Goal: Task Accomplishment & Management: Use online tool/utility

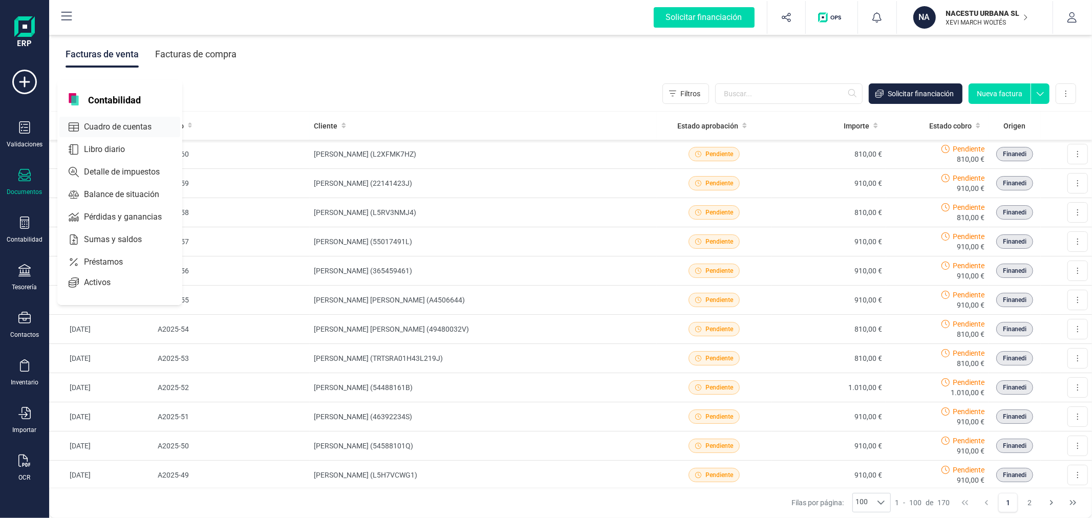
click at [128, 124] on span "Cuadro de cuentas" at bounding box center [125, 127] width 90 height 12
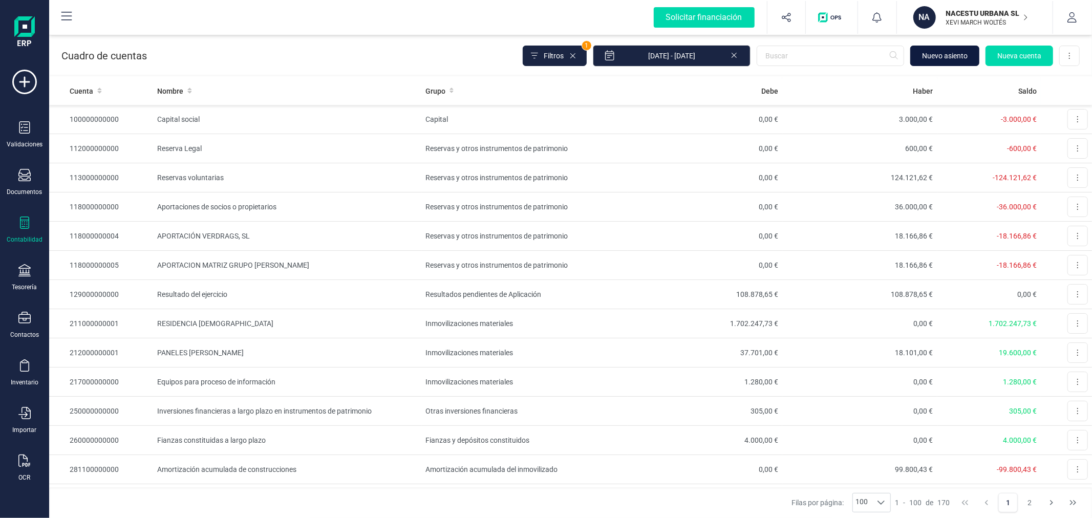
click at [941, 63] on button "Nuevo asiento" at bounding box center [944, 56] width 69 height 20
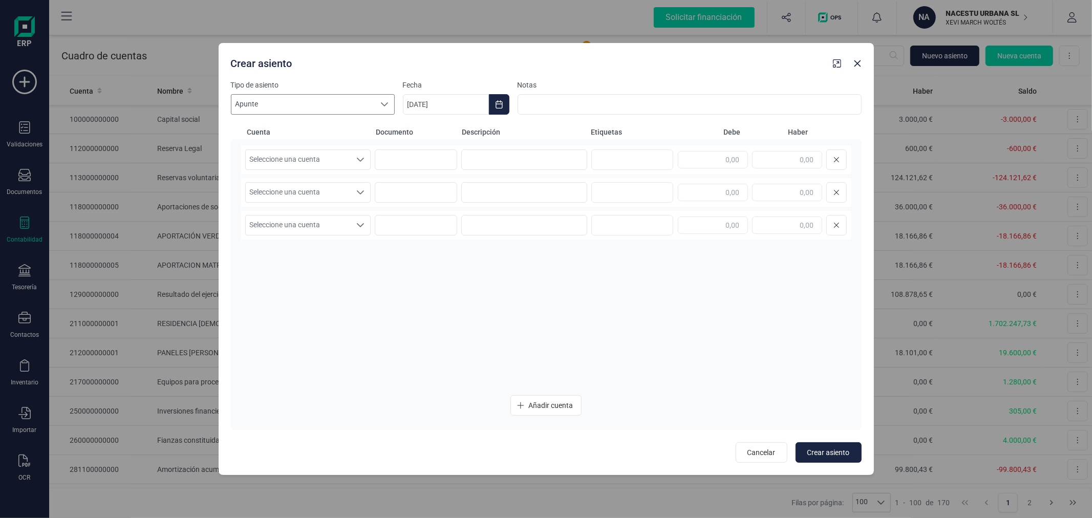
click at [383, 105] on icon at bounding box center [384, 104] width 7 height 4
click at [335, 162] on li "Nomina" at bounding box center [313, 163] width 164 height 18
click at [328, 161] on span "Seleccione una cuenta" at bounding box center [298, 159] width 105 height 19
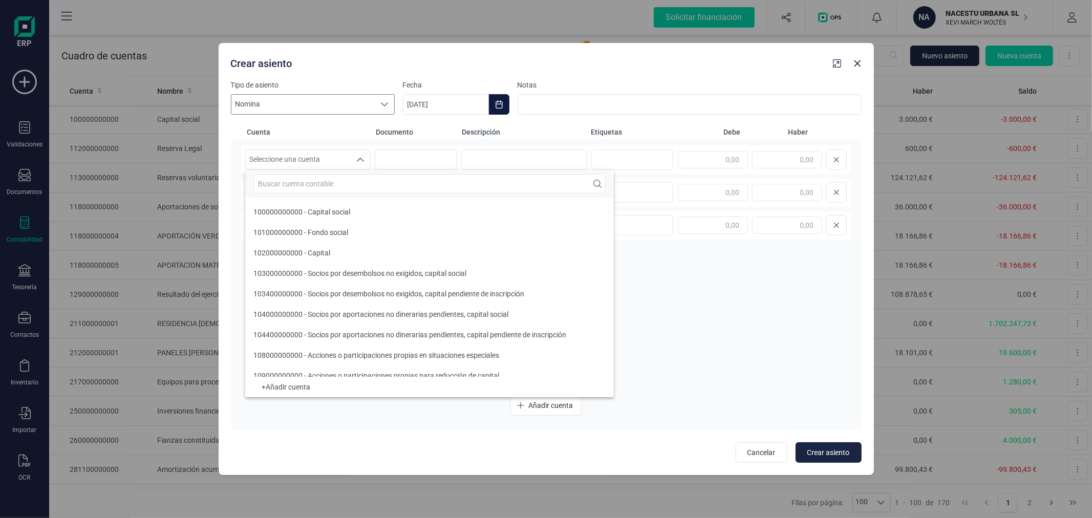
click at [495, 111] on button "Choose Date" at bounding box center [499, 104] width 20 height 20
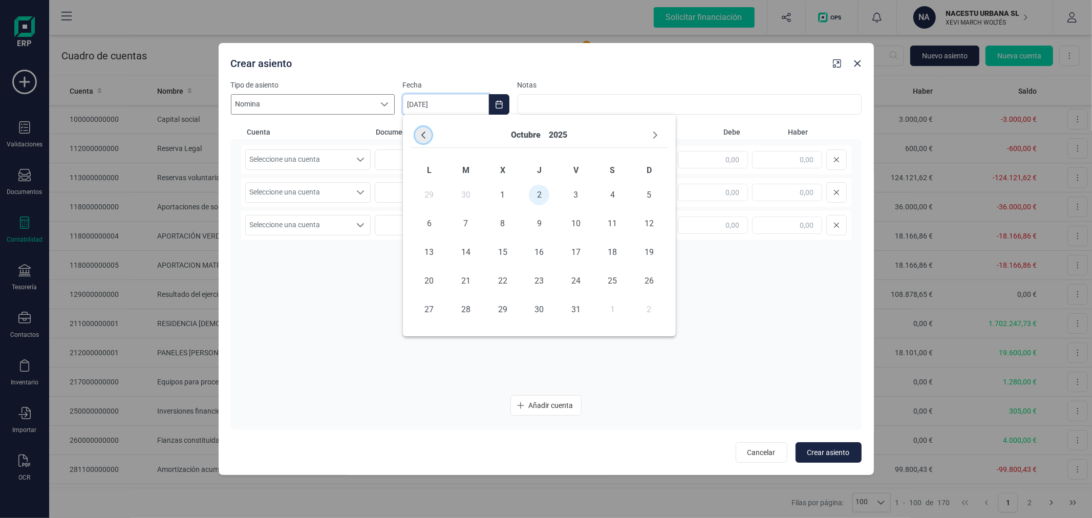
click at [422, 137] on icon "Previous Month" at bounding box center [423, 135] width 8 height 8
click at [470, 309] on span "30" at bounding box center [466, 309] width 20 height 20
type input "[DATE]"
click at [352, 154] on div "Seleccione una cuenta" at bounding box center [360, 159] width 19 height 19
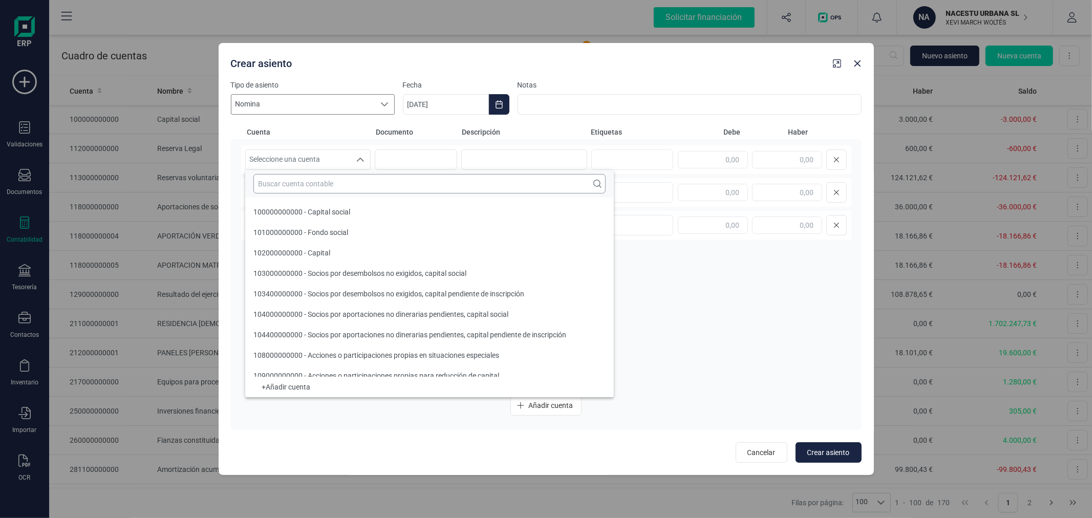
click at [348, 185] on input "text" at bounding box center [429, 183] width 352 height 19
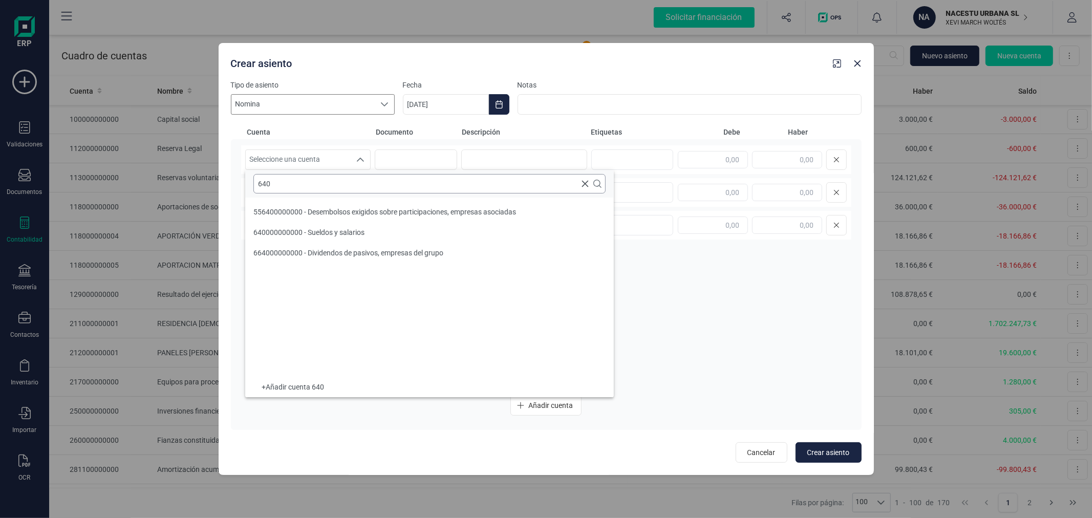
scroll to position [0, 0]
type input "640"
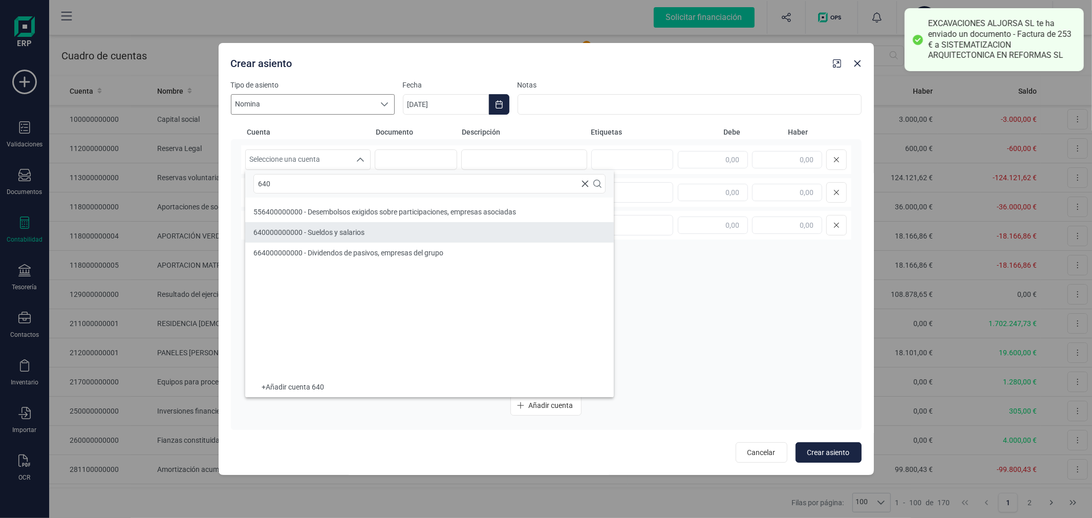
click at [335, 234] on span "640000000000 - Sueldos y salarios" at bounding box center [308, 232] width 111 height 8
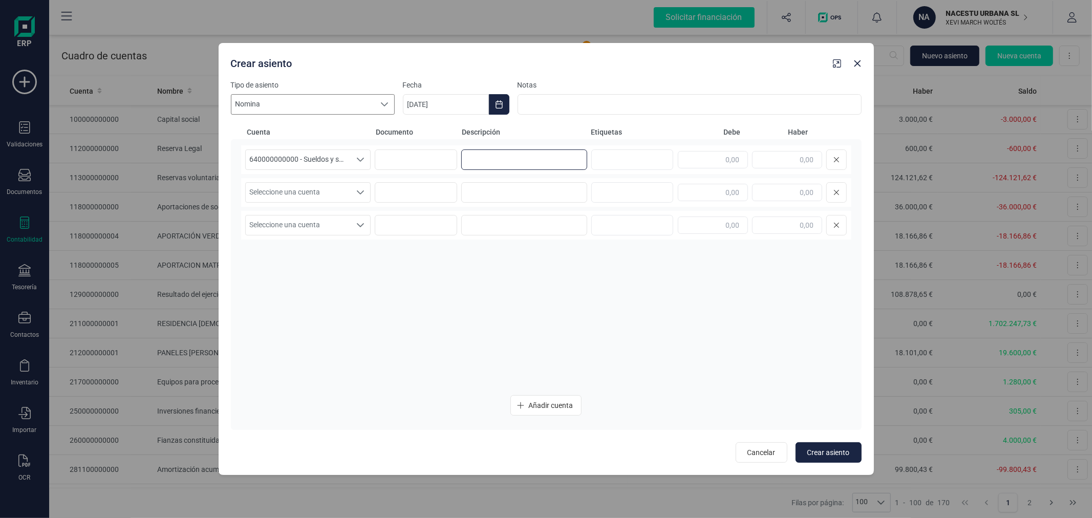
click at [483, 164] on input at bounding box center [524, 159] width 126 height 20
type input "NOMNAS SEPTIEMBRE"
type input "5.013,15"
click at [348, 197] on span "Seleccione una cuenta" at bounding box center [298, 192] width 105 height 19
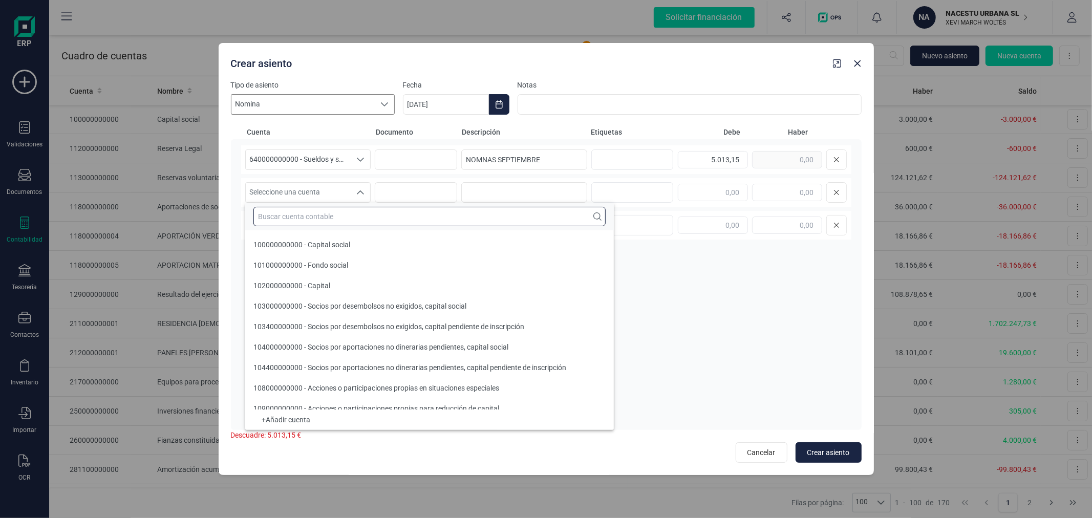
click at [340, 221] on input "text" at bounding box center [429, 216] width 352 height 19
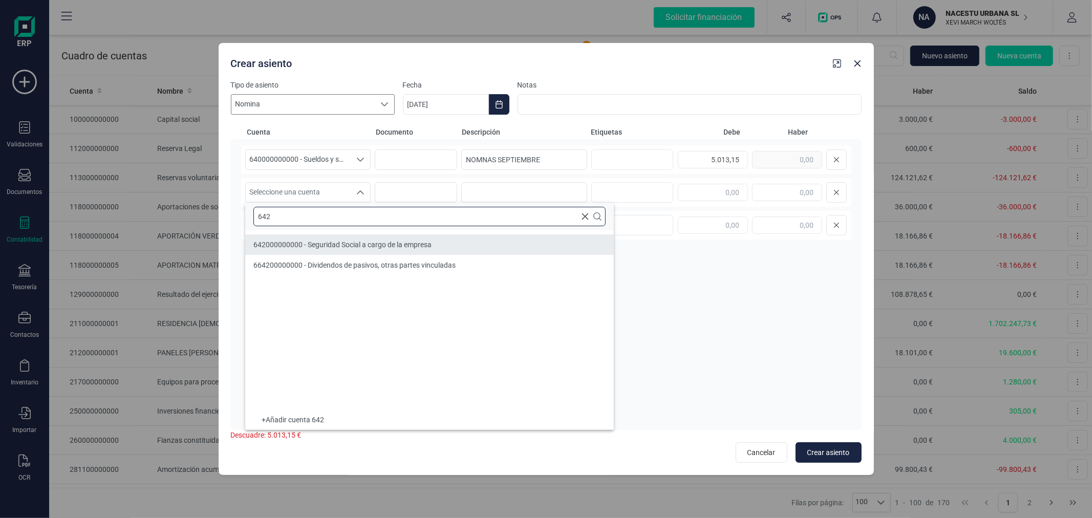
type input "642"
click at [340, 244] on span "642000000000 - Seguridad Social a cargo de la empresa" at bounding box center [342, 245] width 178 height 8
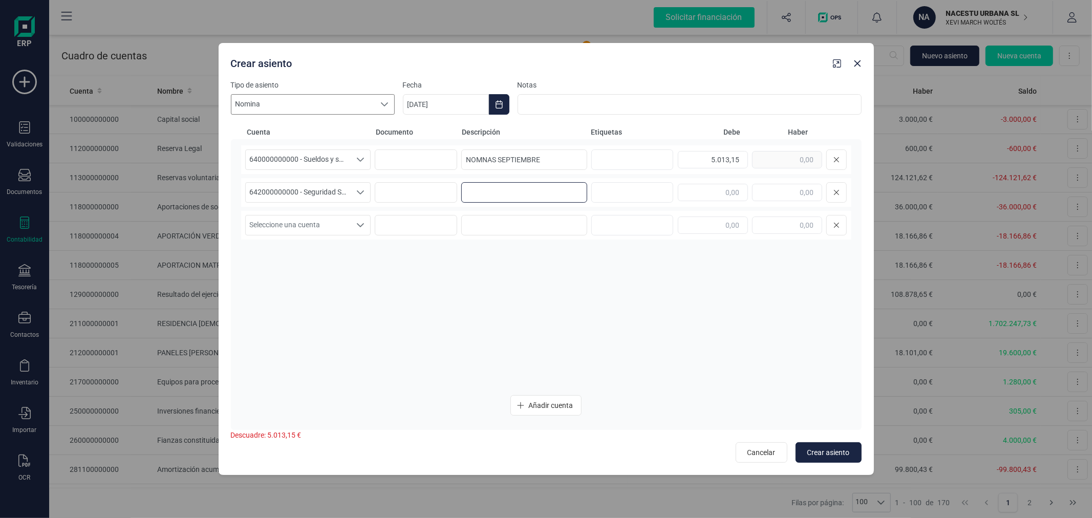
paste input "NOMNAS SEPTIEMBRE"
type input "NOMNAS SEPTIEMBRE"
type input "1.652,93"
click at [343, 228] on span "Seleccione una cuenta" at bounding box center [298, 224] width 105 height 19
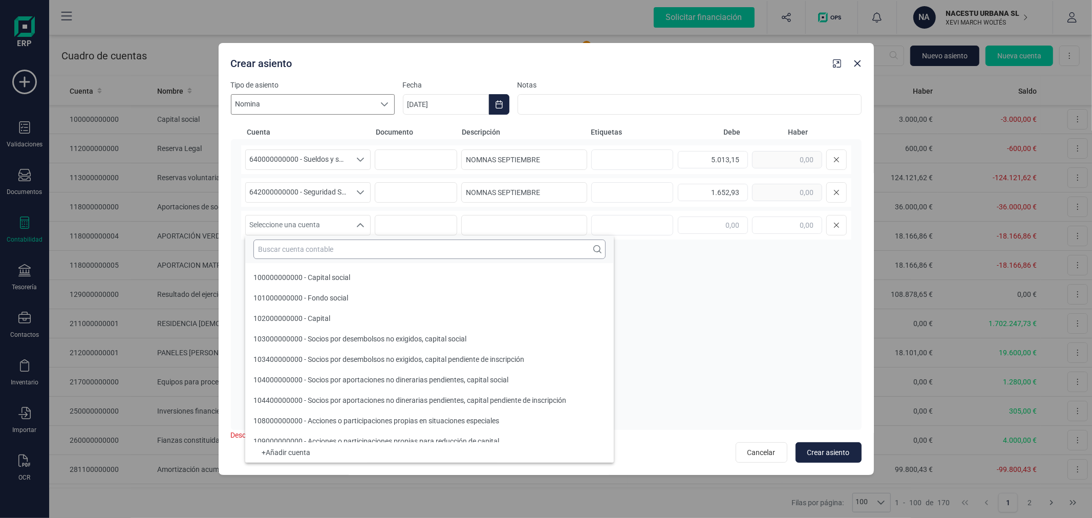
click at [344, 247] on input "text" at bounding box center [429, 249] width 352 height 19
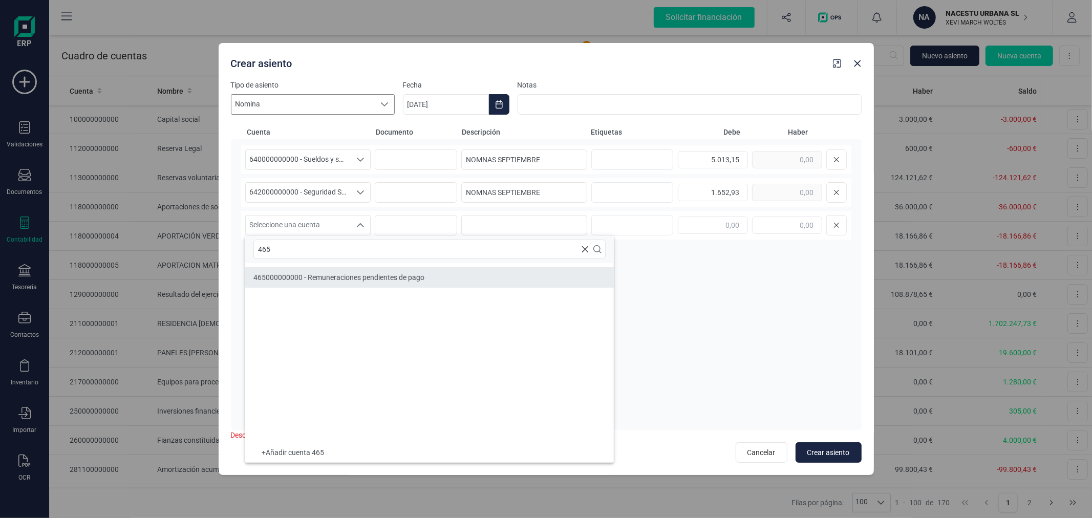
type input "465"
click at [344, 274] on span "465000000000 - Remuneraciones pendientes de pago" at bounding box center [338, 277] width 171 height 8
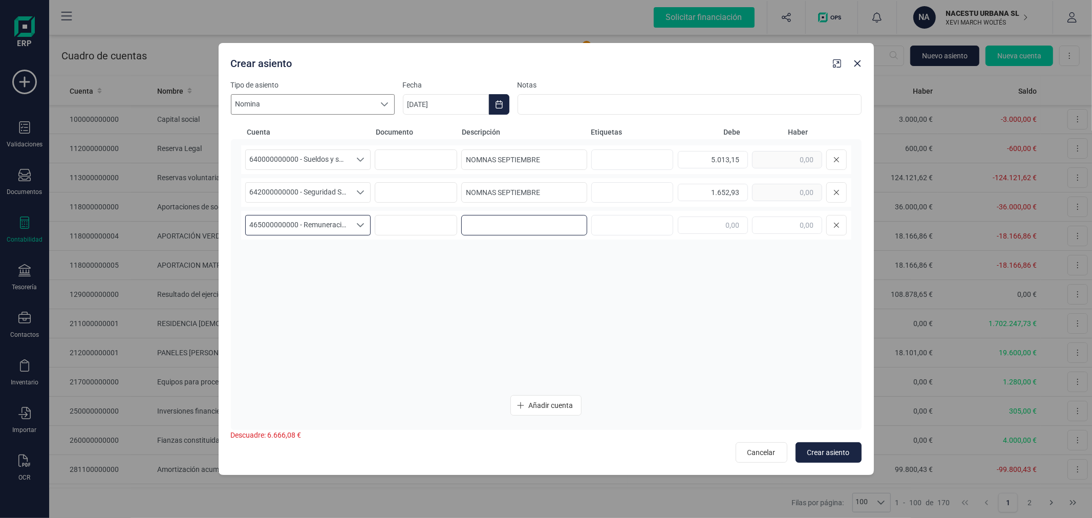
click at [472, 229] on input at bounding box center [524, 225] width 126 height 20
paste input "NOMNAS SEPTIEMBRE"
type input "NOMNAS SEPTIEMBRE"
type input "1.652,93"
click at [522, 409] on button "Añadir cuenta" at bounding box center [545, 405] width 71 height 20
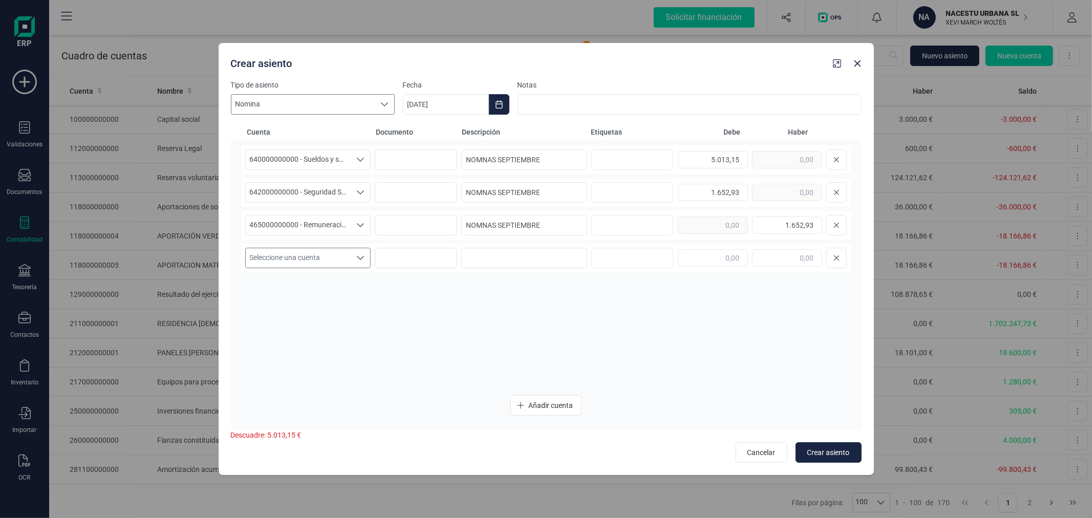
click at [341, 262] on span "Seleccione una cuenta" at bounding box center [298, 257] width 105 height 19
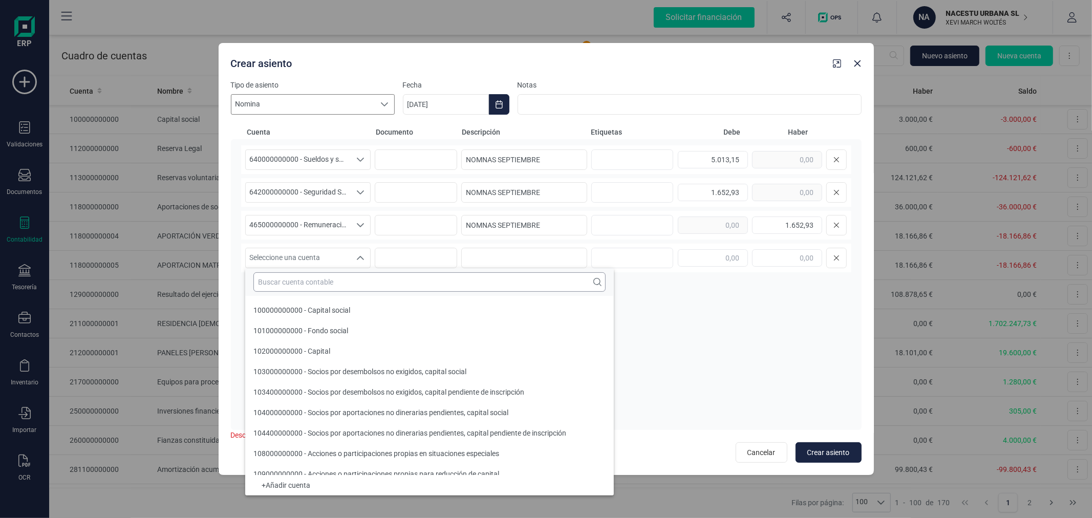
click at [339, 282] on input "text" at bounding box center [429, 281] width 352 height 19
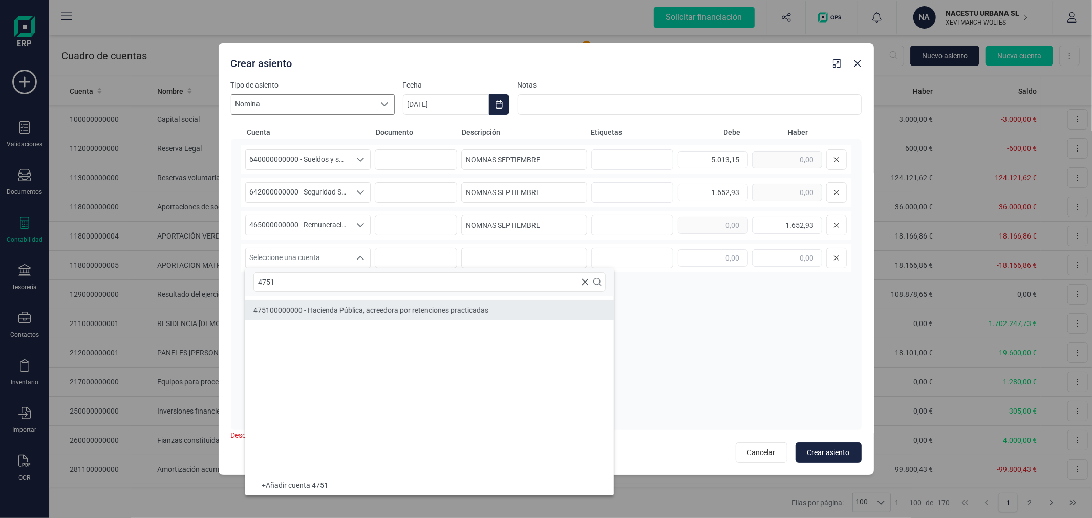
type input "4751"
click at [342, 306] on span "475100000000 - Hacienda Pública, acreedora por retenciones practicadas" at bounding box center [370, 310] width 235 height 8
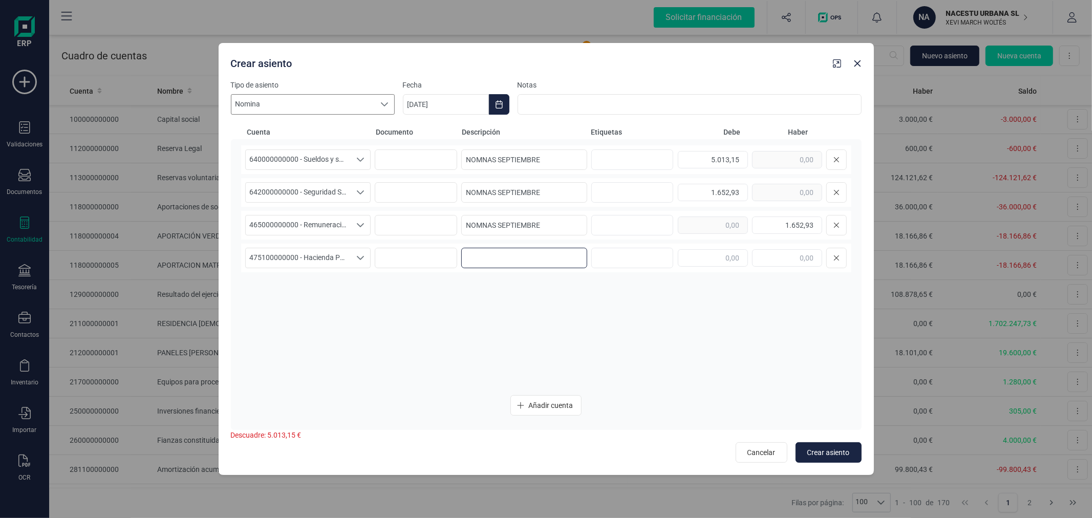
paste input "NOMNAS SEPTIEMBRE"
type input "NOMNAS SEPTIEMBRE"
click at [340, 258] on span "475100000000 - Hacienda Pública, acreedora por retenciones practicadas" at bounding box center [298, 257] width 105 height 19
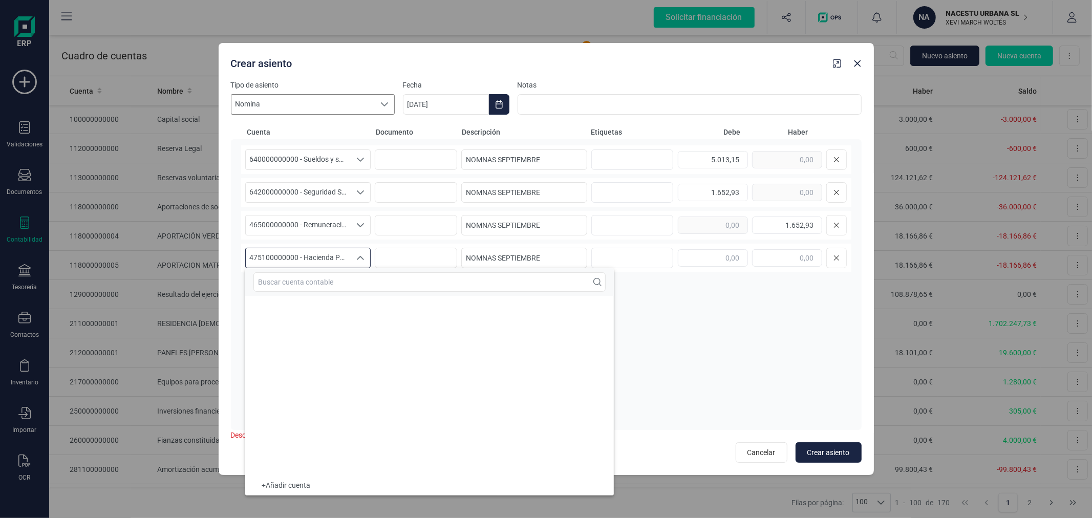
scroll to position [9155, 0]
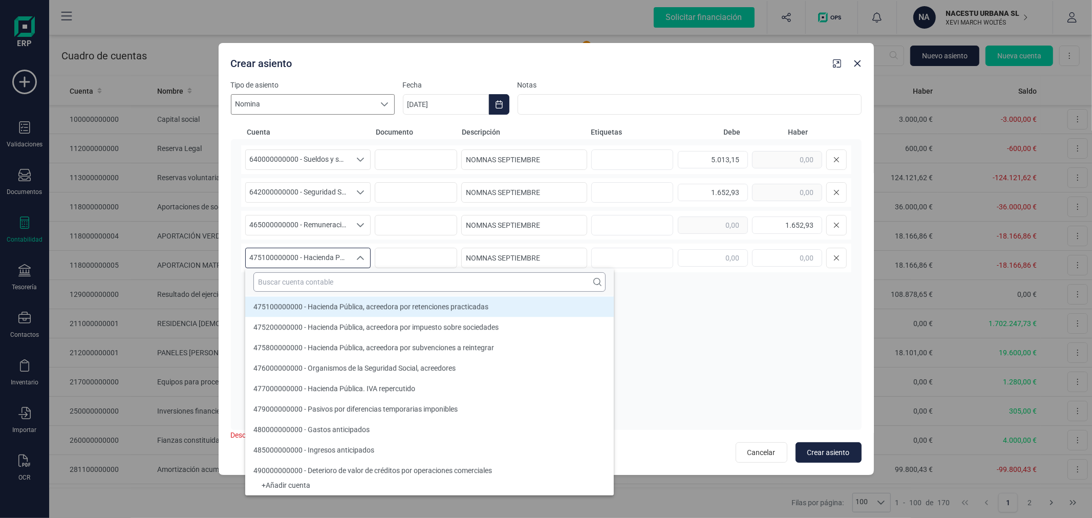
click at [361, 281] on input "text" at bounding box center [429, 281] width 352 height 19
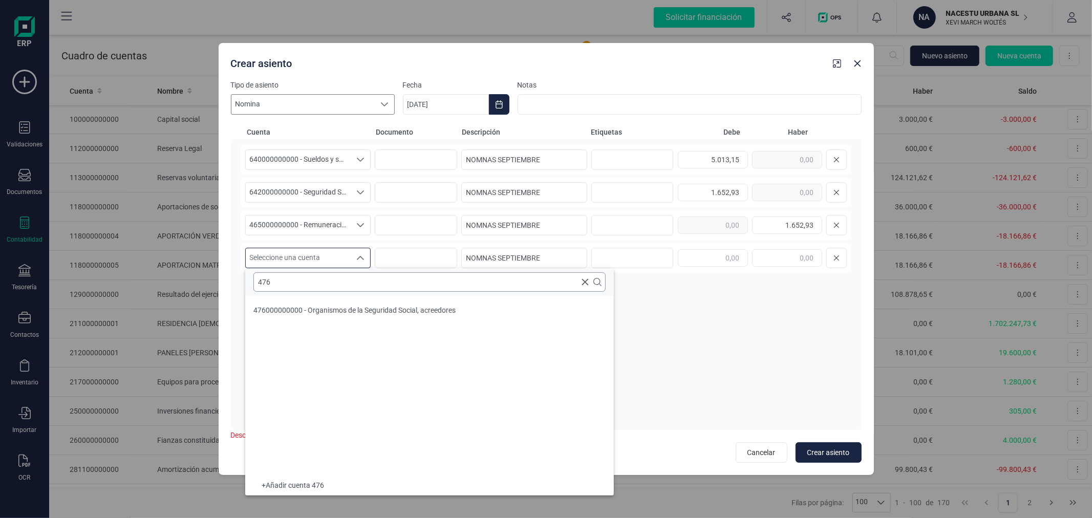
scroll to position [0, 0]
type input "476"
click at [357, 302] on li "476000000000 - Organismos de la Seguridad Social, acreedores" at bounding box center [429, 310] width 369 height 20
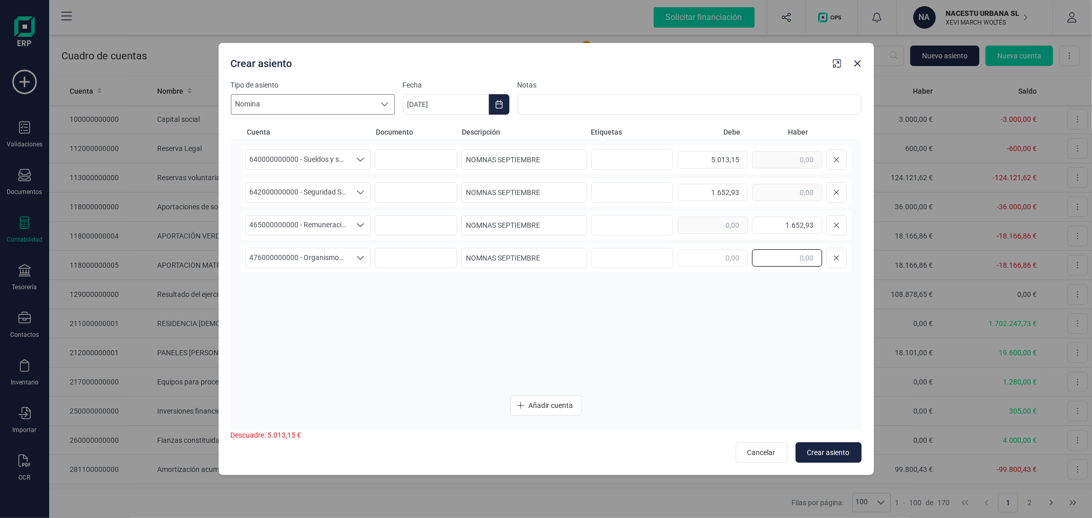
click at [759, 256] on input "text" at bounding box center [787, 257] width 70 height 17
click at [769, 254] on input "text" at bounding box center [787, 257] width 70 height 17
type input "1.980,54"
click at [800, 226] on input "1.652,93" at bounding box center [787, 224] width 70 height 17
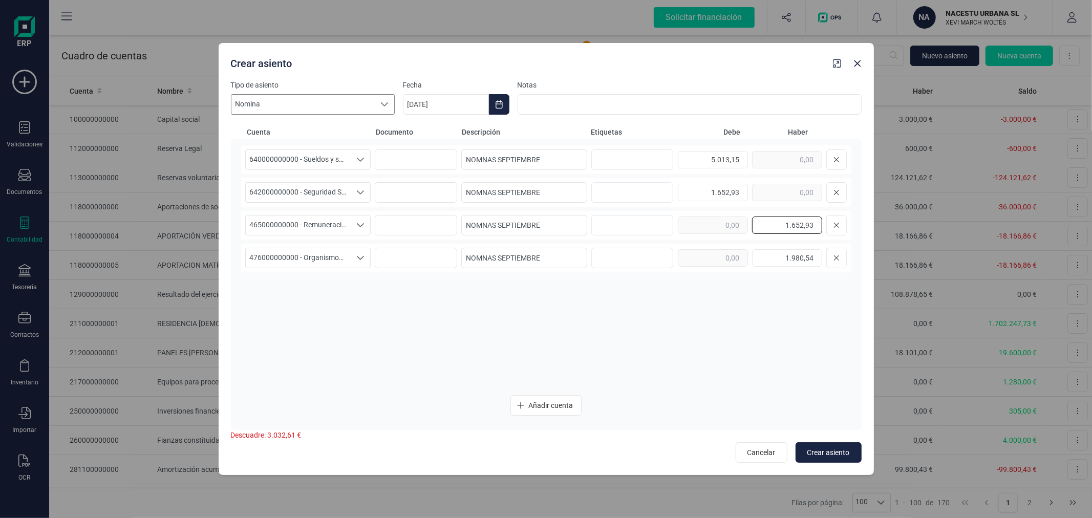
click at [800, 226] on input "1.652,93" at bounding box center [787, 224] width 70 height 17
type input "4.685,54"
click at [727, 304] on div "640000000000 - Sueldos y salarios 640000000000 - Sueldos y salarios 64000000000…" at bounding box center [546, 265] width 610 height 241
click at [814, 445] on button "Crear asiento" at bounding box center [828, 452] width 66 height 20
type input "[DATE]"
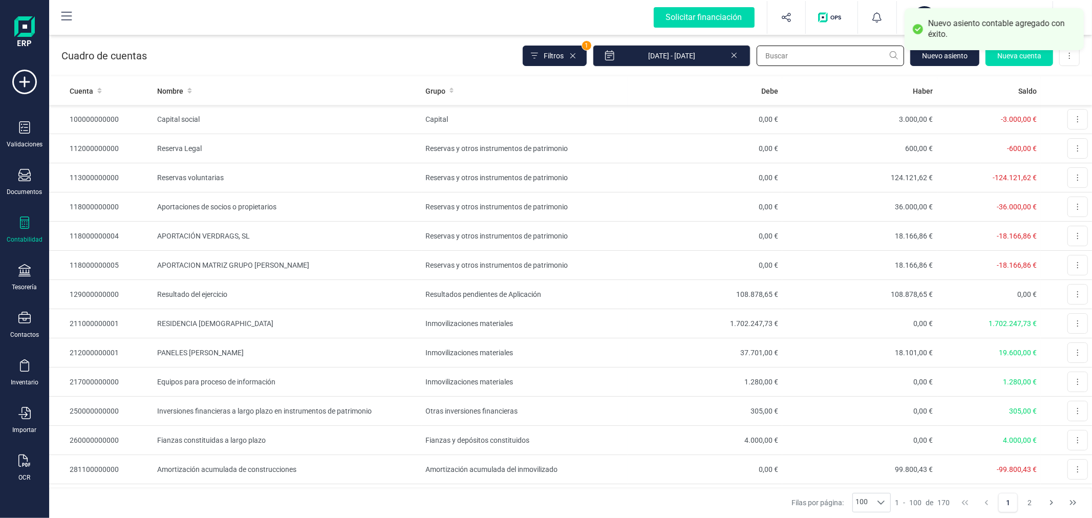
click at [804, 63] on input "text" at bounding box center [829, 56] width 147 height 20
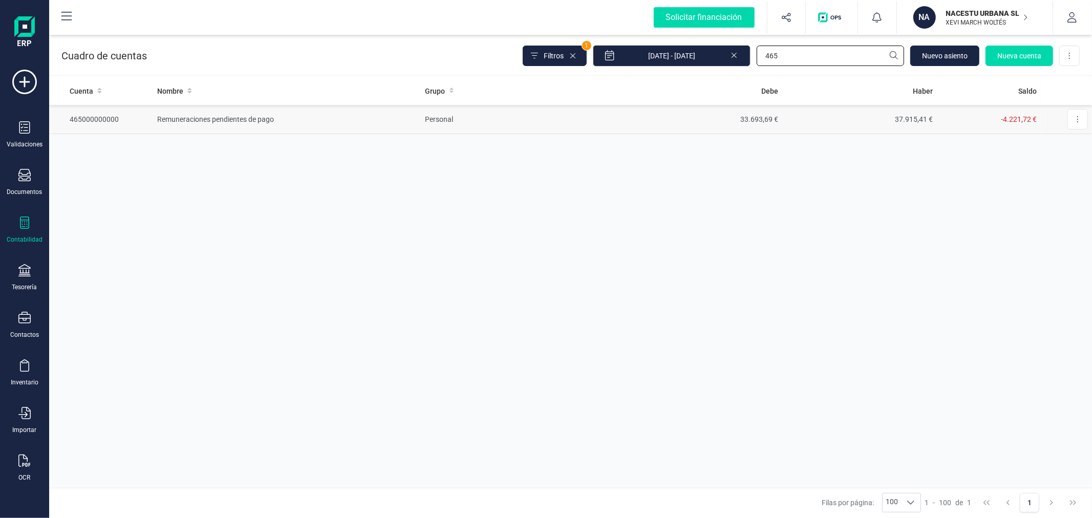
type input "465"
click at [755, 123] on td "33.693,69 €" at bounding box center [704, 119] width 155 height 29
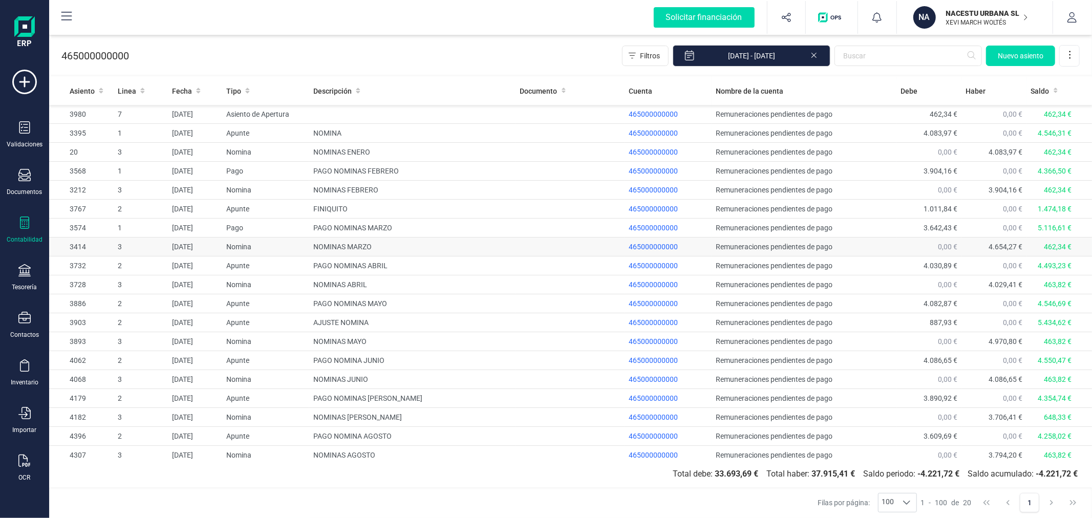
scroll to position [24, 0]
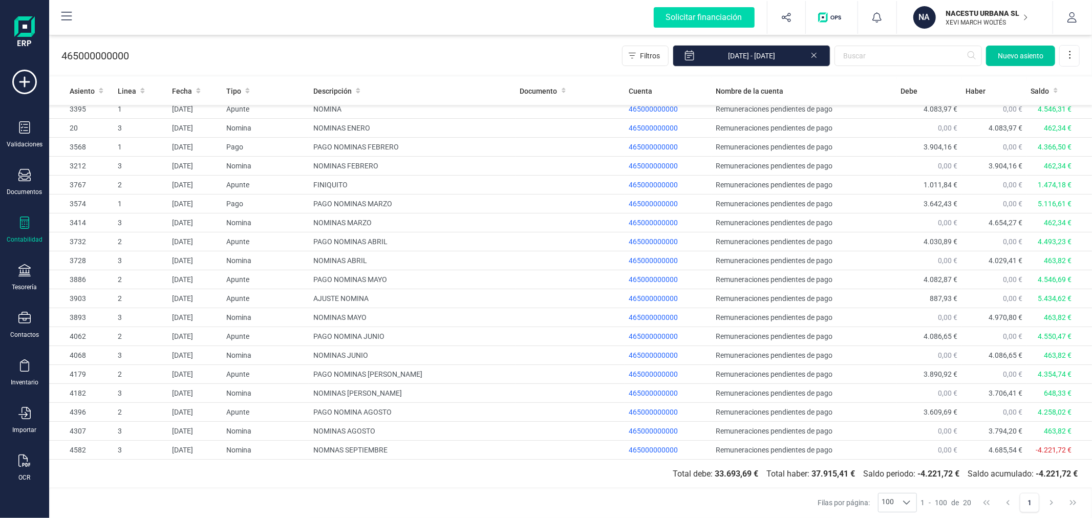
click at [1006, 61] on button "Nuevo asiento" at bounding box center [1020, 56] width 69 height 20
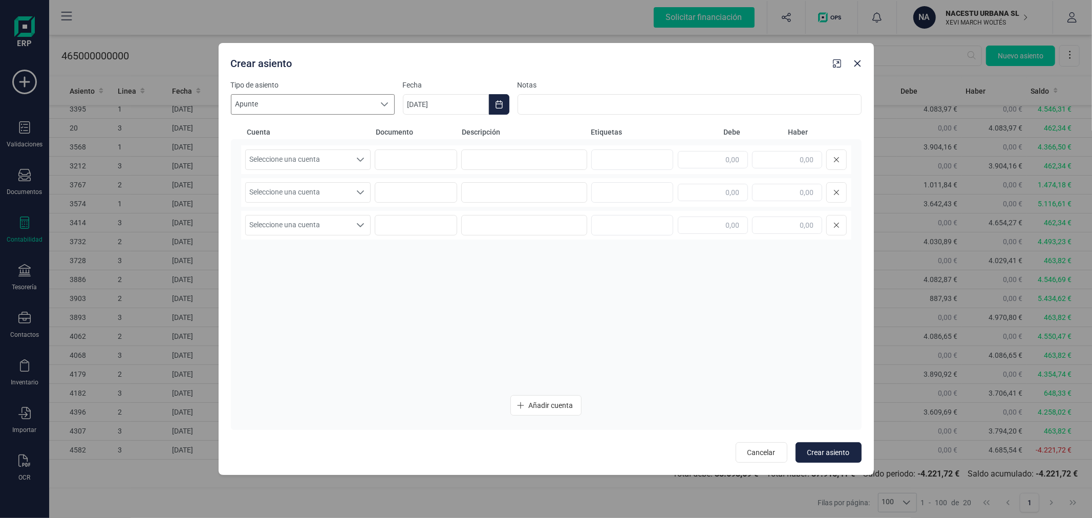
click at [382, 104] on icon at bounding box center [384, 104] width 7 height 4
click at [343, 195] on li "Nomina" at bounding box center [313, 192] width 164 height 18
click at [501, 105] on icon "Choose Date" at bounding box center [499, 104] width 8 height 8
click at [423, 133] on icon "Previous Month" at bounding box center [423, 135] width 4 height 7
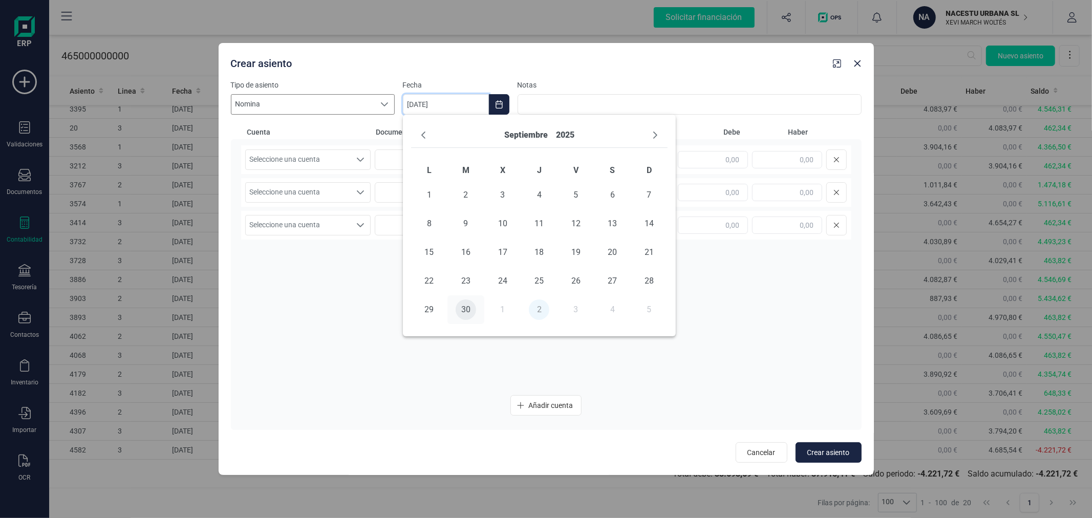
click at [468, 305] on span "30" at bounding box center [466, 309] width 20 height 20
type input "[DATE]"
click at [335, 156] on span "Seleccione una cuenta" at bounding box center [298, 159] width 105 height 19
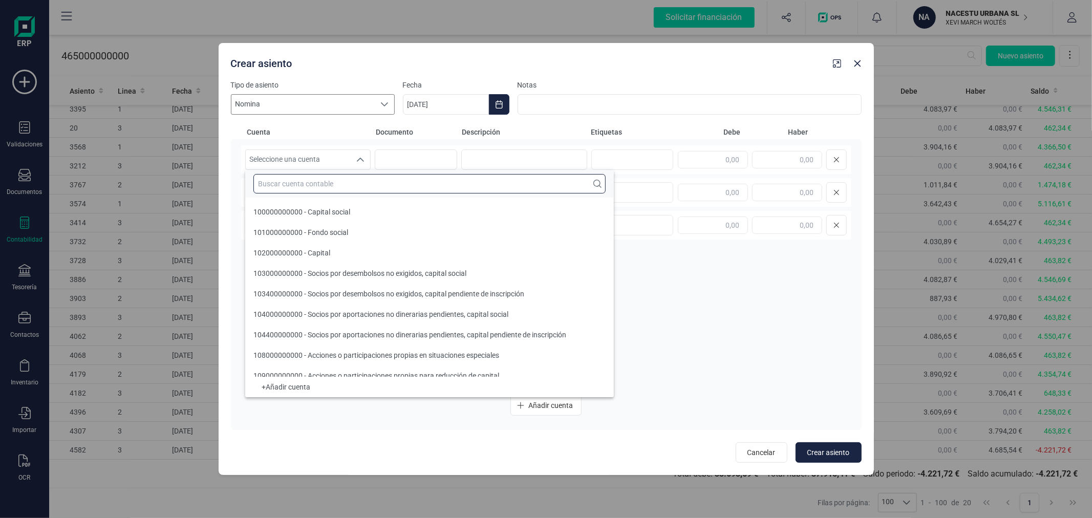
click at [331, 176] on input "text" at bounding box center [429, 183] width 352 height 19
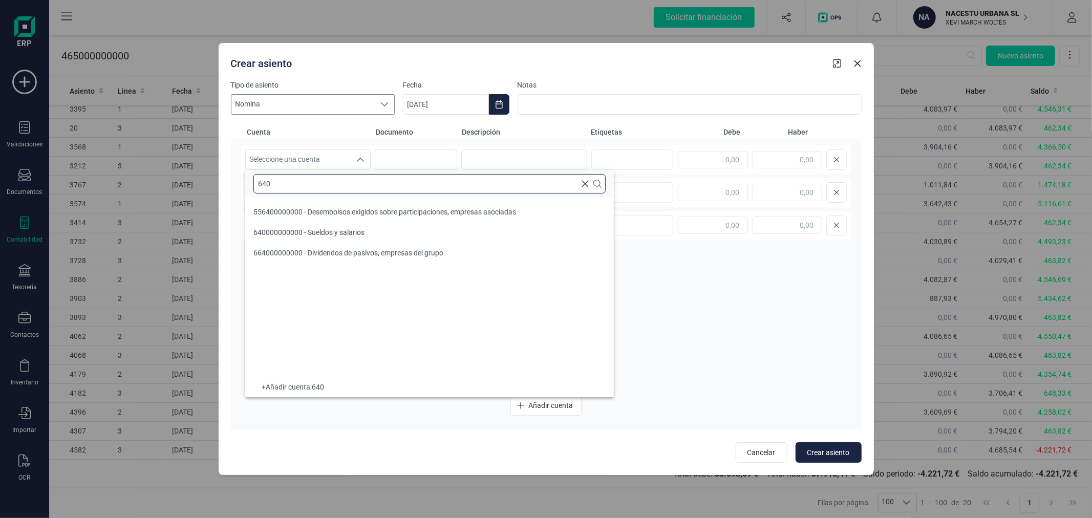
scroll to position [0, 0]
type input "640"
click at [326, 228] on span "640000000000 - Sueldos y salarios" at bounding box center [308, 232] width 111 height 8
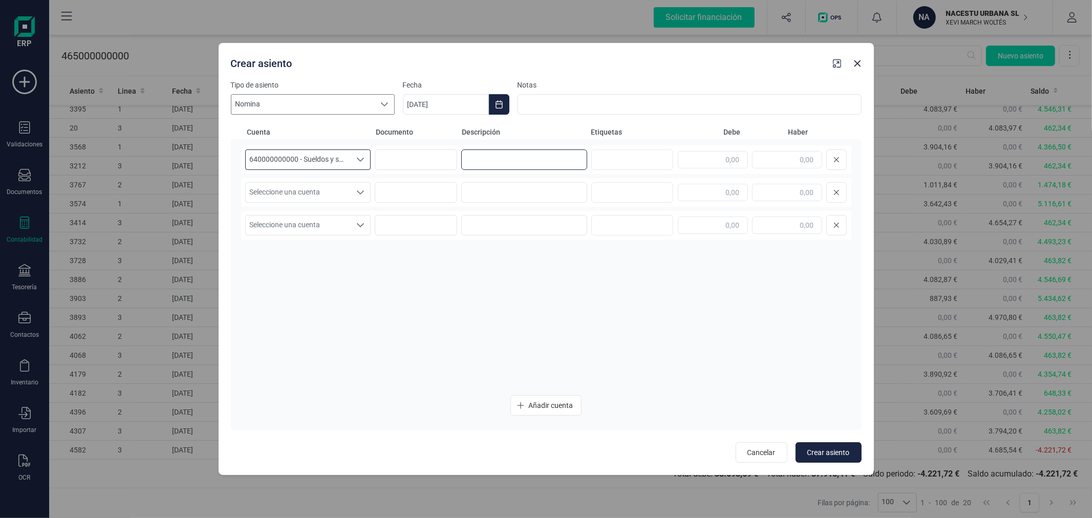
click at [476, 162] on input at bounding box center [524, 159] width 126 height 20
type input "ATRASOS"
type input "2.004,23"
click at [344, 192] on span "Seleccione una cuenta" at bounding box center [298, 192] width 105 height 19
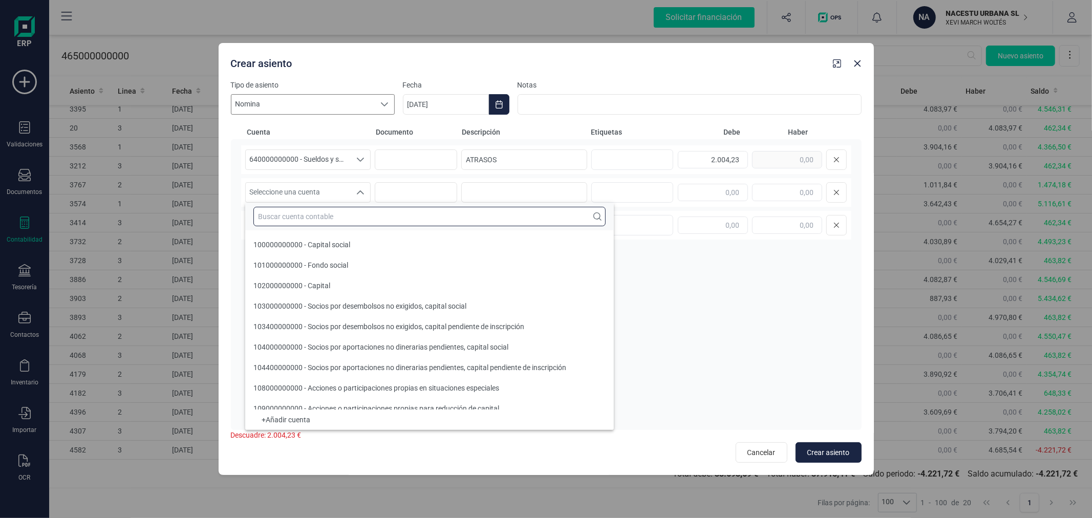
click at [563, 224] on input "text" at bounding box center [429, 216] width 352 height 19
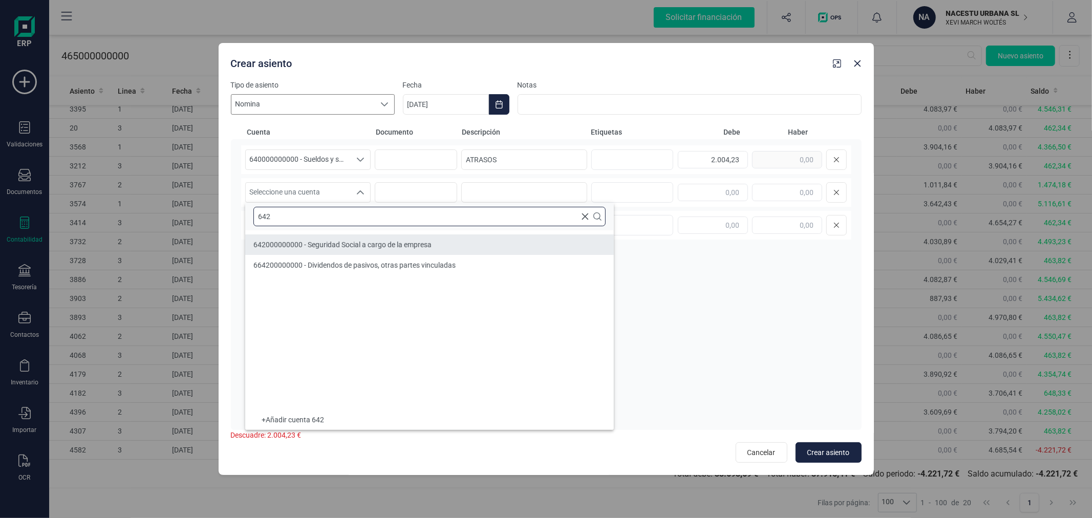
type input "642"
click at [486, 246] on li "642000000000 - Seguridad Social a cargo de la empresa" at bounding box center [429, 244] width 369 height 20
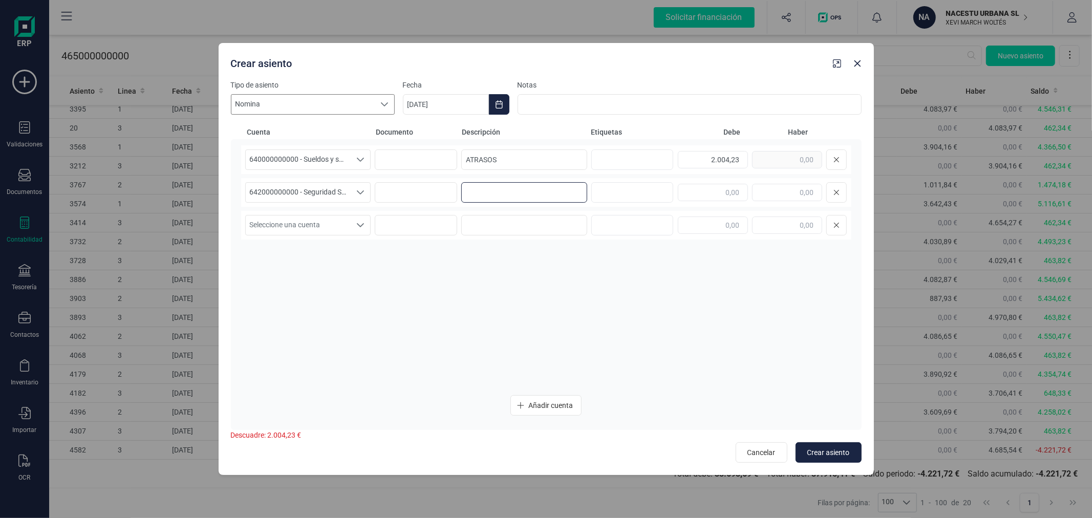
paste input "ATRASOS"
type input "ATRASOS"
type input "655,76"
click at [332, 221] on span "Seleccione una cuenta" at bounding box center [298, 224] width 105 height 19
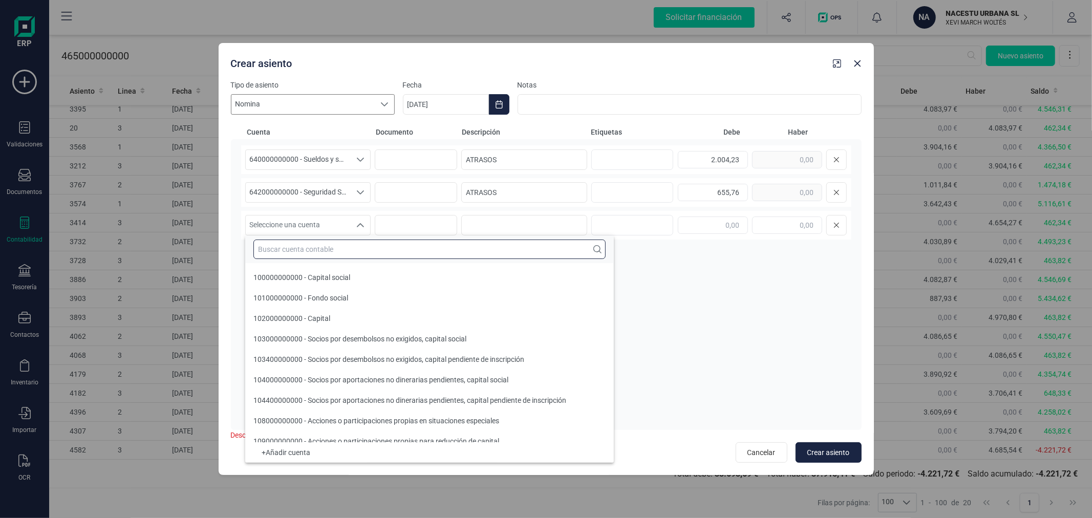
click at [334, 248] on input "text" at bounding box center [429, 249] width 352 height 19
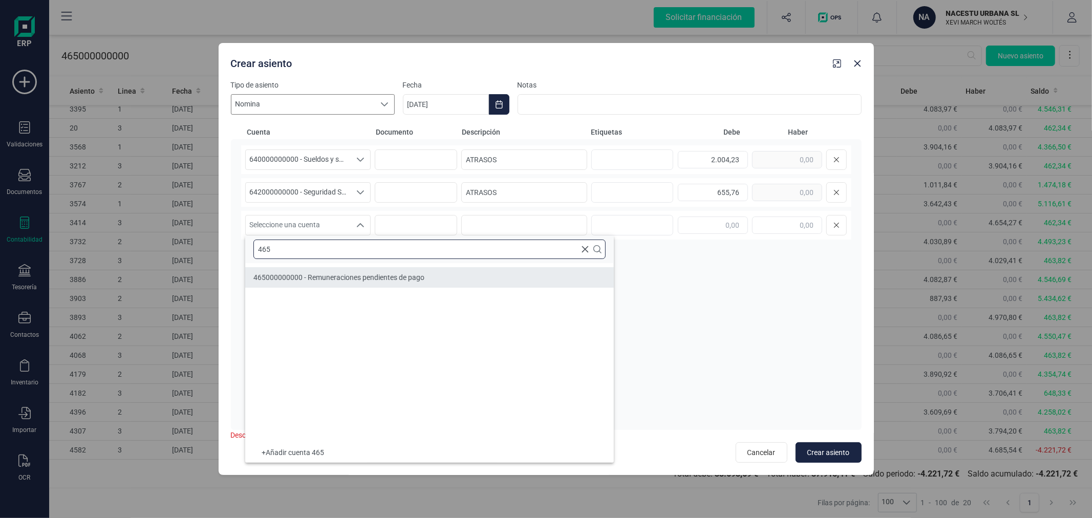
type input "465"
click at [338, 277] on span "465000000000 - Remuneraciones pendientes de pago" at bounding box center [338, 277] width 171 height 8
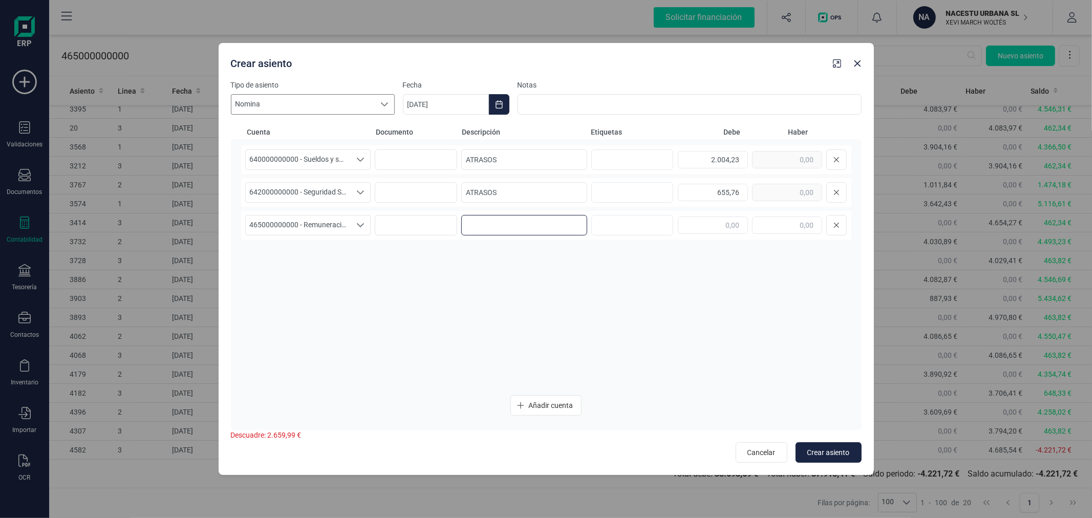
paste input "ATRASOS"
type input "ATRASOS"
click at [782, 226] on input "text" at bounding box center [787, 224] width 70 height 17
type input "1.874,31"
click at [523, 404] on icon "Añadir cuenta" at bounding box center [520, 405] width 7 height 8
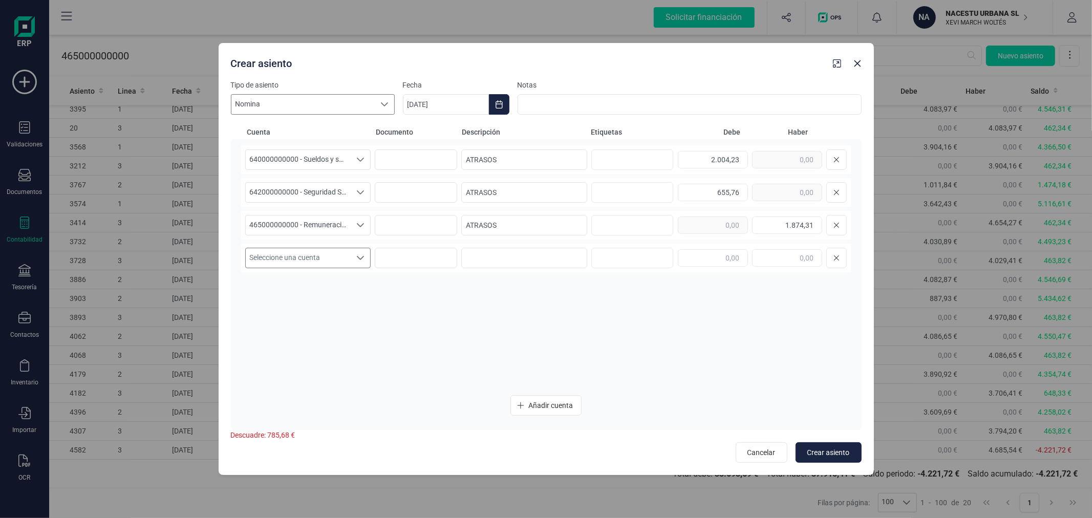
click at [318, 252] on span "Seleccione una cuenta" at bounding box center [298, 257] width 105 height 19
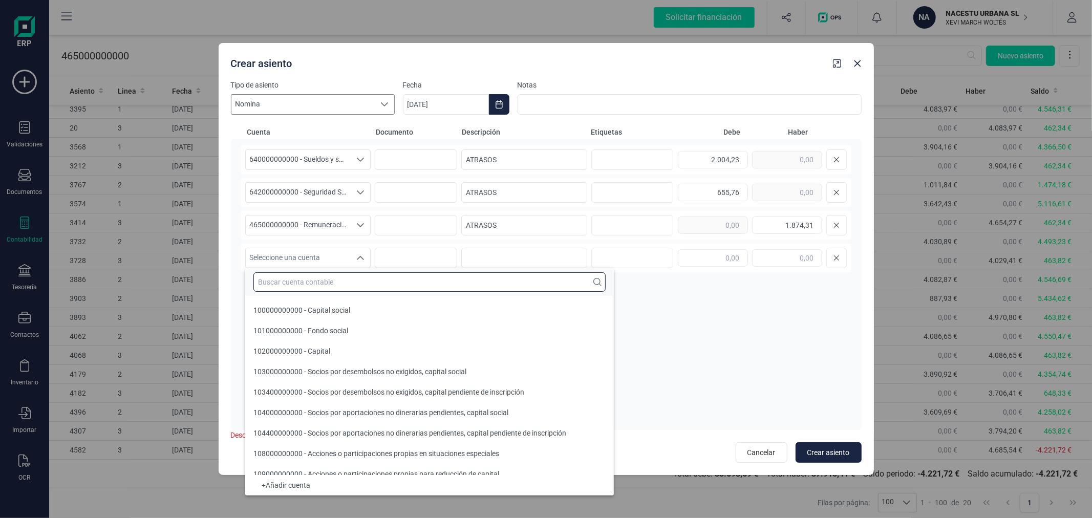
click at [331, 280] on input "text" at bounding box center [429, 281] width 352 height 19
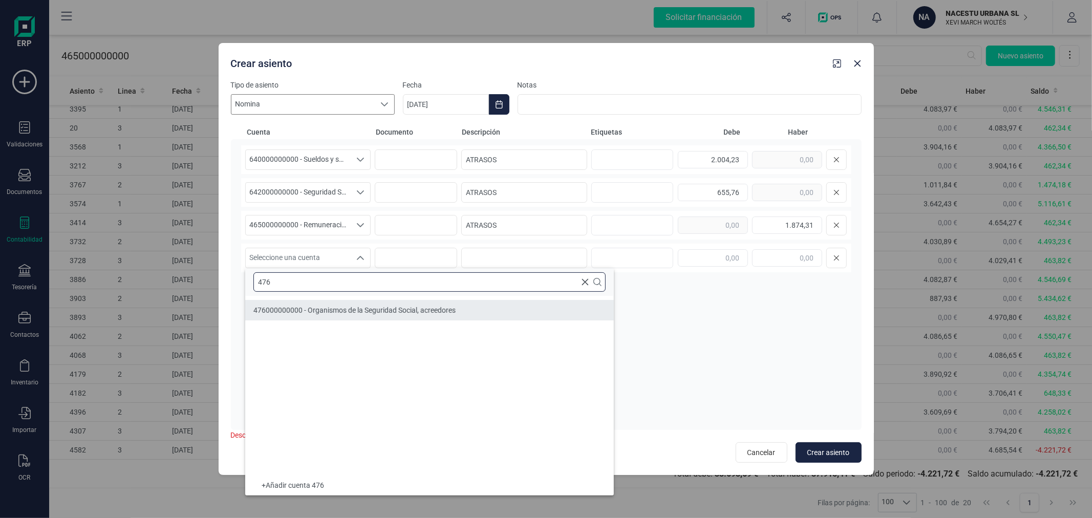
type input "476"
click at [331, 316] on li "476000000000 - Organismos de la Seguridad Social, acreedores" at bounding box center [429, 310] width 369 height 20
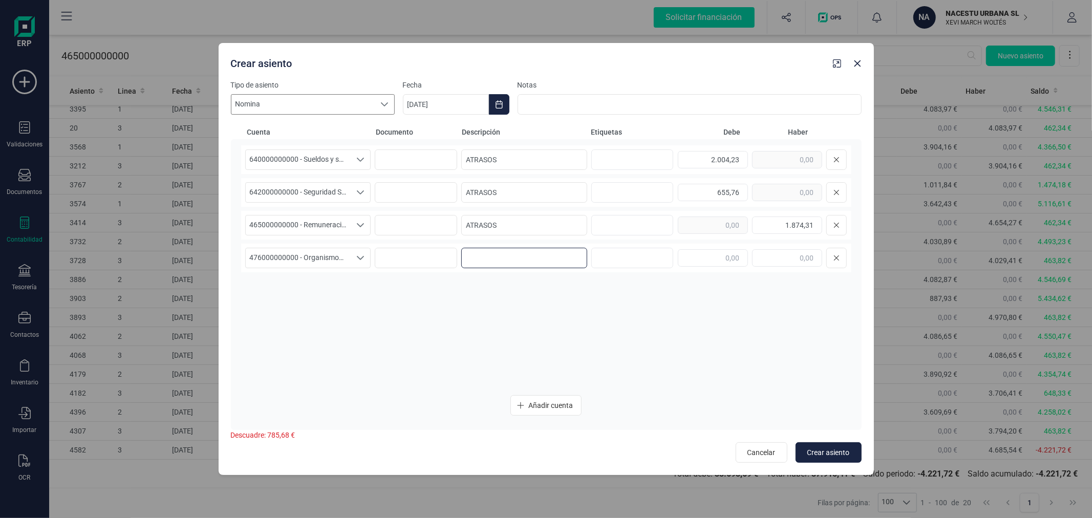
paste input "ATRASOS"
type input "ATRASOS"
type input "785,68"
click at [858, 420] on div "640000000000 - Sueldos y salarios 640000000000 - Sueldos y salarios 64000000000…" at bounding box center [546, 284] width 631 height 290
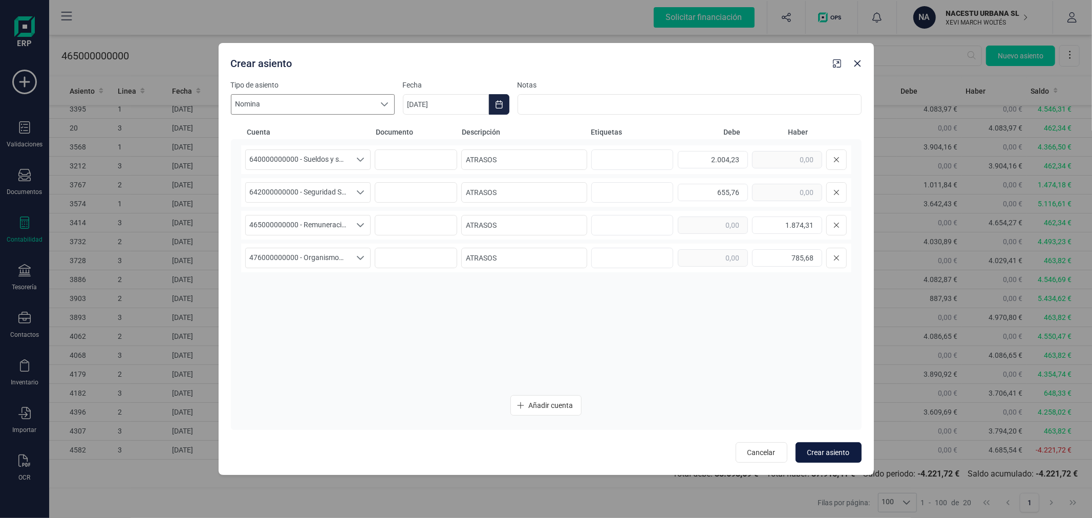
click at [843, 444] on button "Crear asiento" at bounding box center [828, 452] width 66 height 20
type input "[DATE]"
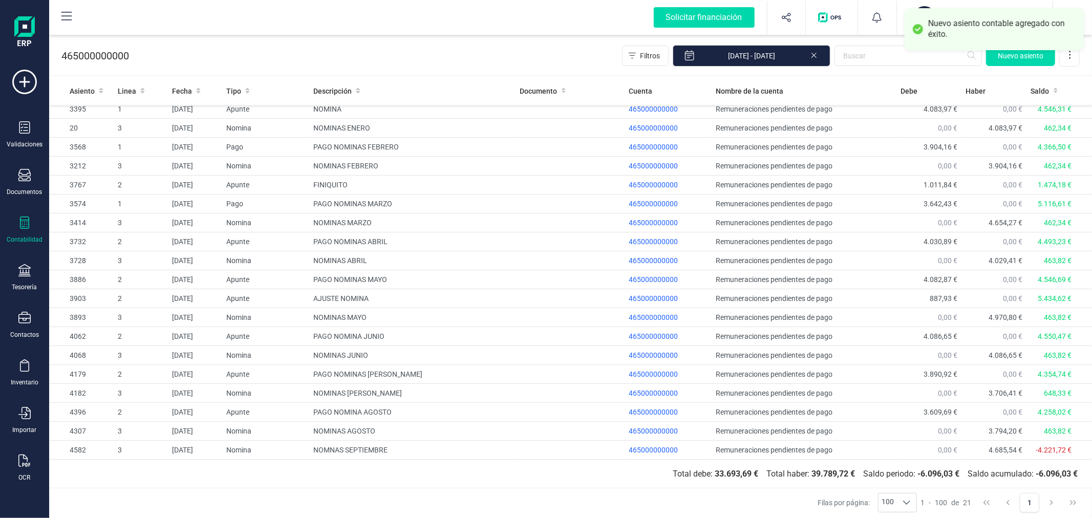
scroll to position [44, 0]
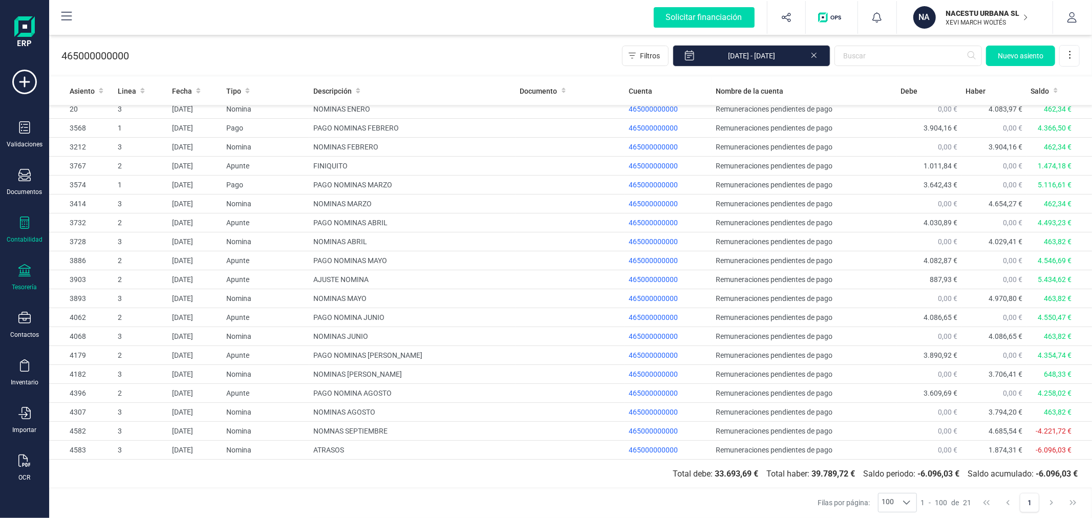
click at [26, 286] on div "Tesorería" at bounding box center [24, 287] width 25 height 8
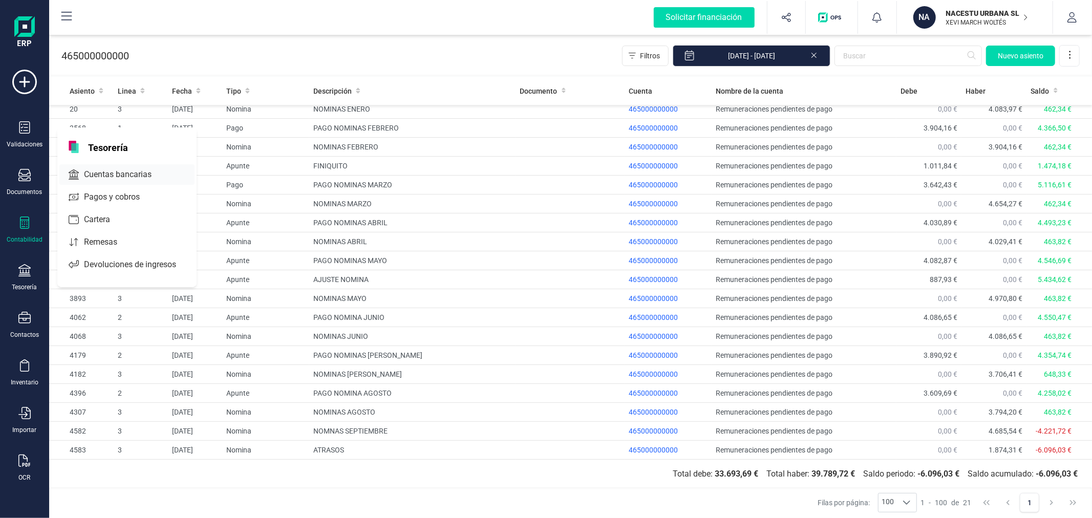
click at [124, 175] on span "Cuentas bancarias" at bounding box center [125, 174] width 90 height 12
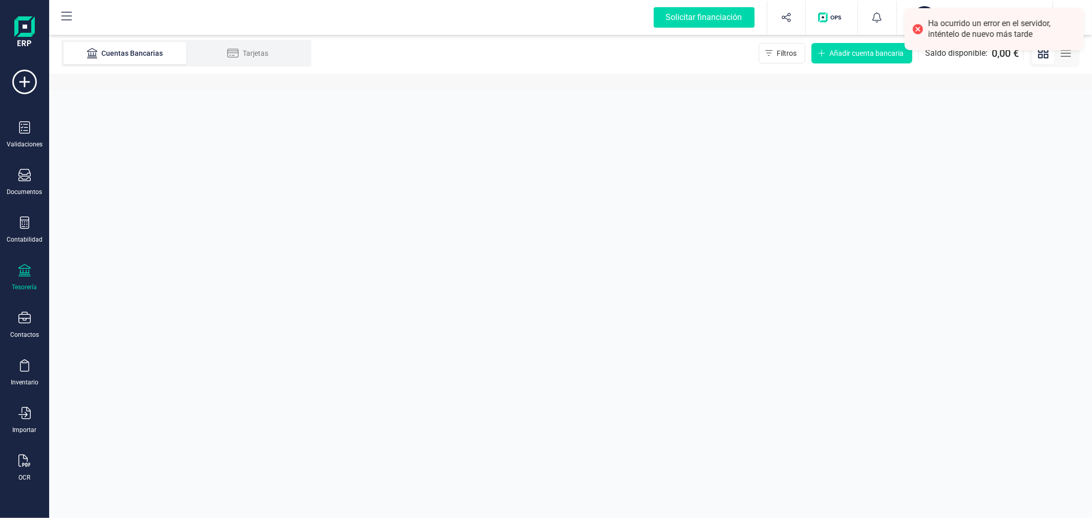
click at [25, 278] on div at bounding box center [24, 271] width 12 height 15
click at [103, 166] on div "Cuentas bancarias" at bounding box center [126, 174] width 135 height 20
click at [29, 229] on icon at bounding box center [24, 222] width 12 height 12
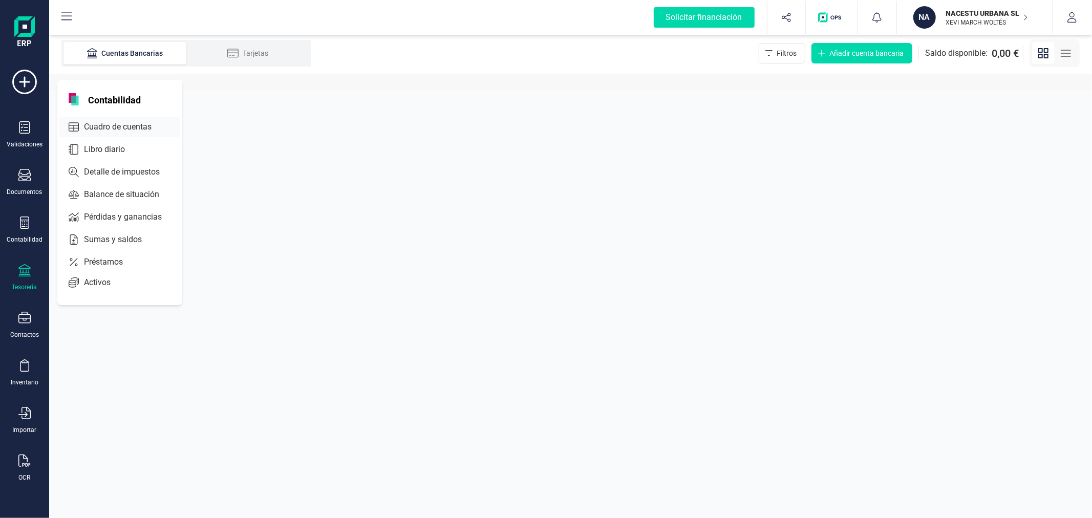
click at [107, 121] on span "Cuadro de cuentas" at bounding box center [125, 127] width 90 height 12
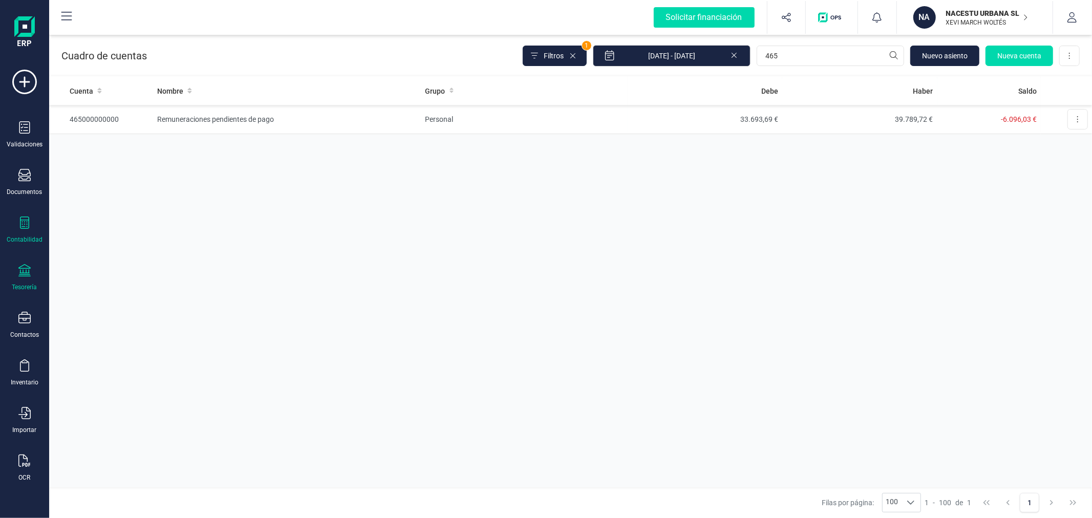
click at [25, 272] on icon at bounding box center [24, 270] width 12 height 12
click at [88, 178] on span "Cuentas bancarias" at bounding box center [125, 174] width 90 height 12
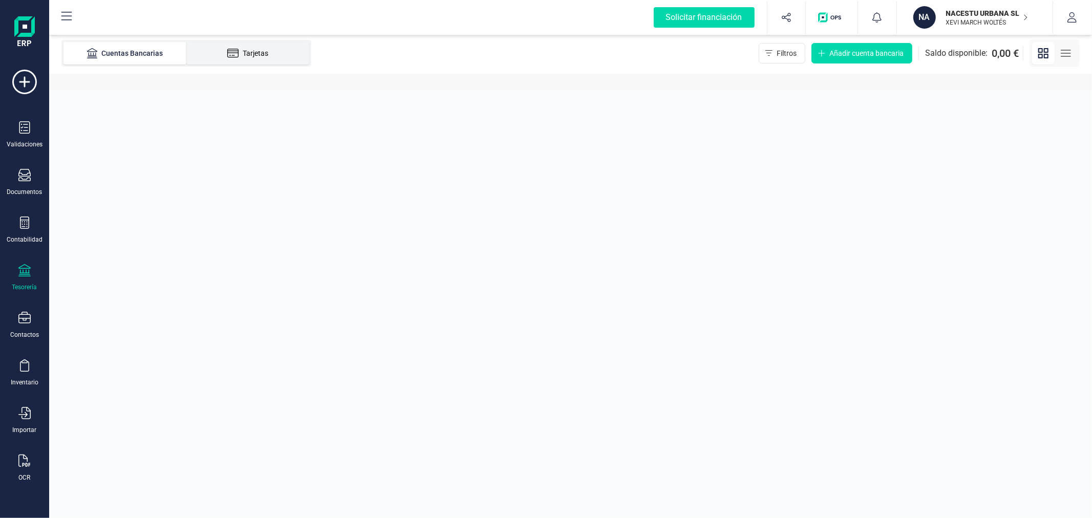
click at [226, 52] on div "Tarjetas" at bounding box center [248, 53] width 82 height 10
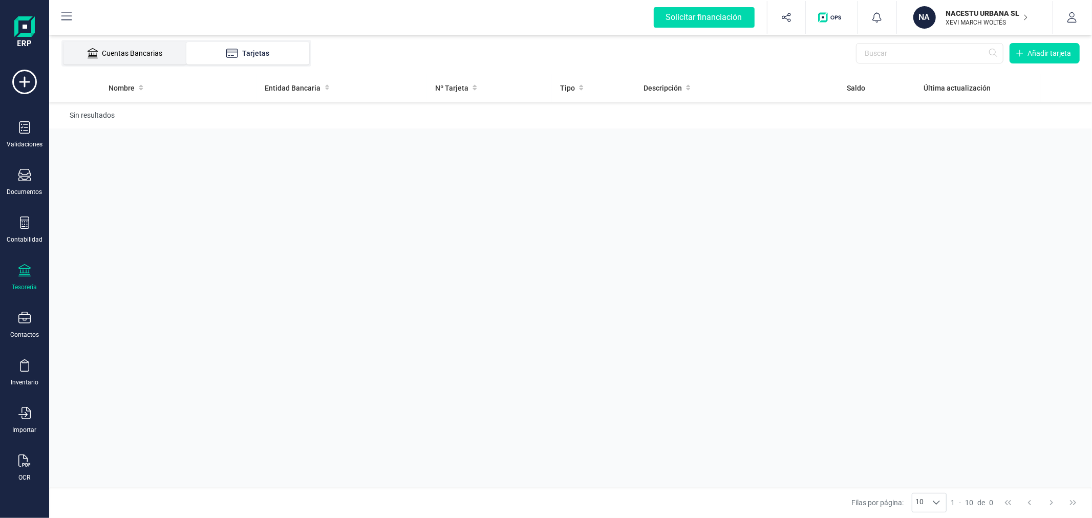
click at [129, 51] on div "Cuentas Bancarias" at bounding box center [125, 53] width 82 height 10
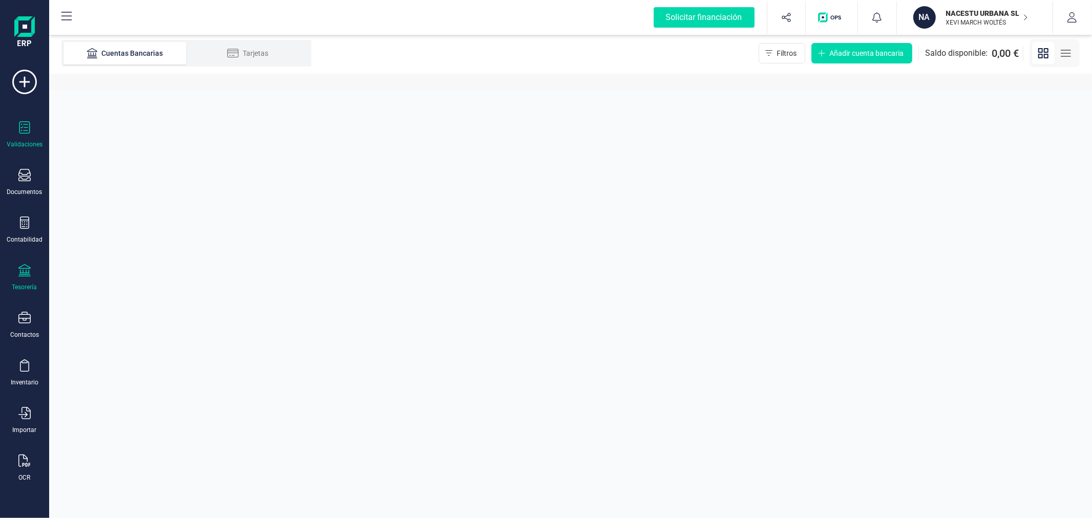
click at [19, 144] on div "Validaciones" at bounding box center [25, 144] width 36 height 8
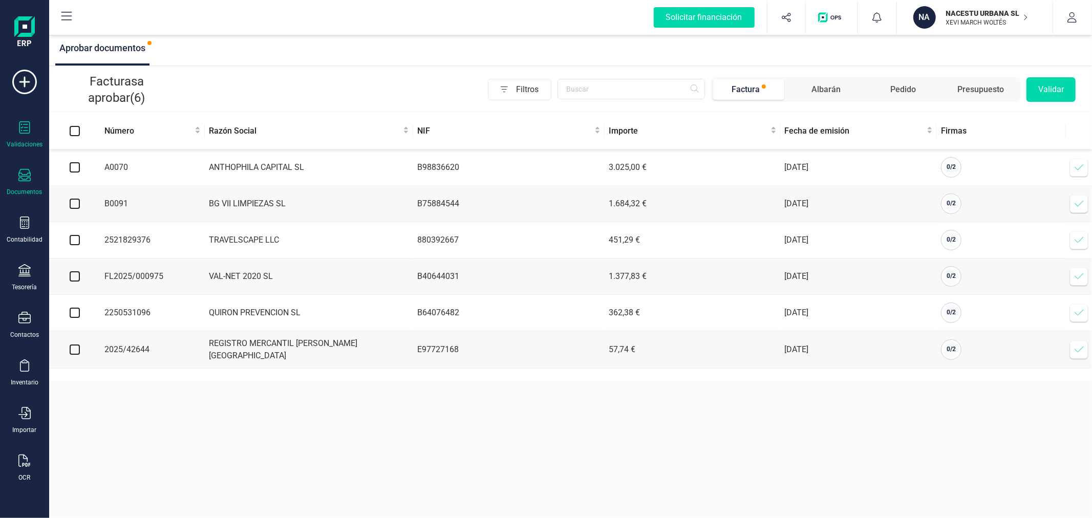
click at [32, 177] on div "Documentos" at bounding box center [24, 182] width 41 height 27
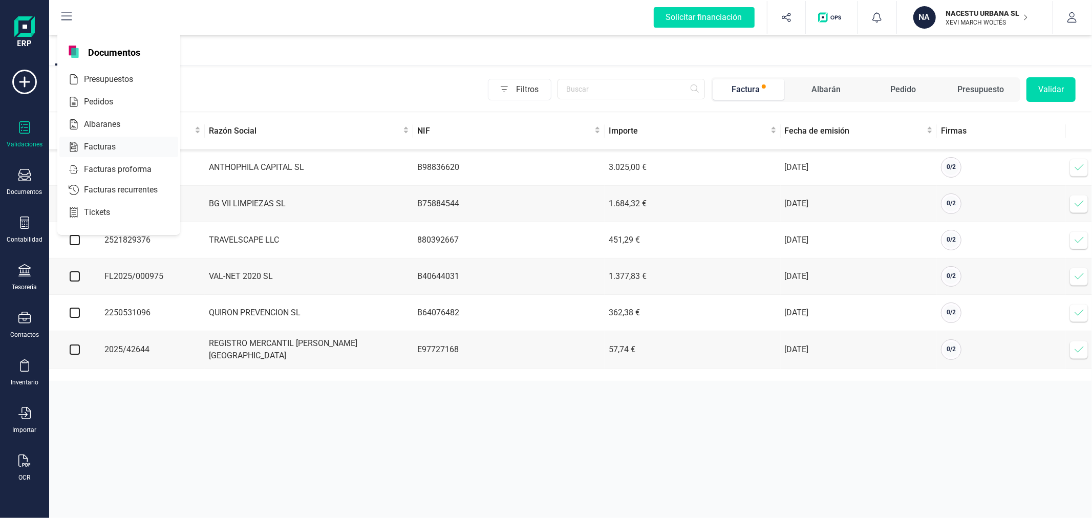
click at [102, 142] on span "Facturas" at bounding box center [107, 147] width 54 height 12
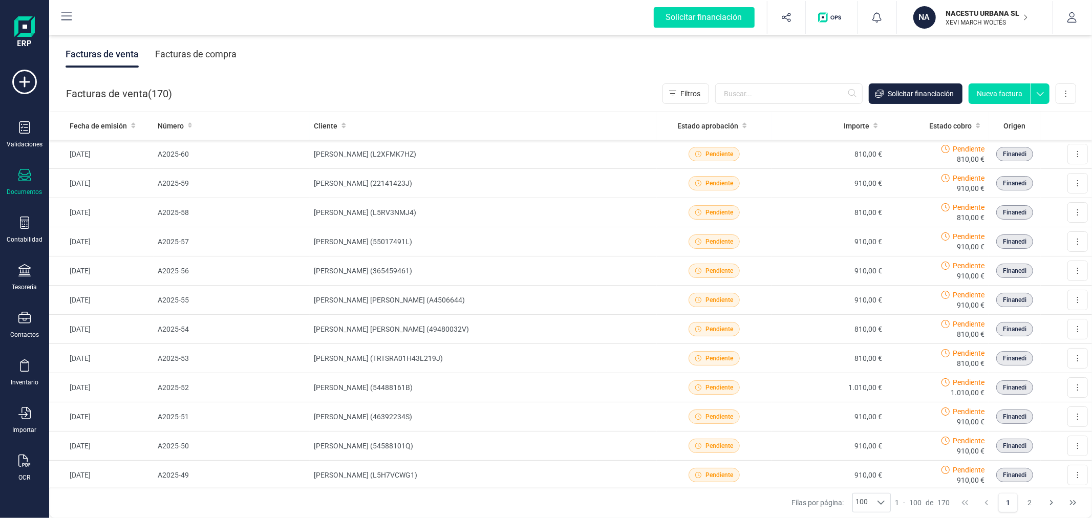
click at [195, 59] on div "Facturas de compra" at bounding box center [195, 54] width 81 height 27
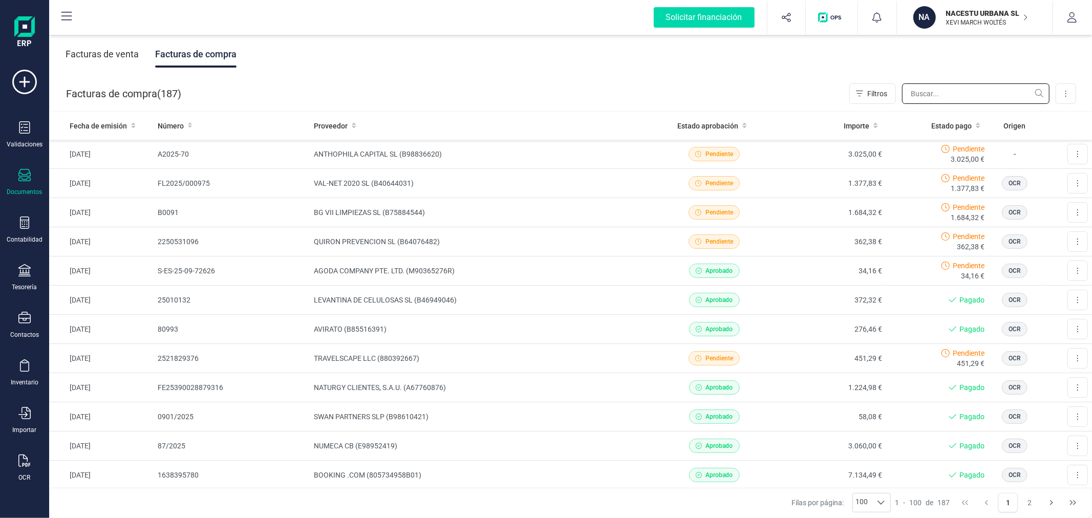
click at [913, 91] on input "text" at bounding box center [975, 93] width 147 height 20
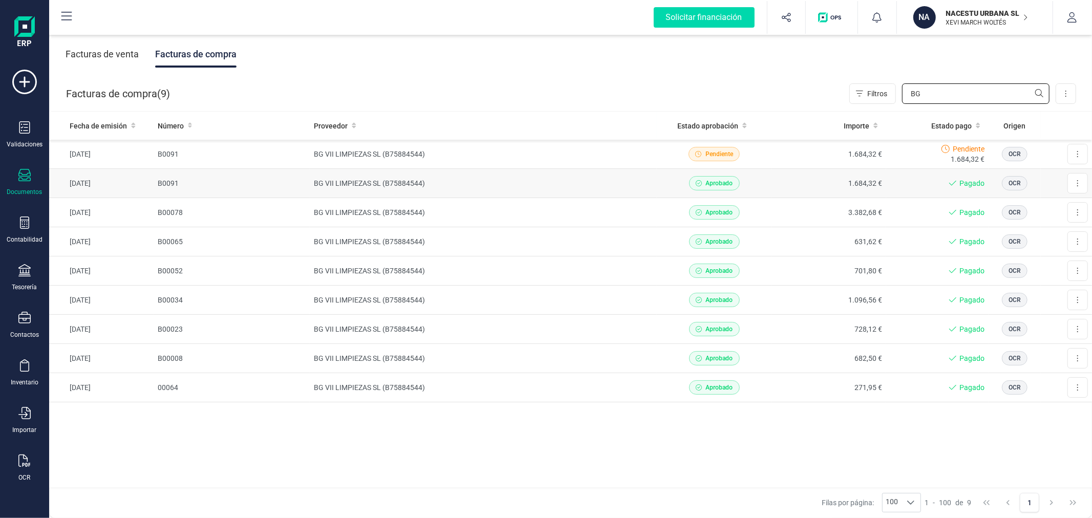
type input "BG"
click at [567, 185] on td "BG VII LIMPIEZAS SL (B75884544)" at bounding box center [483, 183] width 347 height 29
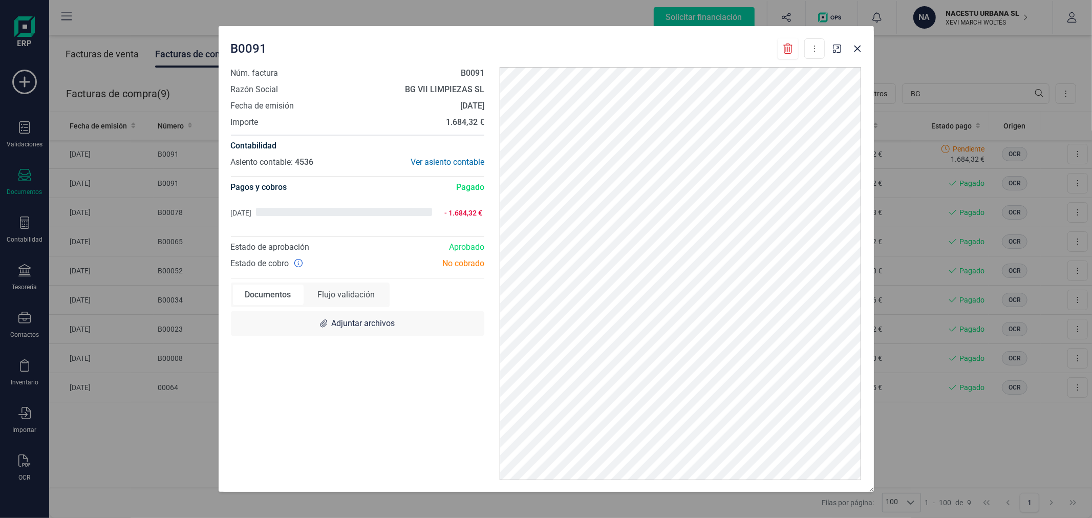
click at [783, 51] on icon at bounding box center [788, 49] width 10 height 10
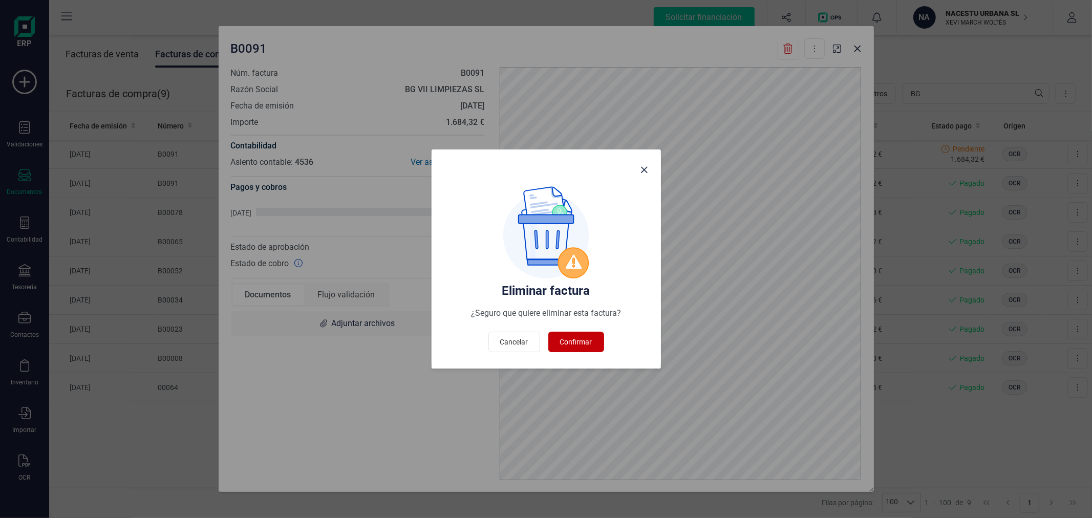
click at [571, 340] on span "Confirmar" at bounding box center [576, 342] width 32 height 10
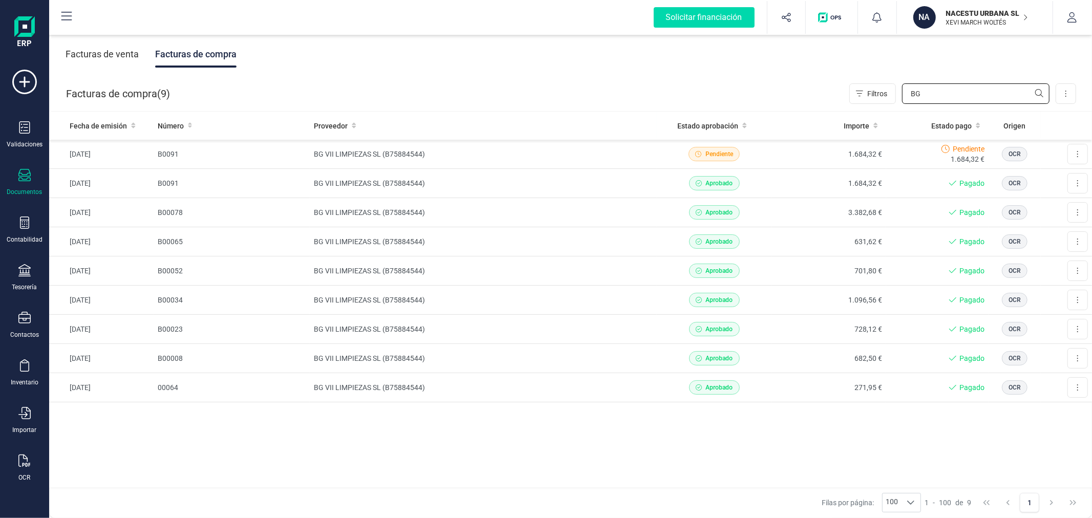
click at [927, 93] on input "BG" at bounding box center [975, 93] width 147 height 20
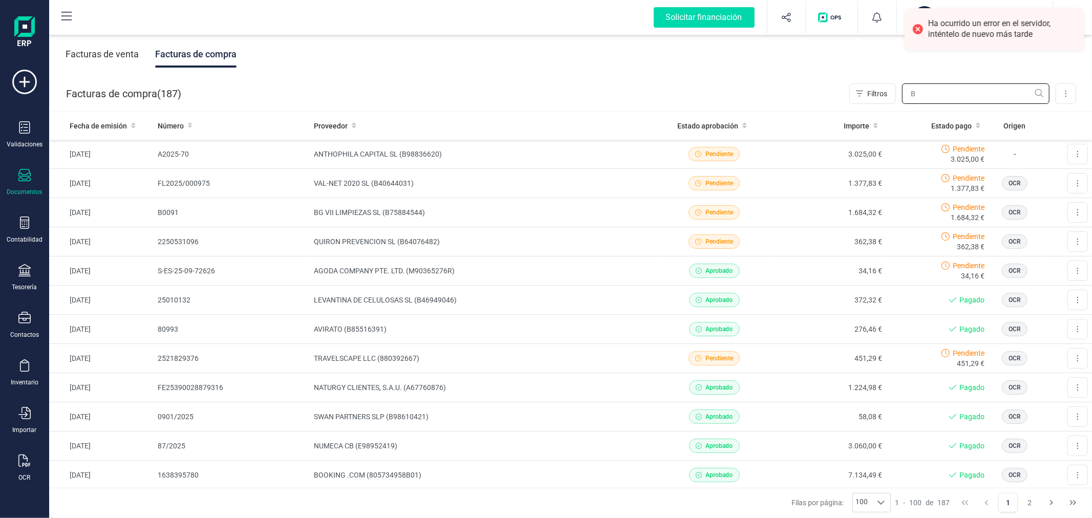
type input "BG"
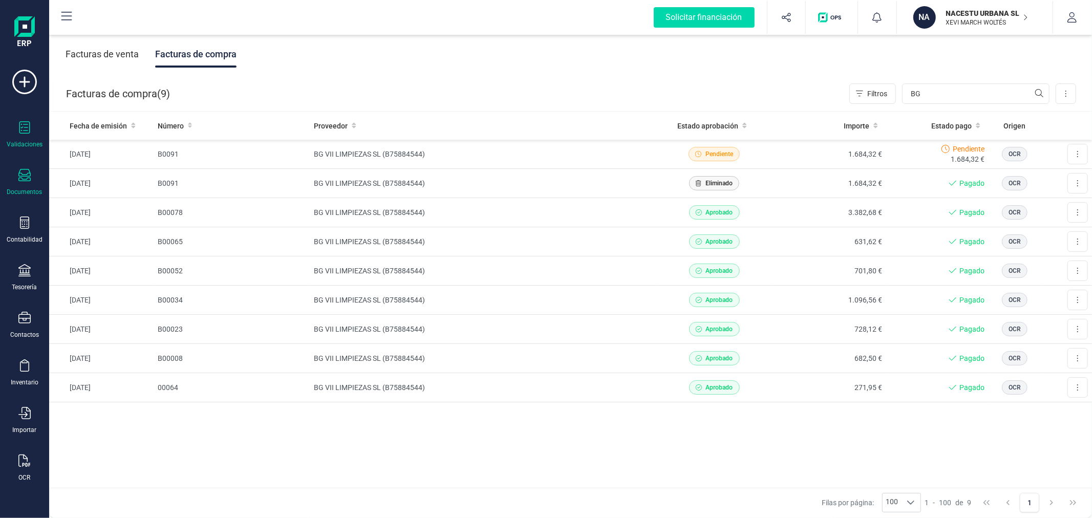
click at [16, 134] on div "Validaciones" at bounding box center [24, 134] width 41 height 27
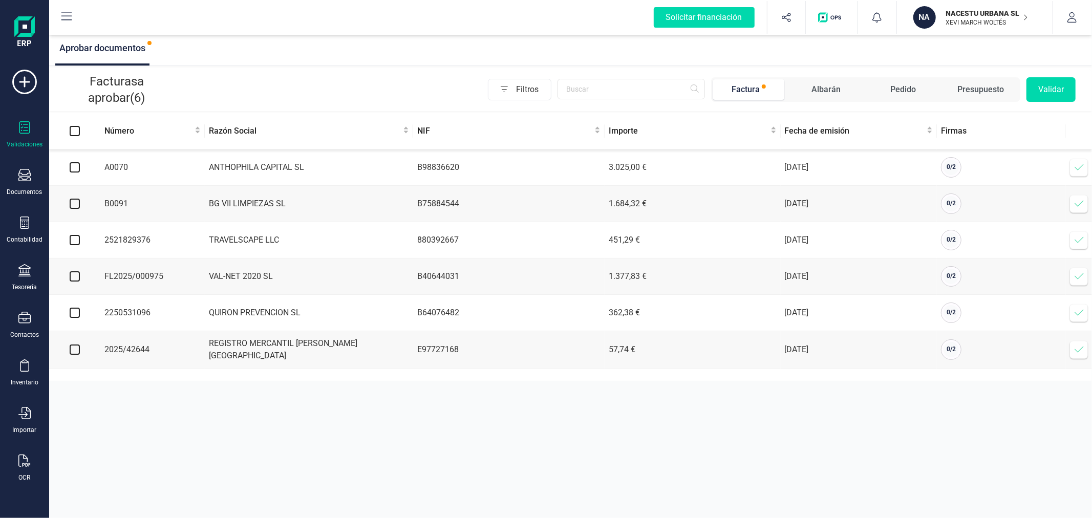
click at [1076, 200] on icon at bounding box center [1079, 204] width 10 height 10
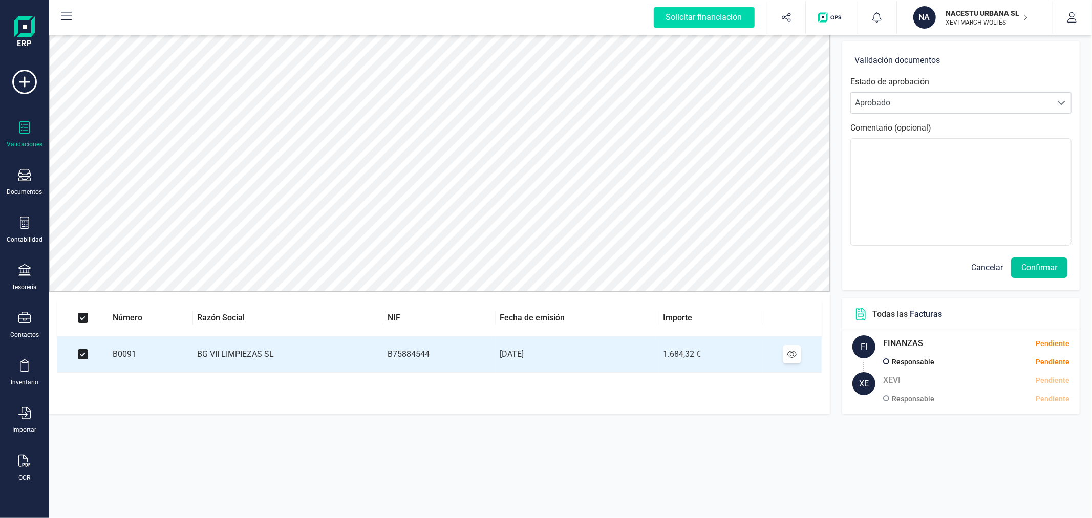
click at [1030, 262] on button "Confirmar" at bounding box center [1039, 267] width 56 height 20
click at [1066, 253] on div "Estado de aprobación Personalizado Aprobado Aprobado Comentario (opcional)" at bounding box center [960, 167] width 221 height 182
click at [1043, 270] on button "Confirmar" at bounding box center [1039, 267] width 56 height 20
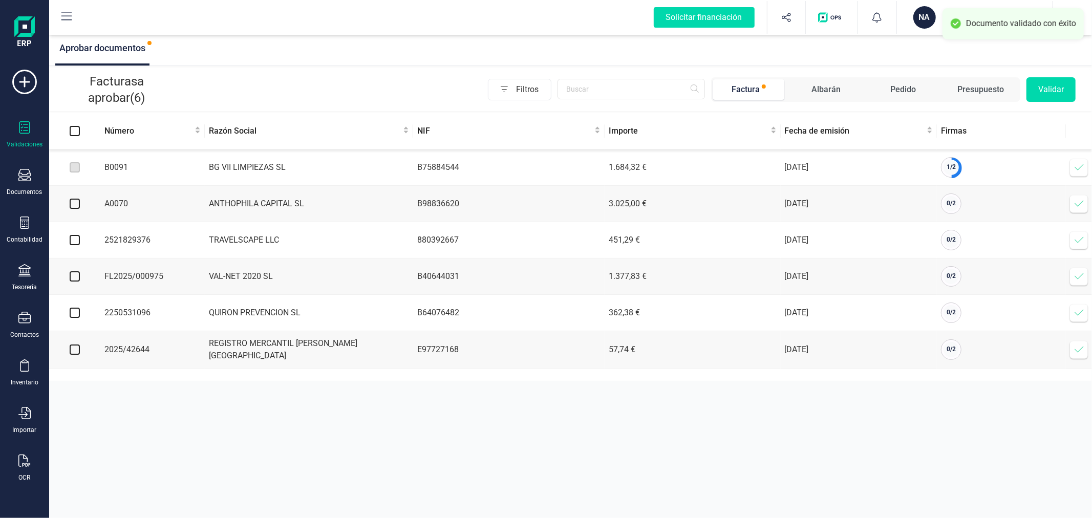
click at [1077, 165] on icon at bounding box center [1079, 167] width 10 height 10
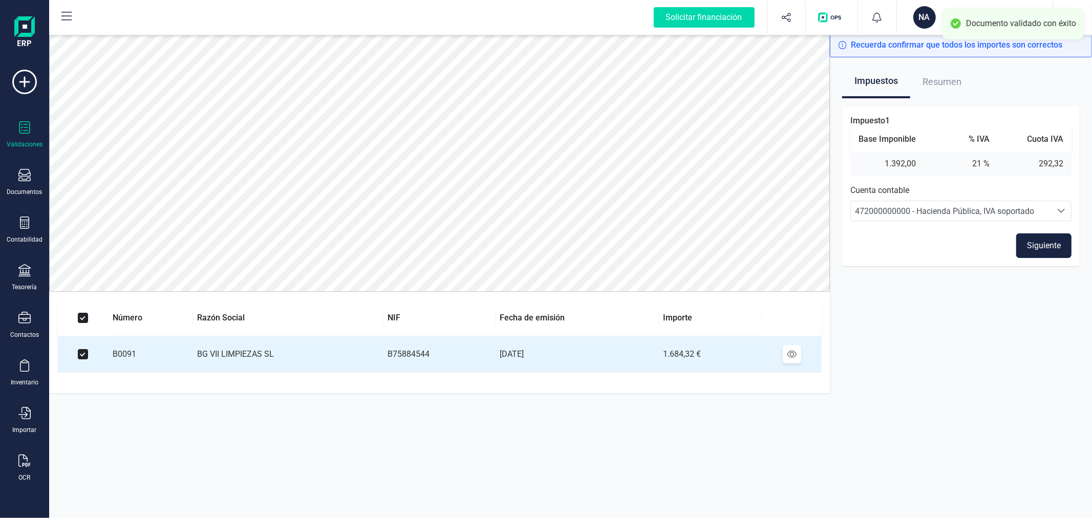
click at [1060, 245] on button "Siguiente" at bounding box center [1043, 245] width 55 height 25
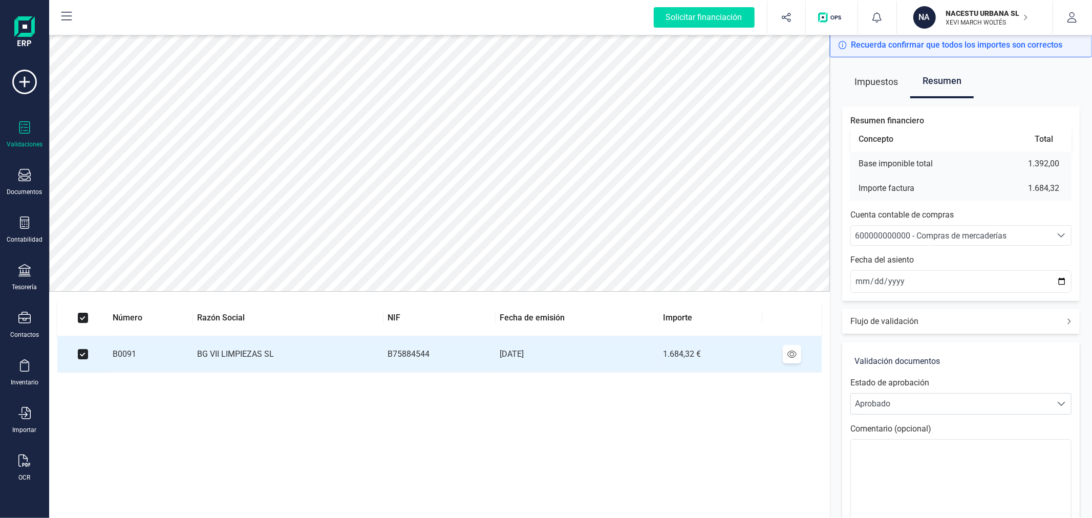
click at [1015, 250] on div "Resumen financiero Concepto Total Base imponible total 1.392,00 Importe factura…" at bounding box center [960, 203] width 237 height 194
click at [960, 231] on span "600000000000 - Compras de mercaderías" at bounding box center [930, 236] width 151 height 10
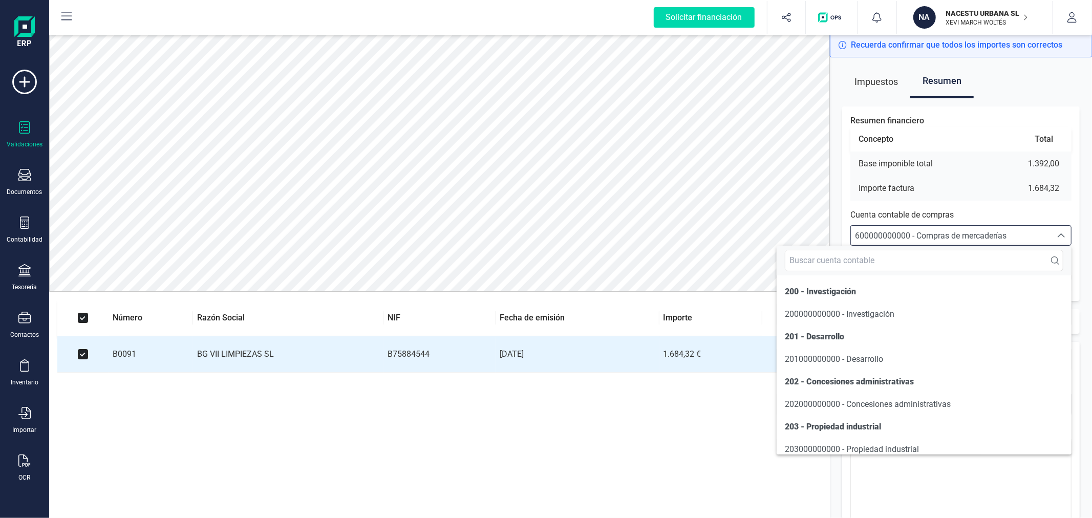
scroll to position [4934, 0]
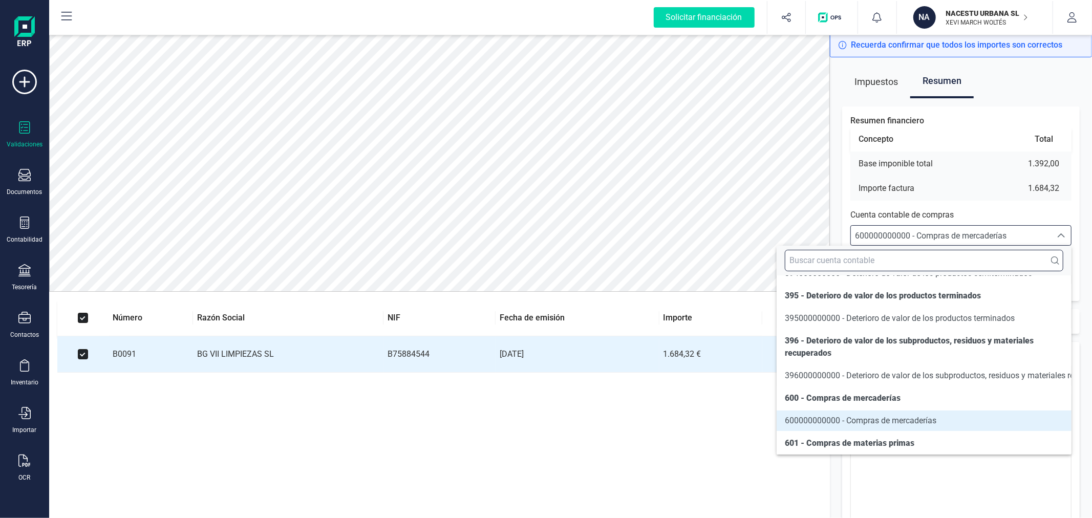
click at [916, 265] on input "text" at bounding box center [924, 260] width 278 height 21
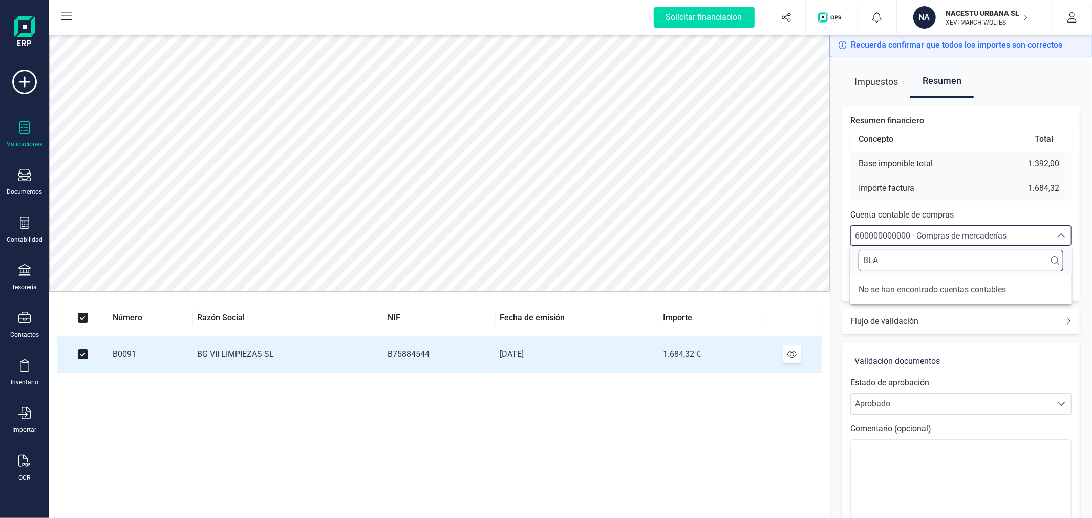
scroll to position [0, 0]
type input "B"
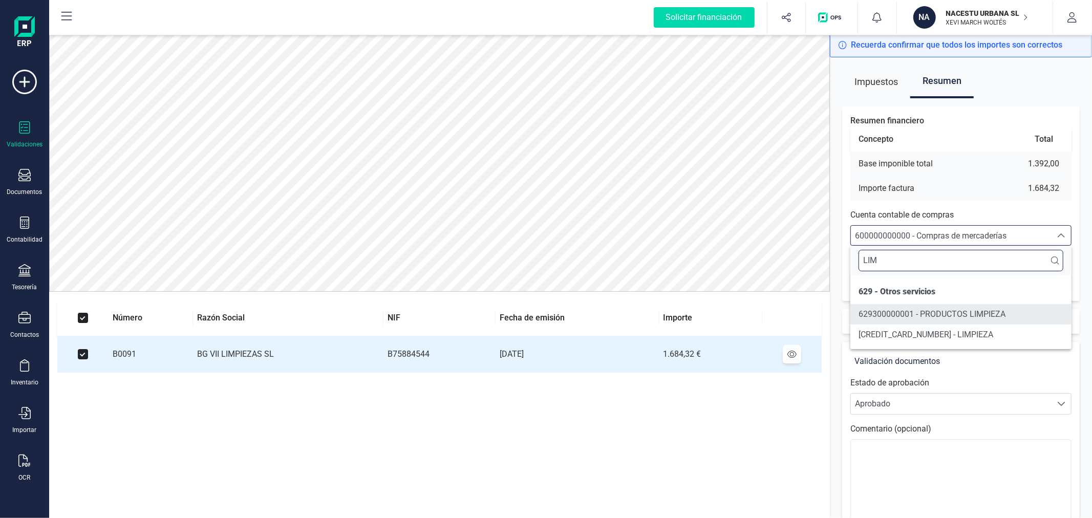
type input "LIM"
click at [936, 323] on li "629300000001 - PRODUCTOS LIMPIEZA" at bounding box center [960, 314] width 221 height 20
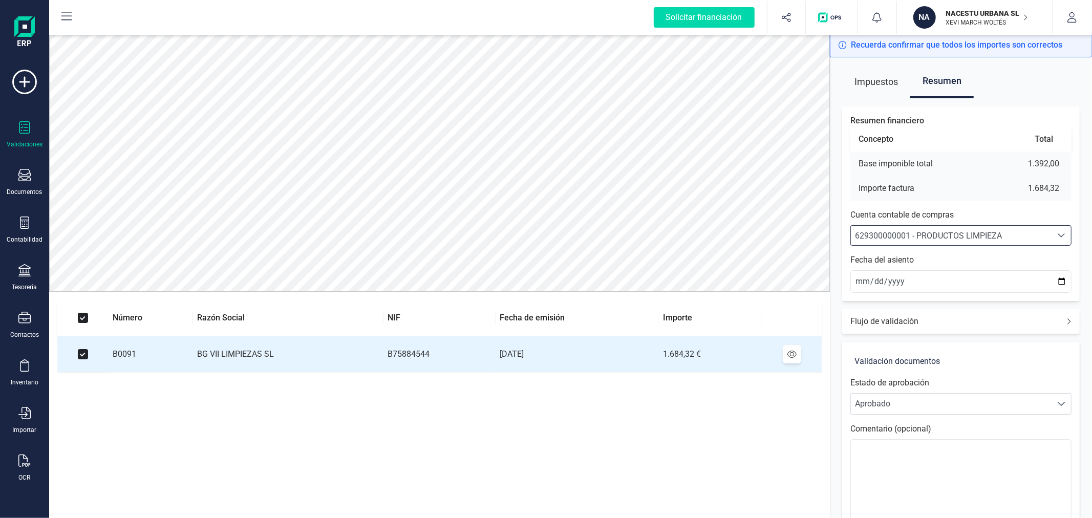
click at [956, 238] on span "629300000001 - PRODUCTOS LIMPIEZA" at bounding box center [928, 236] width 147 height 10
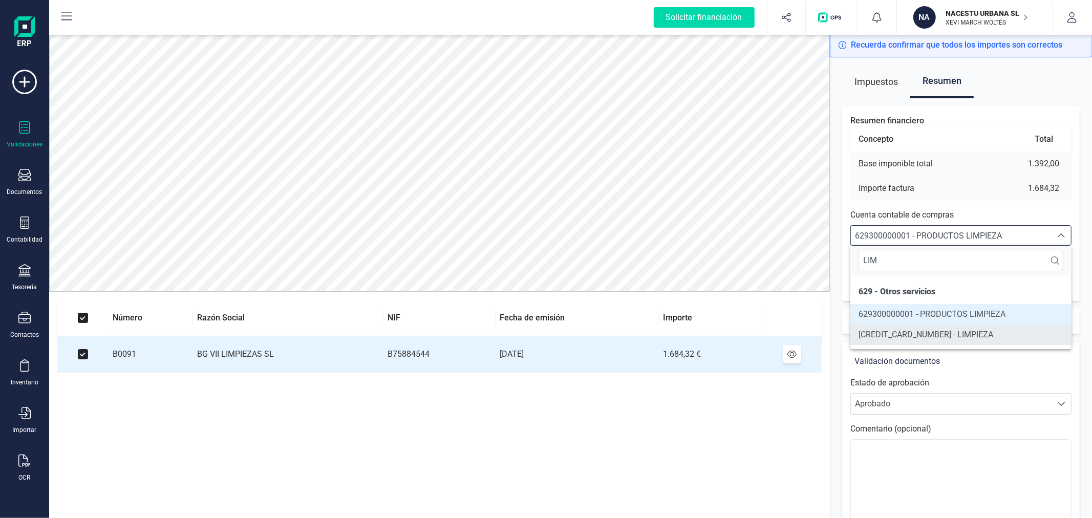
click at [941, 341] on li "[CREDIT_CARD_NUMBER] - LIMPIEZA" at bounding box center [960, 334] width 221 height 20
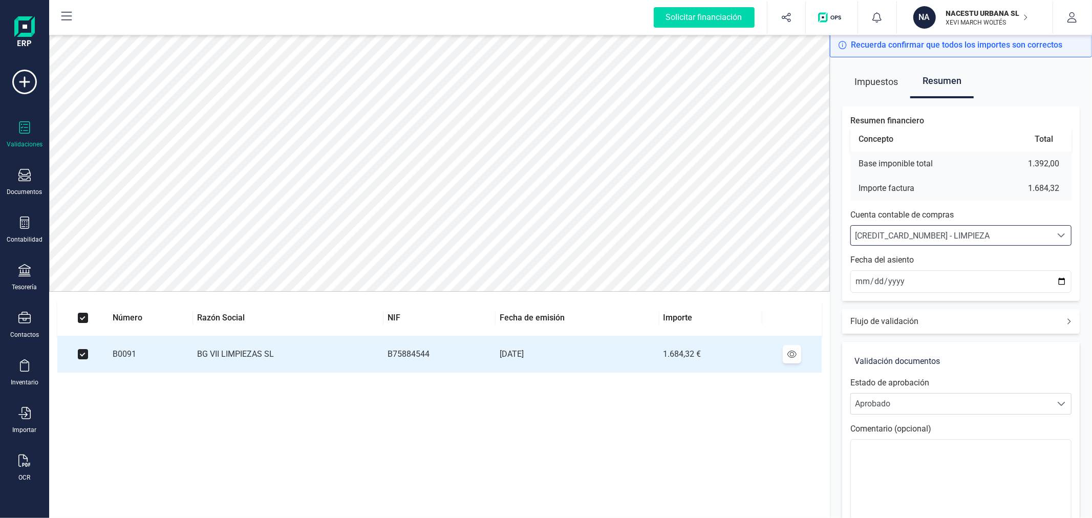
click at [1086, 279] on div "Impuestos Resumen Resumen financiero Concepto Total Base imponible total 1.392,…" at bounding box center [961, 330] width 262 height 546
click at [1076, 275] on div "Resumen financiero Concepto Total Base imponible total 1.392,00 Importe factura…" at bounding box center [960, 203] width 237 height 194
click at [1083, 275] on div "Impuestos Resumen Resumen financiero Concepto Total Base imponible total 1.392,…" at bounding box center [961, 330] width 262 height 546
click at [1056, 284] on input "[DATE]" at bounding box center [960, 281] width 221 height 23
type input "[DATE]"
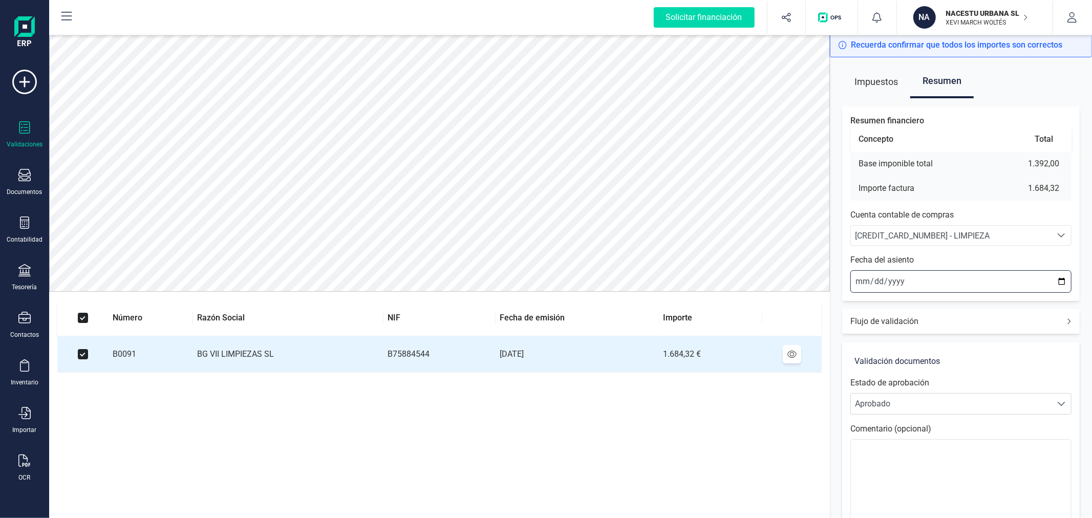
scroll to position [85, 0]
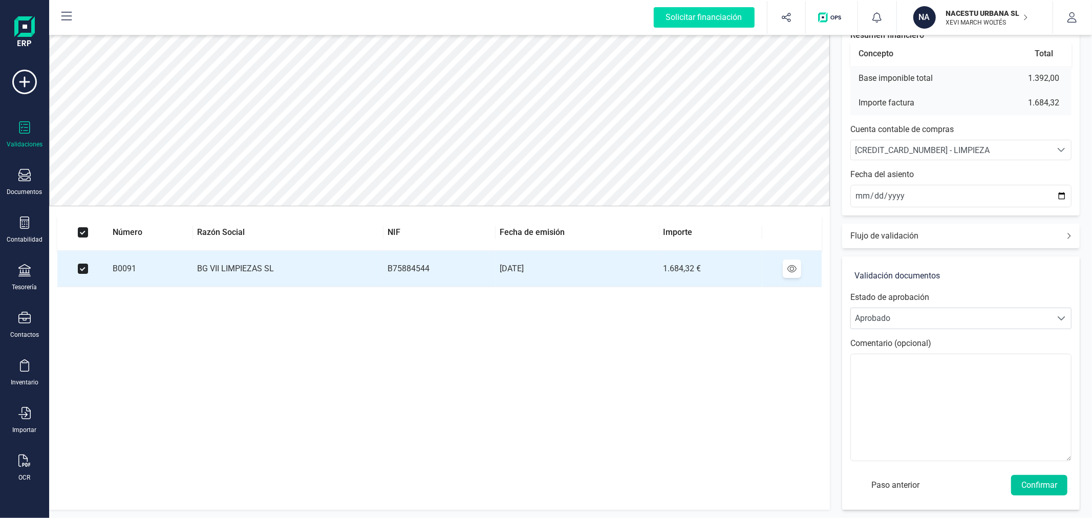
click at [1031, 485] on button "Confirmar" at bounding box center [1039, 485] width 56 height 20
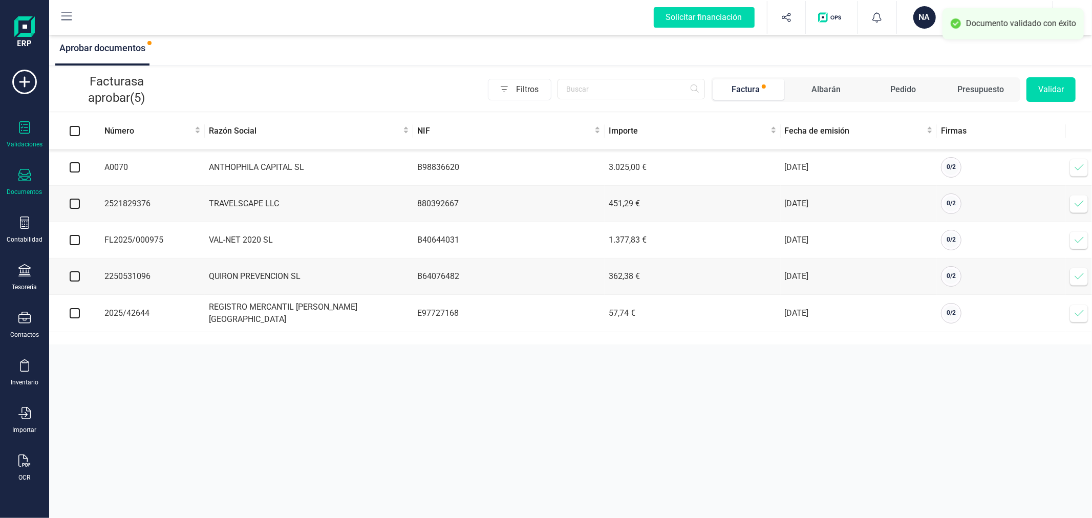
click at [14, 179] on div "Documentos" at bounding box center [24, 182] width 41 height 27
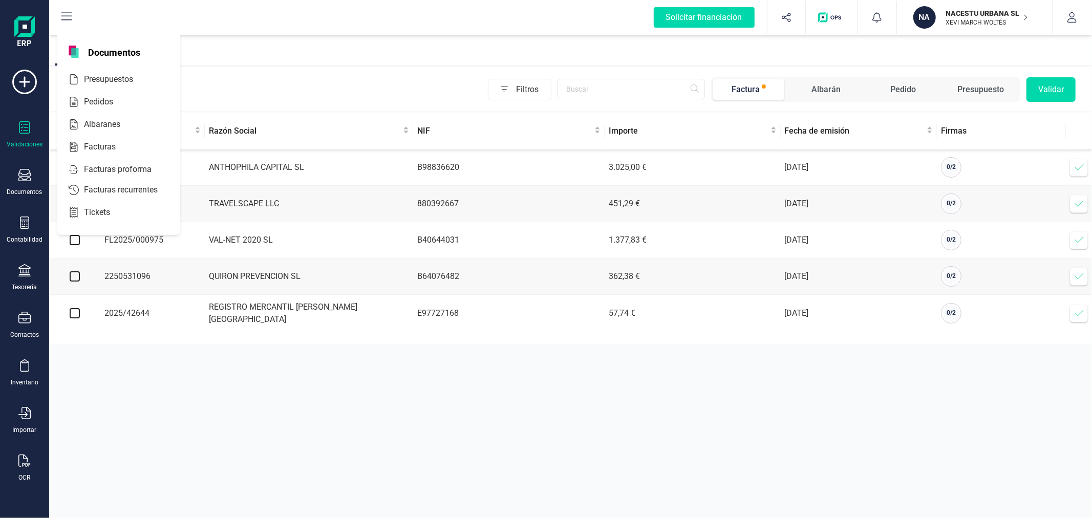
click at [27, 213] on div "Validaciones Documentos Documentos Presupuestos Pedidos Albaranes Facturas Fact…" at bounding box center [24, 280] width 41 height 420
click at [27, 229] on icon at bounding box center [24, 222] width 9 height 12
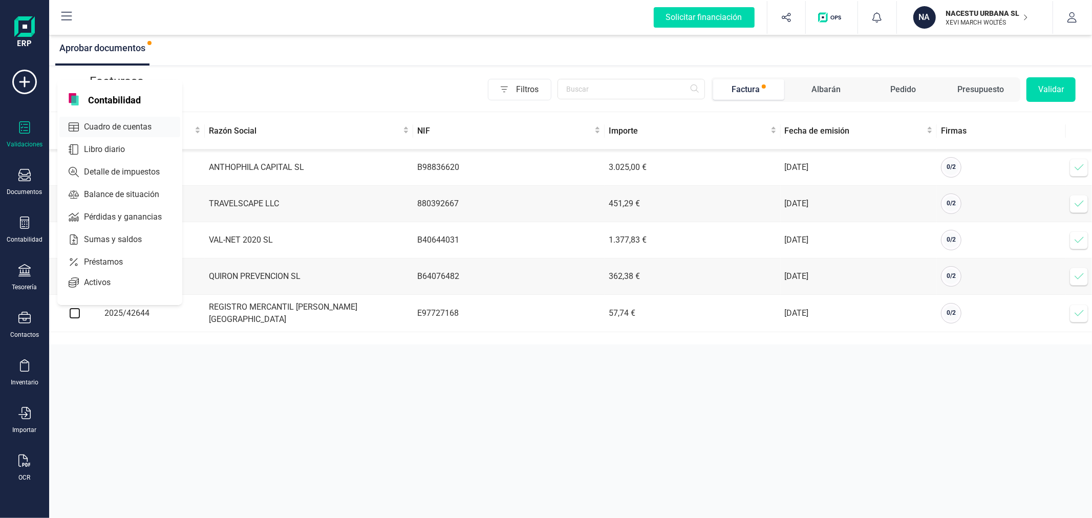
click at [125, 128] on span "Cuadro de cuentas" at bounding box center [125, 127] width 90 height 12
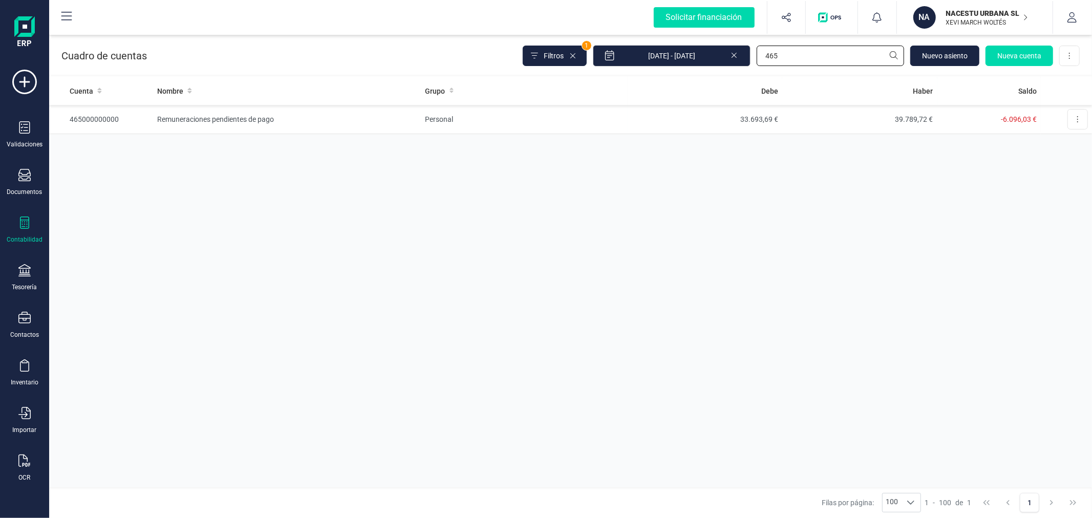
click at [784, 55] on input "465" at bounding box center [829, 56] width 147 height 20
type input "BG"
click at [688, 120] on td "9.179,55 €" at bounding box center [704, 119] width 155 height 29
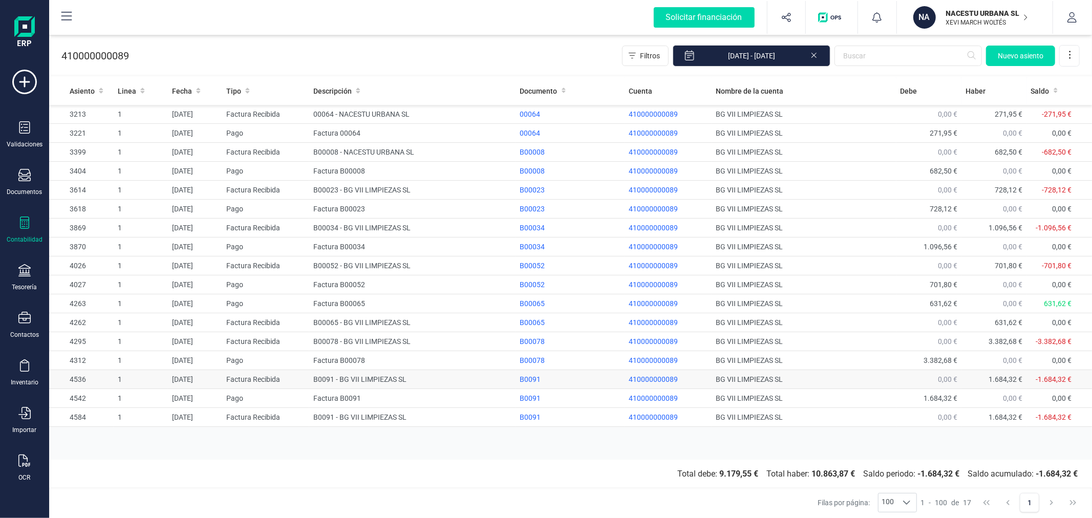
click at [377, 376] on td "B0091 - BG VII LIMPIEZAS SL" at bounding box center [412, 379] width 206 height 19
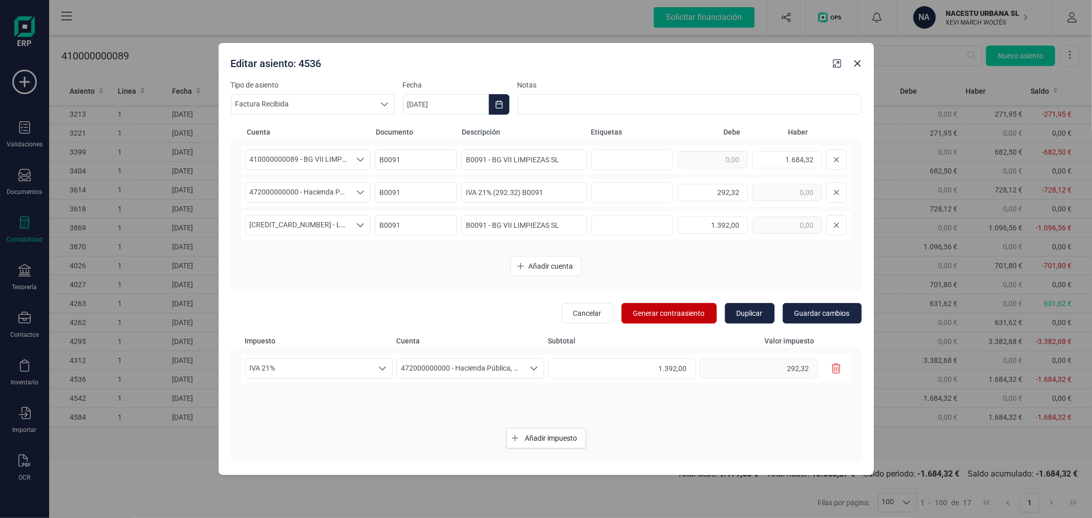
click at [656, 311] on span "Generar contraasiento" at bounding box center [669, 313] width 72 height 10
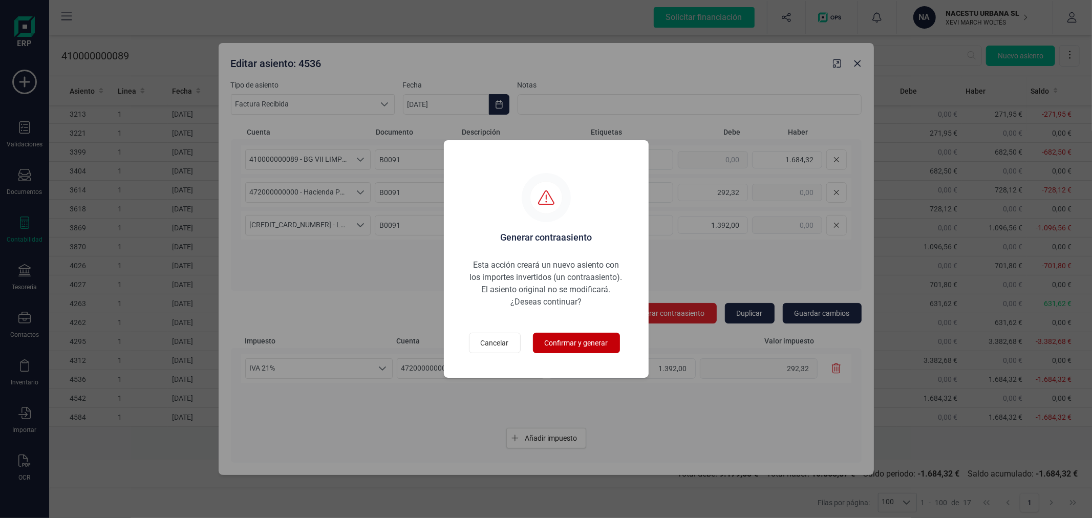
click at [587, 344] on span "Confirmar y generar" at bounding box center [576, 343] width 63 height 10
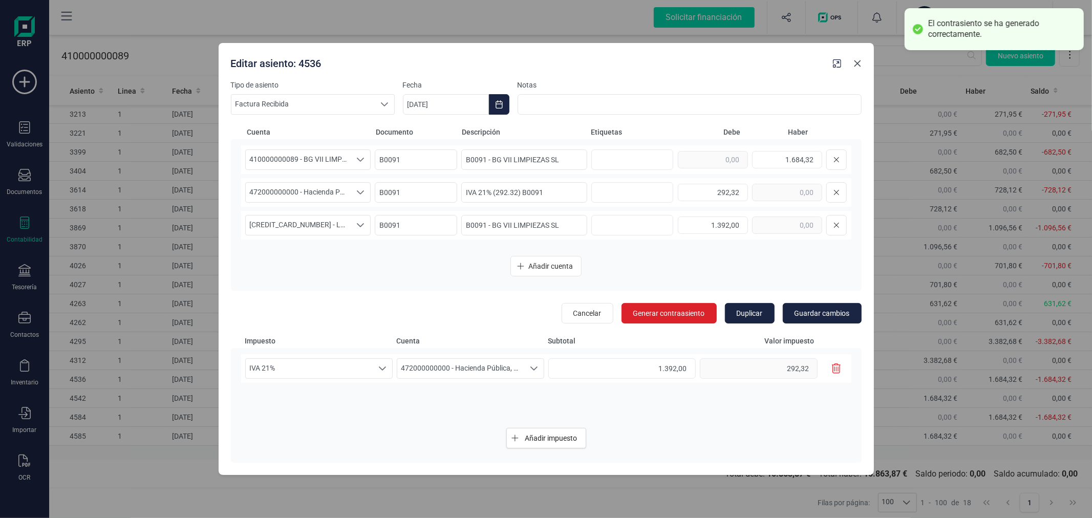
click at [857, 62] on icon "Close" at bounding box center [857, 63] width 8 height 8
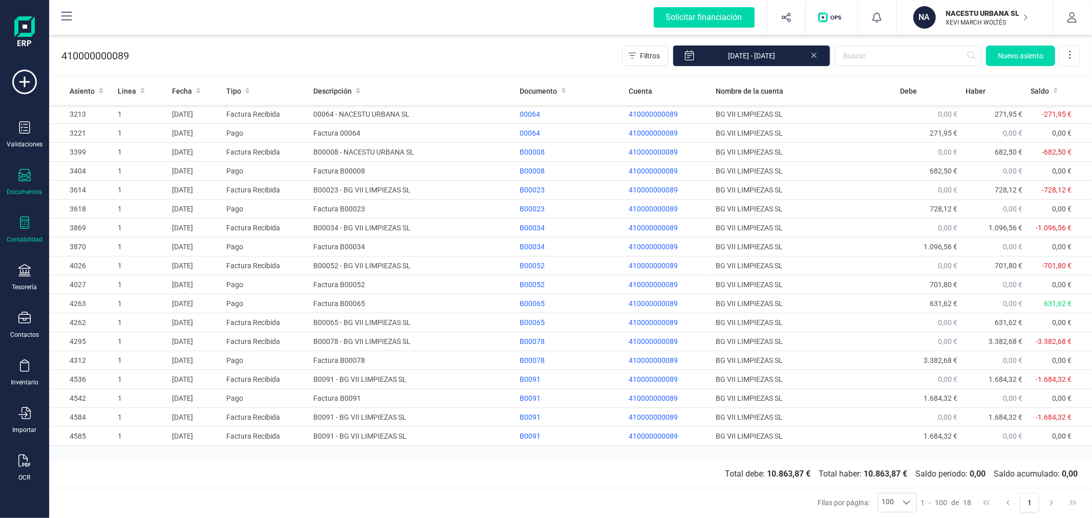
click at [27, 185] on div "Documentos" at bounding box center [24, 182] width 41 height 27
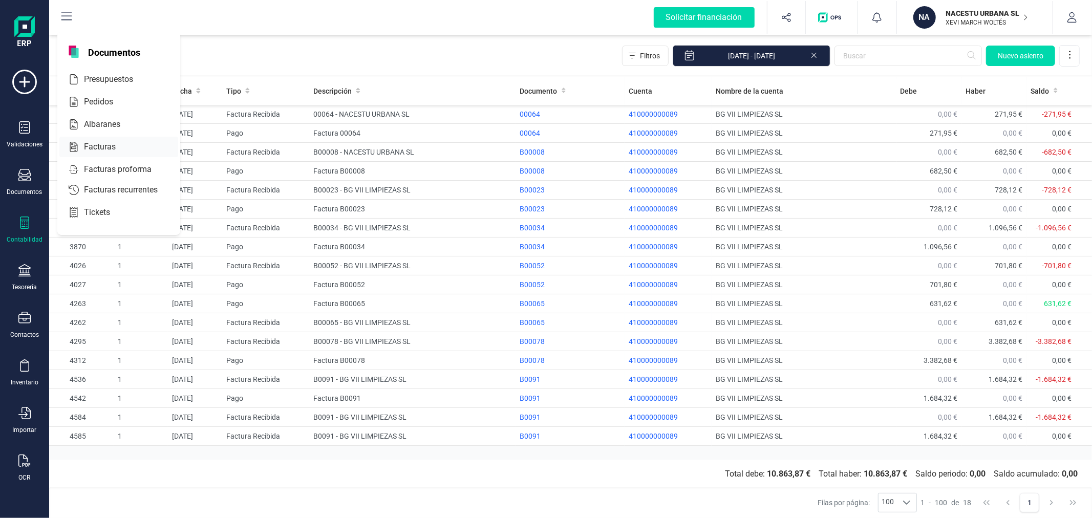
click at [97, 151] on span "Facturas" at bounding box center [107, 147] width 54 height 12
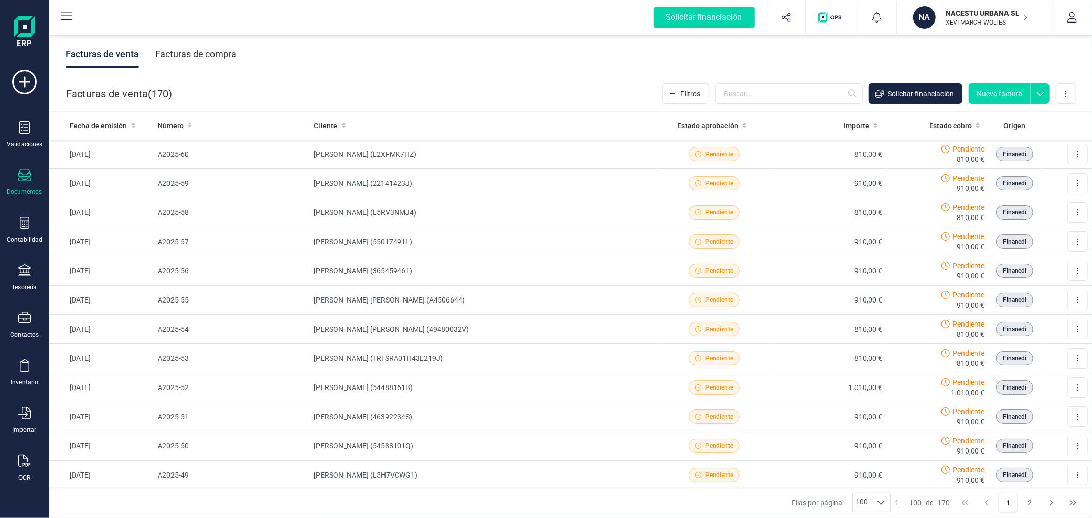
click at [198, 50] on div "Facturas de compra" at bounding box center [195, 54] width 81 height 27
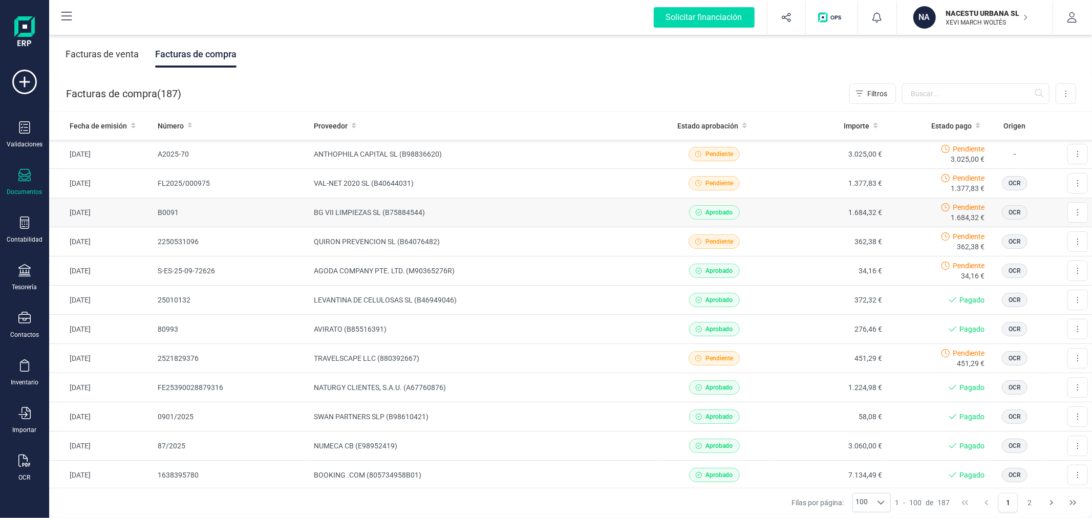
click at [331, 211] on td "BG VII LIMPIEZAS SL (B75884544)" at bounding box center [483, 212] width 347 height 29
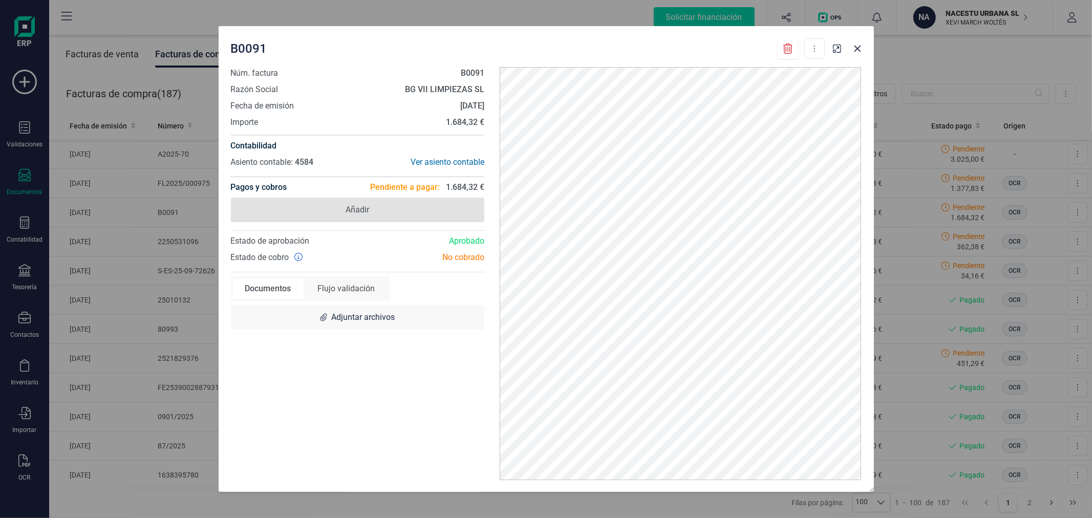
click at [389, 208] on span "Añadir" at bounding box center [358, 210] width 254 height 25
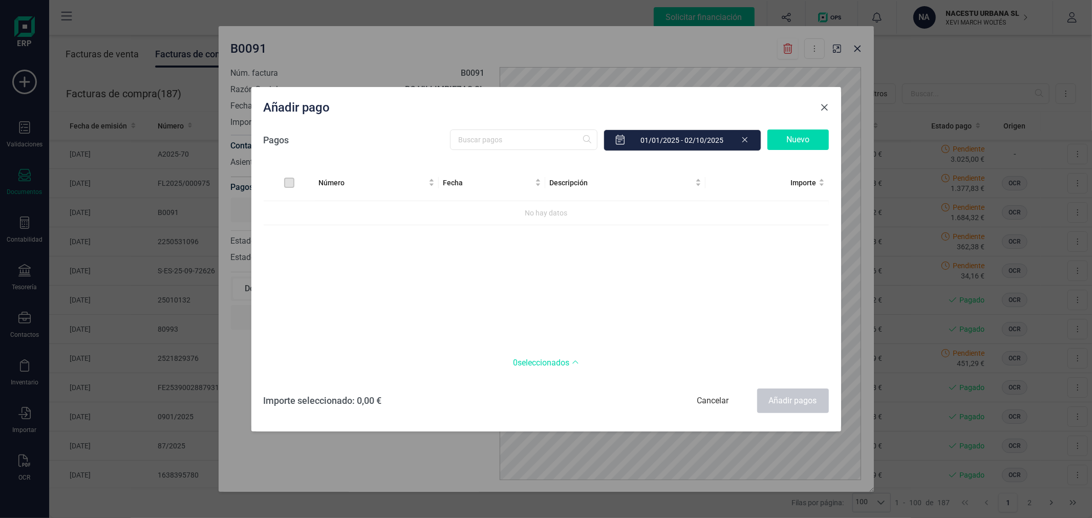
click at [824, 105] on span "Close" at bounding box center [824, 107] width 8 height 8
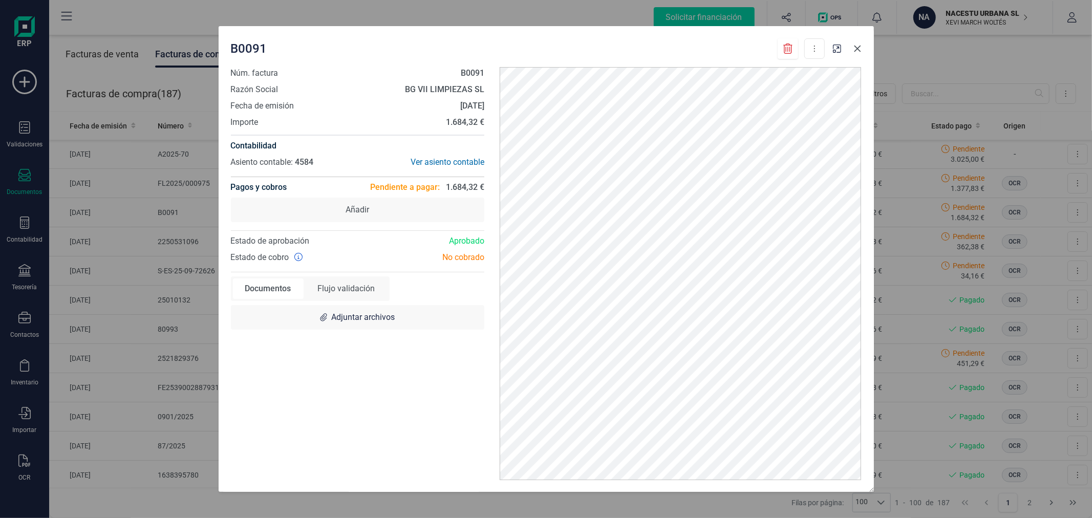
click at [855, 50] on icon "Close" at bounding box center [857, 48] width 7 height 7
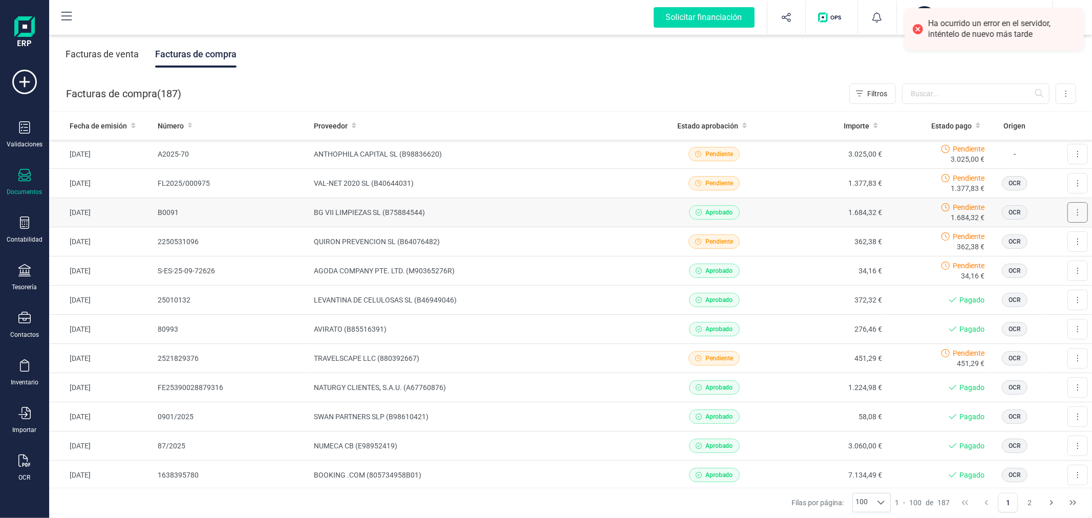
click at [1071, 215] on button at bounding box center [1077, 212] width 20 height 20
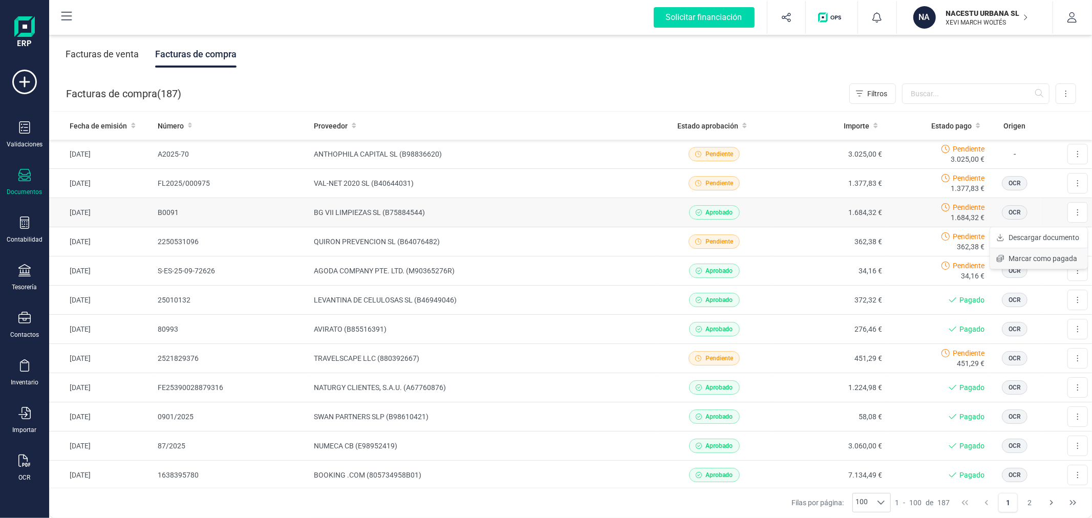
click at [1028, 262] on span "Marcar como pagada" at bounding box center [1042, 258] width 69 height 10
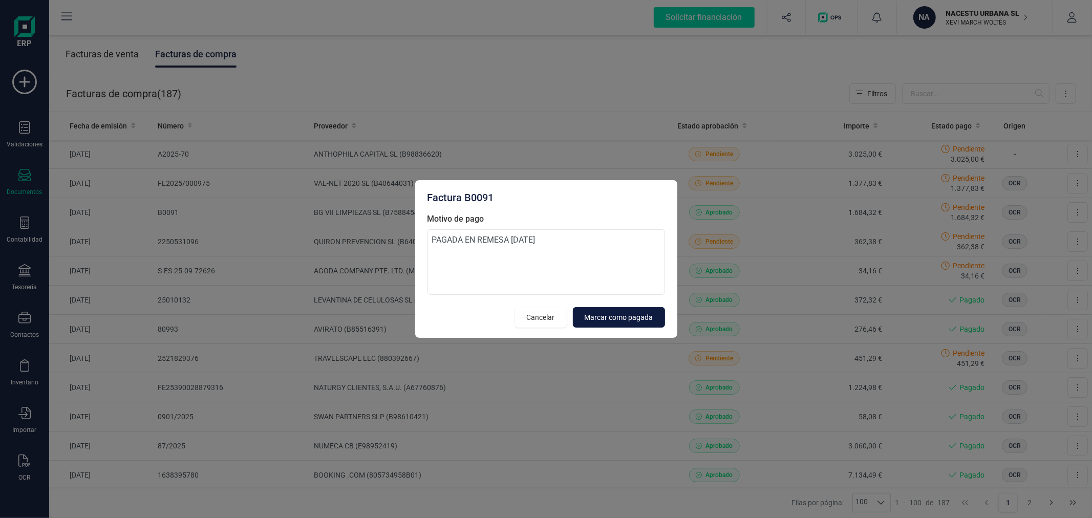
type textarea "PAGADA EN REMESA [DATE]"
click at [600, 314] on span "Marcar como pagada" at bounding box center [618, 317] width 69 height 10
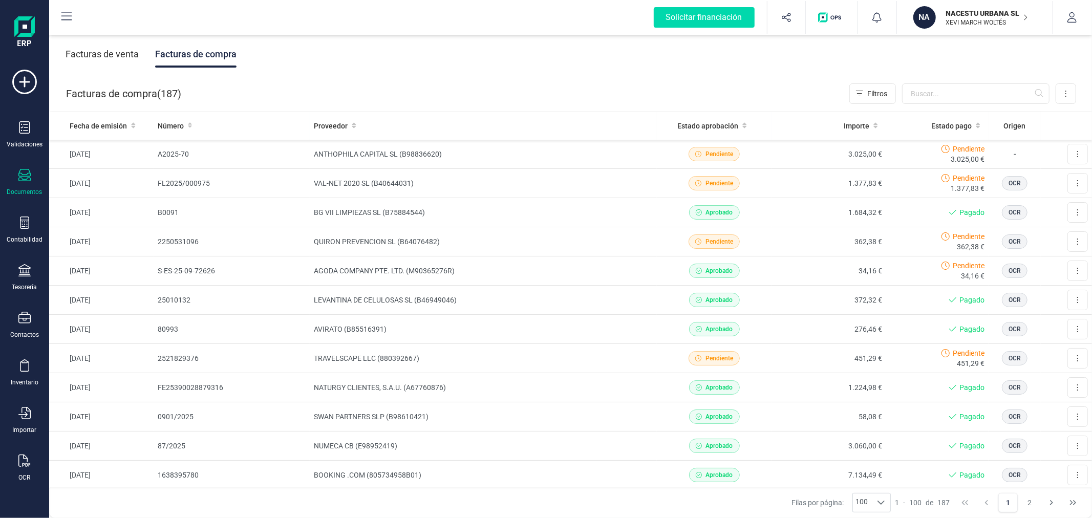
click at [924, 6] on div "NA" at bounding box center [924, 17] width 23 height 23
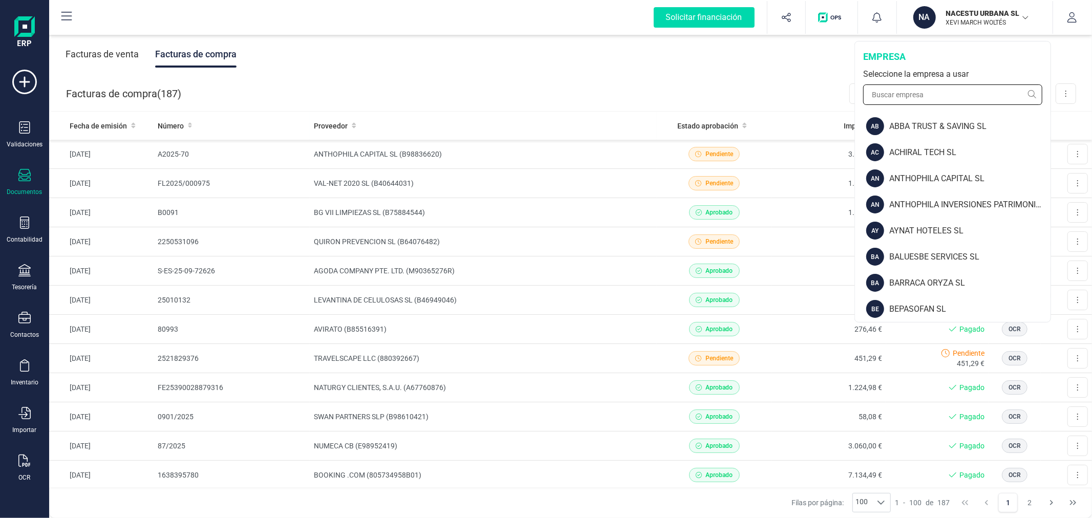
click at [897, 91] on input "text" at bounding box center [952, 94] width 179 height 20
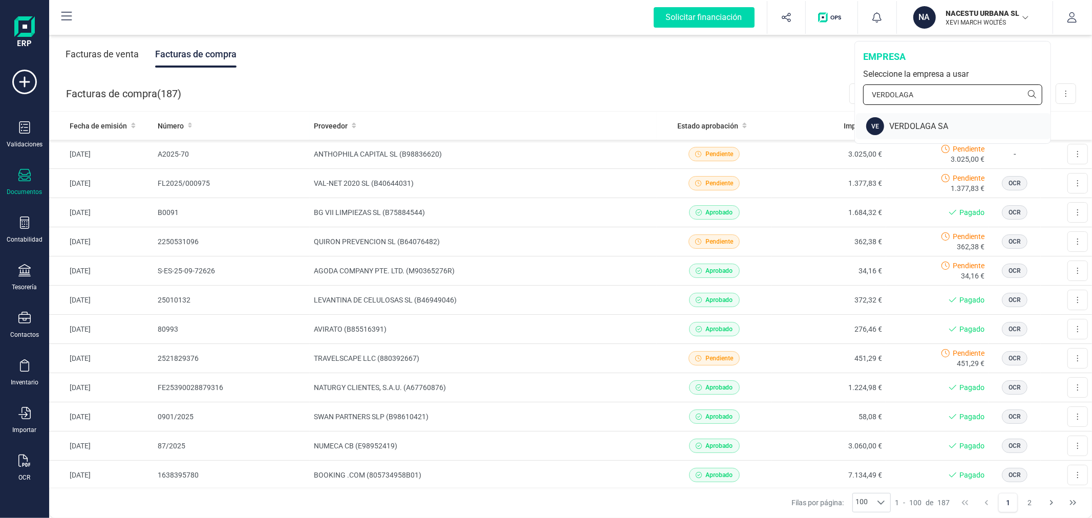
type input "VERDOLAGA"
click at [897, 133] on div "VE VERDOLAGA SA" at bounding box center [953, 126] width 194 height 26
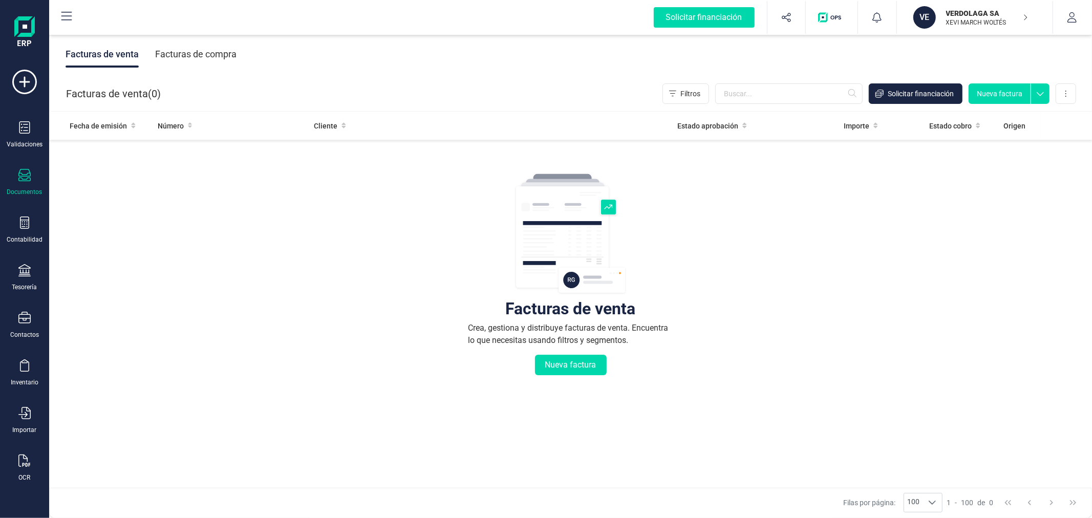
click at [203, 57] on div "Facturas de compra" at bounding box center [195, 54] width 81 height 27
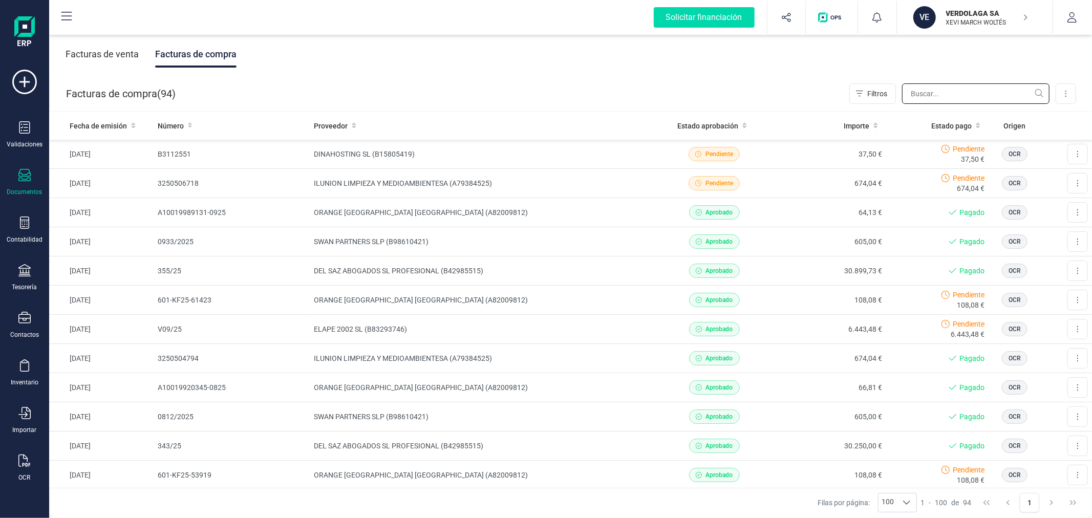
click at [922, 96] on input "text" at bounding box center [975, 93] width 147 height 20
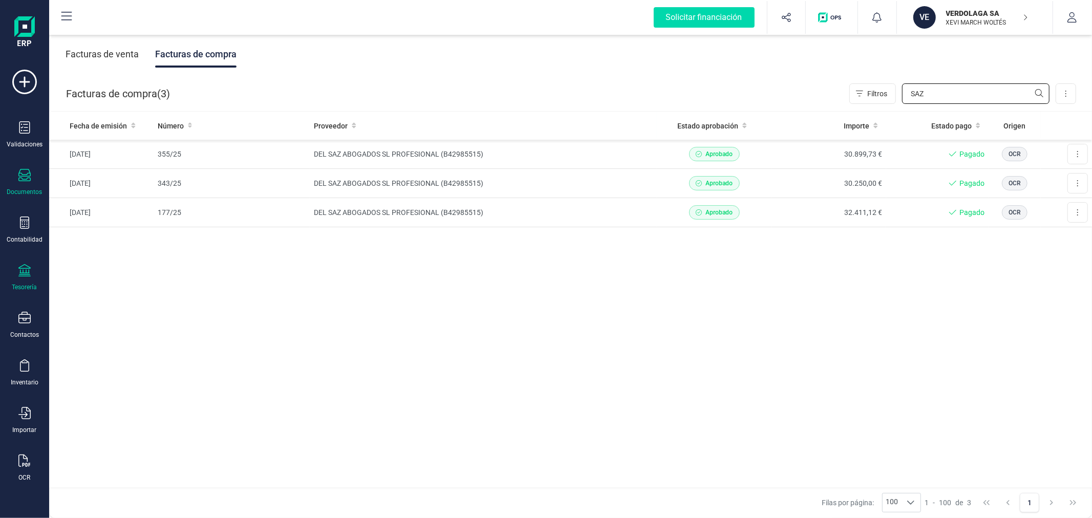
type input "SAZ"
click at [16, 285] on div "Tesorería" at bounding box center [24, 287] width 25 height 8
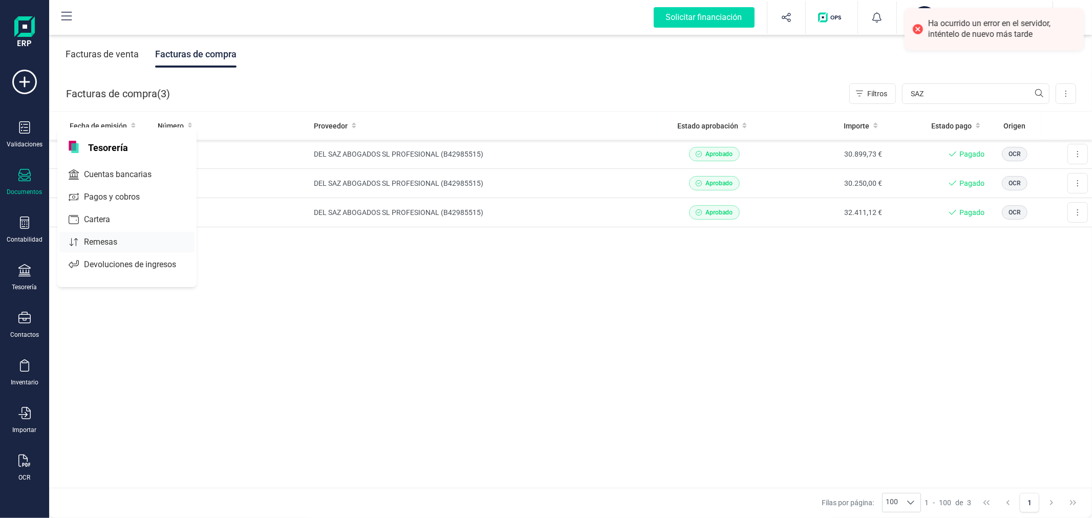
click at [110, 241] on span "Remesas" at bounding box center [108, 242] width 56 height 12
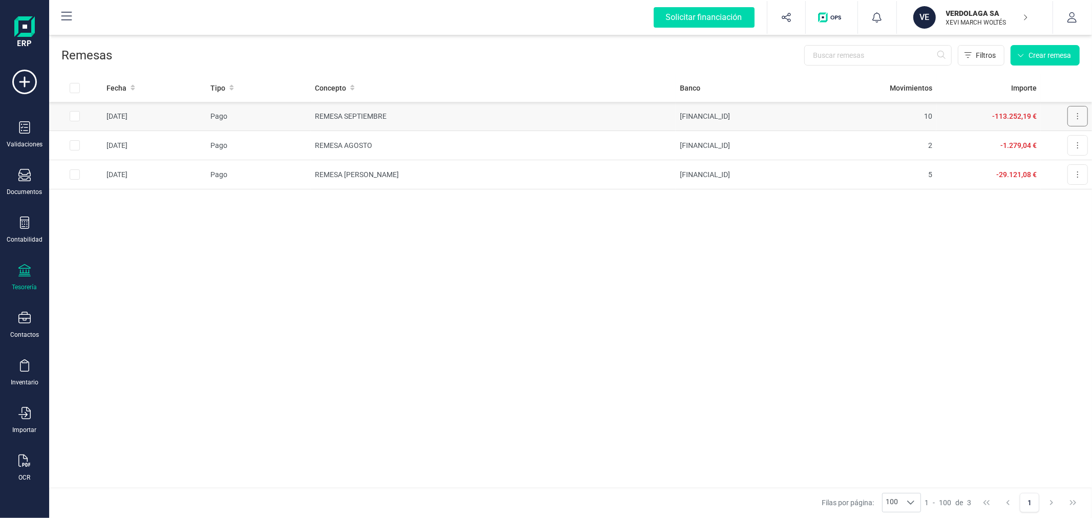
click at [1084, 116] on button at bounding box center [1077, 116] width 20 height 20
click at [840, 121] on td "10" at bounding box center [884, 116] width 104 height 29
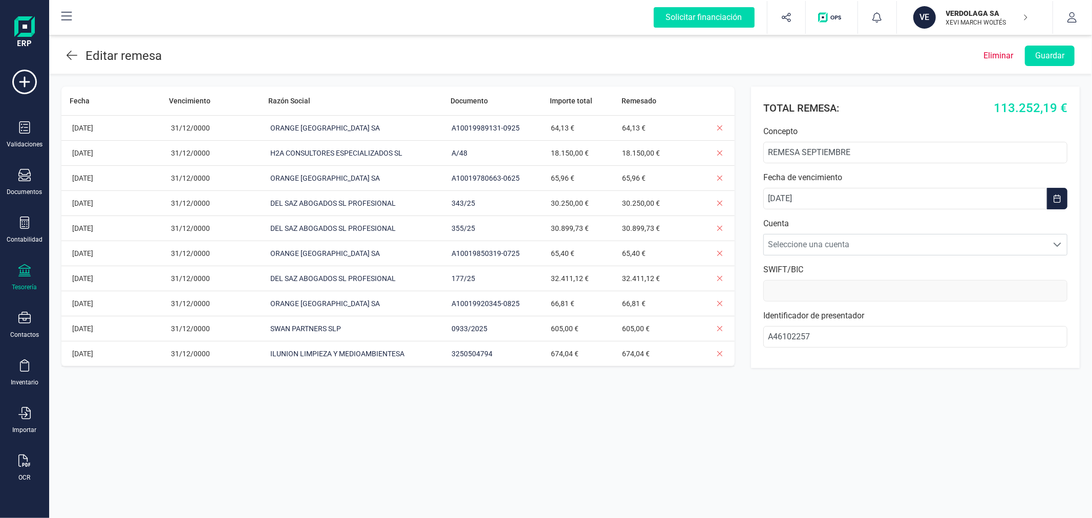
click at [997, 54] on p "Eliminar" at bounding box center [998, 56] width 30 height 12
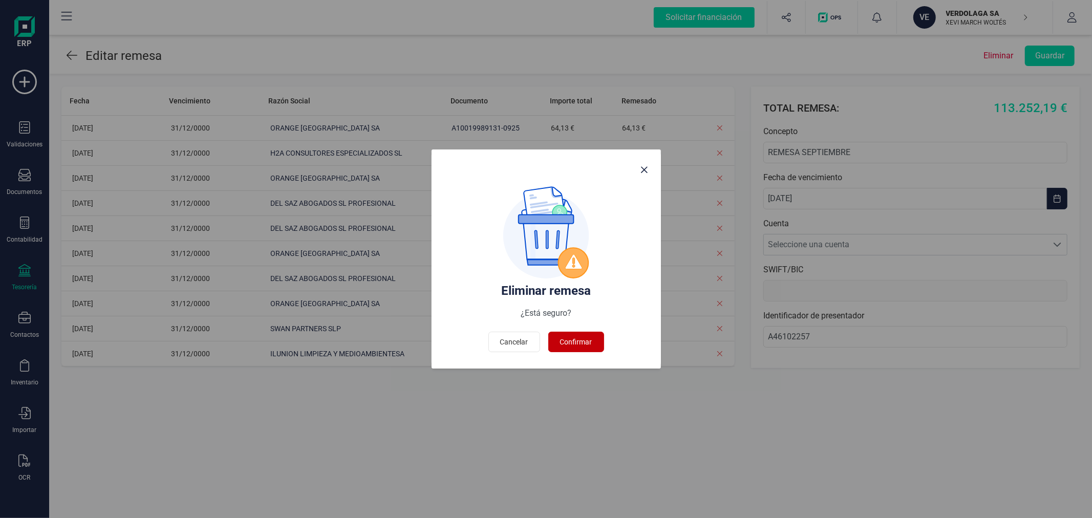
click at [593, 335] on button "Confirmar" at bounding box center [576, 342] width 56 height 20
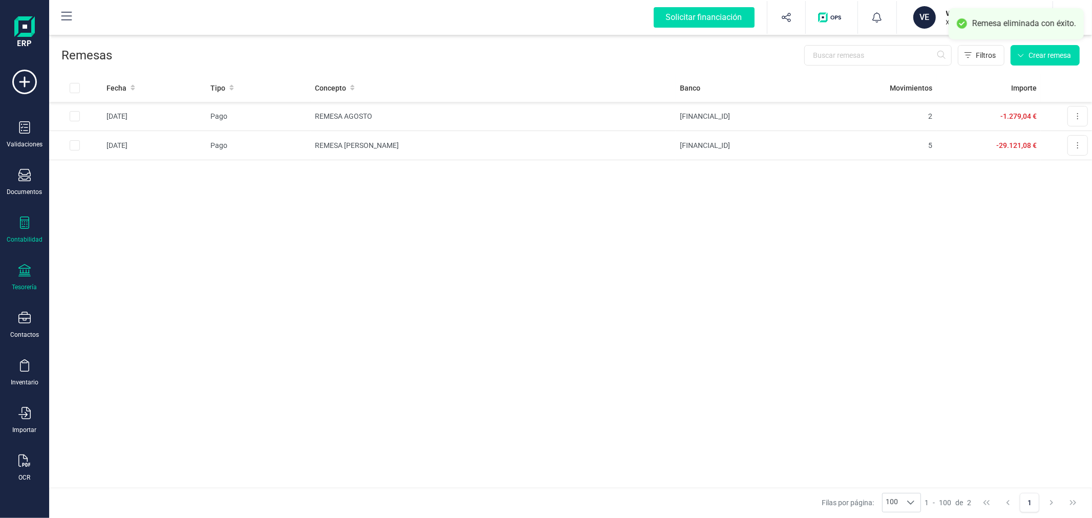
click at [22, 228] on icon at bounding box center [24, 222] width 12 height 12
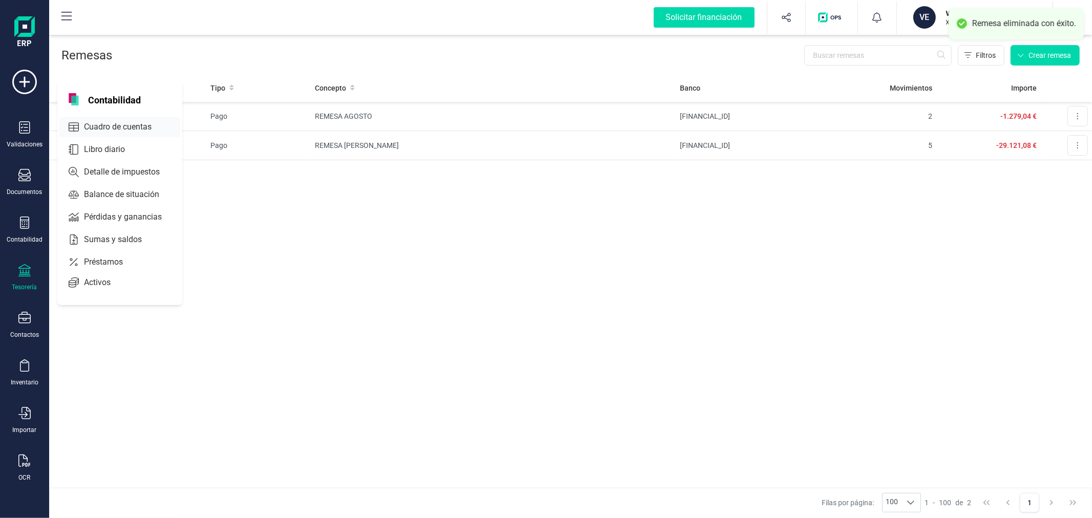
click at [114, 125] on span "Cuadro de cuentas" at bounding box center [125, 127] width 90 height 12
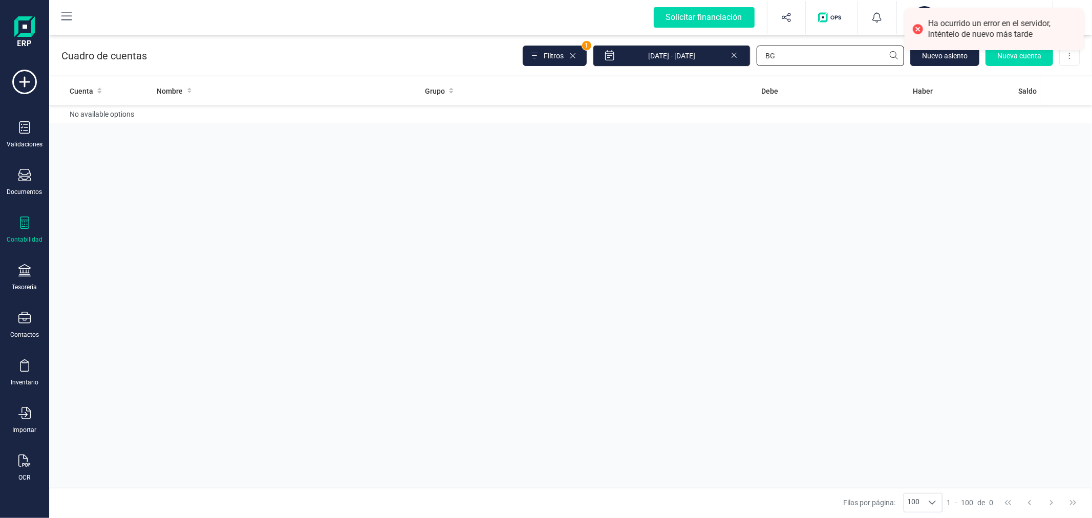
click at [795, 57] on input "BG" at bounding box center [829, 56] width 147 height 20
type input "SAZ"
click at [753, 123] on td "98.021,91 €" at bounding box center [704, 119] width 155 height 29
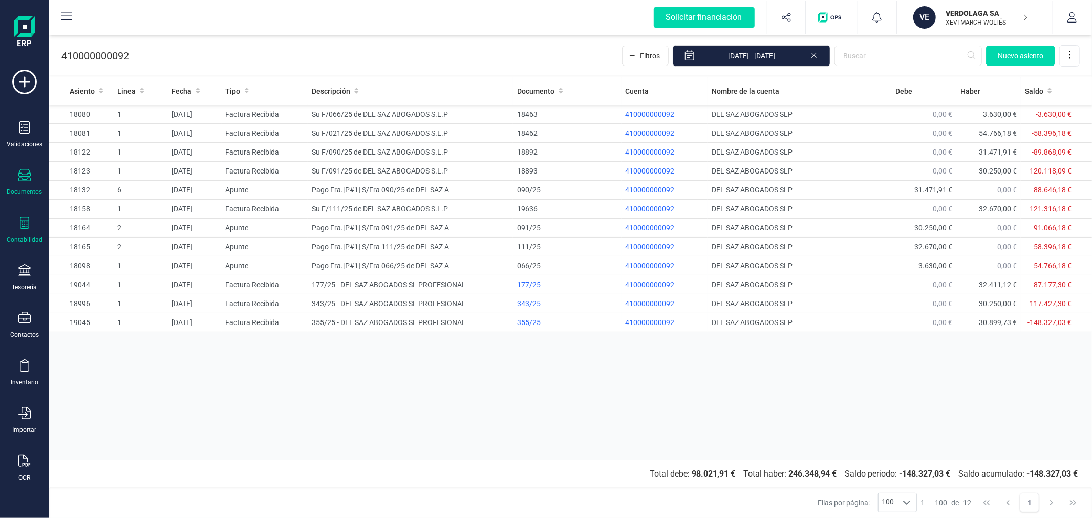
click at [13, 180] on div "Documentos" at bounding box center [24, 182] width 41 height 27
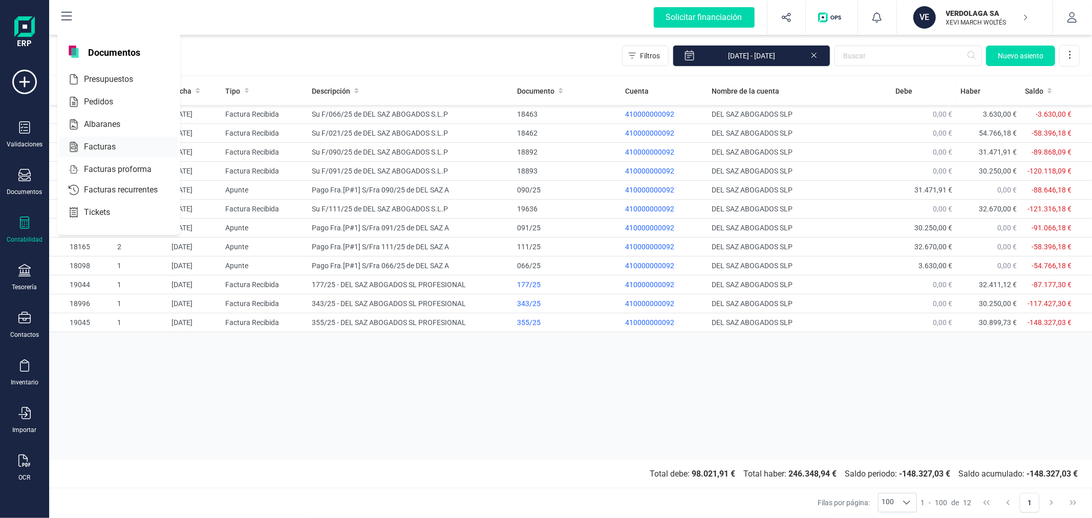
click at [81, 146] on span "Facturas" at bounding box center [107, 147] width 54 height 12
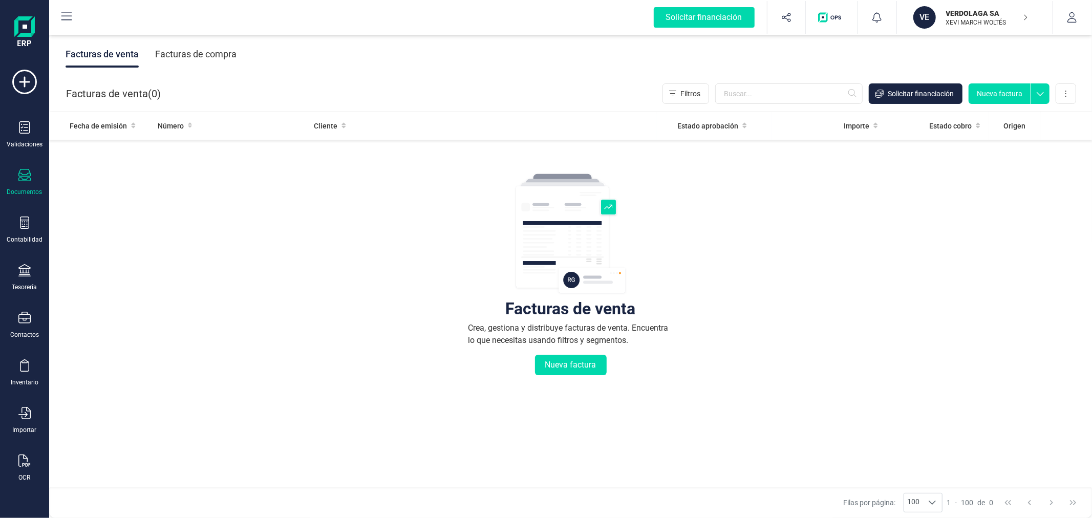
click at [186, 50] on div "Facturas de compra" at bounding box center [195, 54] width 81 height 27
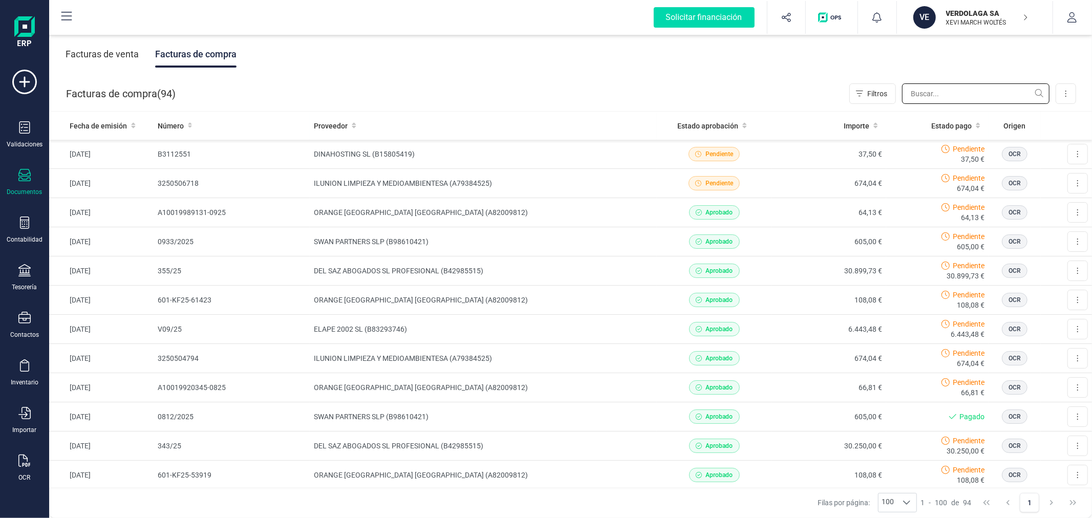
click at [947, 94] on input "text" at bounding box center [975, 93] width 147 height 20
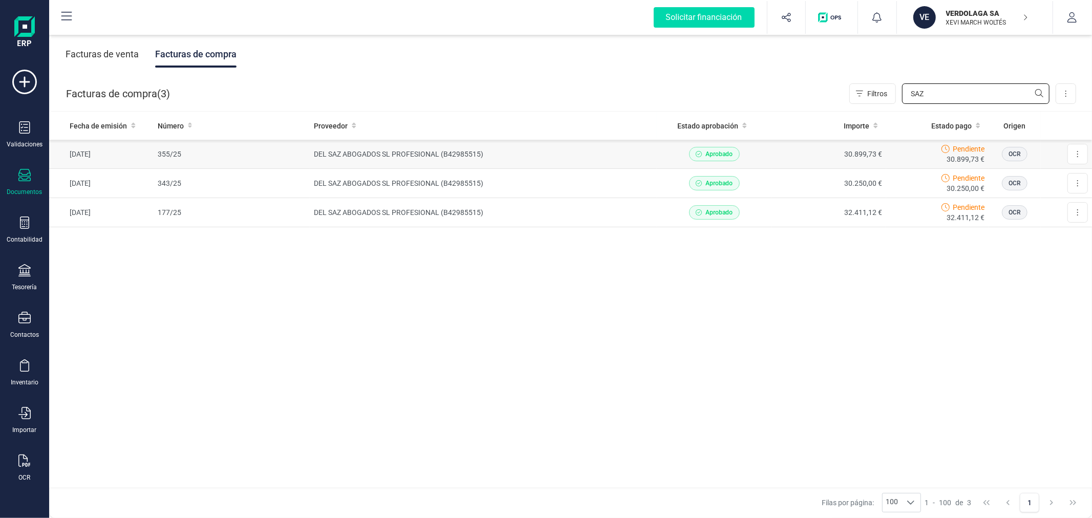
type input "SAZ"
click at [591, 156] on td "DEL SAZ ABOGADOS SL PROFESIONAL (B42985515)" at bounding box center [483, 154] width 347 height 29
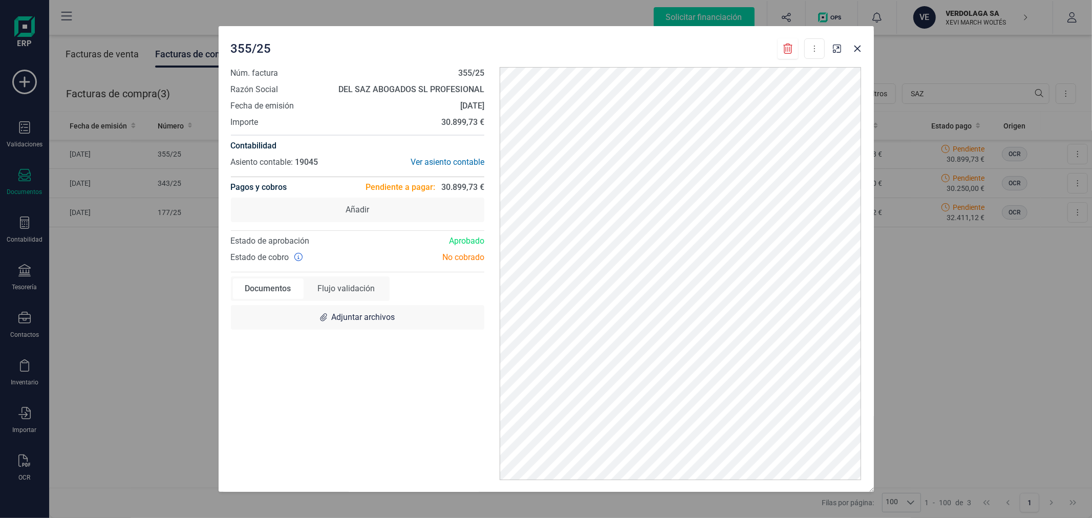
click at [784, 49] on icon at bounding box center [788, 49] width 10 height 10
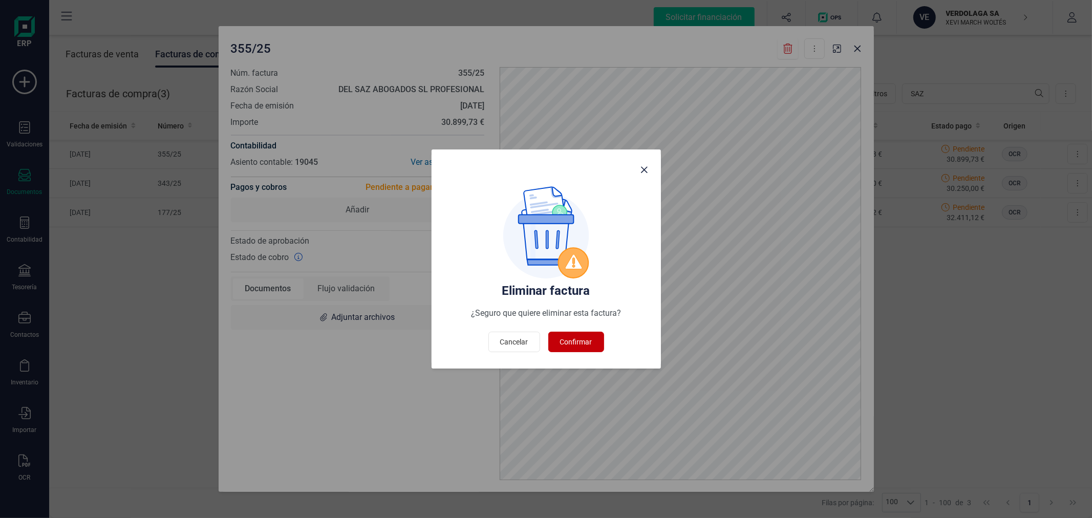
click at [570, 346] on span "Confirmar" at bounding box center [576, 342] width 32 height 10
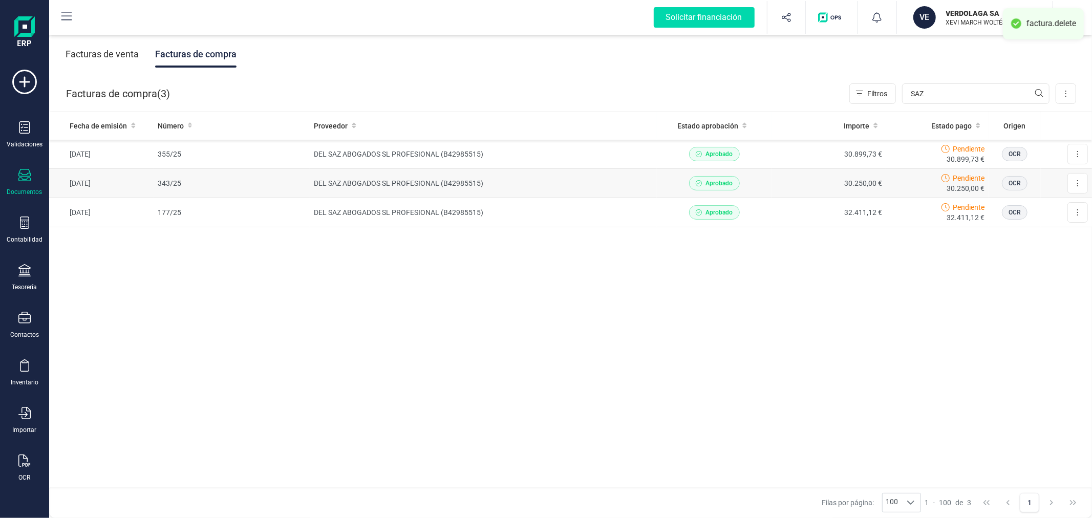
click at [574, 189] on td "DEL SAZ ABOGADOS SL PROFESIONAL (B42985515)" at bounding box center [483, 183] width 347 height 29
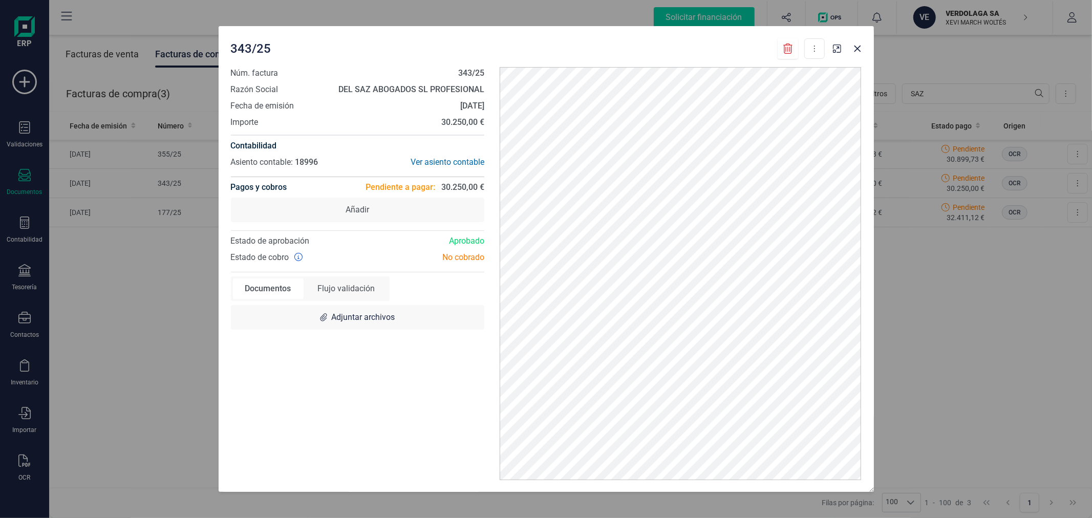
click at [787, 49] on icon at bounding box center [788, 49] width 10 height 10
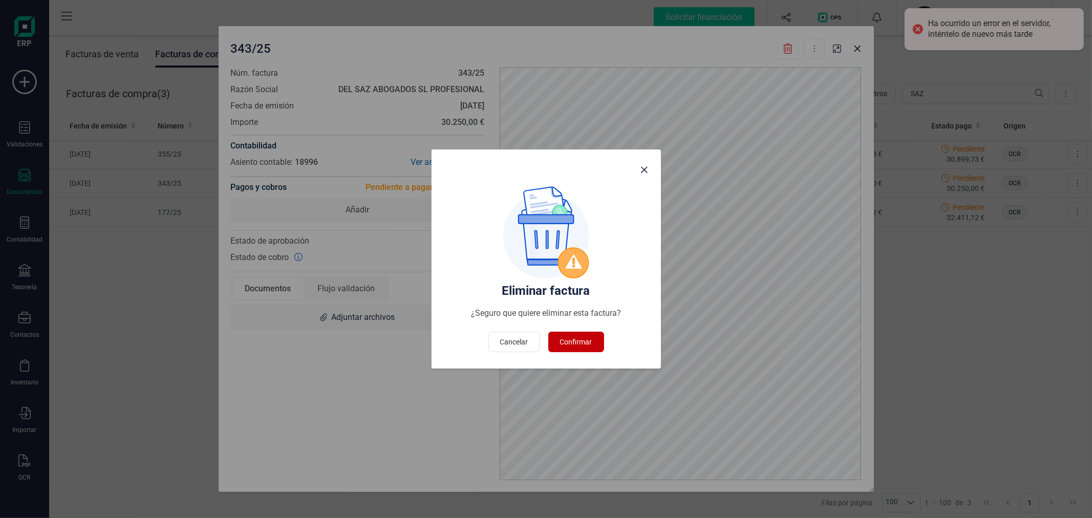
click at [571, 343] on span "Confirmar" at bounding box center [576, 342] width 32 height 10
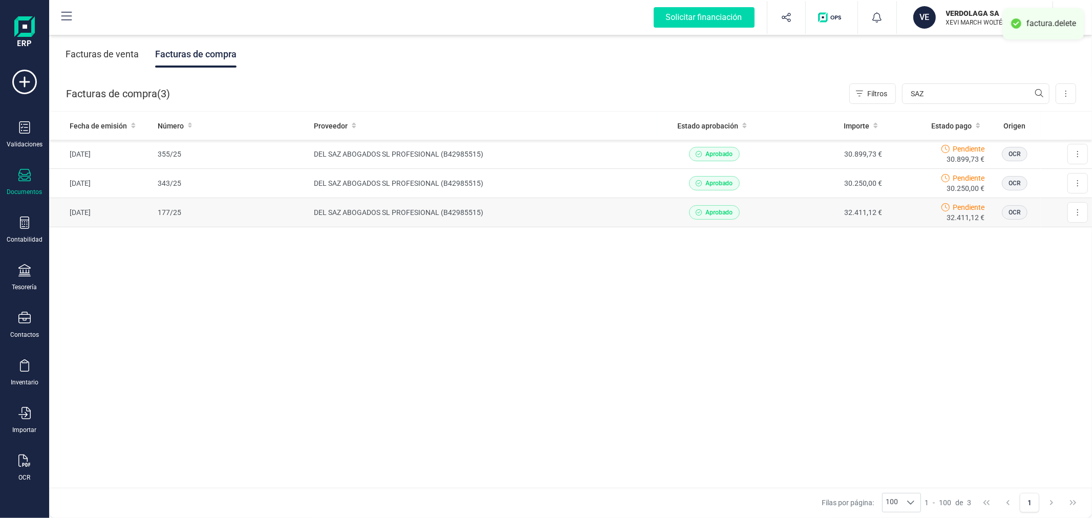
click at [610, 210] on td "DEL SAZ ABOGADOS SL PROFESIONAL (B42985515)" at bounding box center [483, 212] width 347 height 29
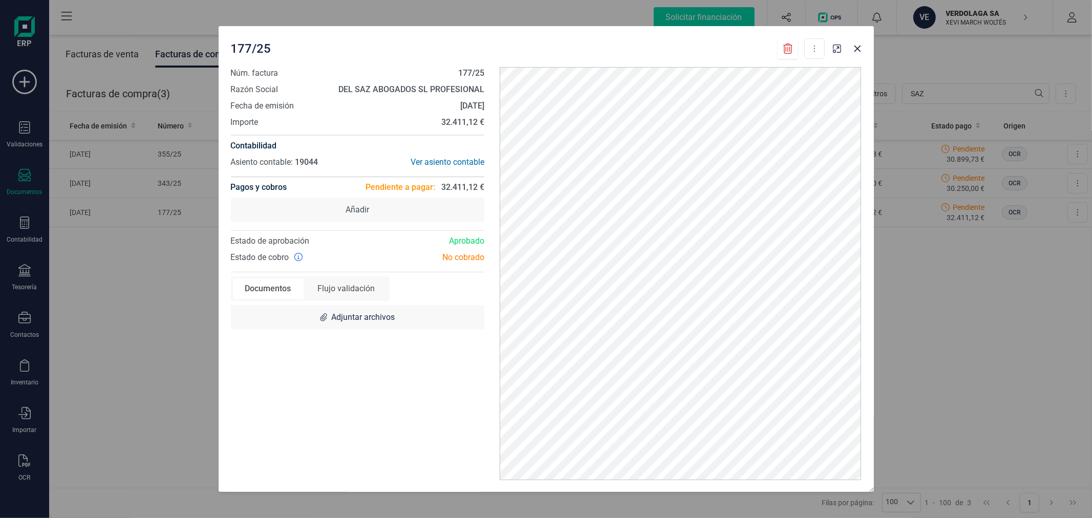
click at [785, 44] on icon at bounding box center [788, 49] width 10 height 10
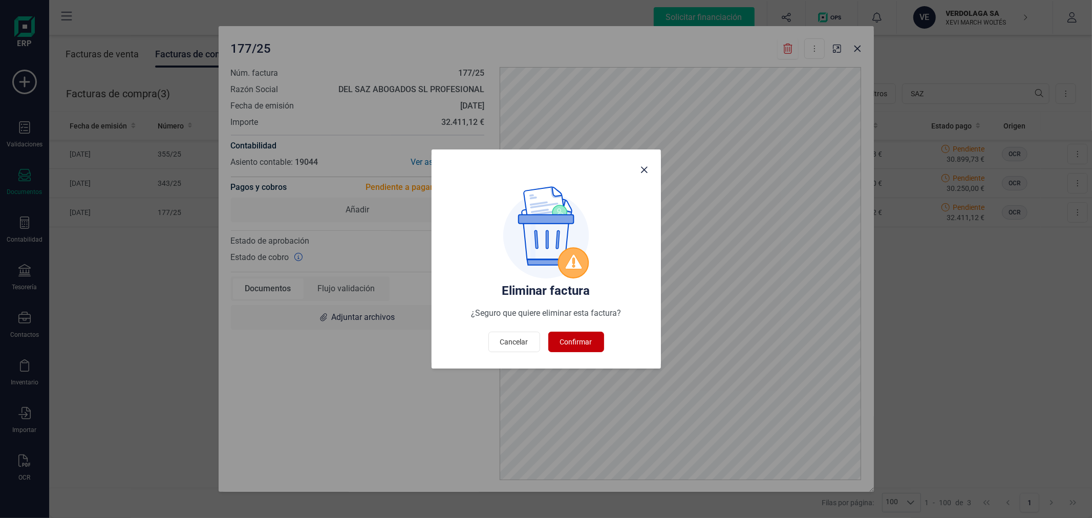
click at [573, 333] on button "Confirmar" at bounding box center [576, 342] width 56 height 20
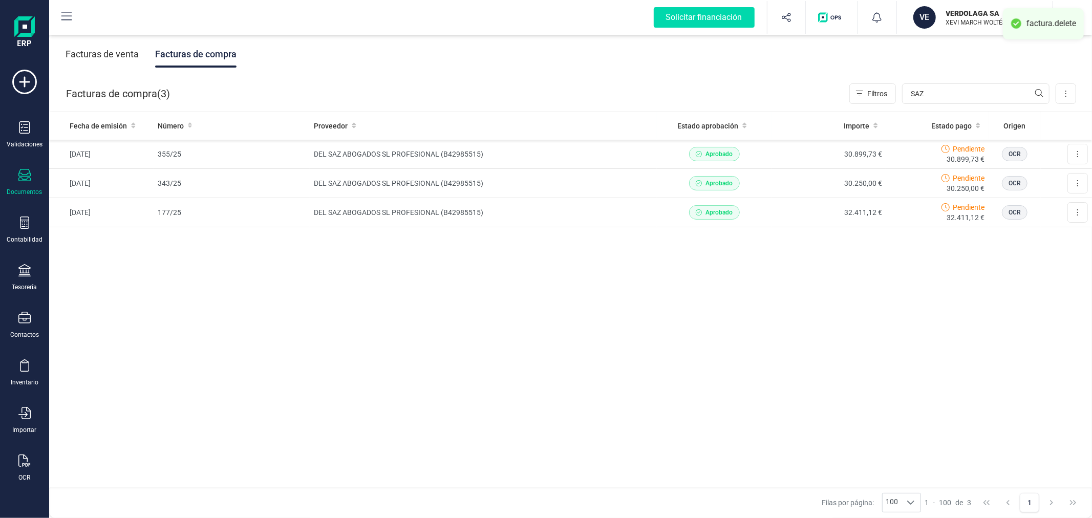
click at [624, 340] on div "Fecha de emisión Número Proveedor Estado aprobación Importe Estado pago Origen …" at bounding box center [570, 300] width 1043 height 377
click at [936, 94] on input "SAZ" at bounding box center [975, 93] width 147 height 20
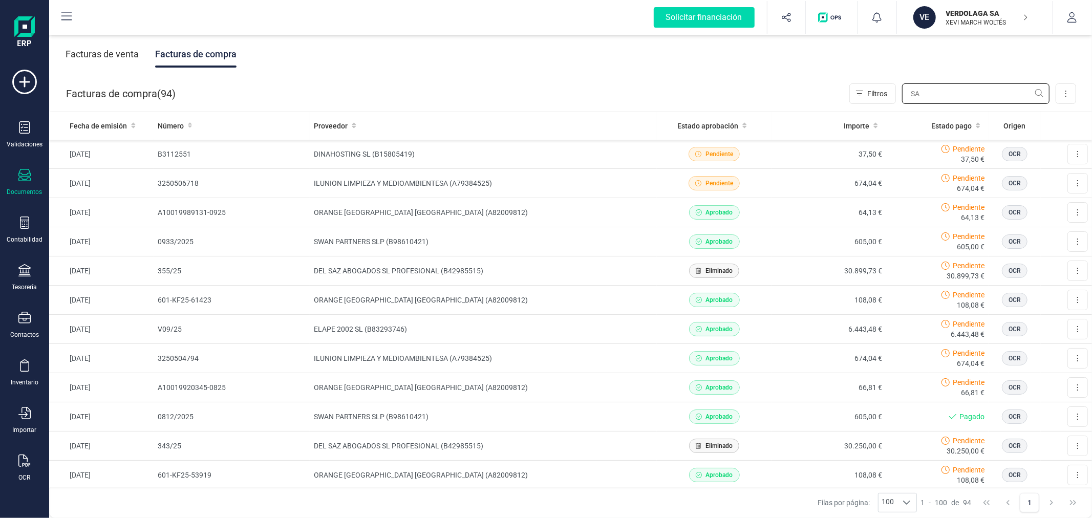
type input "SAZ"
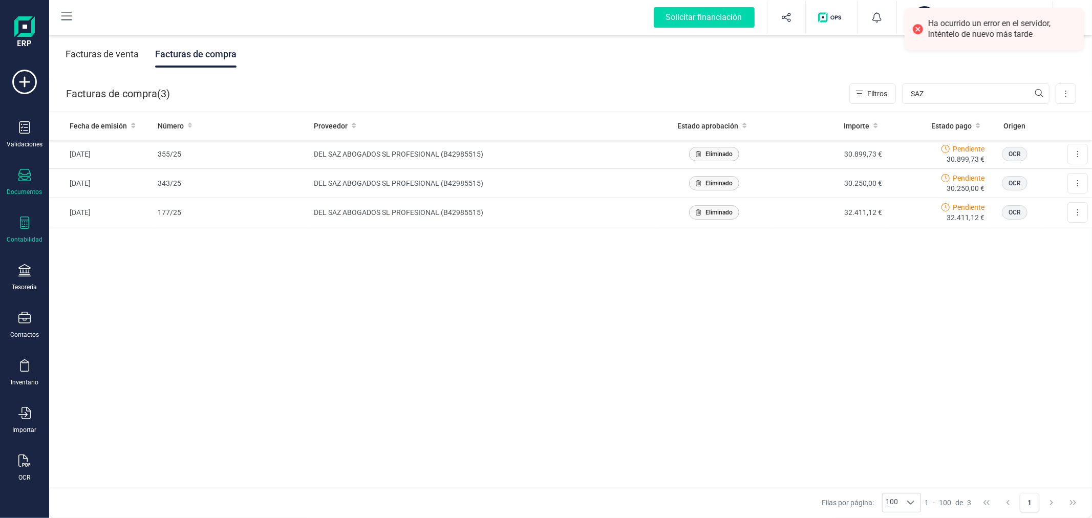
click at [18, 225] on icon at bounding box center [24, 222] width 12 height 12
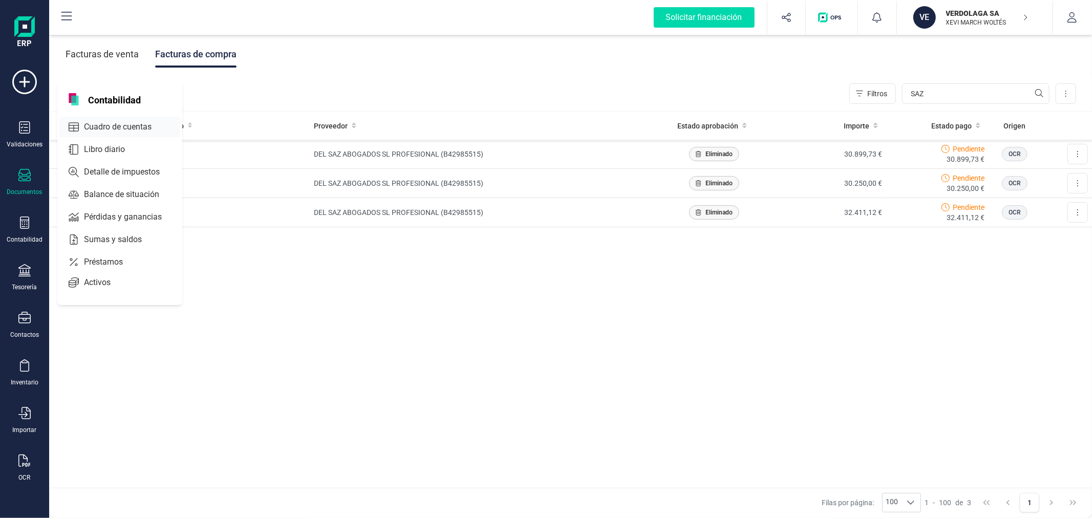
click at [130, 124] on span "Cuadro de cuentas" at bounding box center [125, 127] width 90 height 12
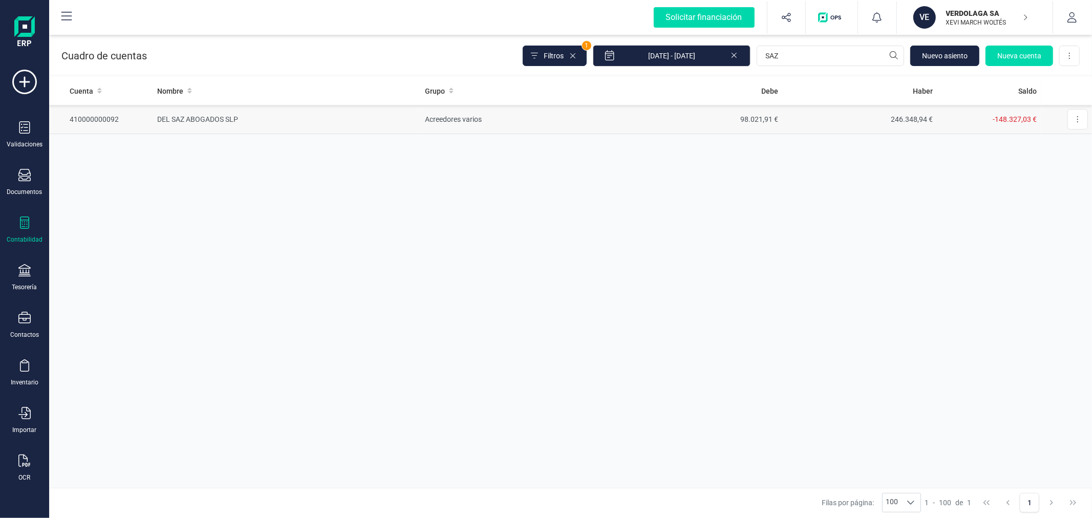
click at [524, 122] on td "Acreedores varios" at bounding box center [524, 119] width 206 height 29
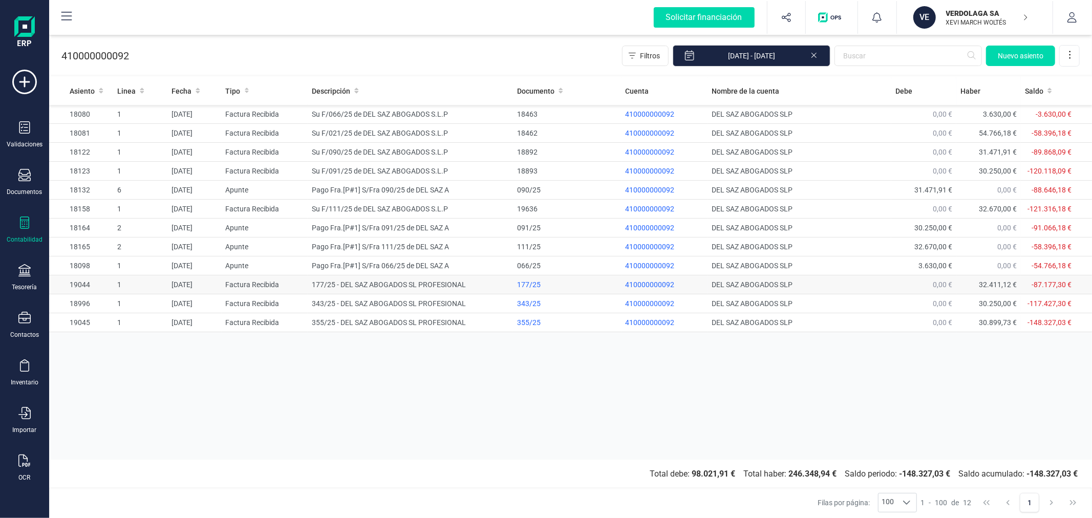
click at [406, 284] on td "177/25 - DEL SAZ ABOGADOS SL PROFESIONAL" at bounding box center [410, 284] width 205 height 19
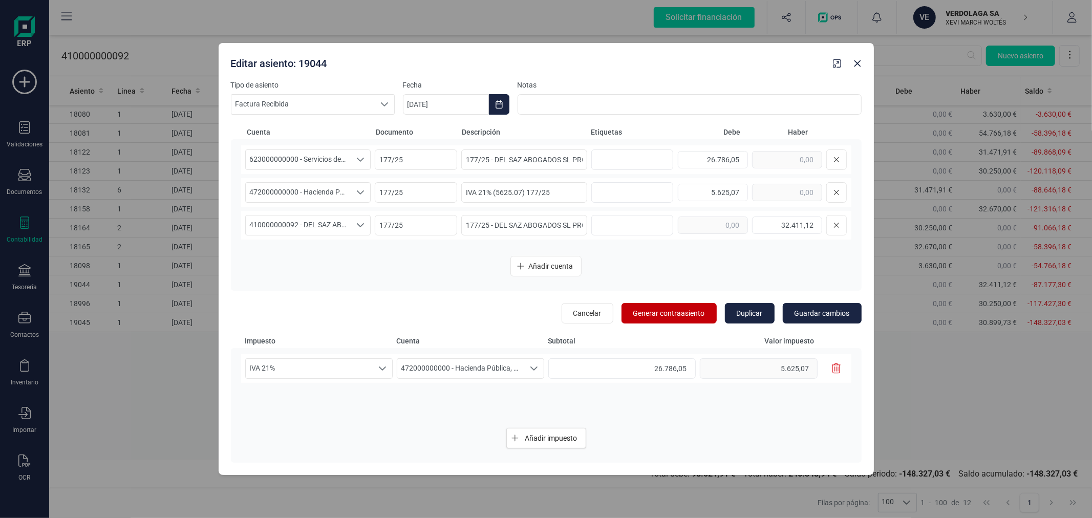
click at [652, 310] on span "Generar contraasiento" at bounding box center [669, 313] width 72 height 10
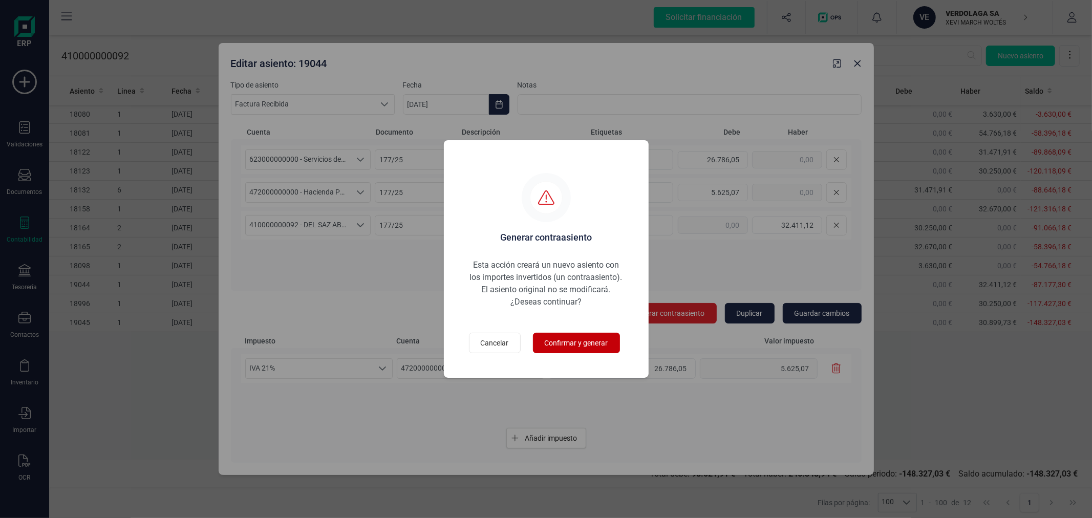
click at [579, 338] on span "Confirmar y generar" at bounding box center [576, 343] width 63 height 10
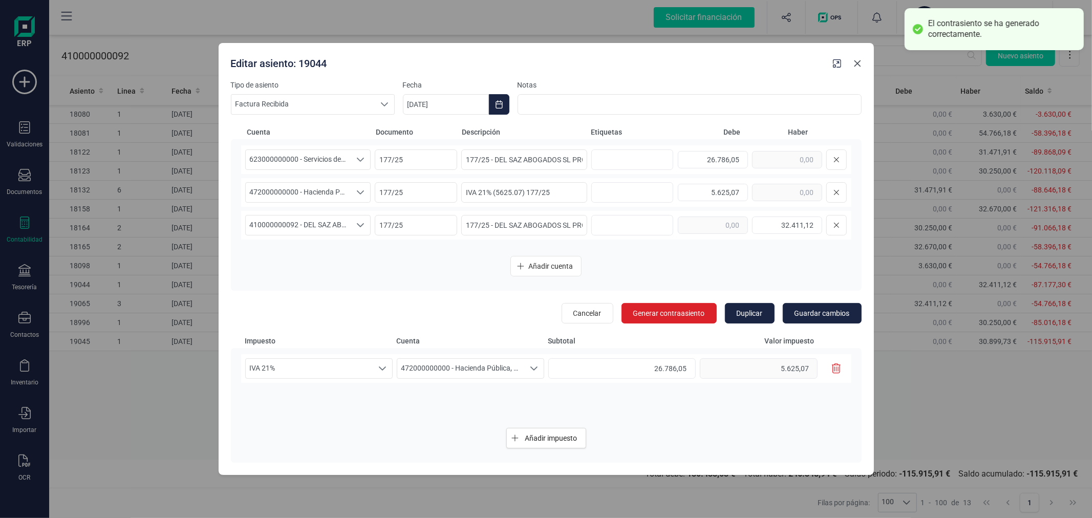
click at [857, 67] on icon "Close" at bounding box center [857, 63] width 8 height 8
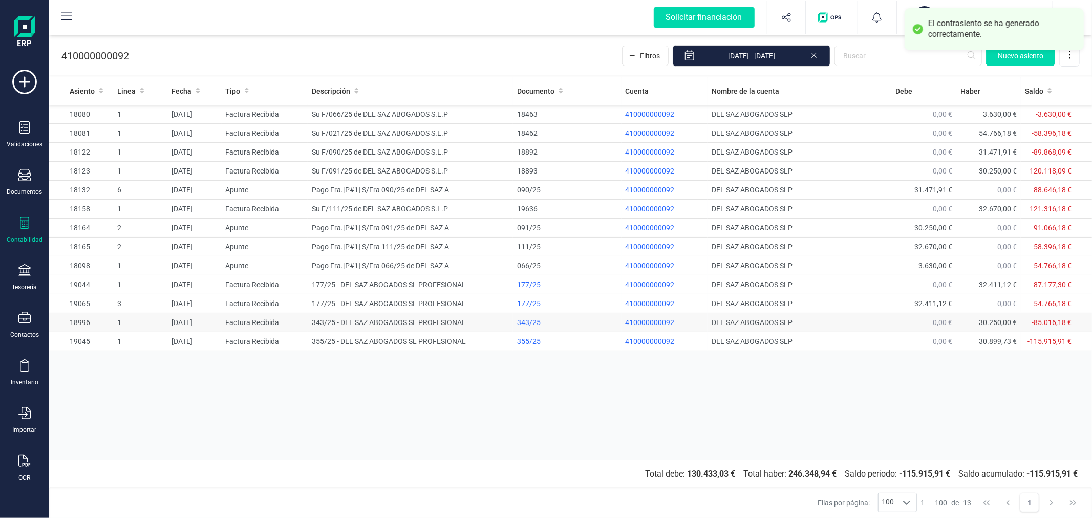
click at [433, 321] on td "343/25 - DEL SAZ ABOGADOS SL PROFESIONAL" at bounding box center [410, 322] width 205 height 19
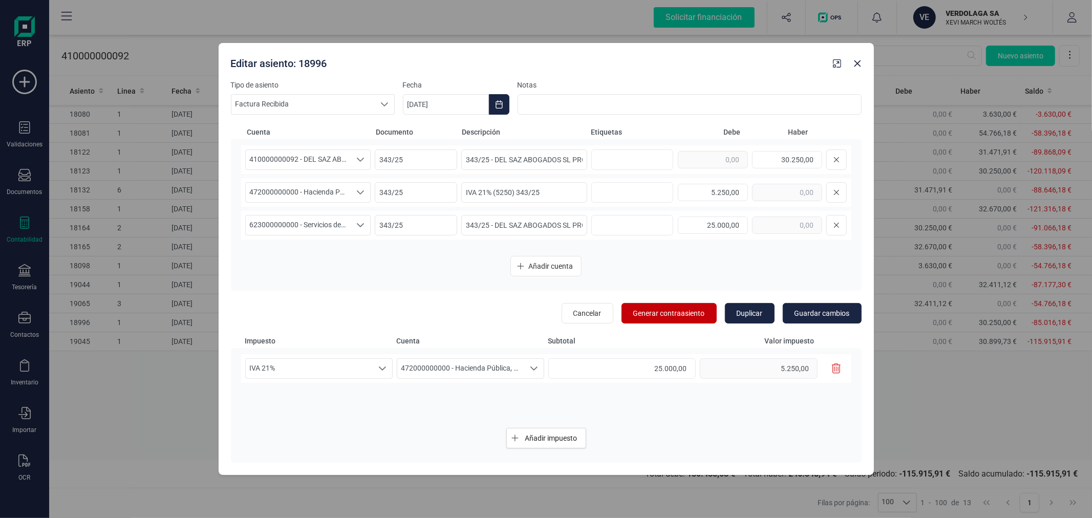
click at [668, 312] on span "Generar contraasiento" at bounding box center [669, 313] width 72 height 10
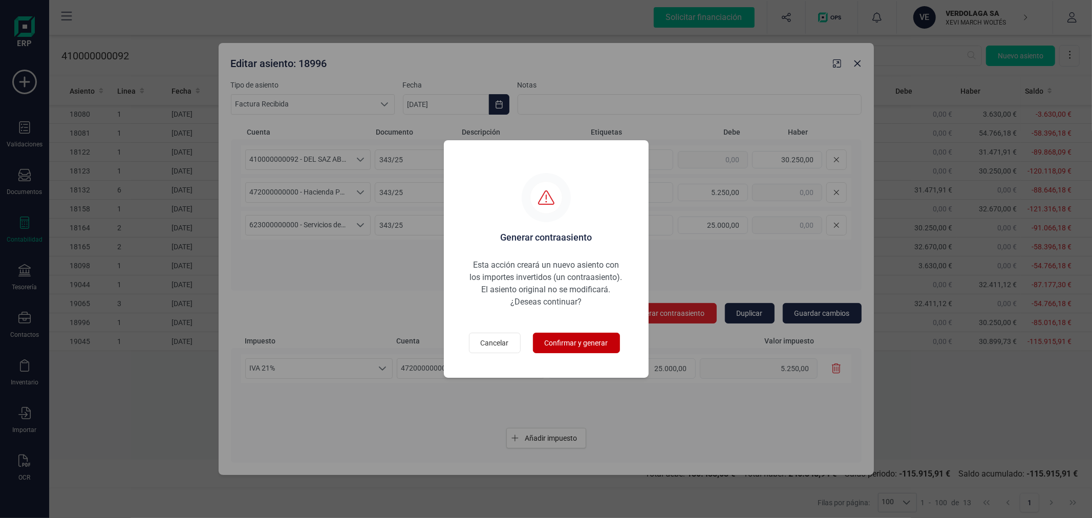
click at [577, 341] on span "Confirmar y generar" at bounding box center [576, 343] width 63 height 10
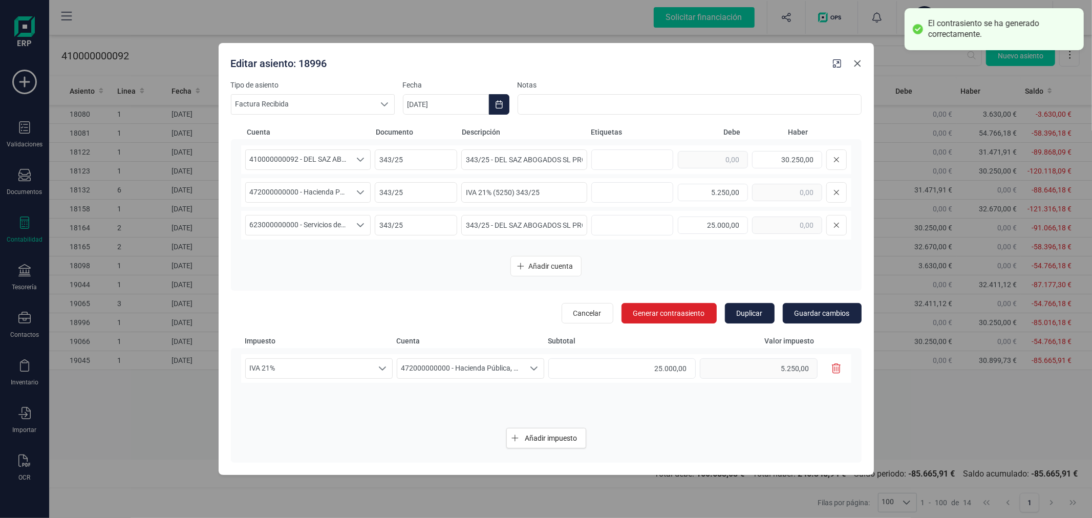
click at [855, 62] on icon "Close" at bounding box center [857, 63] width 8 height 8
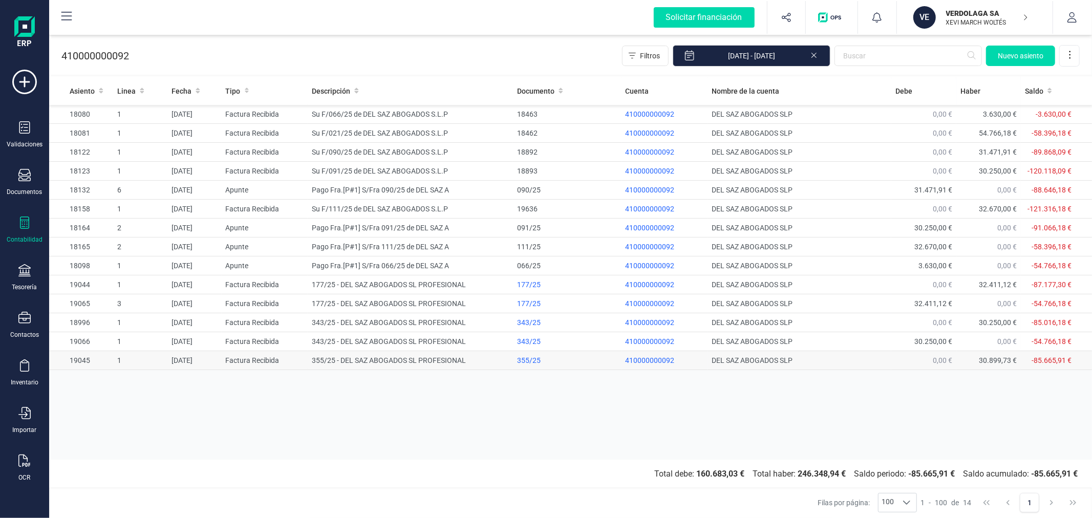
click at [456, 367] on td "355/25 - DEL SAZ ABOGADOS SL PROFESIONAL" at bounding box center [410, 360] width 205 height 19
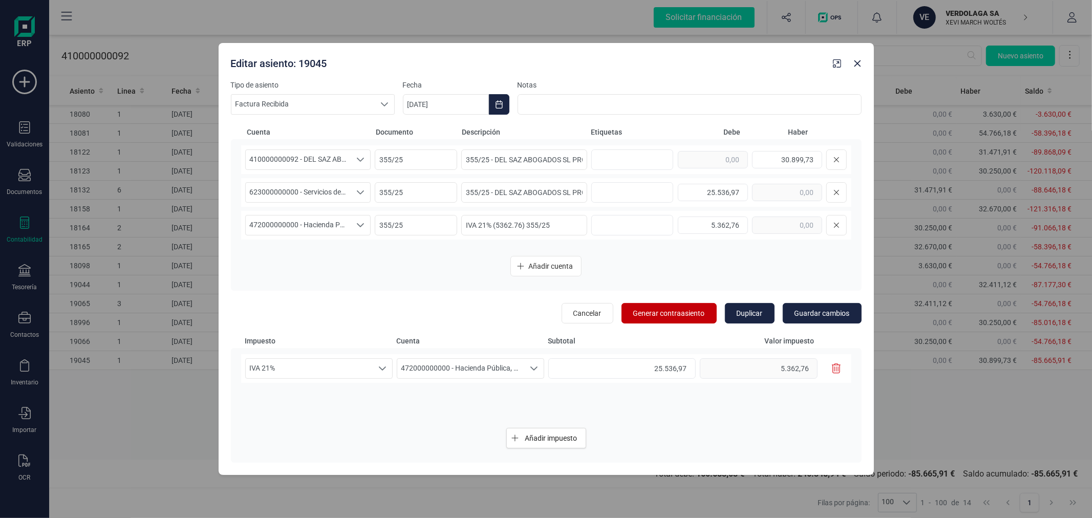
click at [691, 318] on button "Generar contraasiento" at bounding box center [668, 313] width 95 height 20
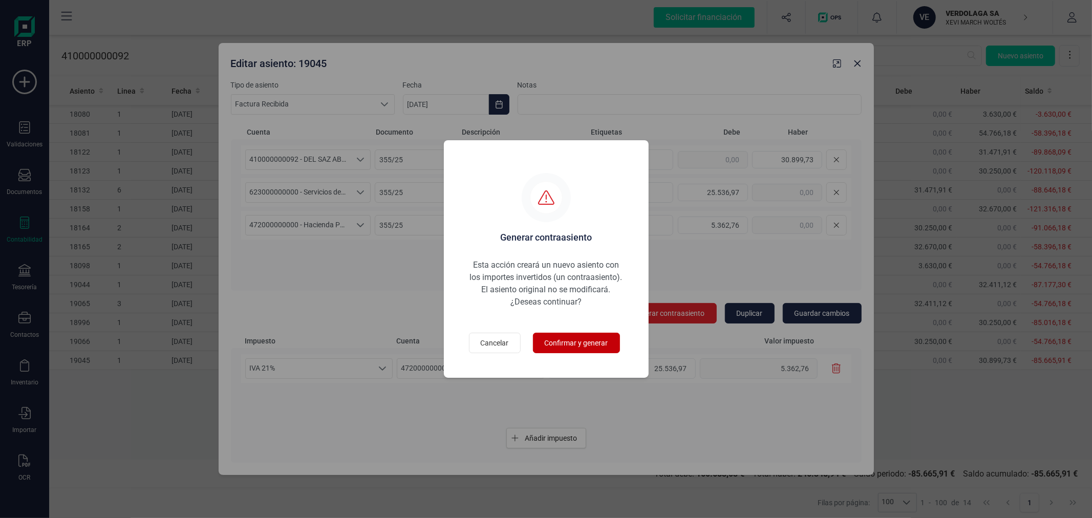
click at [581, 345] on span "Confirmar y generar" at bounding box center [576, 343] width 63 height 10
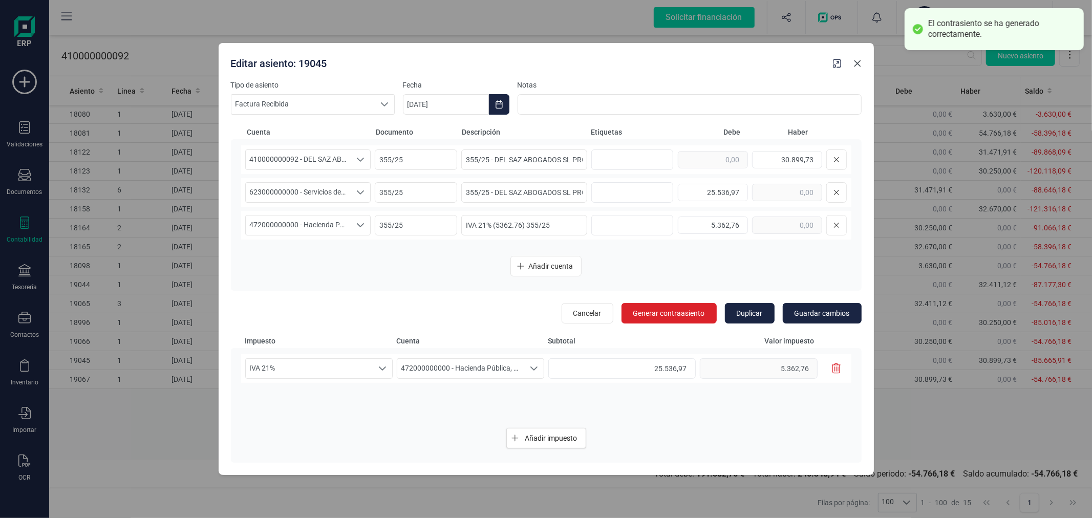
click at [857, 61] on icon "Close" at bounding box center [857, 63] width 8 height 8
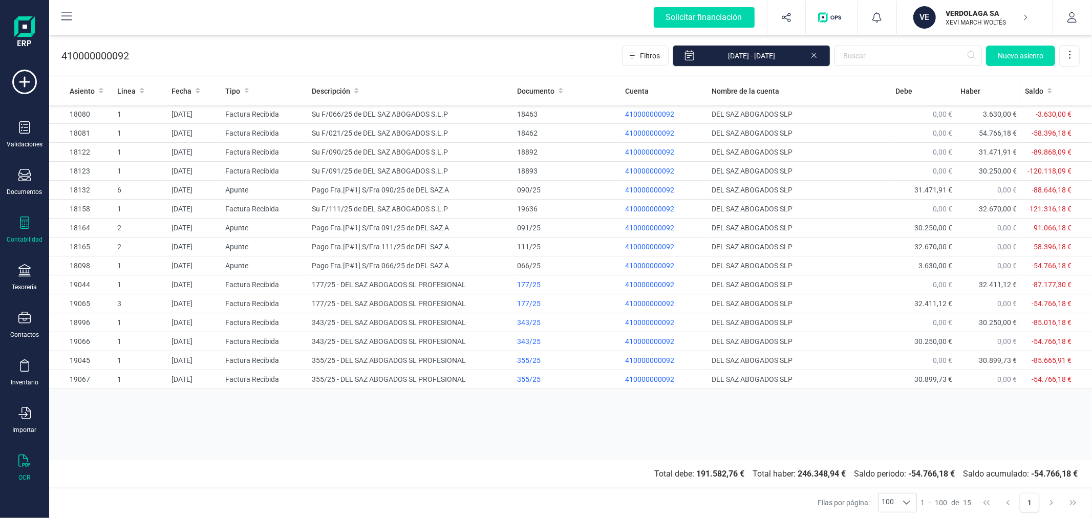
click at [27, 461] on icon at bounding box center [24, 460] width 12 height 12
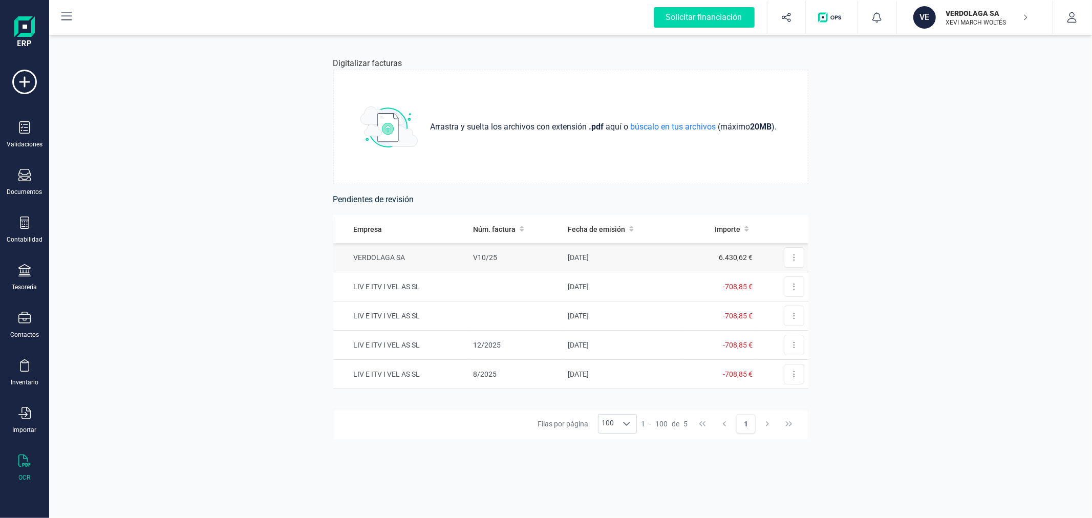
click at [573, 254] on td "[DATE]" at bounding box center [622, 257] width 117 height 29
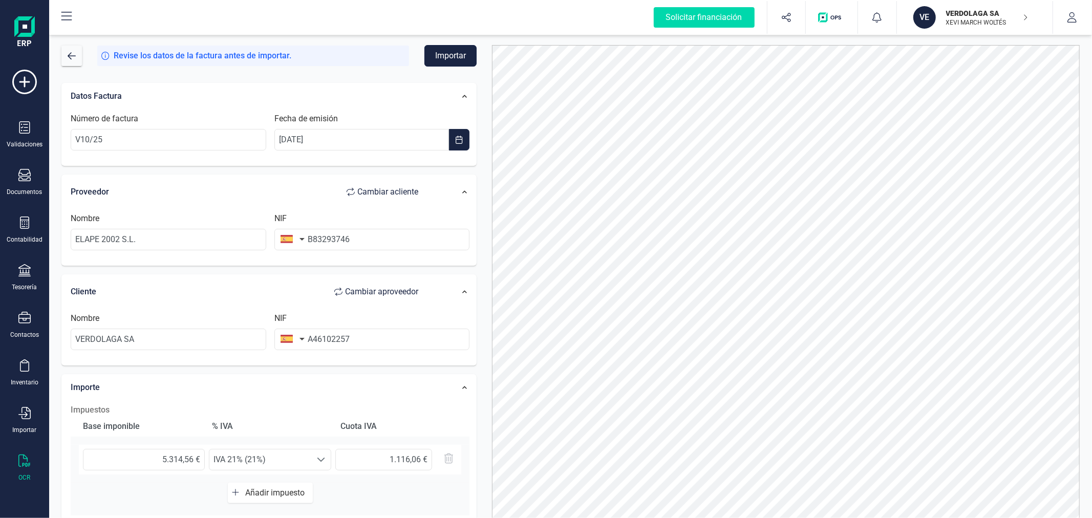
click at [437, 56] on button "Importar" at bounding box center [450, 55] width 52 height 21
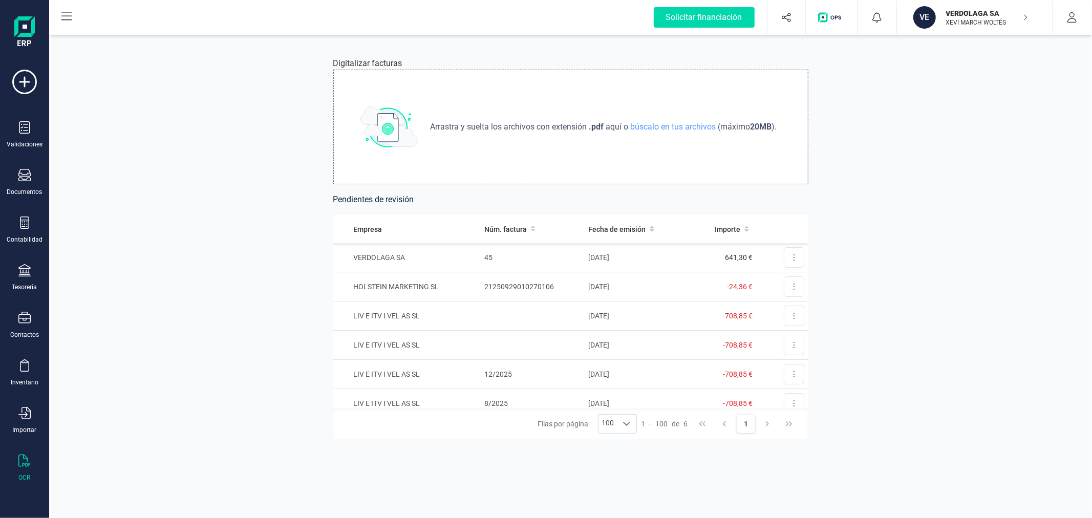
drag, startPoint x: 728, startPoint y: 153, endPoint x: 806, endPoint y: 137, distance: 79.8
click at [806, 137] on div "Arrastra y suelta los archivos con extensión .pdf aquí o búscalo en tus archivo…" at bounding box center [570, 127] width 475 height 115
click at [599, 254] on td "[DATE]" at bounding box center [636, 257] width 104 height 29
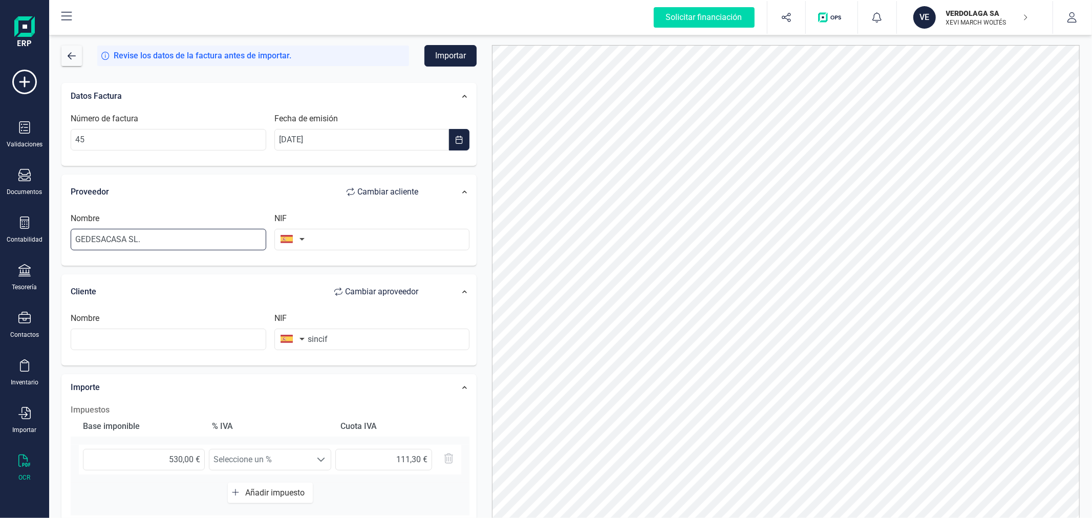
click at [226, 243] on input "GEDESACASA SL." at bounding box center [169, 239] width 196 height 21
type input "[PERSON_NAME]"
type input "73256396Q"
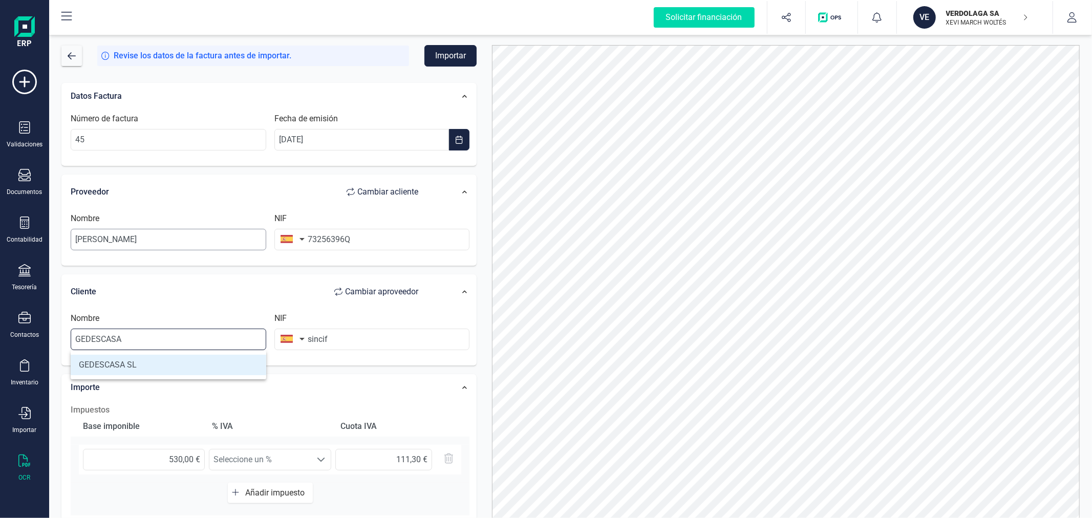
type input "GEDESCASA SL"
type input "B97435358"
type input "GEDESCASA SL"
click at [442, 48] on button "Importar" at bounding box center [450, 55] width 52 height 21
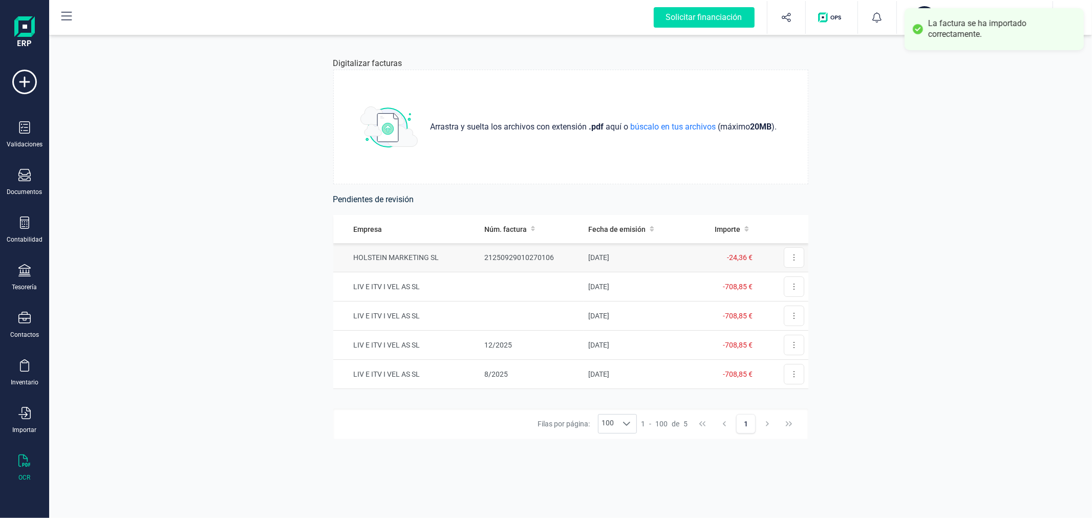
click at [438, 261] on td "HOLSTEIN MARKETING SL" at bounding box center [406, 257] width 147 height 29
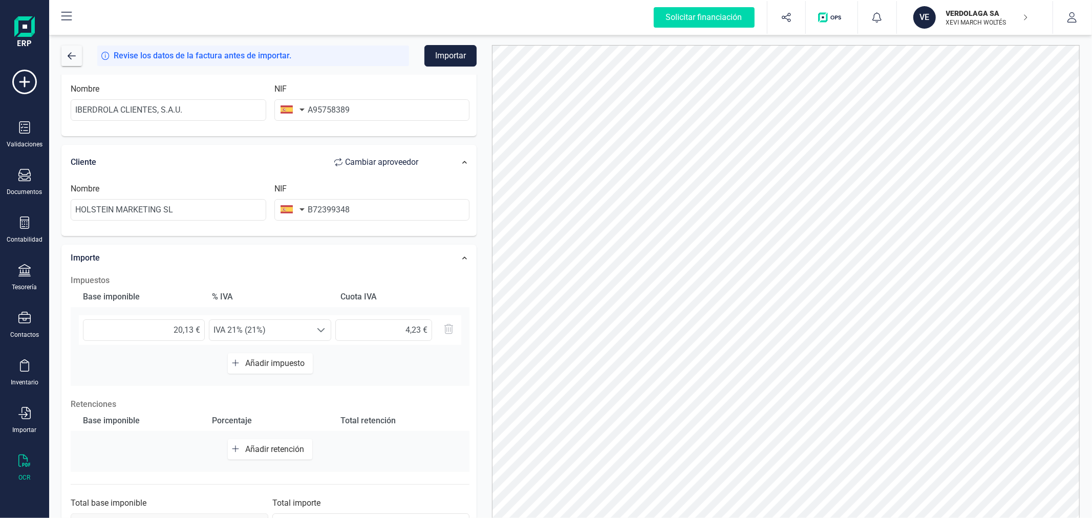
scroll to position [162, 0]
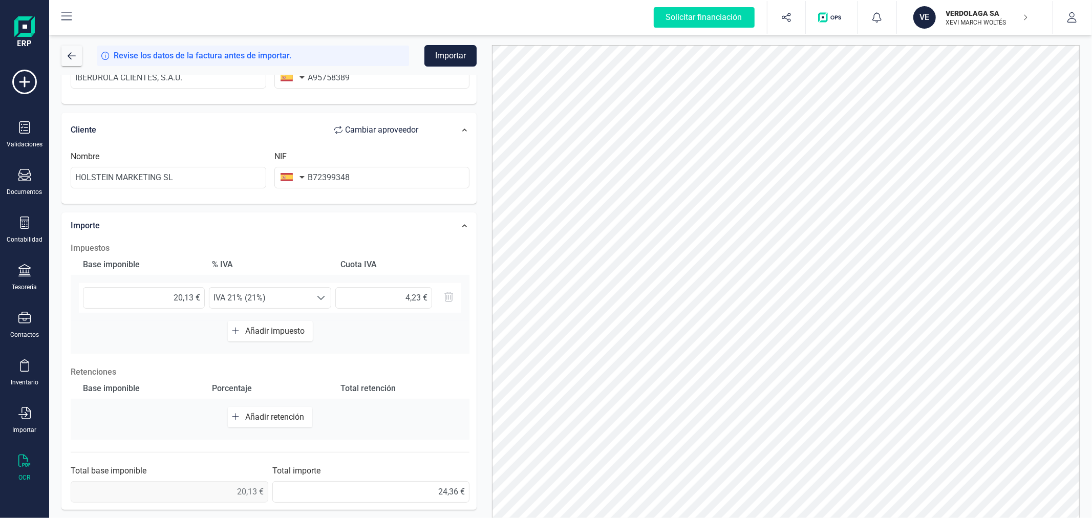
click at [440, 57] on button "Importar" at bounding box center [450, 55] width 52 height 21
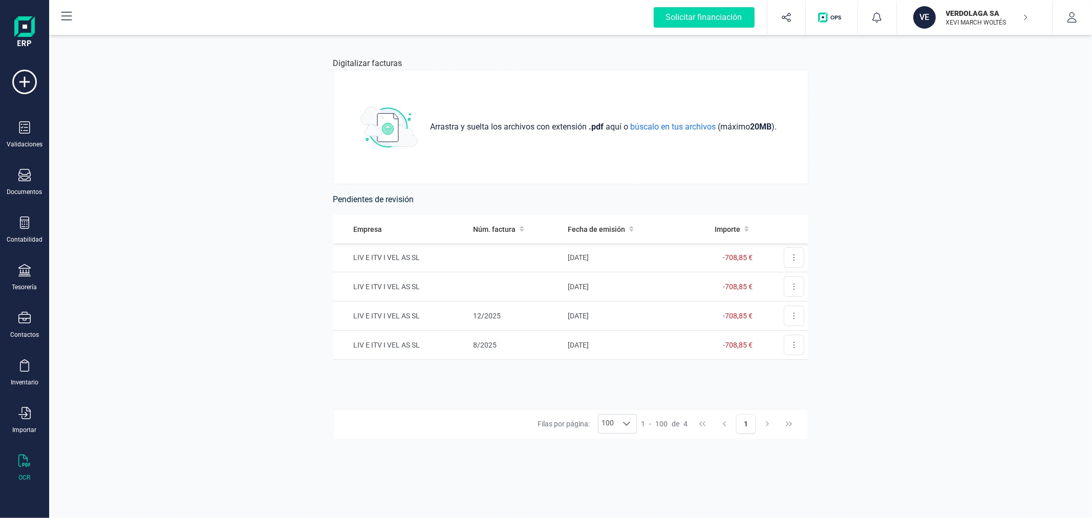
click at [947, 18] on p "XEVI MARCH WOLTÉS" at bounding box center [987, 22] width 82 height 8
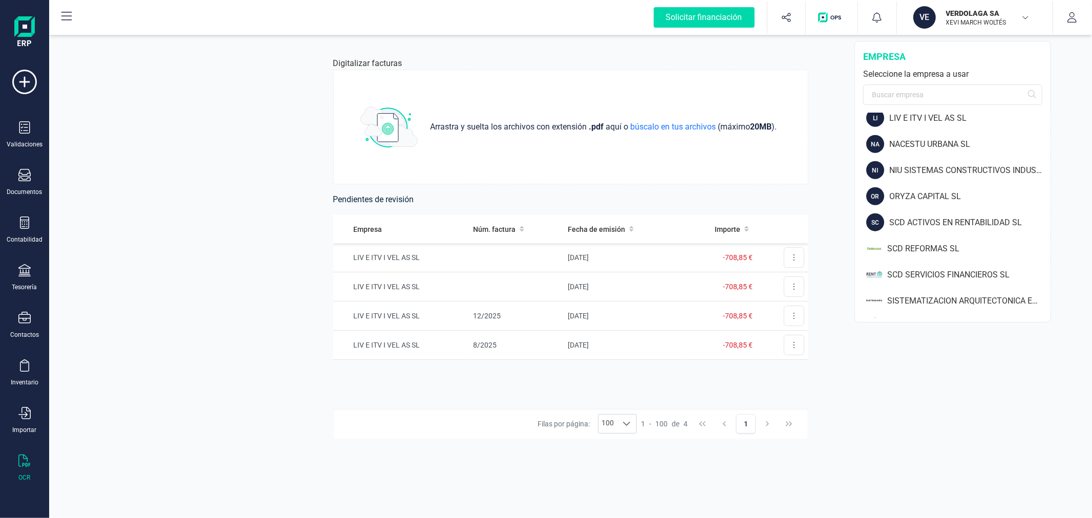
scroll to position [844, 0]
click at [941, 134] on div "NA NACESTU URBANA SL" at bounding box center [953, 143] width 194 height 26
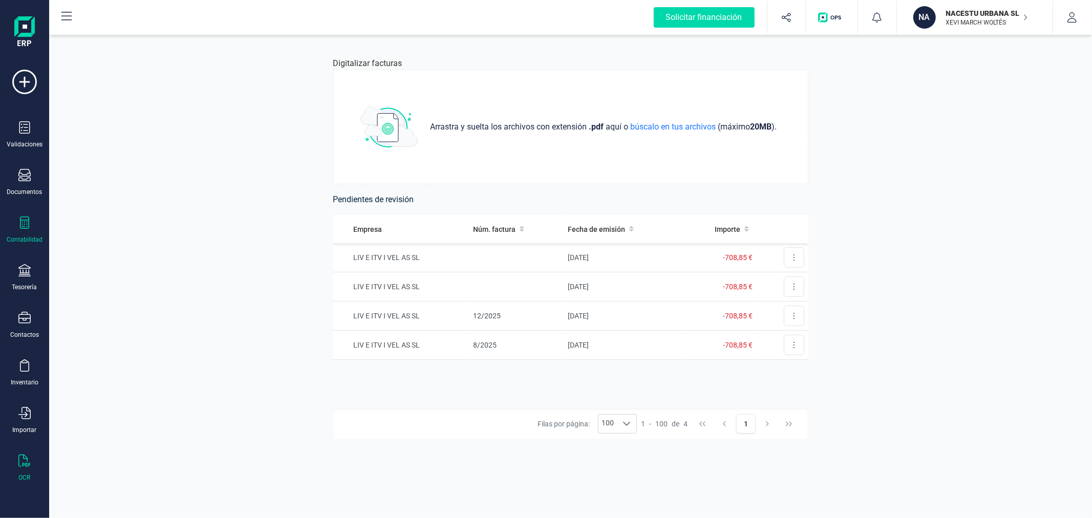
click at [25, 226] on icon at bounding box center [24, 222] width 12 height 12
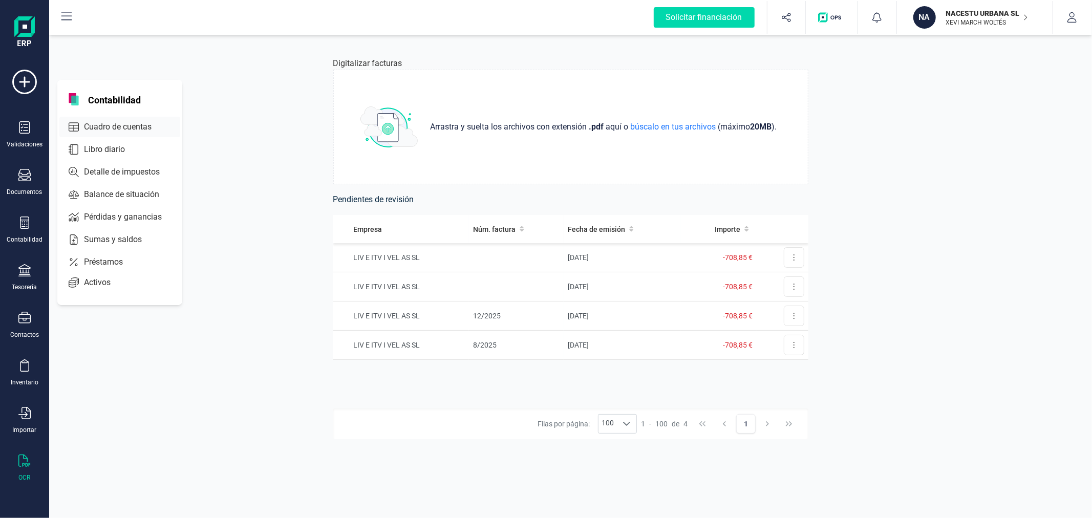
click at [143, 128] on span "Cuadro de cuentas" at bounding box center [125, 127] width 90 height 12
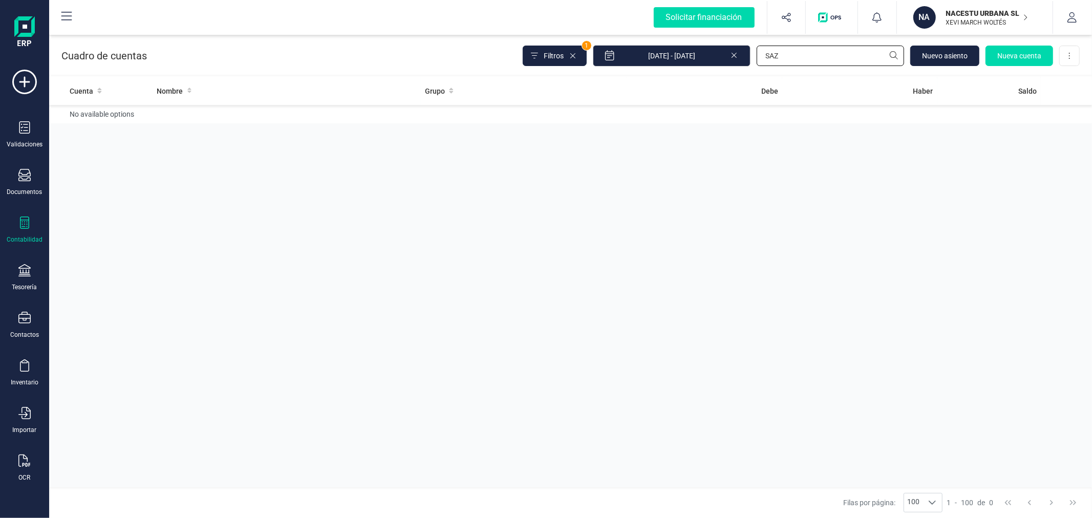
click at [787, 59] on input "SAZ" at bounding box center [829, 56] width 147 height 20
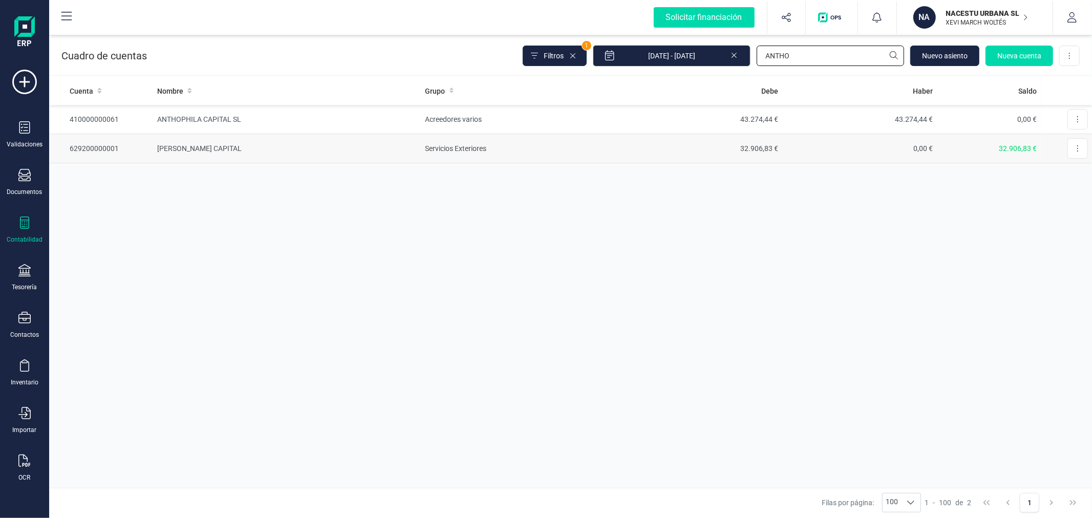
type input "ANTHO"
click at [596, 137] on td "Servicios Exteriores" at bounding box center [524, 148] width 206 height 29
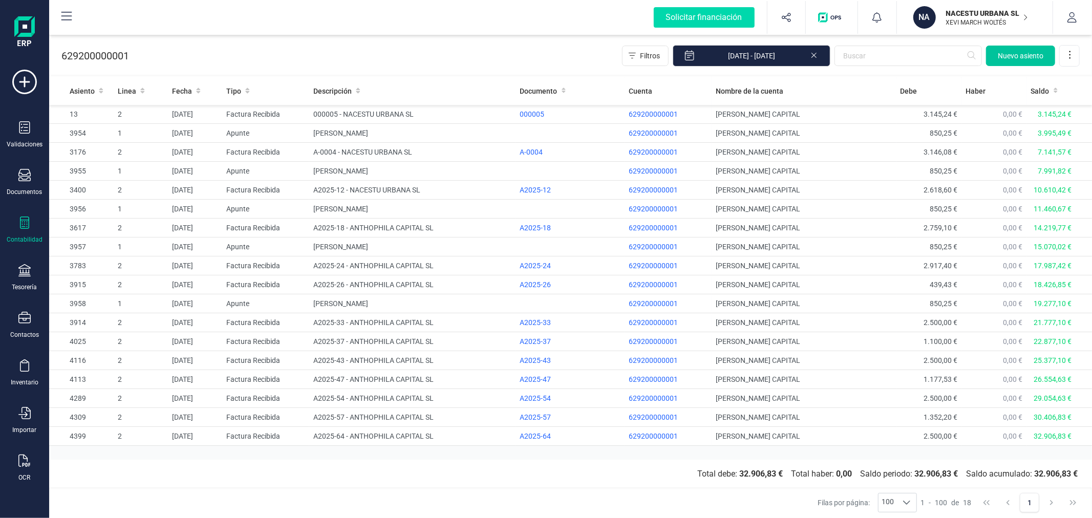
click at [1006, 56] on span "Nuevo asiento" at bounding box center [1021, 56] width 46 height 10
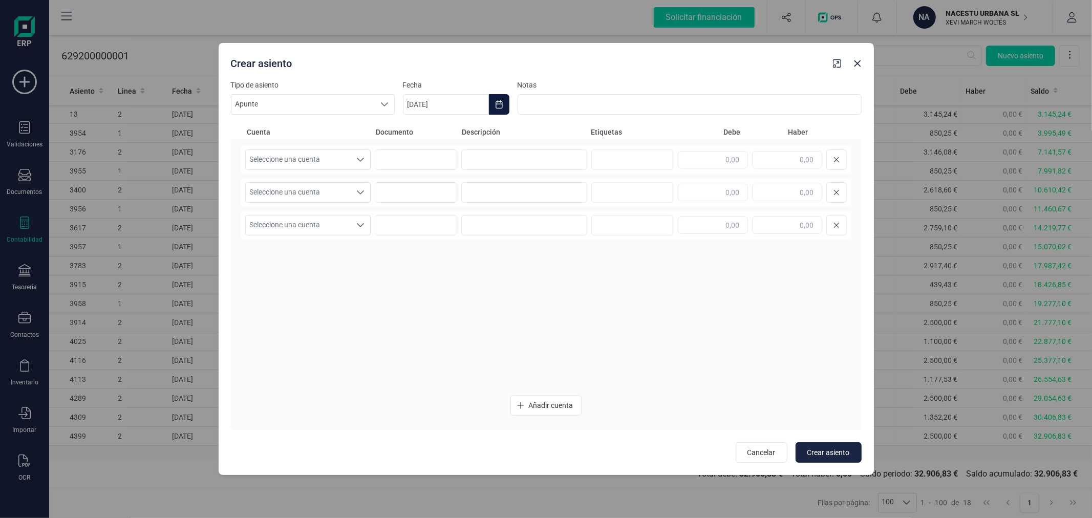
click at [499, 105] on icon "Choose Date" at bounding box center [499, 104] width 8 height 8
click at [421, 139] on icon "Previous Month" at bounding box center [423, 135] width 8 height 8
click at [465, 308] on span "30" at bounding box center [466, 309] width 20 height 20
type input "[DATE]"
click at [349, 162] on span "Seleccione una cuenta" at bounding box center [298, 159] width 105 height 19
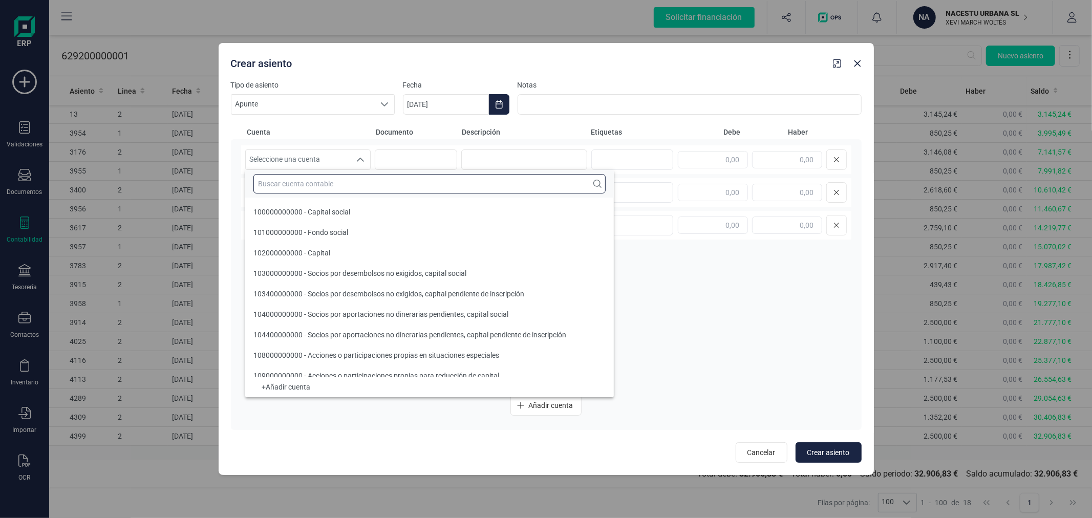
click at [362, 183] on input "text" at bounding box center [429, 183] width 352 height 19
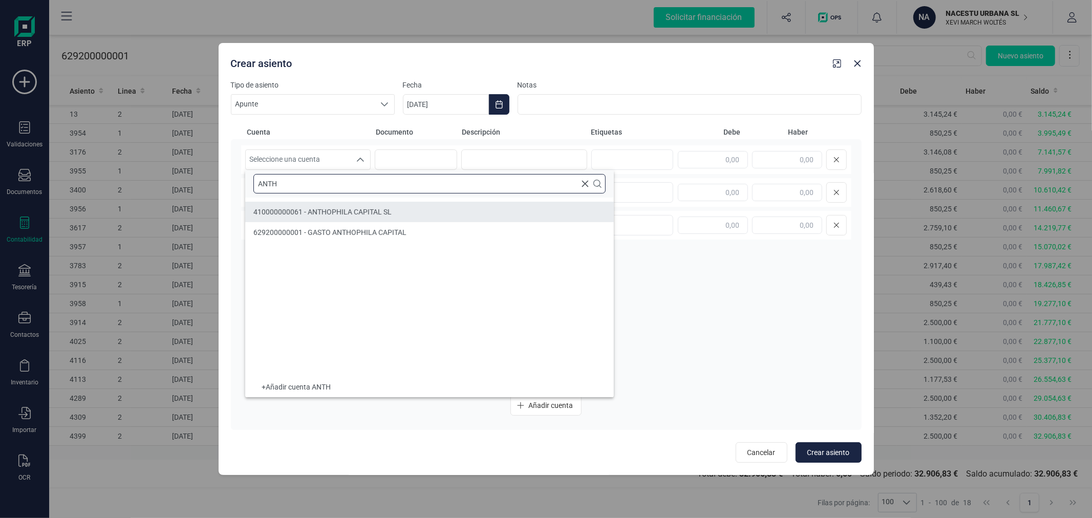
type input "ANTH"
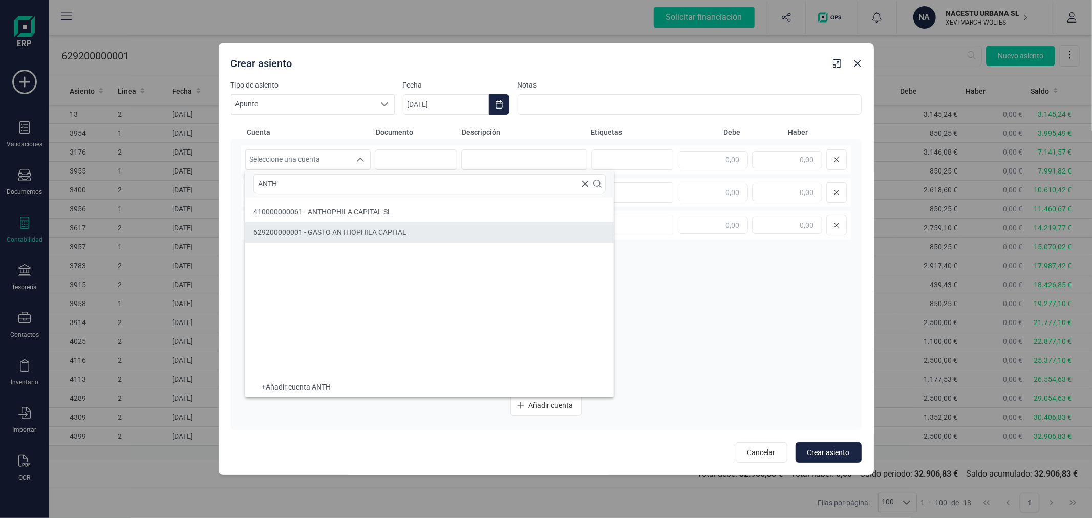
click at [354, 229] on span "629200000001 - GASTO ANTHOPHILA CAPITAL" at bounding box center [329, 232] width 153 height 8
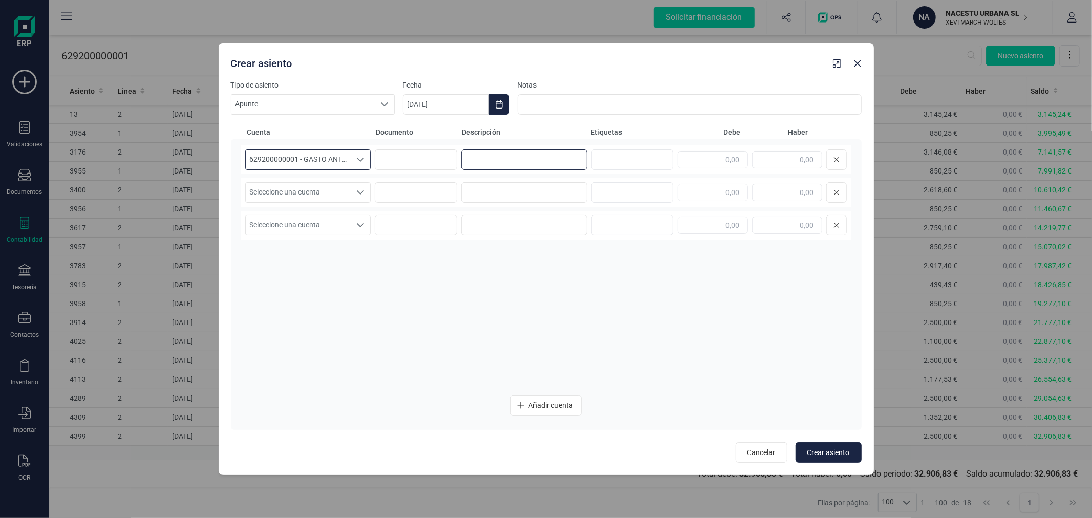
click at [482, 162] on input at bounding box center [524, 159] width 126 height 20
type input "PROVISION KIKE"
type input "1.314,04"
click at [316, 190] on span "Seleccione una cuenta" at bounding box center [298, 192] width 105 height 19
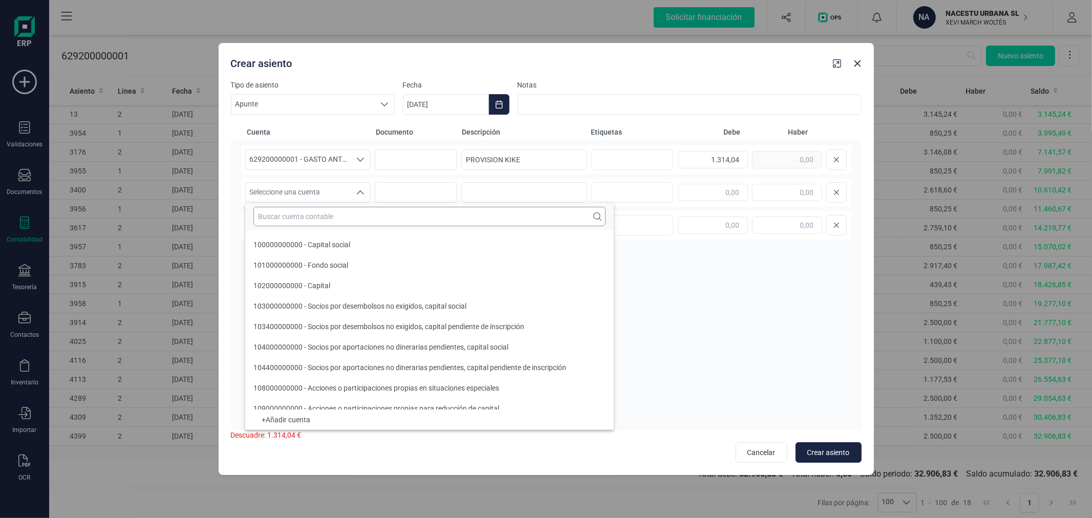
click at [317, 218] on input "text" at bounding box center [429, 216] width 352 height 19
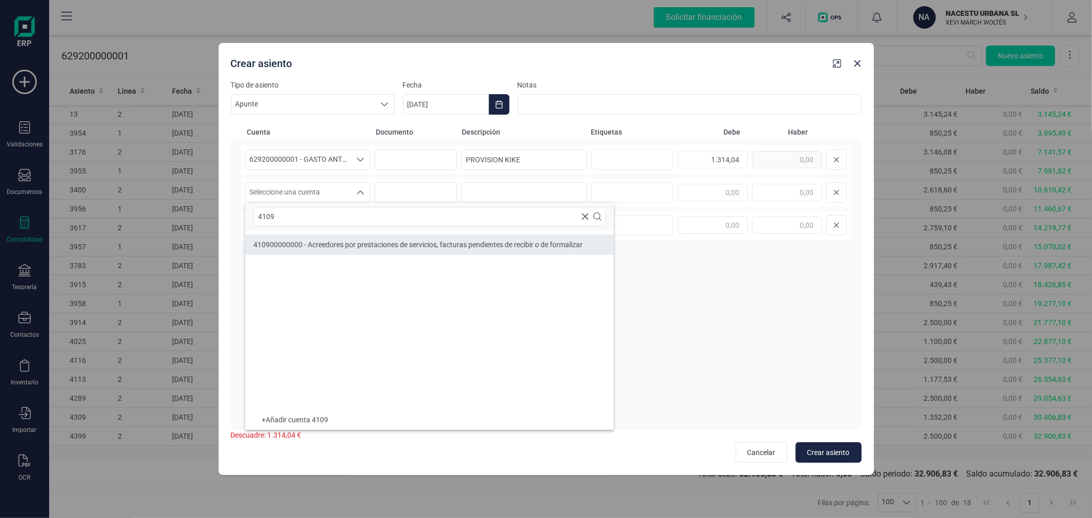
type input "4109"
click at [323, 241] on span "410900000000 - Acreedores por prestaciones de servicios, facturas pendientes de…" at bounding box center [417, 245] width 329 height 8
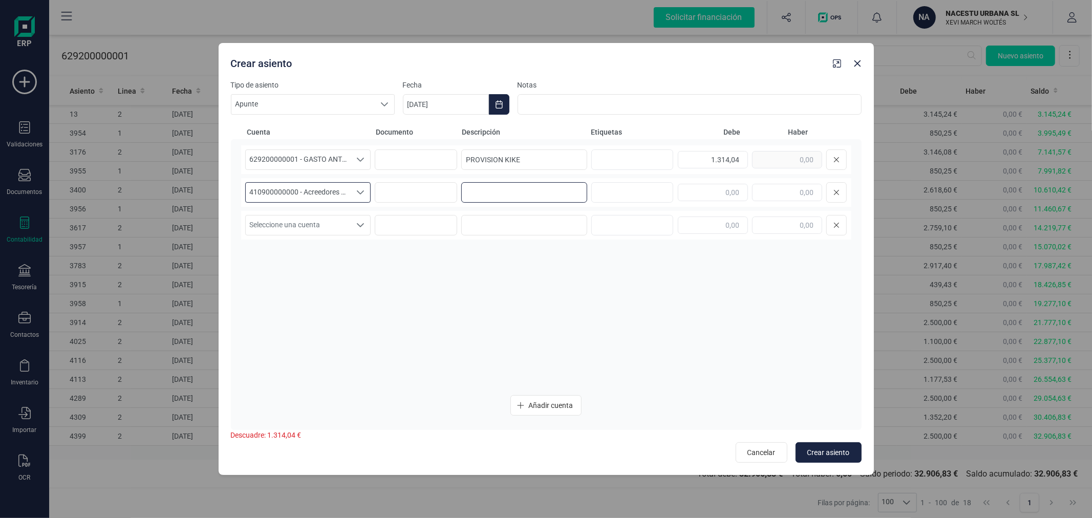
click at [469, 192] on input at bounding box center [524, 192] width 126 height 20
type input "PROVISION KIKE"
type input "1.314,04"
click at [485, 287] on div "629200000001 - GASTO ANTHOPHILA CAPITAL 629200000001 - GASTO ANTHOPHILA CAPITAL…" at bounding box center [546, 265] width 610 height 241
click at [816, 454] on span "Crear asiento" at bounding box center [828, 452] width 42 height 10
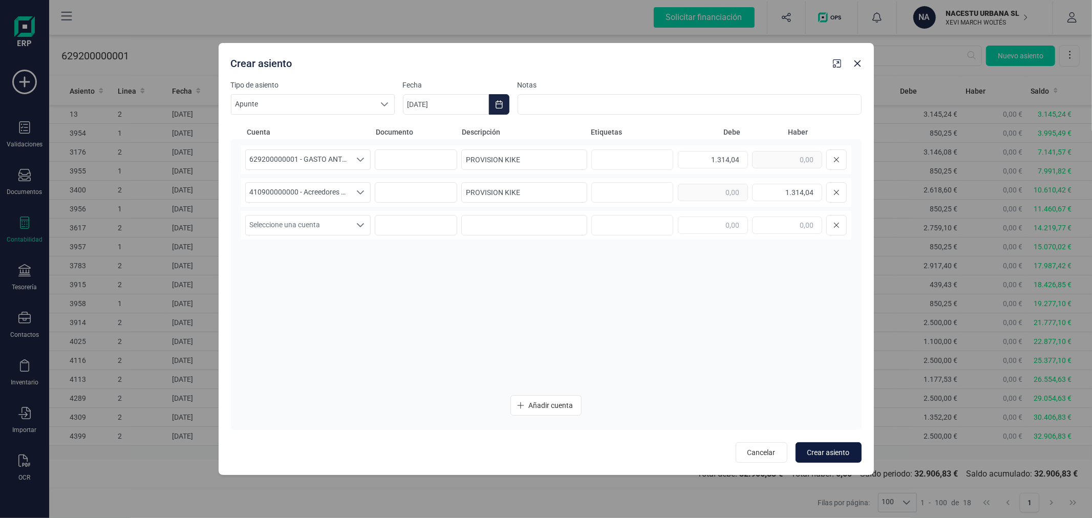
type input "[DATE]"
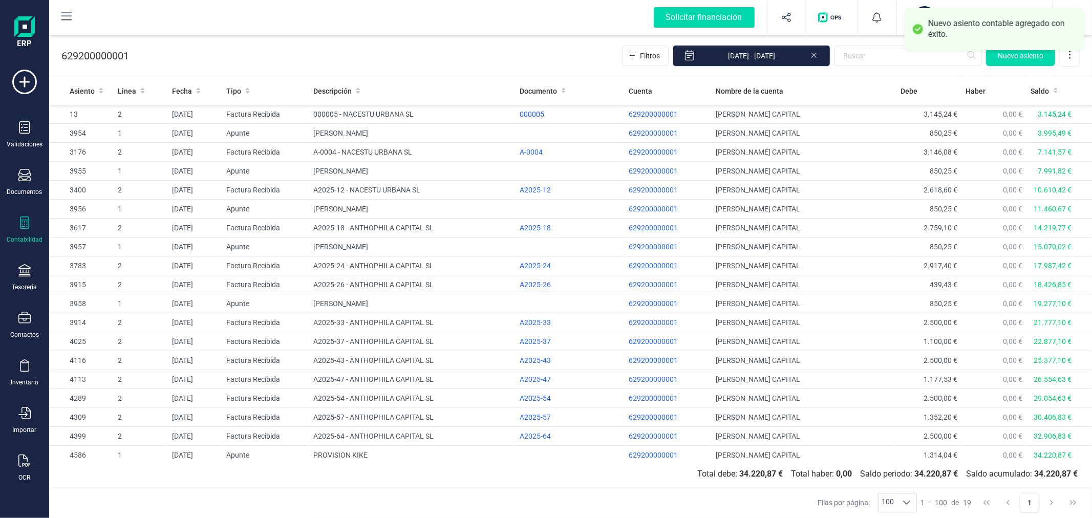
scroll to position [6, 0]
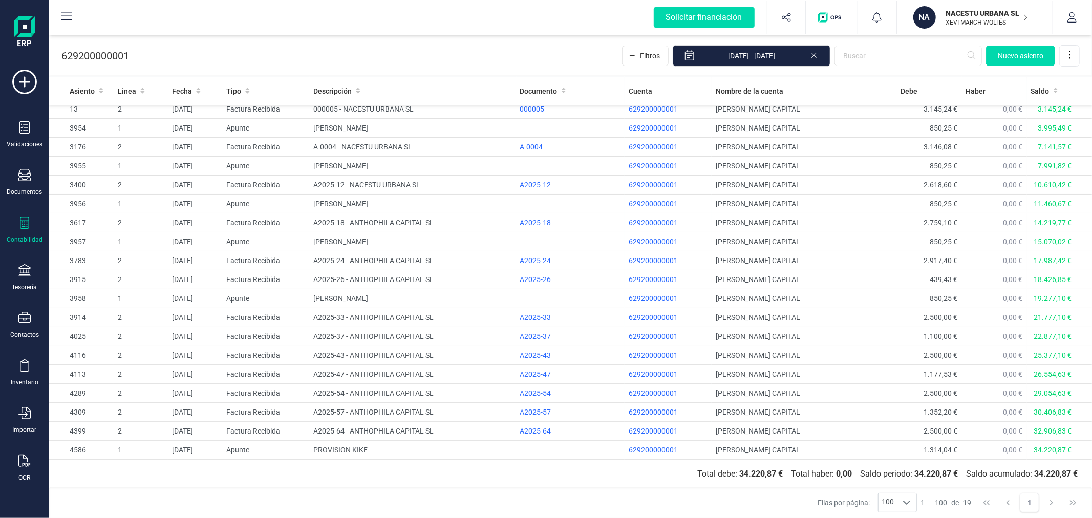
click at [971, 24] on p "XEVI MARCH WOLTÉS" at bounding box center [987, 22] width 82 height 8
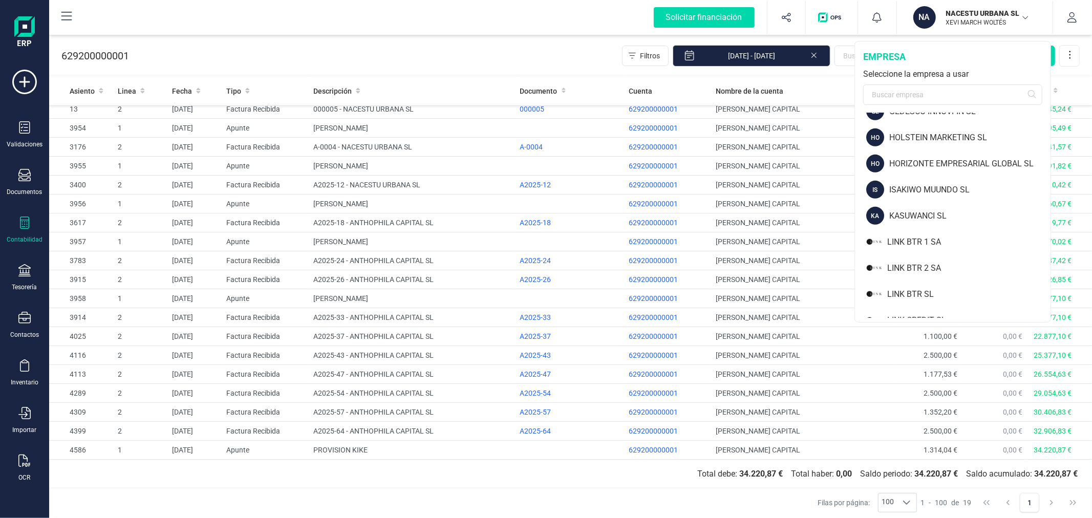
scroll to position [564, 0]
click at [938, 184] on div "ISAKIWO MUUNDO SL" at bounding box center [969, 189] width 161 height 12
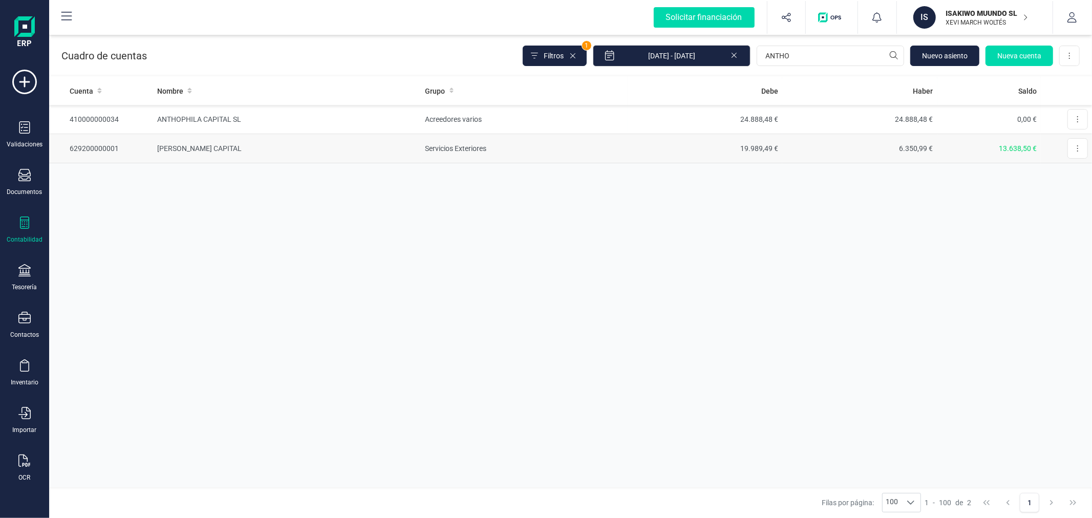
click at [565, 147] on td "Servicios Exteriores" at bounding box center [524, 148] width 206 height 29
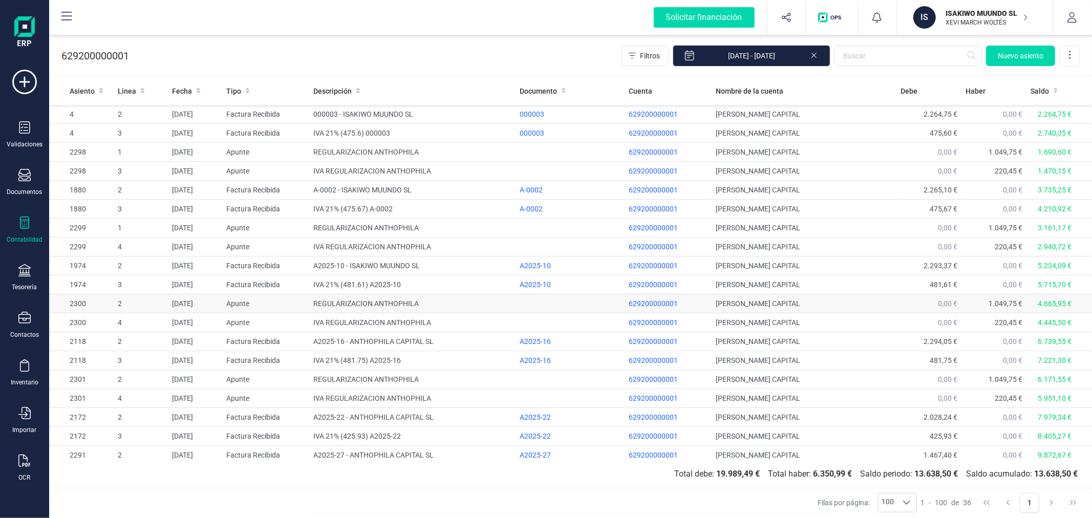
scroll to position [328, 0]
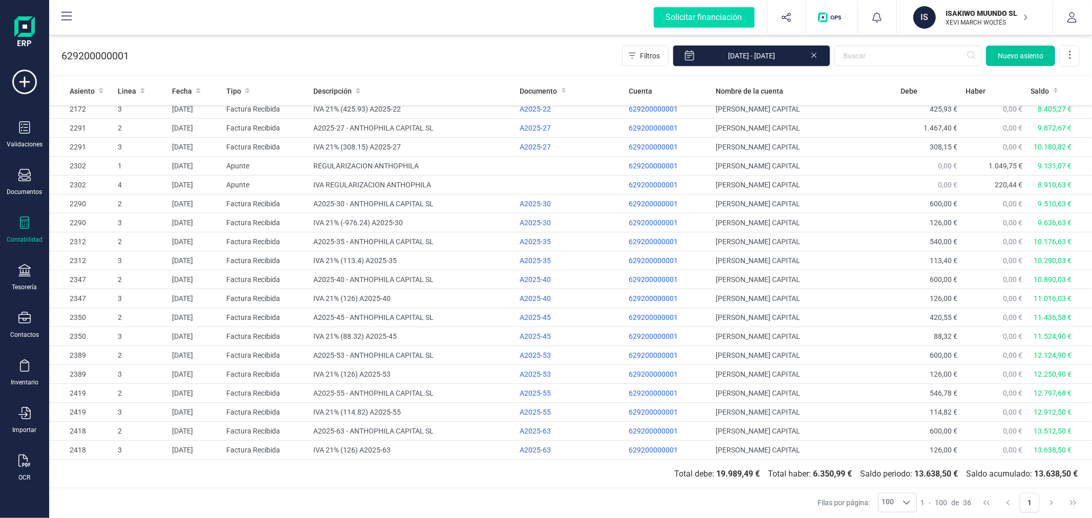
click at [1011, 61] on button "Nuevo asiento" at bounding box center [1020, 56] width 69 height 20
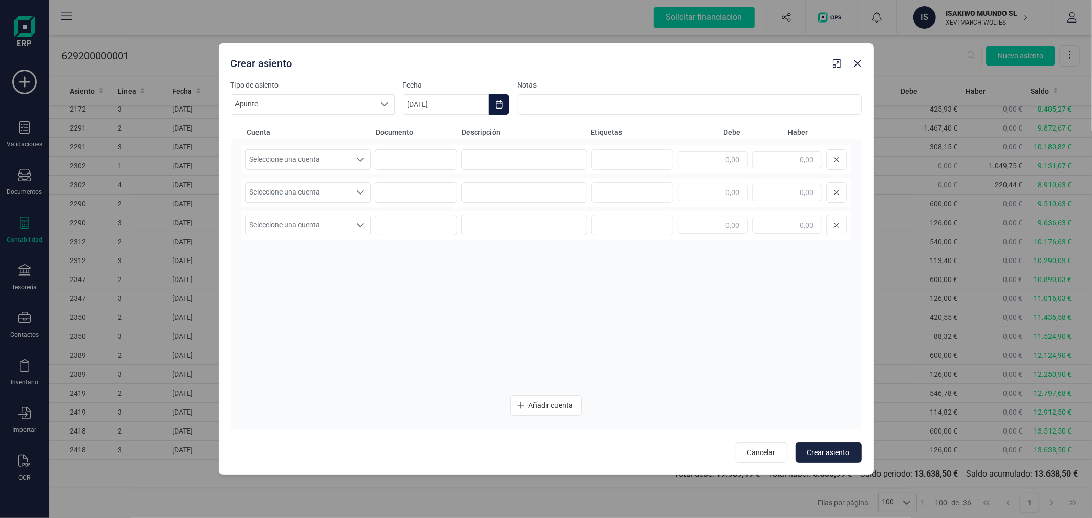
click at [499, 104] on icon "Choose Date" at bounding box center [499, 104] width 8 height 8
click at [421, 134] on icon "Previous Month" at bounding box center [423, 135] width 8 height 8
click at [462, 306] on span "30" at bounding box center [466, 309] width 20 height 20
type input "[DATE]"
click at [340, 157] on span "Seleccione una cuenta" at bounding box center [298, 159] width 105 height 19
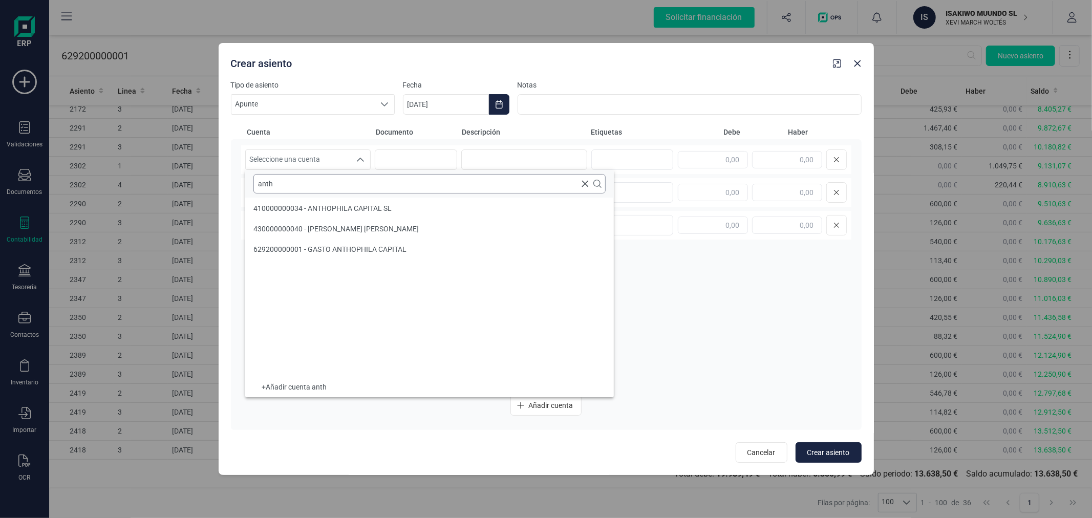
scroll to position [0, 0]
type input "anth"
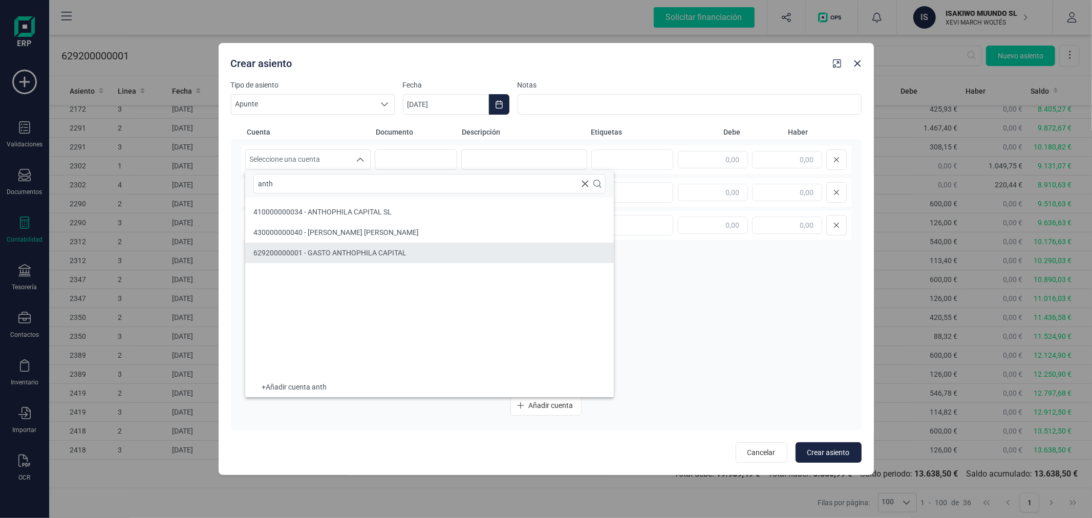
click at [347, 249] on span "629200000001 - GASTO ANTHOPHILA CAPITAL" at bounding box center [329, 253] width 153 height 8
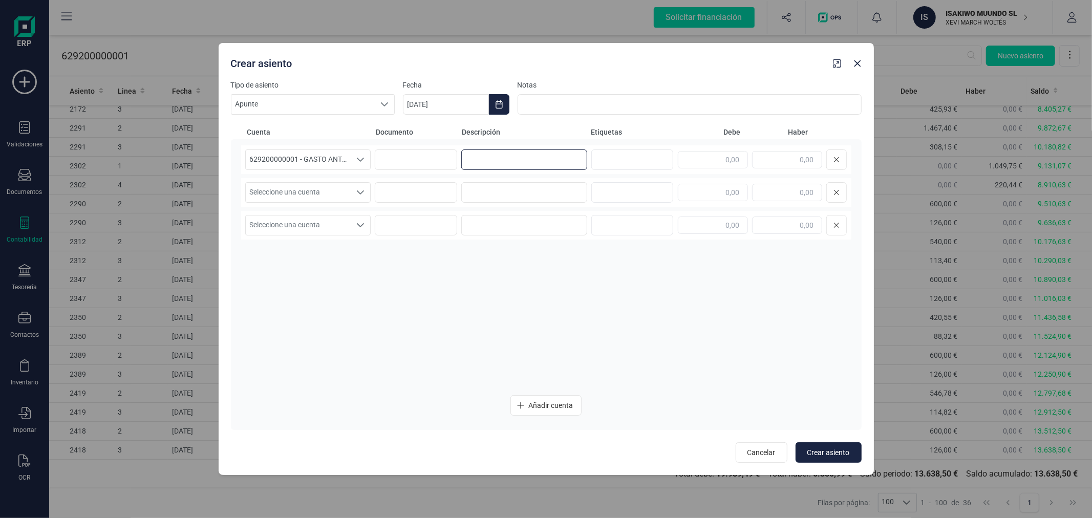
click at [524, 151] on input at bounding box center [524, 159] width 126 height 20
type input "p"
type input "PROVISION KIKE"
paste input "815,09"
type input "815,09"
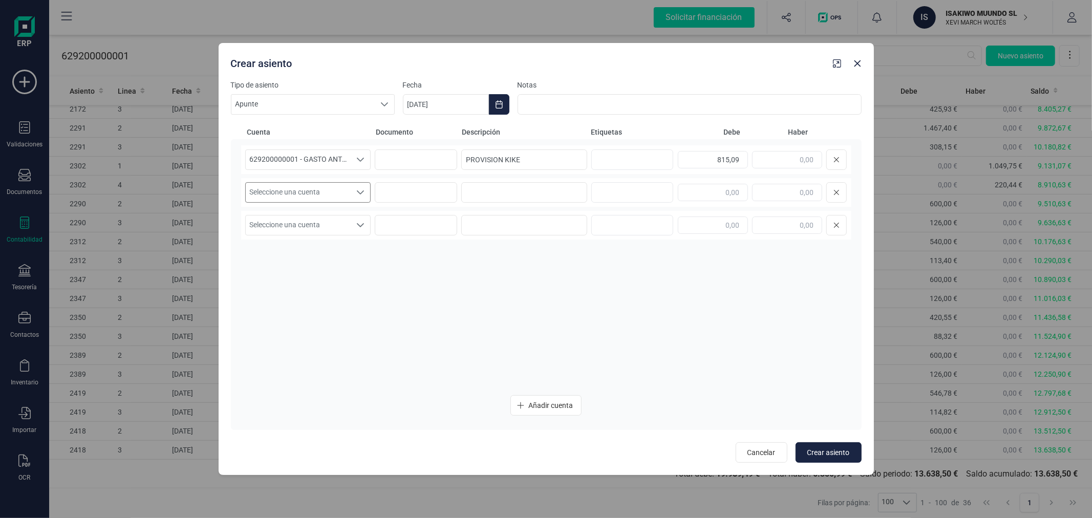
click at [323, 196] on span "Seleccione una cuenta" at bounding box center [298, 192] width 105 height 19
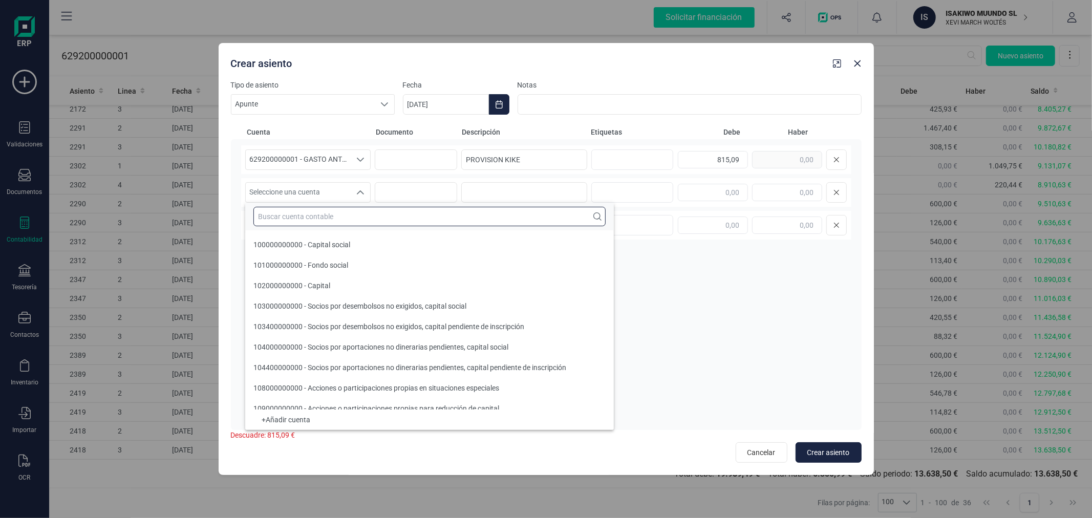
click at [322, 221] on input "text" at bounding box center [429, 216] width 352 height 19
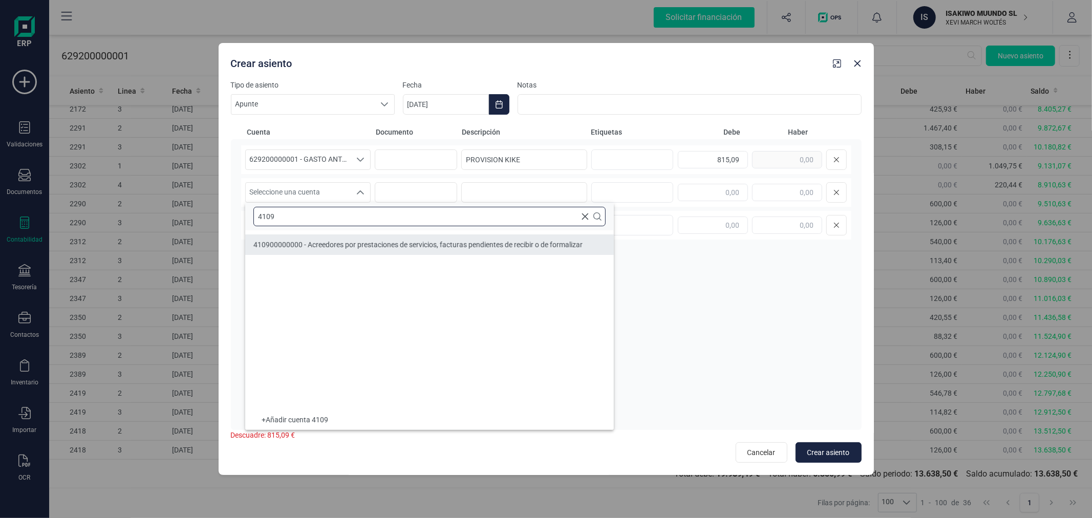
type input "4109"
click at [338, 237] on li "410900000000 - Acreedores por prestaciones de servicios, facturas pendientes de…" at bounding box center [429, 244] width 369 height 20
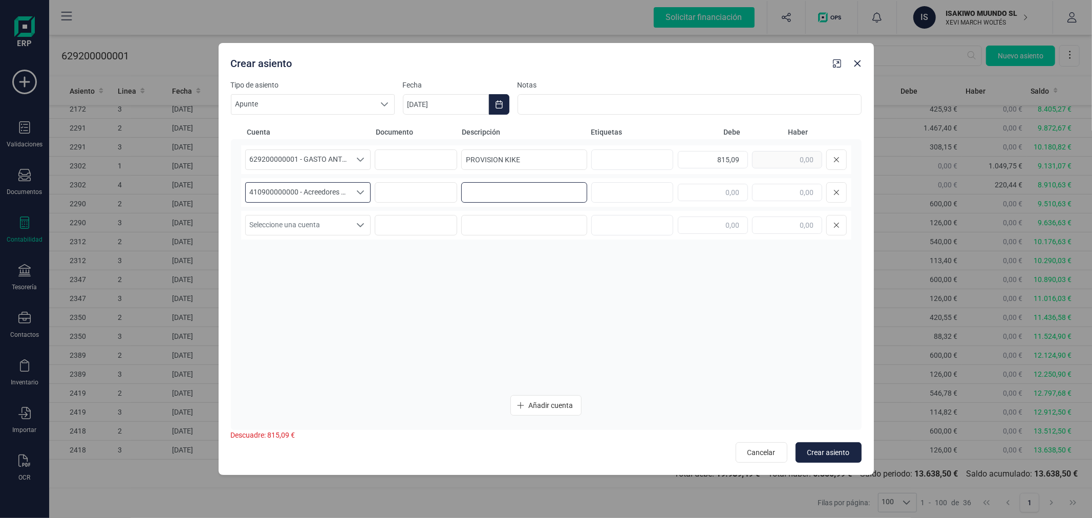
click at [473, 192] on input at bounding box center [524, 192] width 126 height 20
type input "PROVISION KIKE"
paste input "815,09"
type input "815,09"
click at [648, 283] on div "629200000001 - GASTO ANTHOPHILA CAPITAL 629200000001 - GASTO ANTHOPHILA CAPITAL…" at bounding box center [546, 265] width 610 height 241
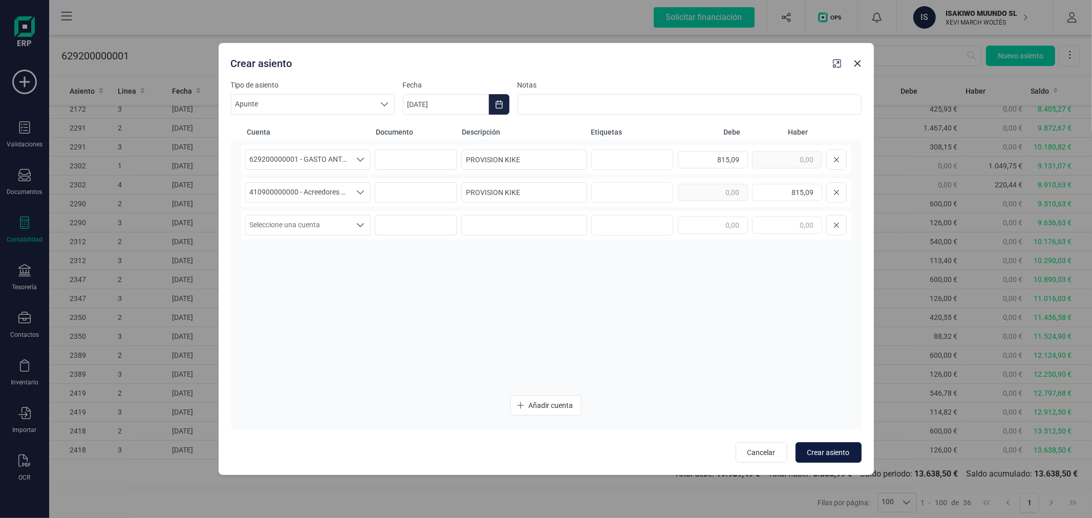
click at [831, 448] on span "Crear asiento" at bounding box center [828, 452] width 42 height 10
type input "[DATE]"
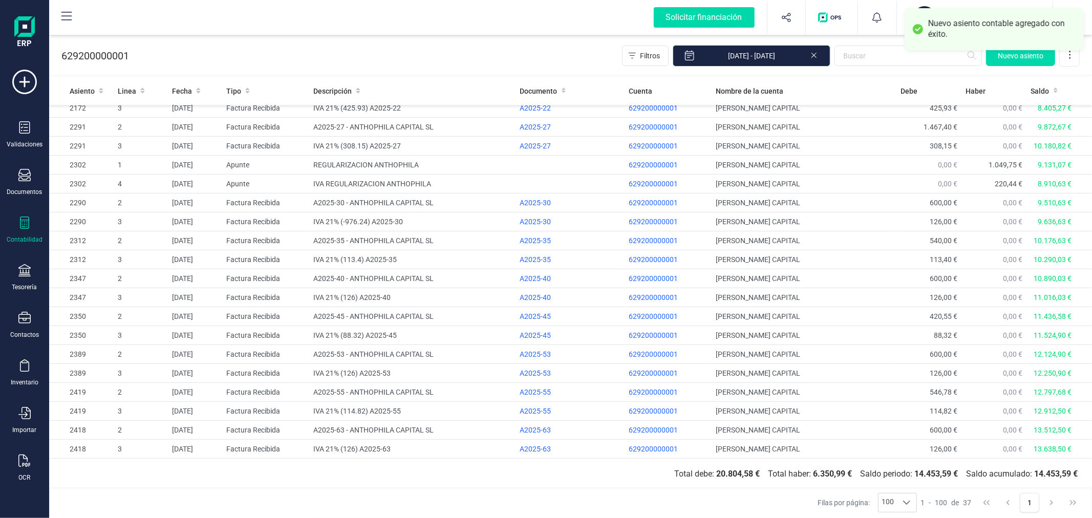
scroll to position [347, 0]
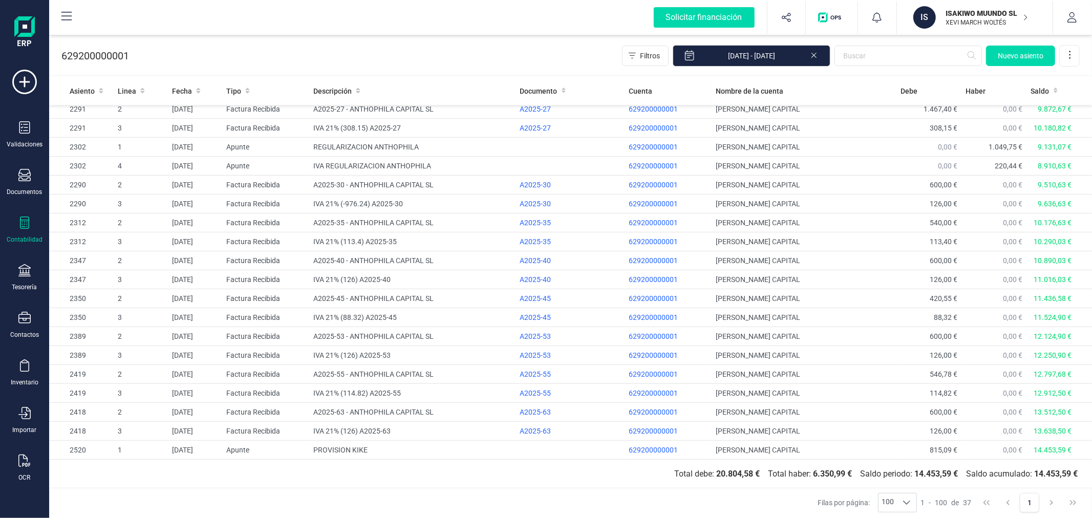
click at [964, 7] on div "ISAKIWO MUUNDO SL XEVI MARCH WOLTÉS" at bounding box center [981, 17] width 79 height 23
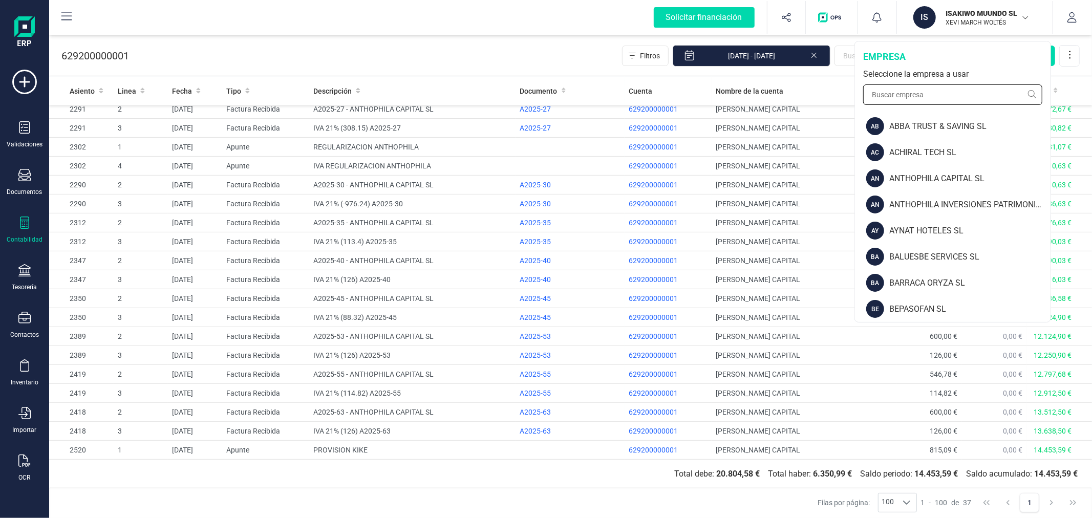
click at [924, 96] on input "text" at bounding box center [952, 94] width 179 height 20
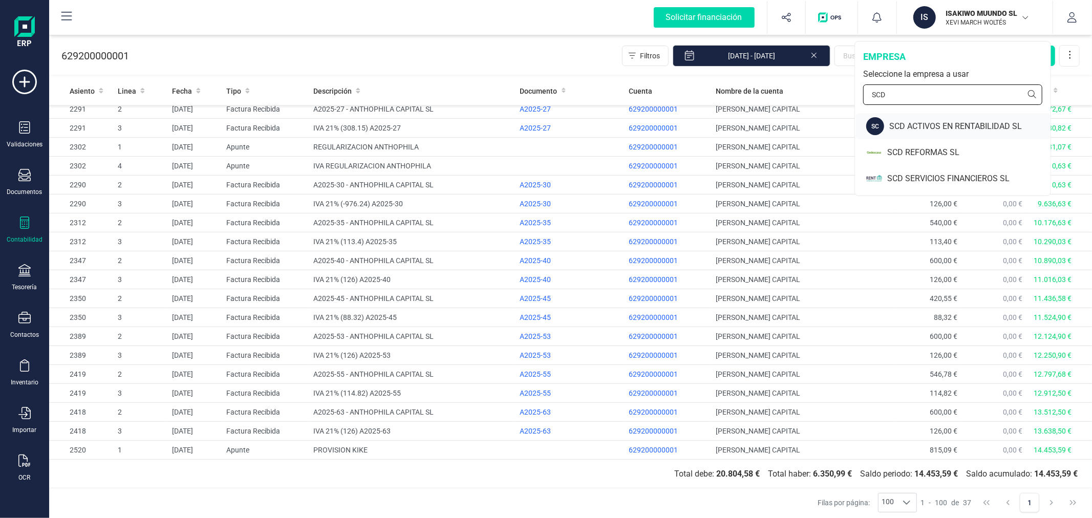
type input "SCD"
click at [919, 124] on div "SCD ACTIVOS EN RENTABILIDAD SL" at bounding box center [969, 126] width 161 height 12
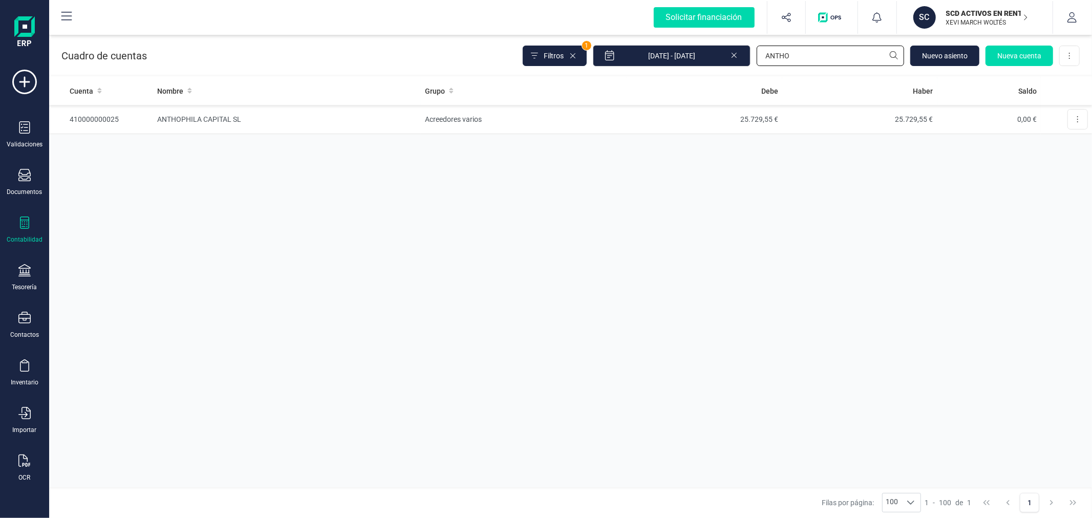
click at [807, 62] on input "ANTHO" at bounding box center [829, 56] width 147 height 20
type input "623"
click at [764, 115] on td "15.959,39 €" at bounding box center [704, 119] width 155 height 29
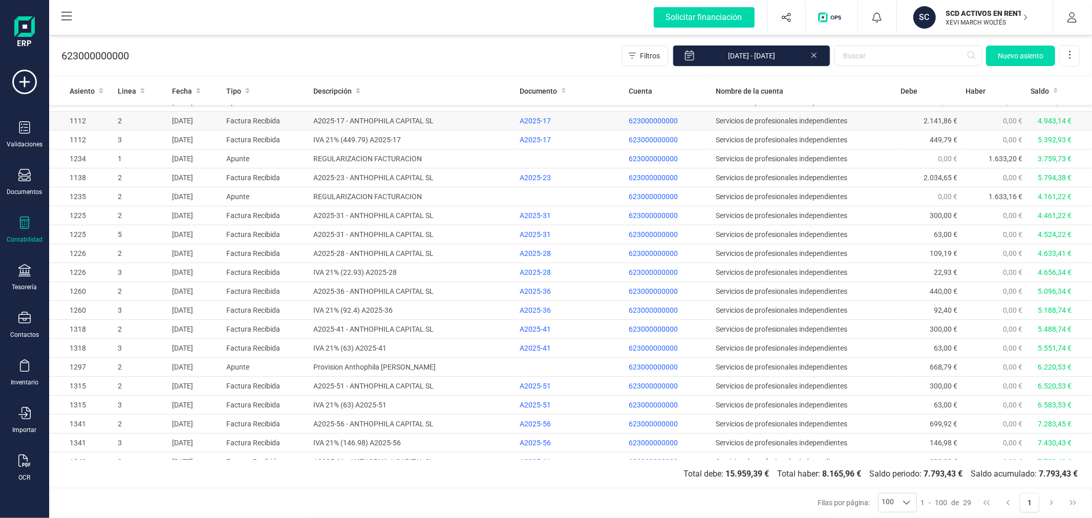
scroll to position [196, 0]
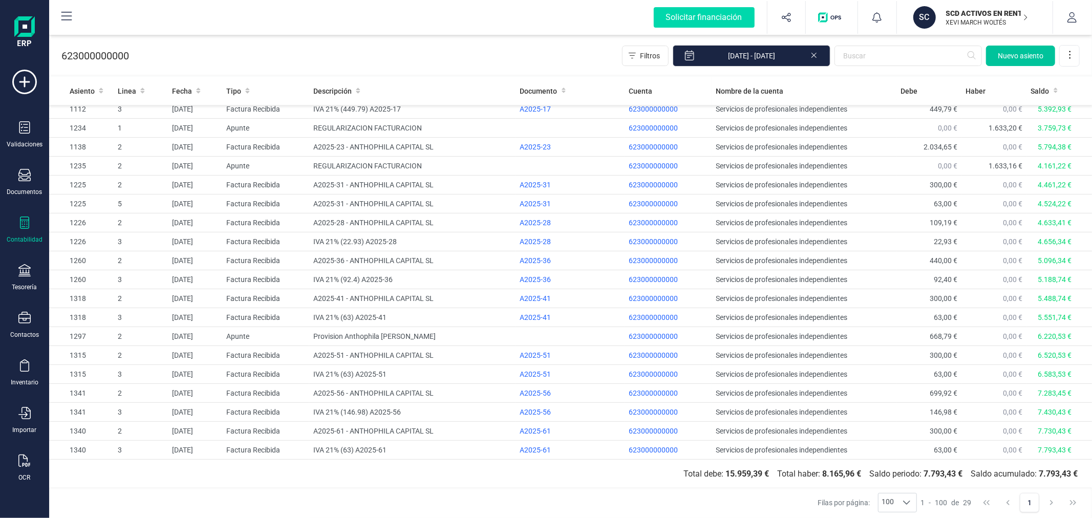
click at [1019, 62] on button "Nuevo asiento" at bounding box center [1020, 56] width 69 height 20
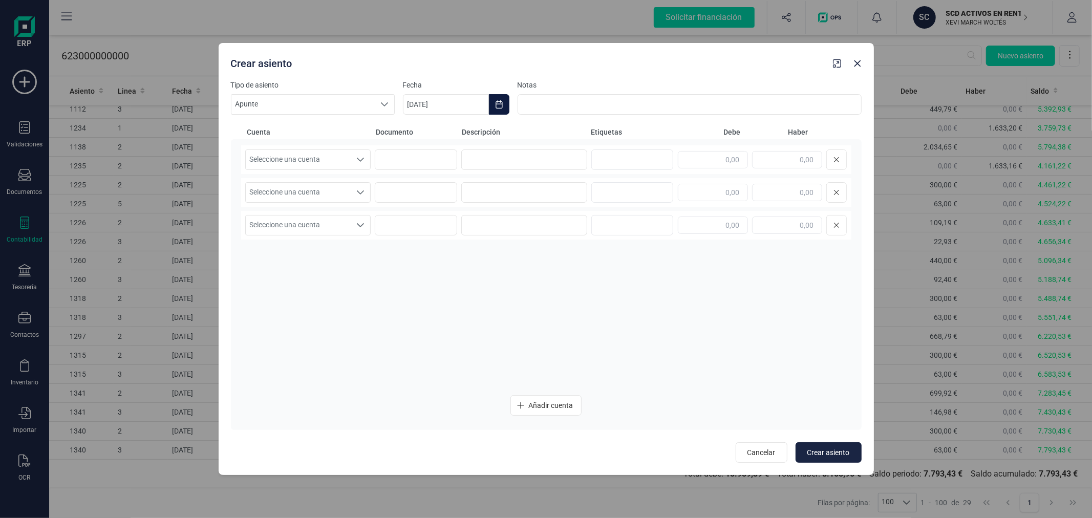
click at [497, 105] on icon "Choose Date" at bounding box center [499, 104] width 8 height 8
click at [425, 139] on icon "Previous Month" at bounding box center [423, 135] width 8 height 8
click at [465, 308] on span "30" at bounding box center [466, 309] width 20 height 20
type input "[DATE]"
click at [360, 157] on icon "Seleccione una cuenta" at bounding box center [360, 160] width 8 height 8
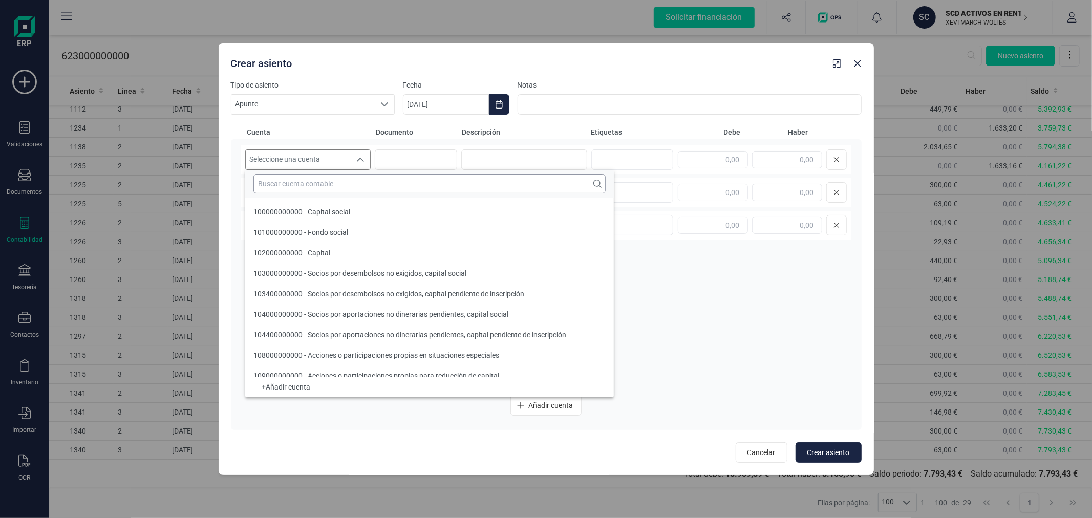
click at [366, 186] on input "text" at bounding box center [429, 183] width 352 height 19
type input "5"
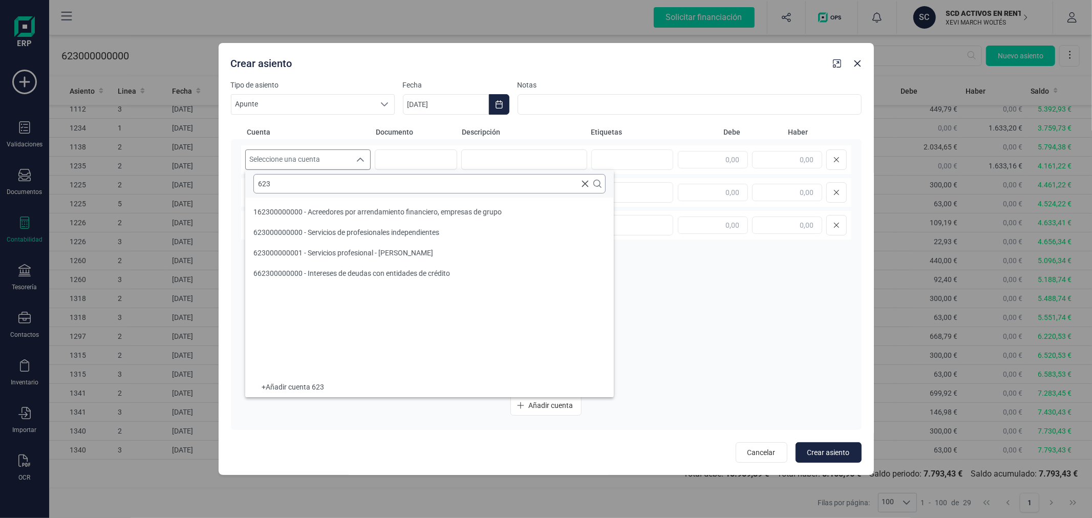
scroll to position [0, 0]
type input "623"
click at [361, 229] on span "623000000000 - Servicios de profesionales independientes" at bounding box center [346, 232] width 186 height 8
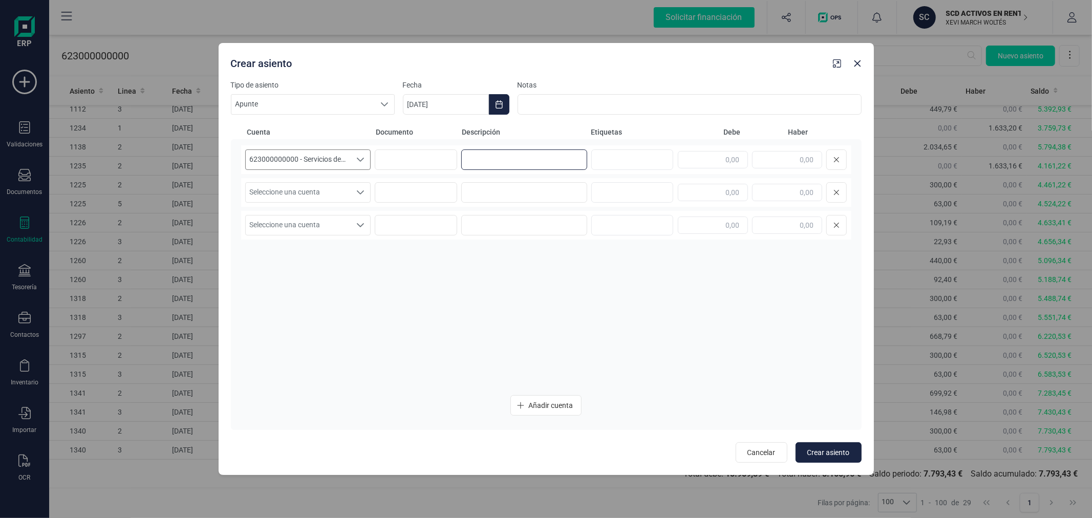
click at [489, 164] on input at bounding box center [524, 159] width 126 height 20
type input "PROVISION KIKE"
paste input "987,29"
type input "987,29"
click at [334, 196] on span "Seleccione una cuenta" at bounding box center [298, 192] width 105 height 19
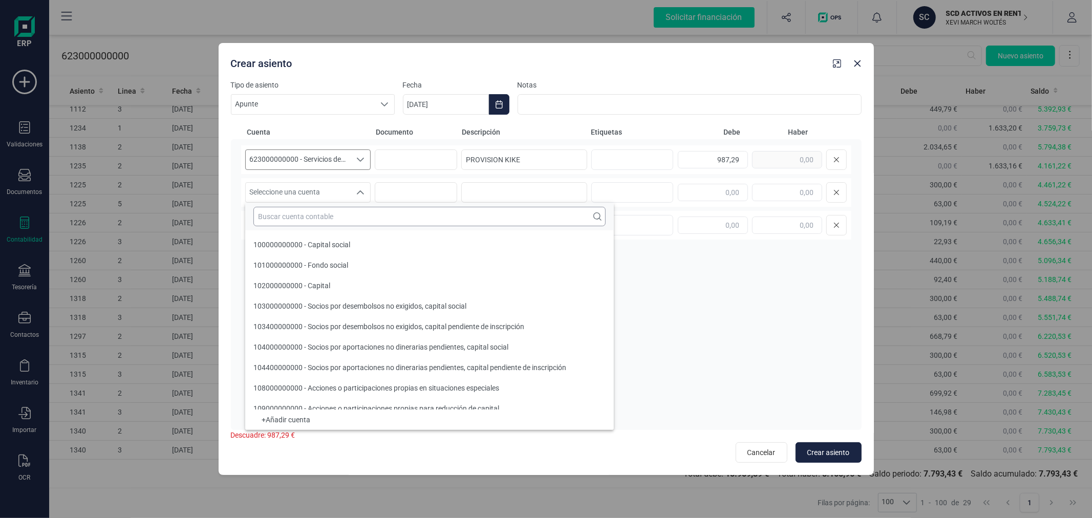
click at [330, 215] on input "text" at bounding box center [429, 216] width 352 height 19
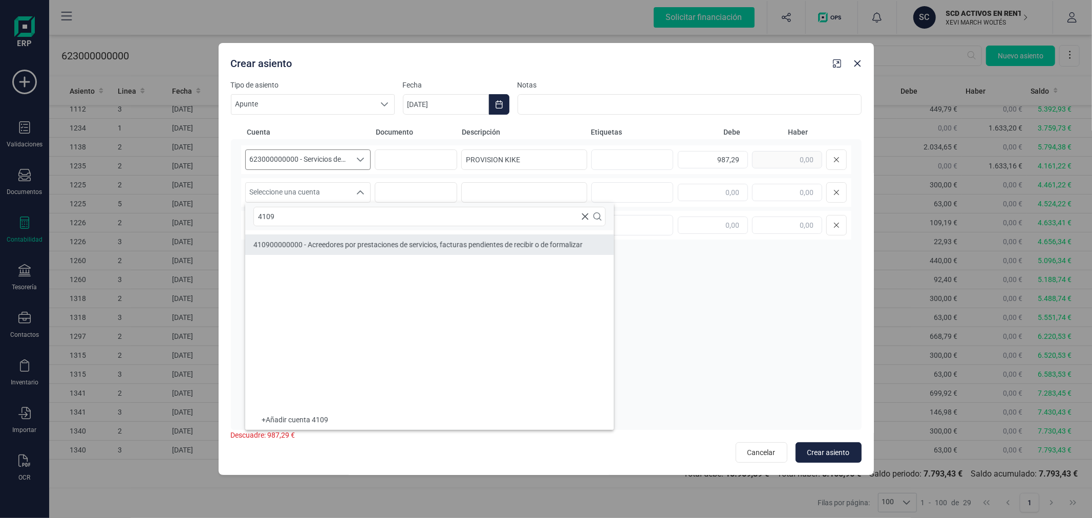
type input "4109"
click at [331, 246] on span "410900000000 - Acreedores por prestaciones de servicios, facturas pendientes de…" at bounding box center [417, 245] width 329 height 8
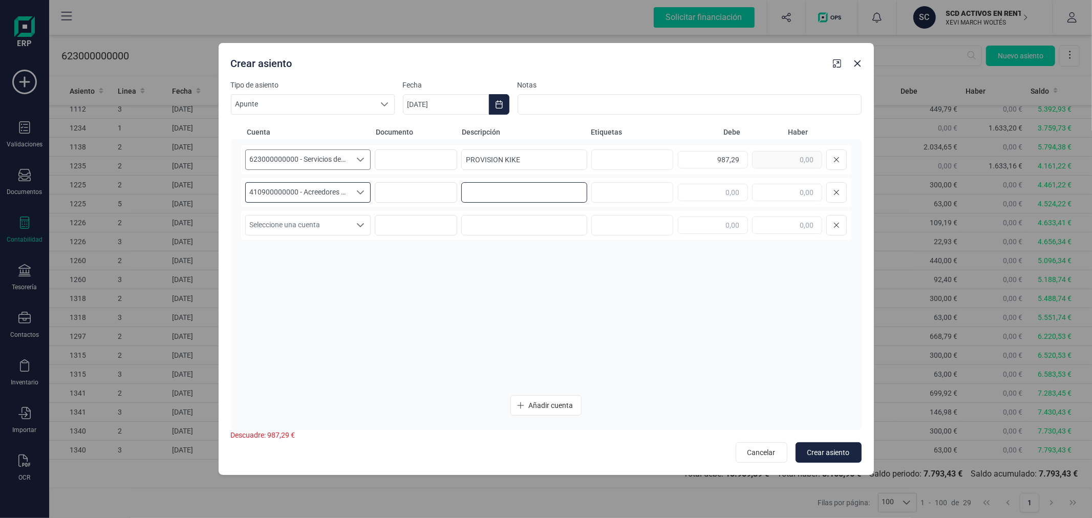
click at [479, 193] on input at bounding box center [524, 192] width 126 height 20
type input "PROVISION KIKE"
paste input "987,29"
type input "987,29"
click at [823, 454] on span "Crear asiento" at bounding box center [828, 452] width 42 height 10
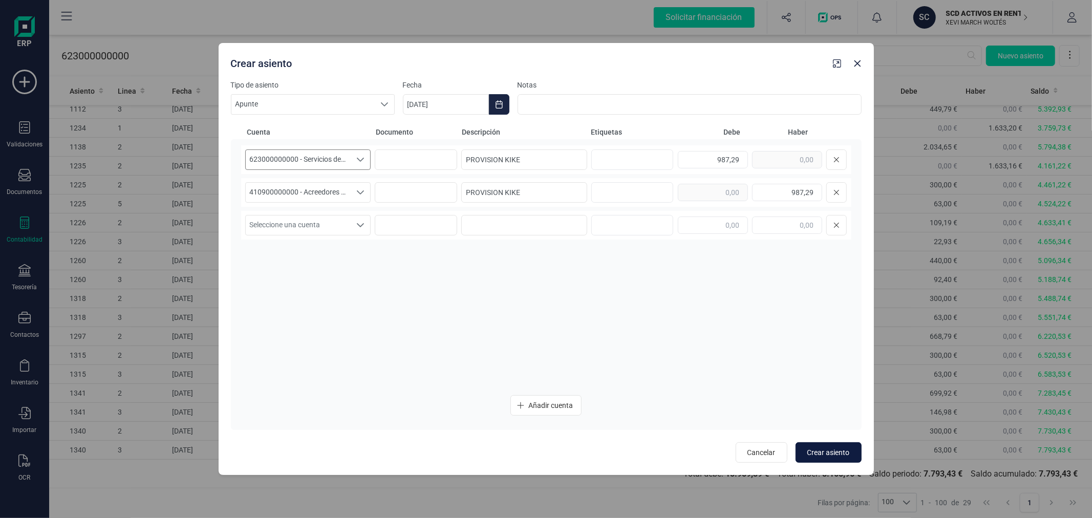
type input "[DATE]"
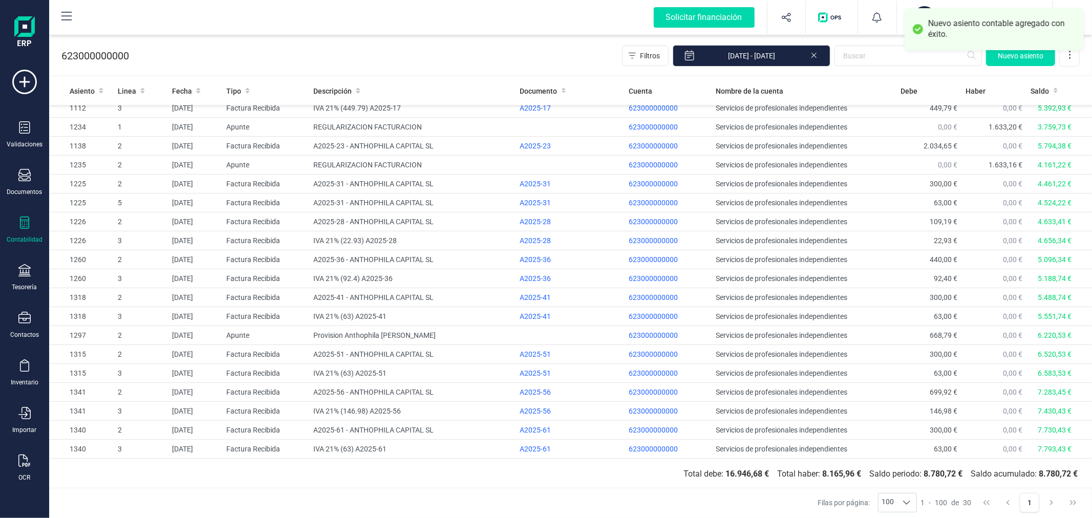
scroll to position [214, 0]
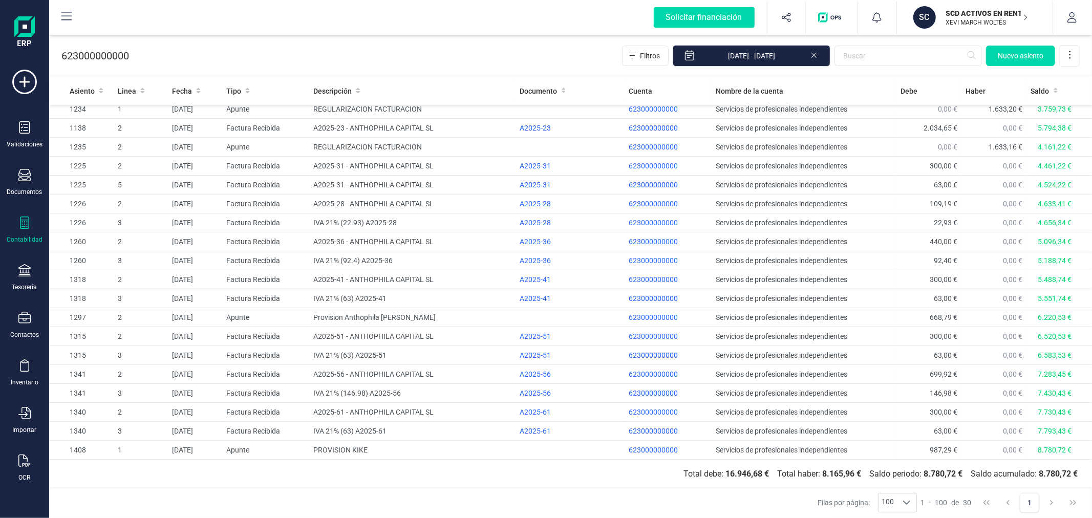
click at [586, 52] on div "623000000000 Filtros [DATE] - [DATE] [GEOGRAPHIC_DATA]" at bounding box center [570, 54] width 1043 height 42
click at [955, 14] on p "SCD ACTIVOS EN RENTABILIDAD SL" at bounding box center [987, 13] width 82 height 10
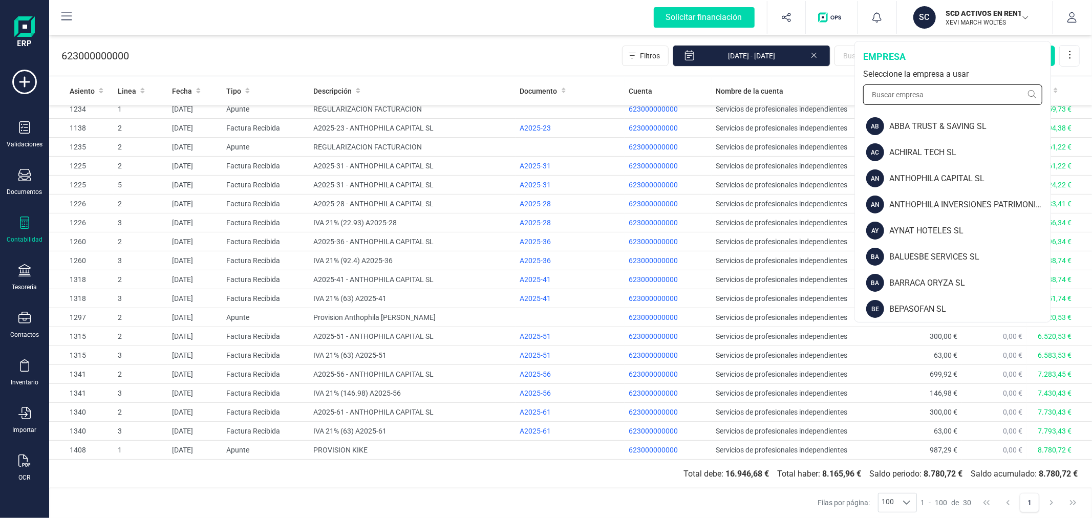
click at [886, 96] on input "text" at bounding box center [952, 94] width 179 height 20
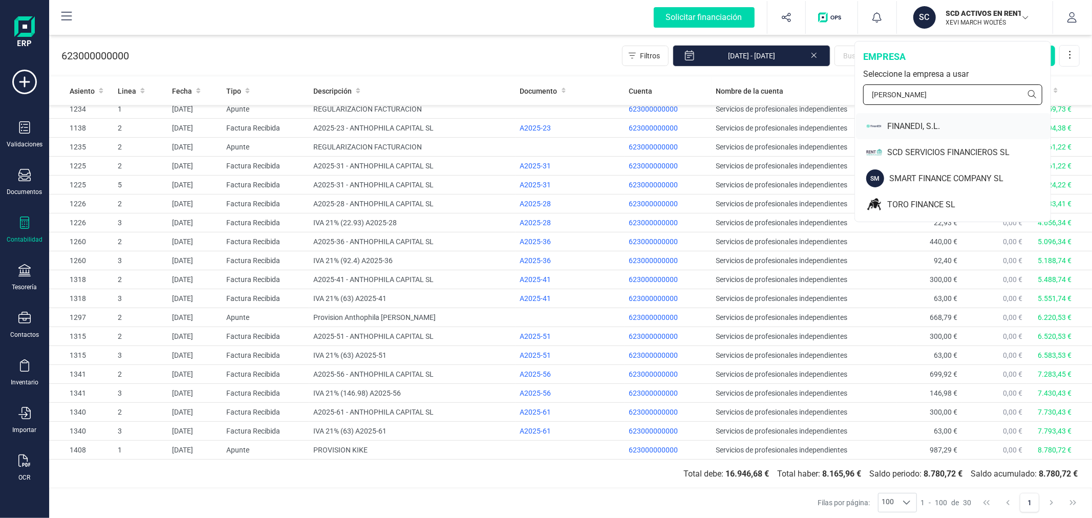
type input "[PERSON_NAME]"
click at [887, 126] on div "FINANEDI, S.L." at bounding box center [968, 126] width 163 height 12
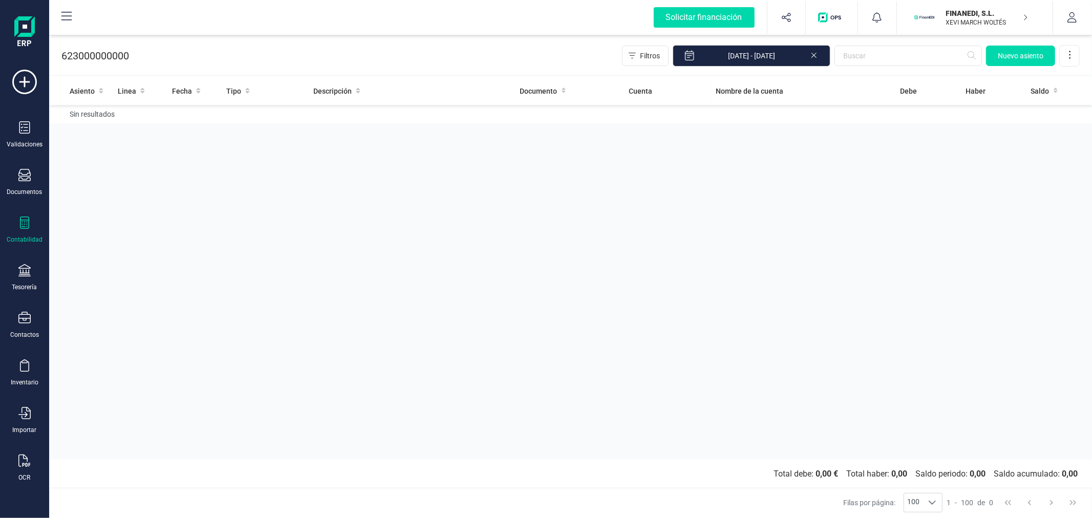
click at [12, 231] on div "Contabilidad" at bounding box center [24, 229] width 41 height 27
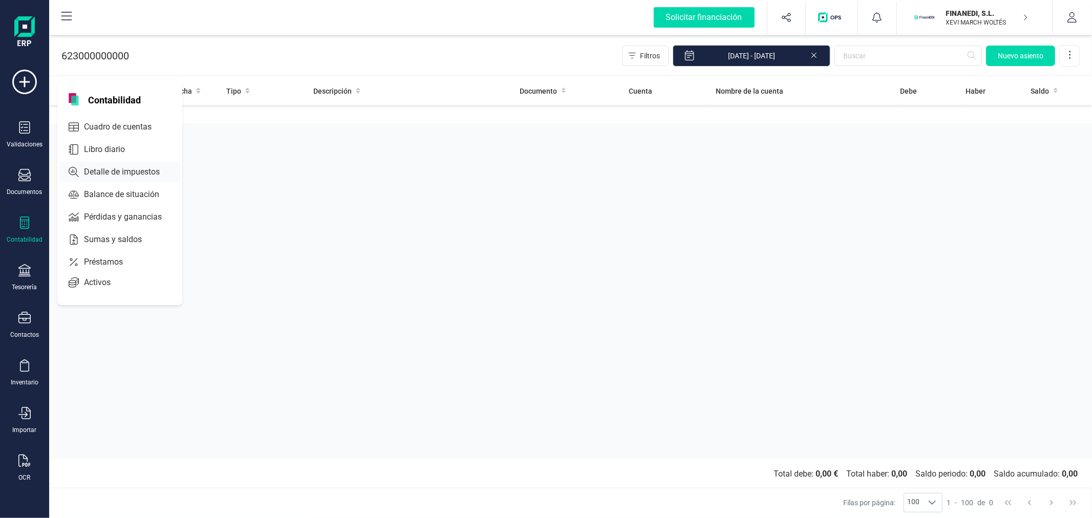
click at [123, 175] on span "Detalle de impuestos" at bounding box center [129, 172] width 98 height 12
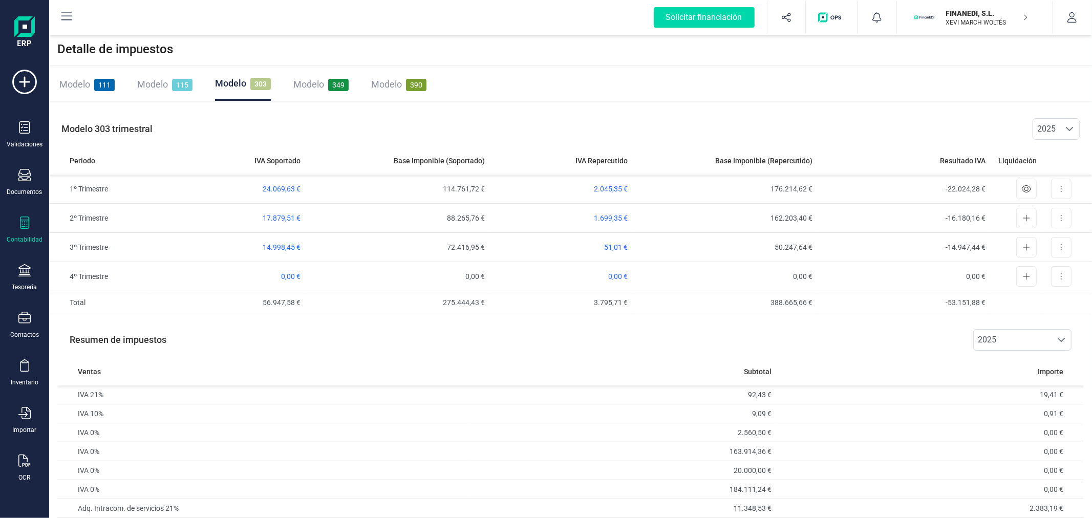
click at [407, 88] on span "390" at bounding box center [416, 85] width 20 height 12
click at [246, 79] on div "Modelo 303" at bounding box center [242, 84] width 55 height 14
click at [329, 46] on div "Detalle de impuestos" at bounding box center [570, 49] width 1043 height 33
click at [611, 117] on div "Modelo 303 trimestral 2025 2025" at bounding box center [570, 129] width 1043 height 35
click at [925, 8] on img "button" at bounding box center [924, 17] width 23 height 23
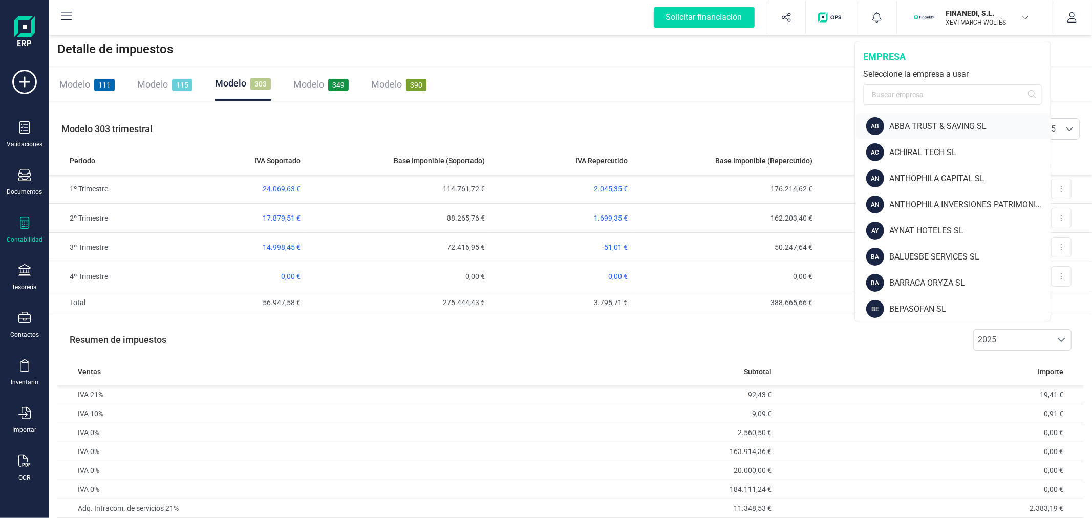
click at [907, 124] on div "ABBA TRUST & SAVING SL" at bounding box center [969, 126] width 161 height 12
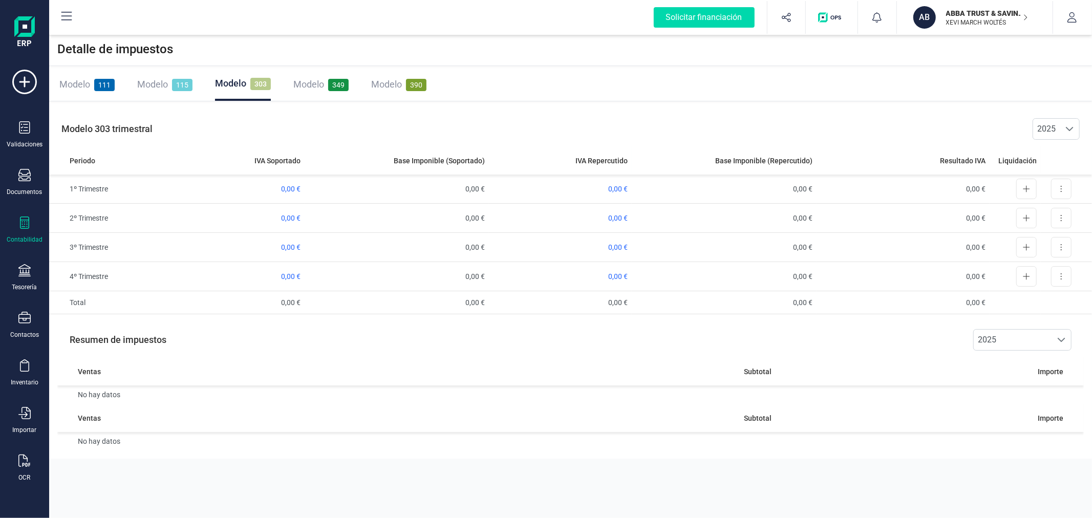
click at [12, 263] on div "Validaciones Documentos Documentos Presupuestos Pedidos Albaranes Facturas Fact…" at bounding box center [24, 280] width 41 height 420
click at [24, 274] on icon at bounding box center [24, 270] width 12 height 12
click at [111, 173] on span "Cuentas bancarias" at bounding box center [125, 174] width 90 height 12
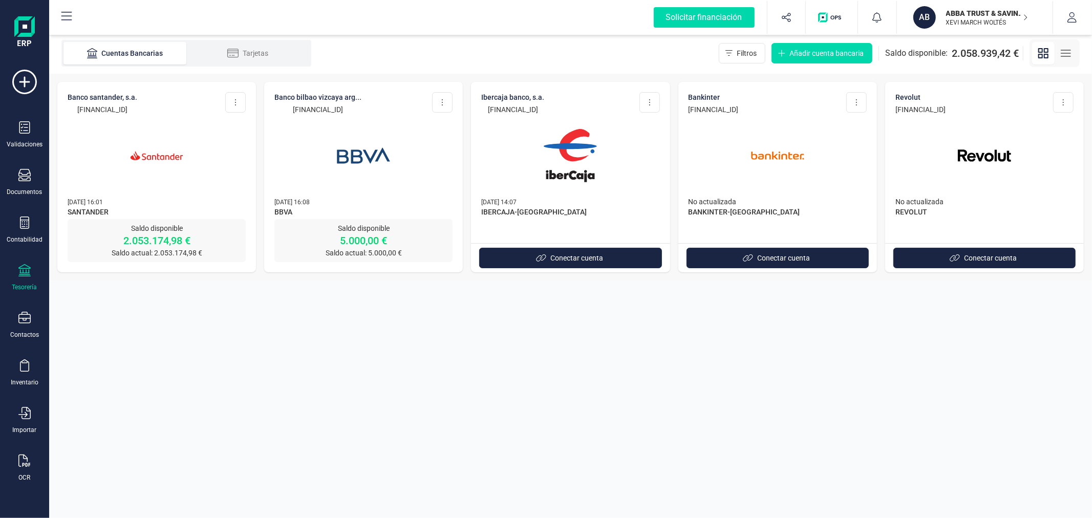
click at [178, 178] on img at bounding box center [157, 156] width 86 height 86
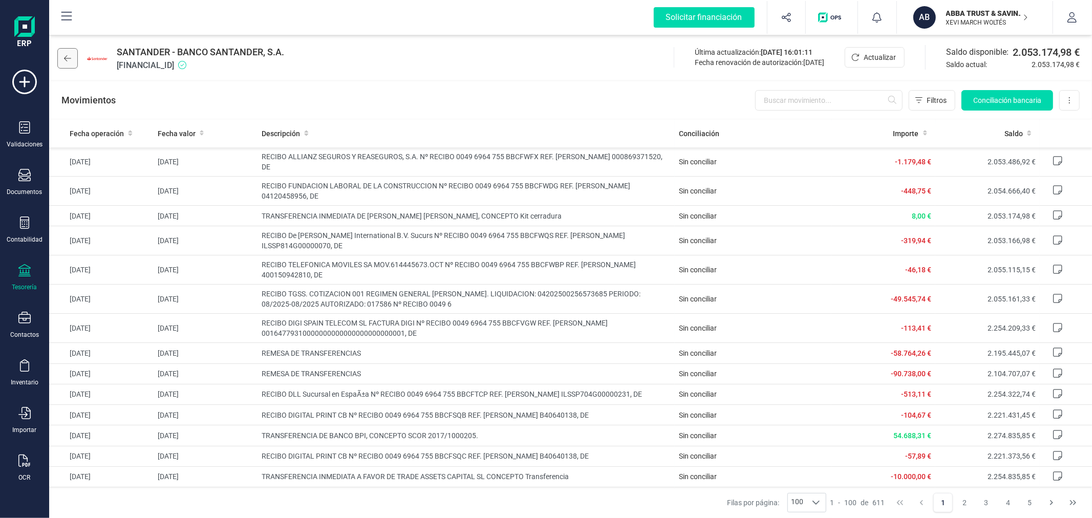
click at [71, 57] on icon at bounding box center [67, 58] width 7 height 8
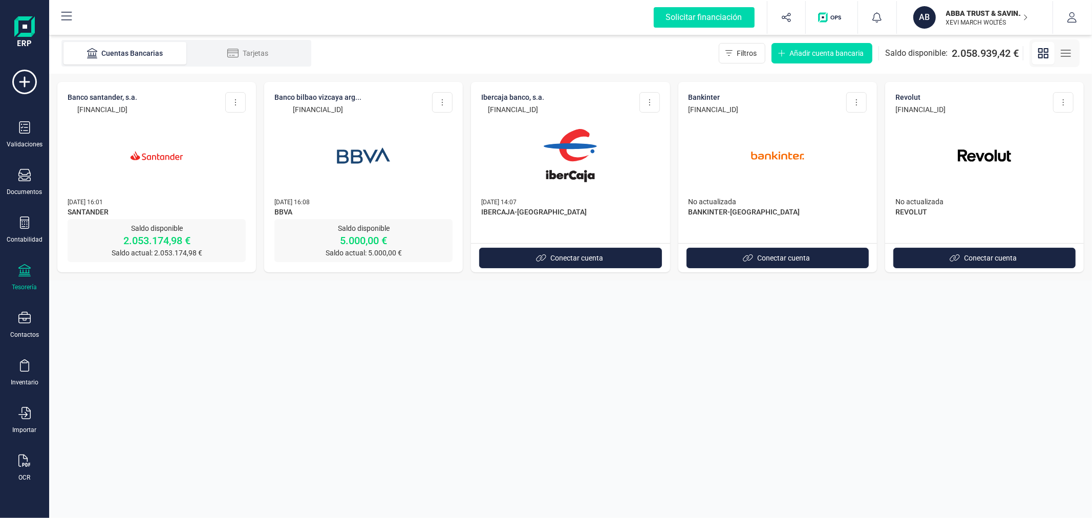
click at [954, 23] on p "XEVI MARCH WOLTÉS" at bounding box center [987, 22] width 82 height 8
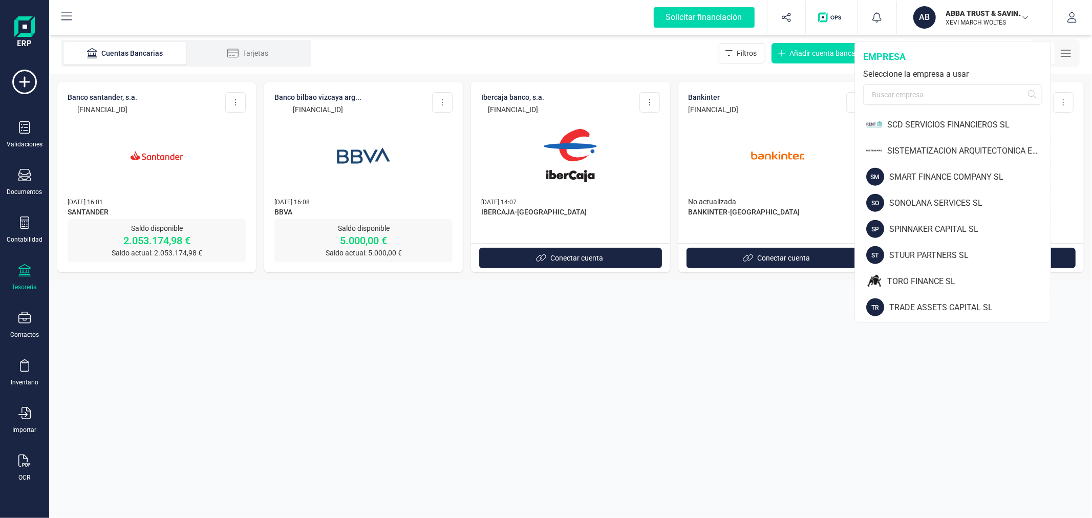
scroll to position [994, 0]
click at [902, 278] on div "TORO FINANCE SL" at bounding box center [968, 281] width 163 height 12
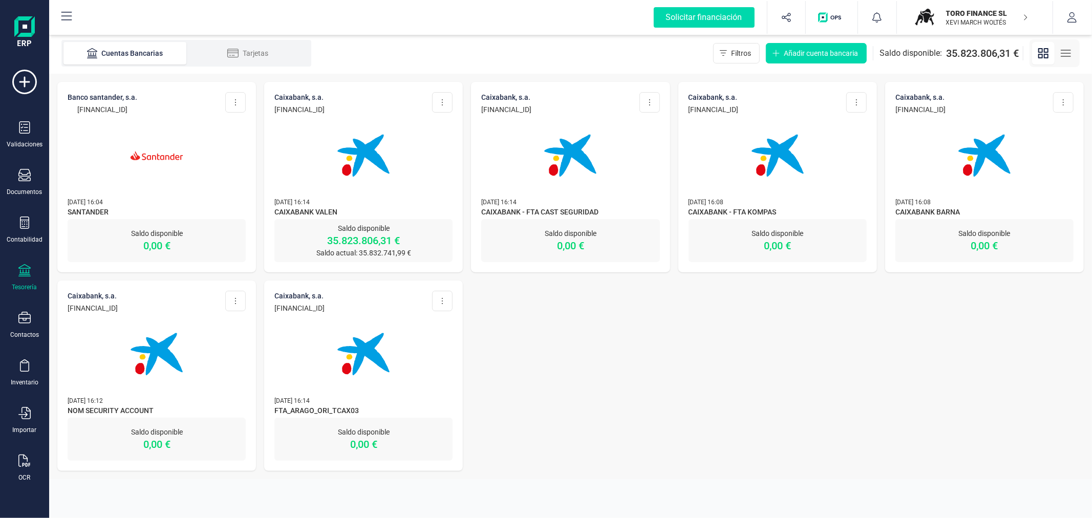
click at [387, 182] on img at bounding box center [363, 156] width 86 height 86
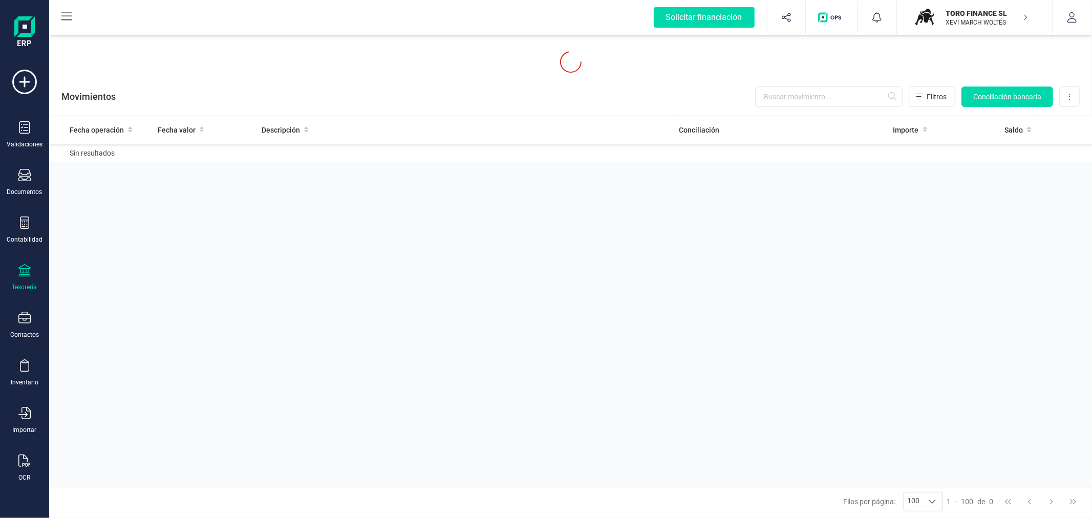
click at [387, 182] on div "Fecha operación Fecha valor Descripción Conciliación Importe Saldo Sin resultad…" at bounding box center [570, 301] width 1043 height 371
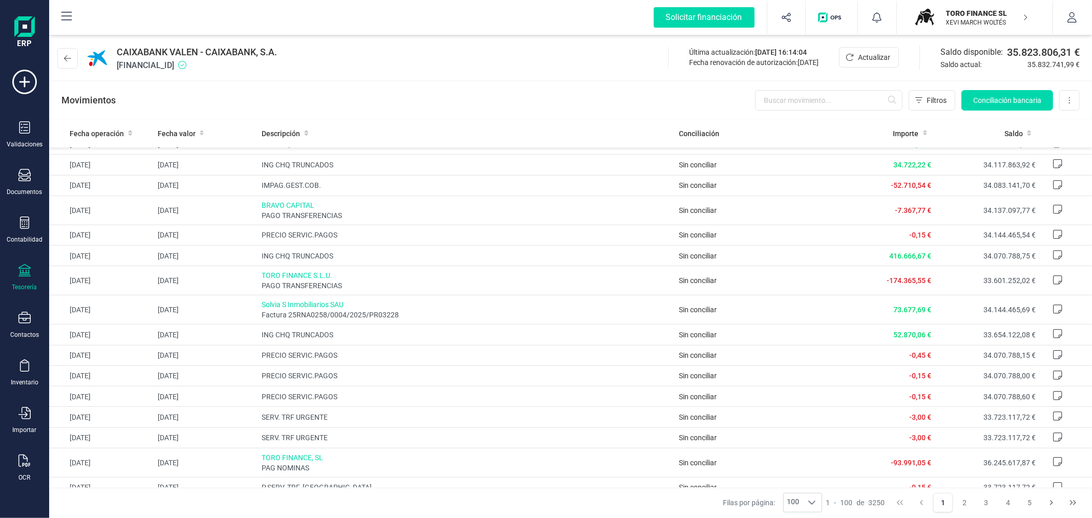
scroll to position [571, 0]
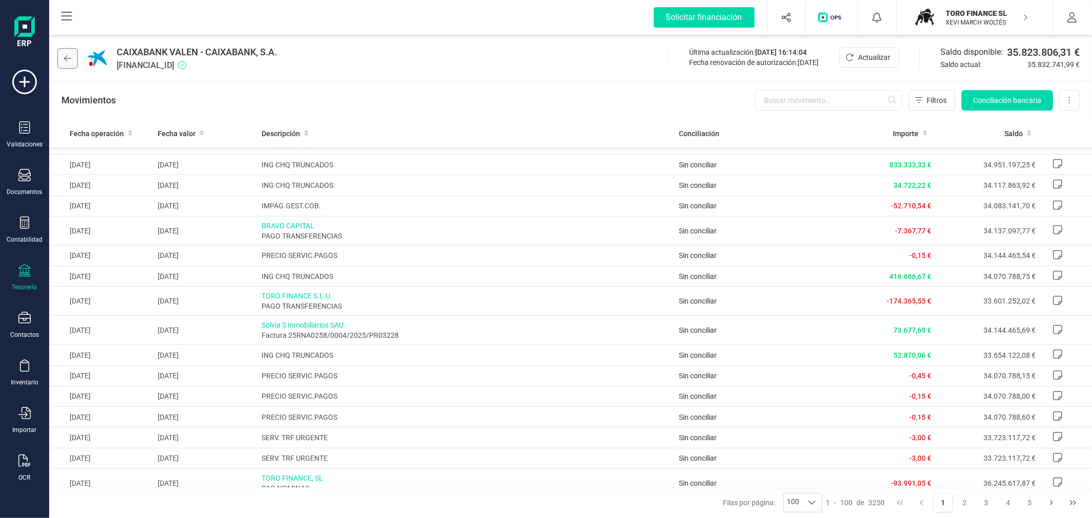
click at [66, 53] on button at bounding box center [67, 58] width 20 height 20
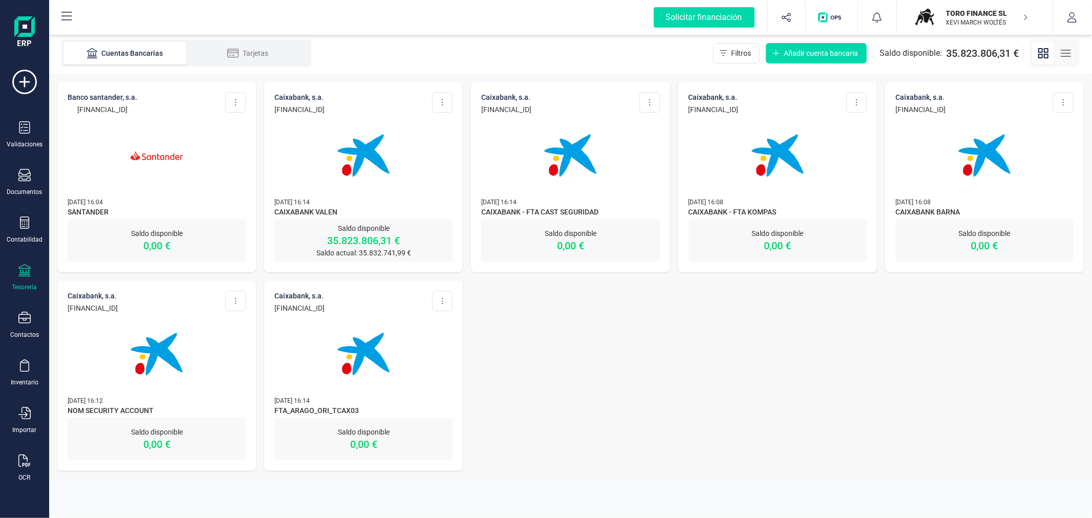
click at [953, 22] on p "XEVI MARCH WOLTÉS" at bounding box center [987, 22] width 82 height 8
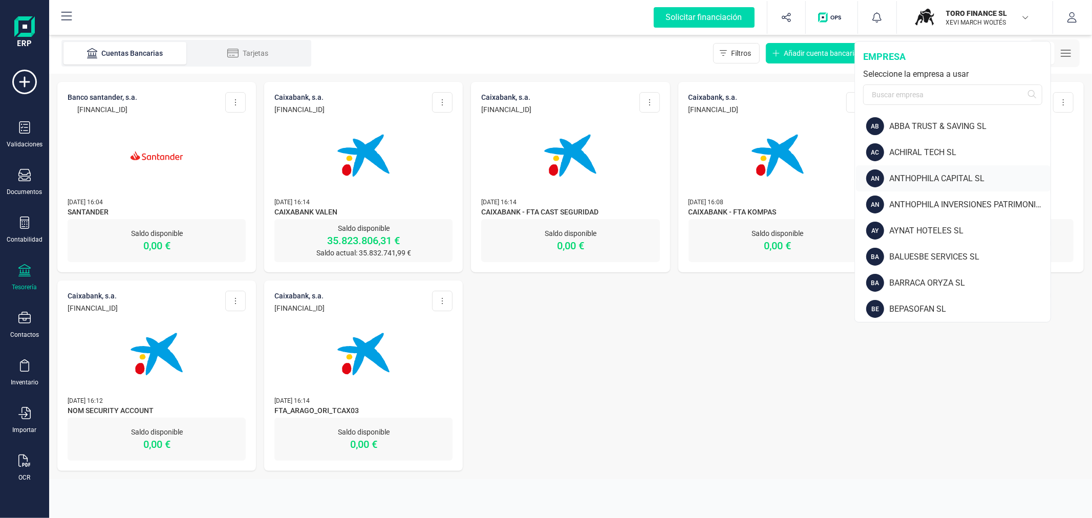
click at [897, 178] on div "ANTHOPHILA CAPITAL SL" at bounding box center [969, 178] width 161 height 12
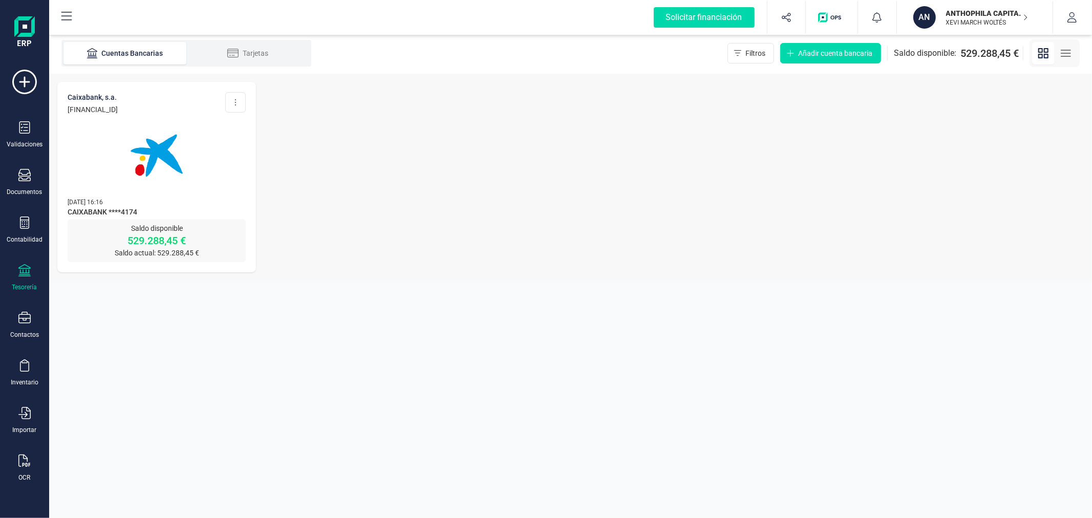
click at [944, 13] on div "ANTHOPHILA CAPITAL SL XEVI MARCH WOLTÉS" at bounding box center [981, 17] width 79 height 23
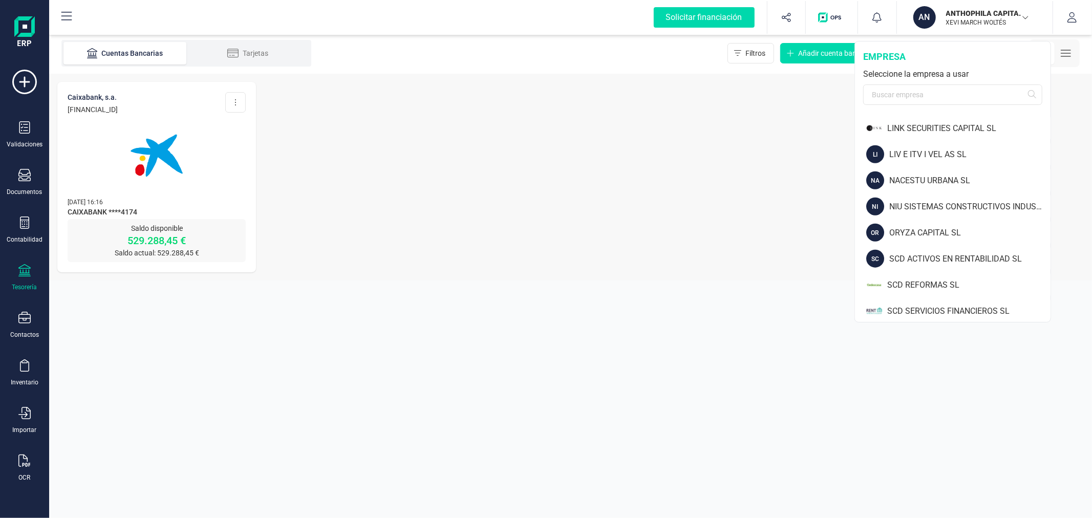
scroll to position [808, 0]
click at [940, 181] on div "NACESTU URBANA SL" at bounding box center [969, 180] width 161 height 12
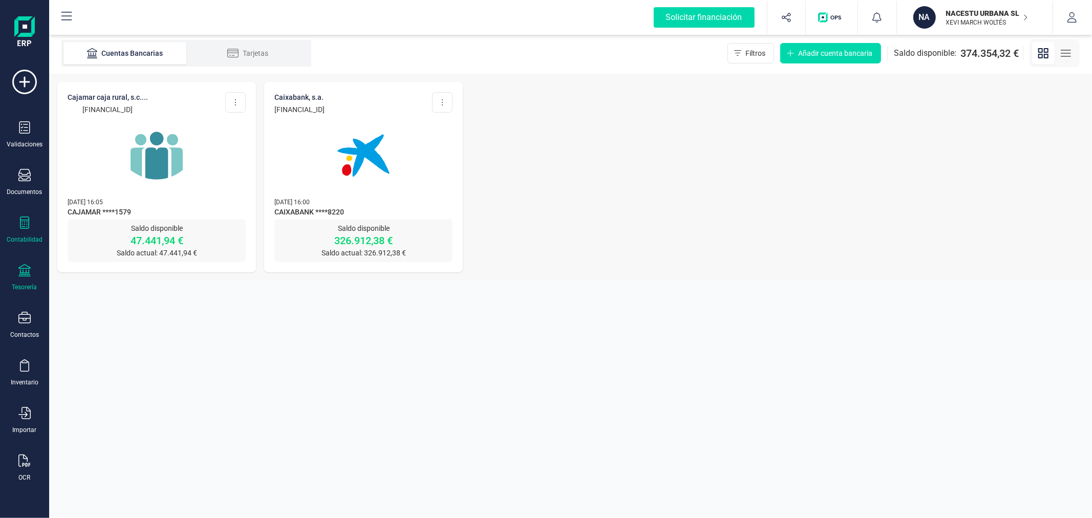
click at [16, 229] on div "Contabilidad" at bounding box center [24, 229] width 41 height 27
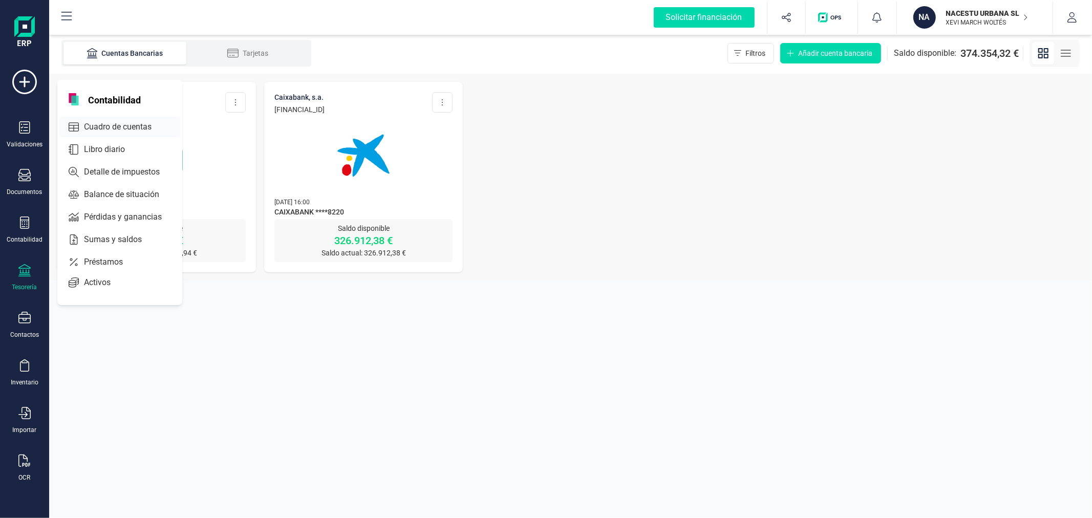
click at [133, 128] on span "Cuadro de cuentas" at bounding box center [125, 127] width 90 height 12
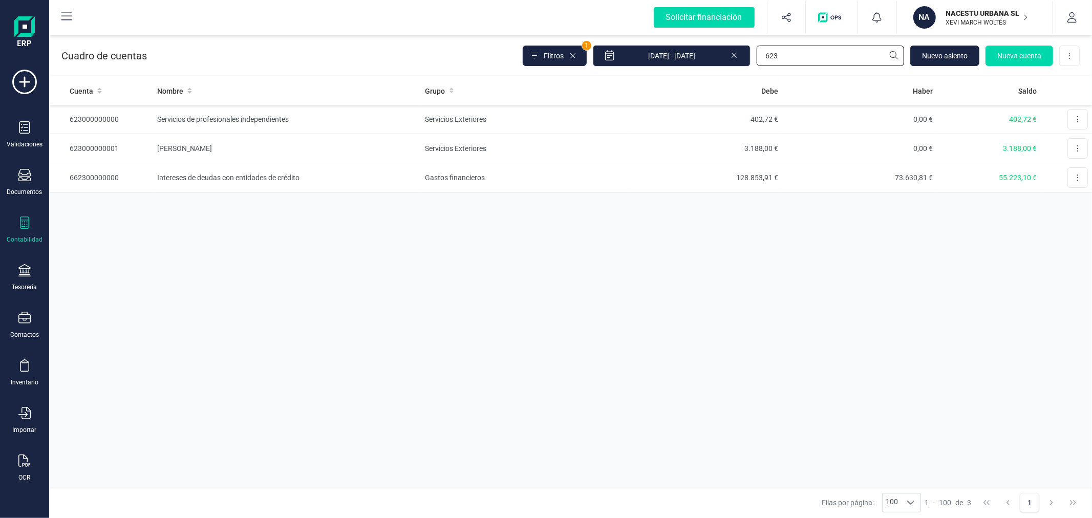
click at [789, 57] on input "623" at bounding box center [829, 56] width 147 height 20
type input "book"
click at [572, 147] on td "Servicios Exteriores" at bounding box center [526, 148] width 206 height 29
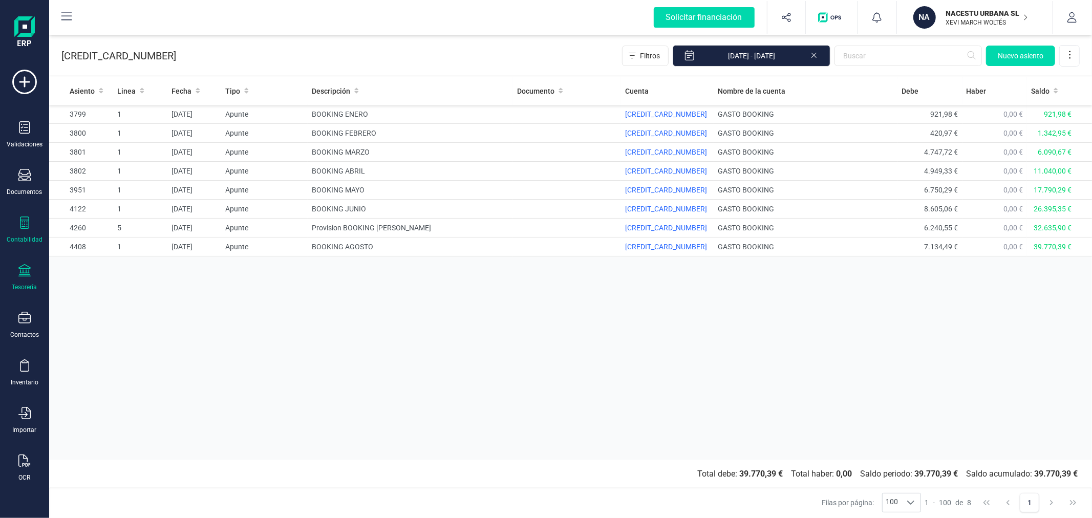
click at [21, 278] on div at bounding box center [24, 271] width 12 height 15
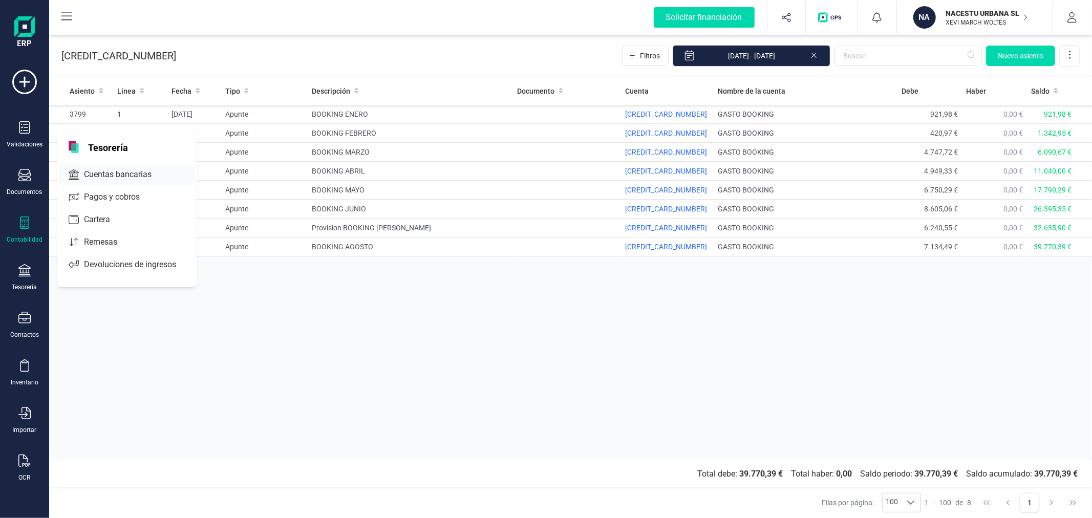
click at [110, 177] on span "Cuentas bancarias" at bounding box center [125, 174] width 90 height 12
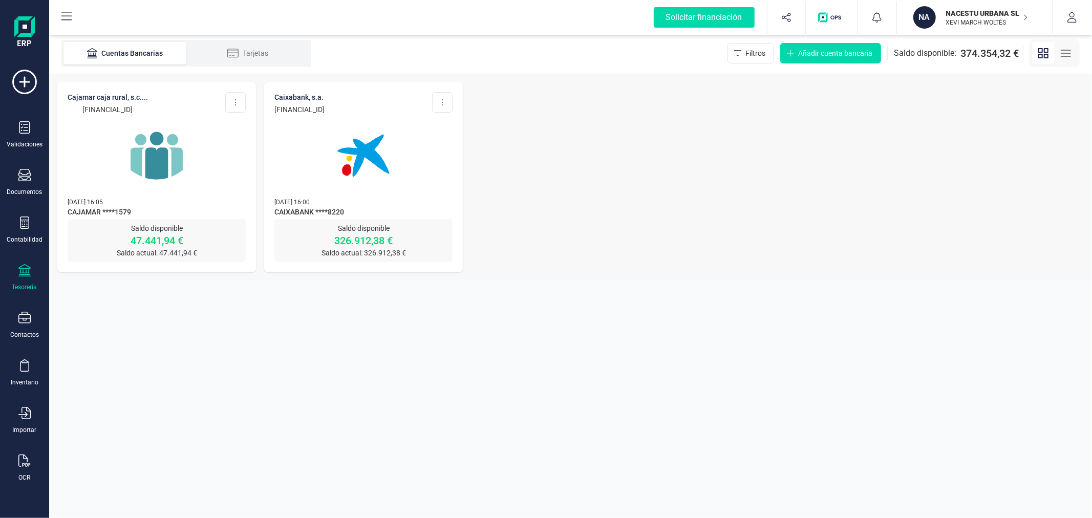
click at [157, 151] on img at bounding box center [157, 156] width 86 height 86
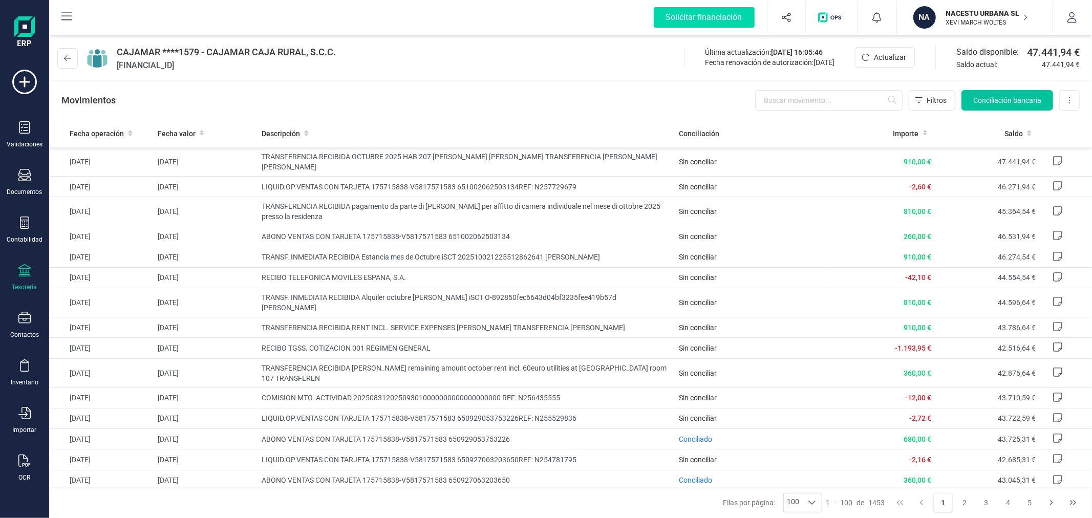
click at [974, 99] on span "Conciliación bancaria" at bounding box center [1007, 100] width 68 height 10
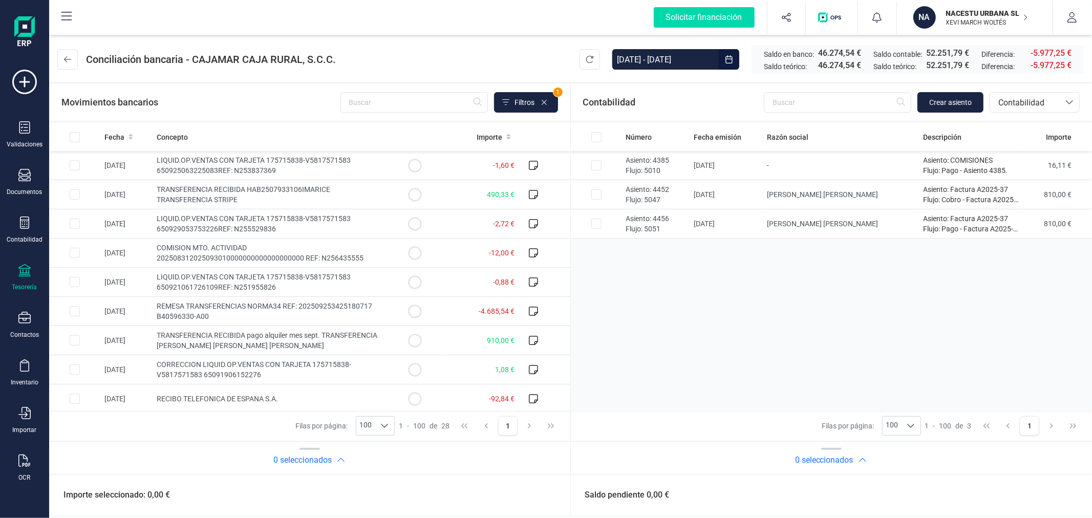
click at [670, 60] on input "[DATE] - [DATE]" at bounding box center [665, 59] width 106 height 20
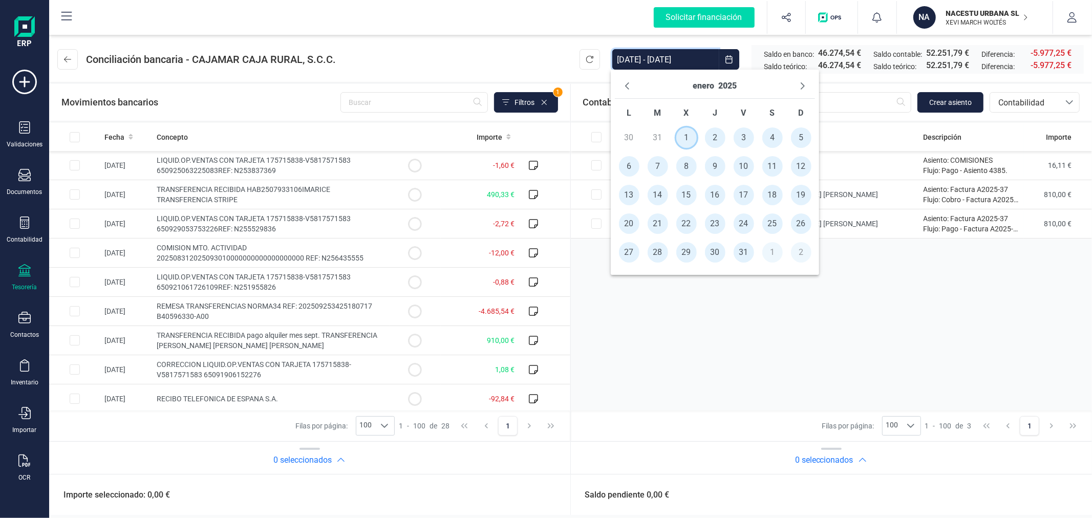
click at [684, 136] on span "1" at bounding box center [686, 137] width 20 height 20
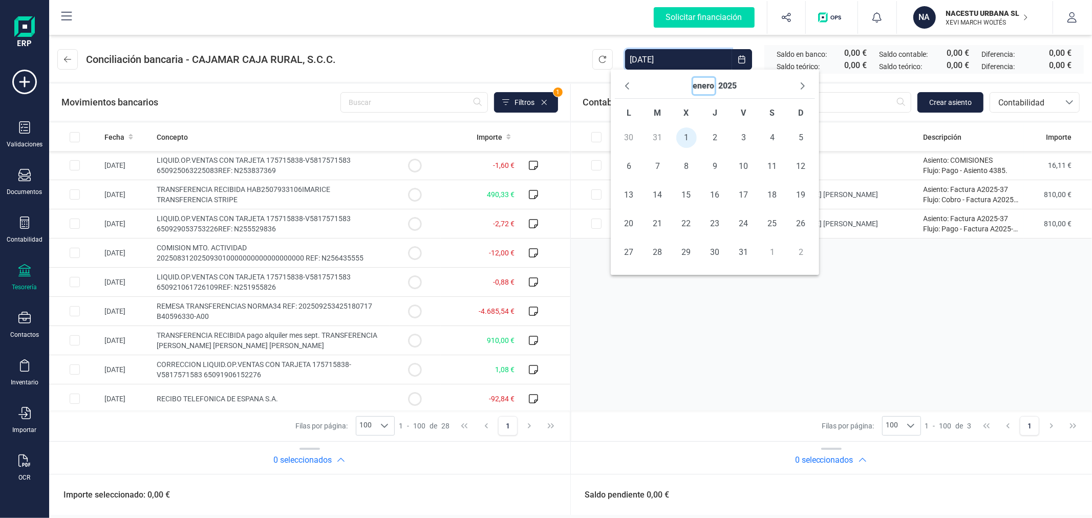
click at [704, 82] on button "enero" at bounding box center [703, 86] width 21 height 16
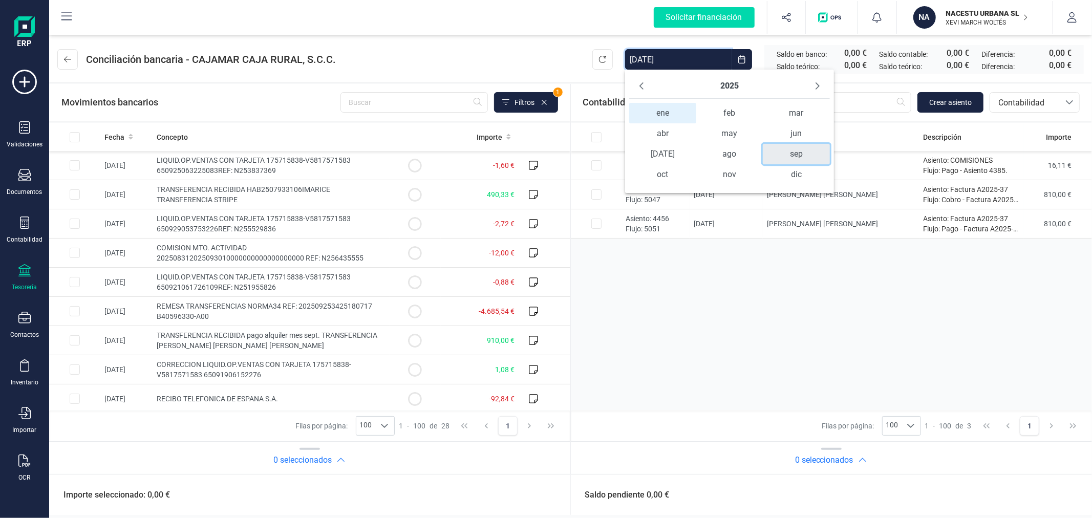
click at [797, 158] on span "sep" at bounding box center [796, 154] width 67 height 20
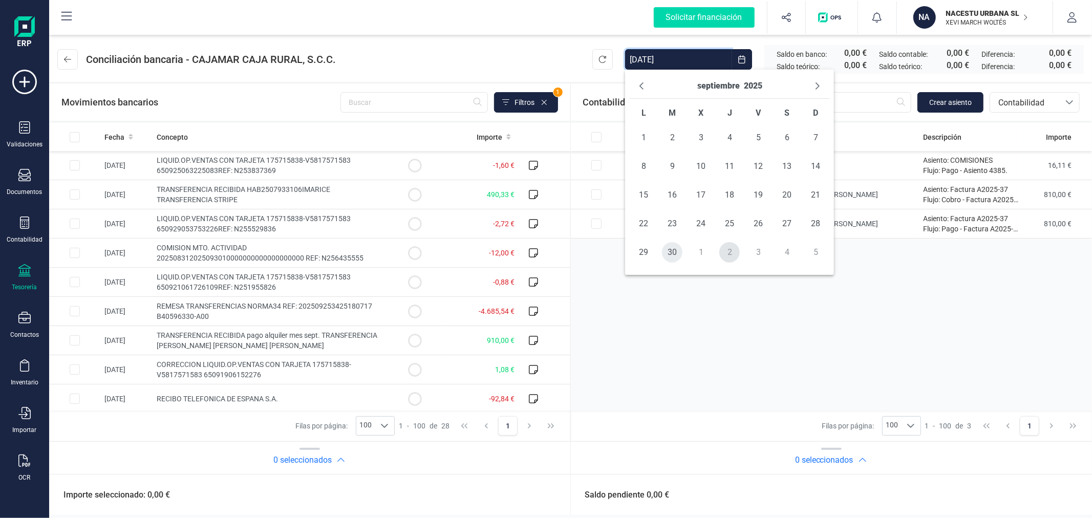
click at [668, 252] on span "30" at bounding box center [672, 252] width 20 height 20
type input "[DATE] - [DATE]"
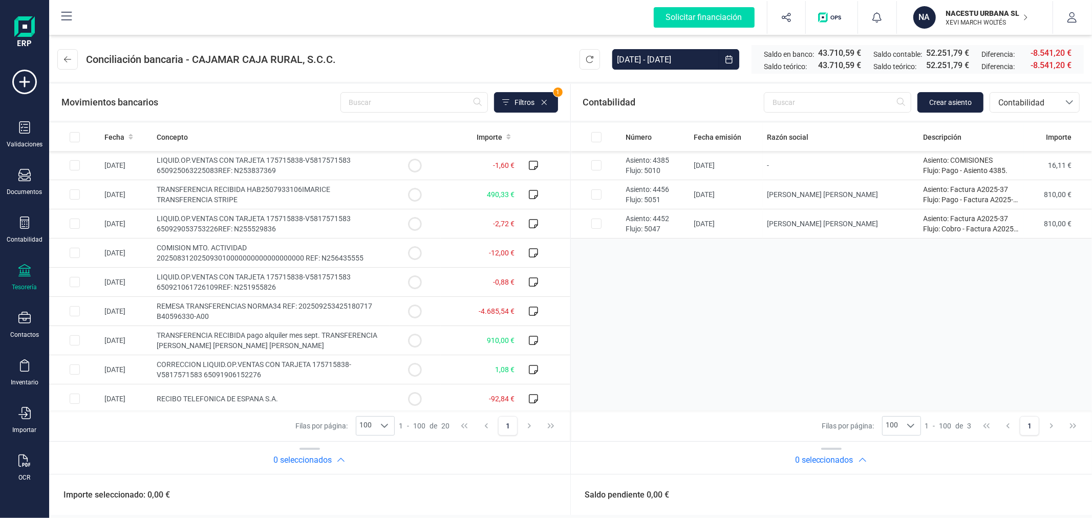
click at [499, 60] on header "Conciliación bancaria - CAJAMAR CAJA RURAL, S.C.C. [DATE] - [DATE] Saldo en ban…" at bounding box center [570, 57] width 1043 height 49
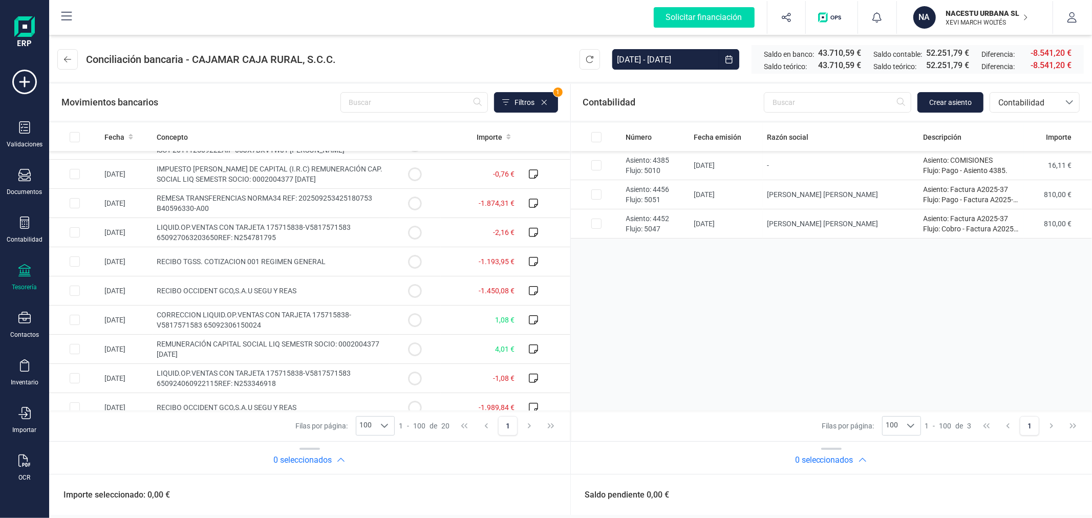
scroll to position [335, 0]
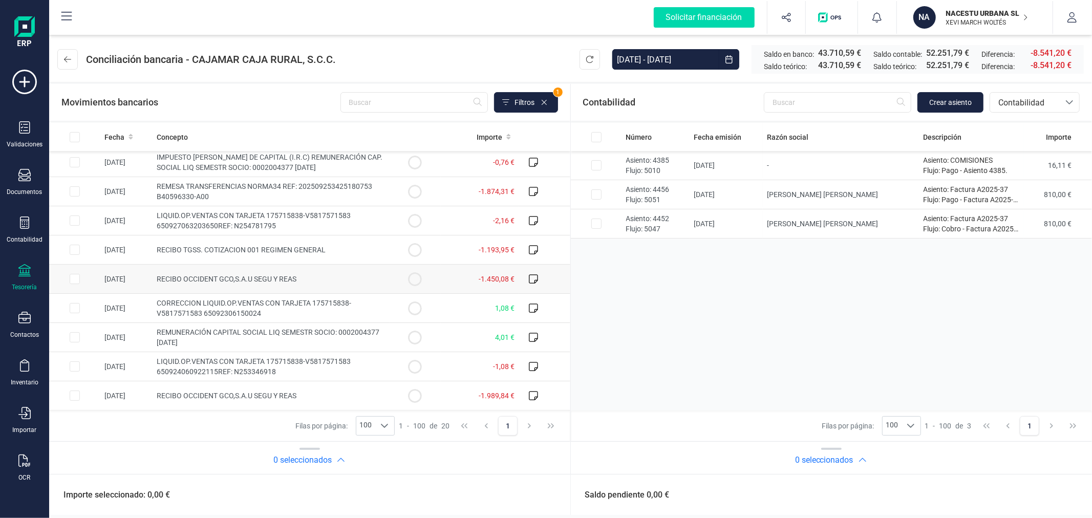
click at [74, 275] on input "Row Selected 692ae987-f666-4a45-8b40-9a45b578cb87" at bounding box center [75, 279] width 10 height 10
checkbox input "true"
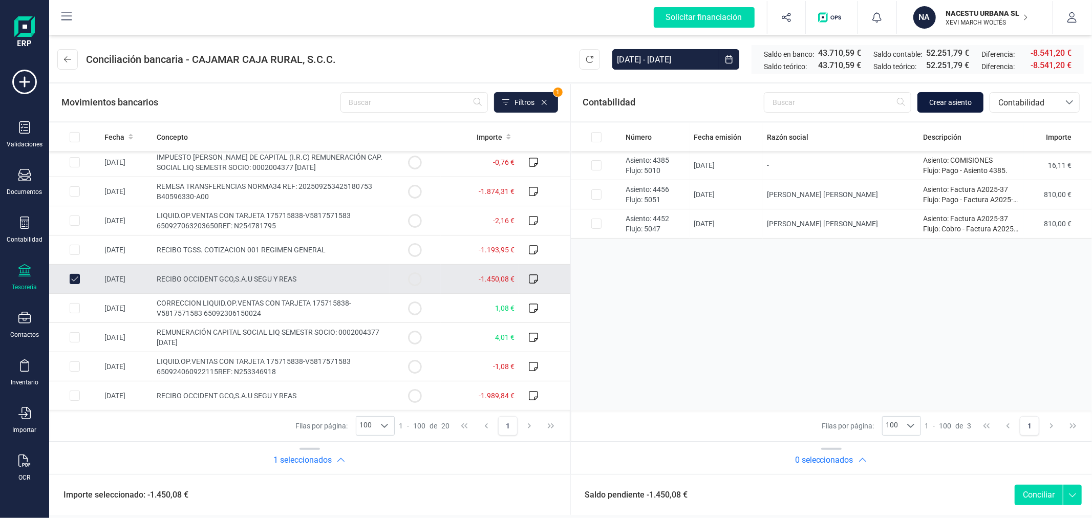
click at [951, 101] on span "Crear asiento" at bounding box center [950, 102] width 42 height 10
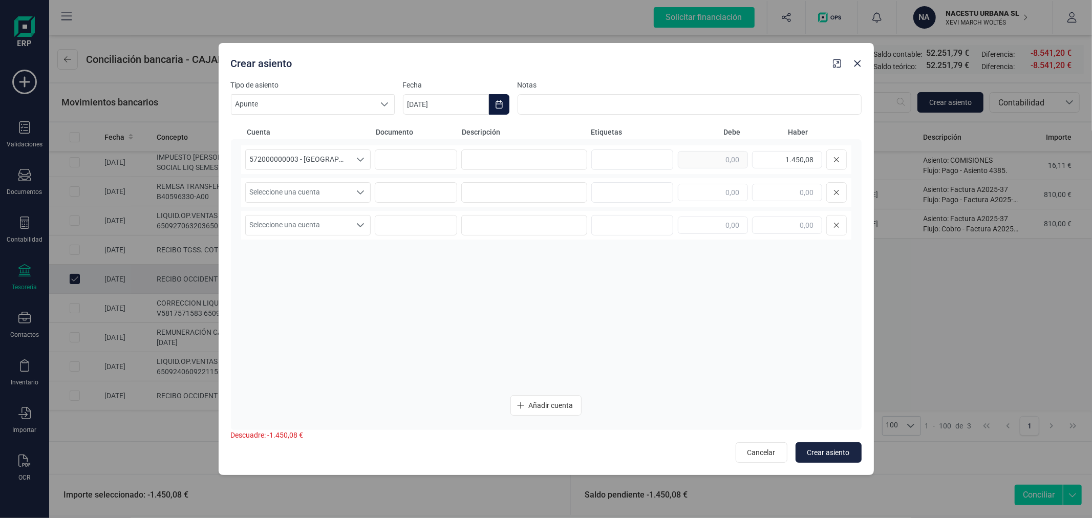
click at [499, 106] on icon "Choose Date" at bounding box center [499, 104] width 8 height 8
click at [421, 131] on icon "Previous Month" at bounding box center [423, 135] width 8 height 8
click at [458, 221] on span "9" at bounding box center [466, 223] width 20 height 20
type input "[DATE]"
click at [524, 157] on input at bounding box center [524, 159] width 126 height 20
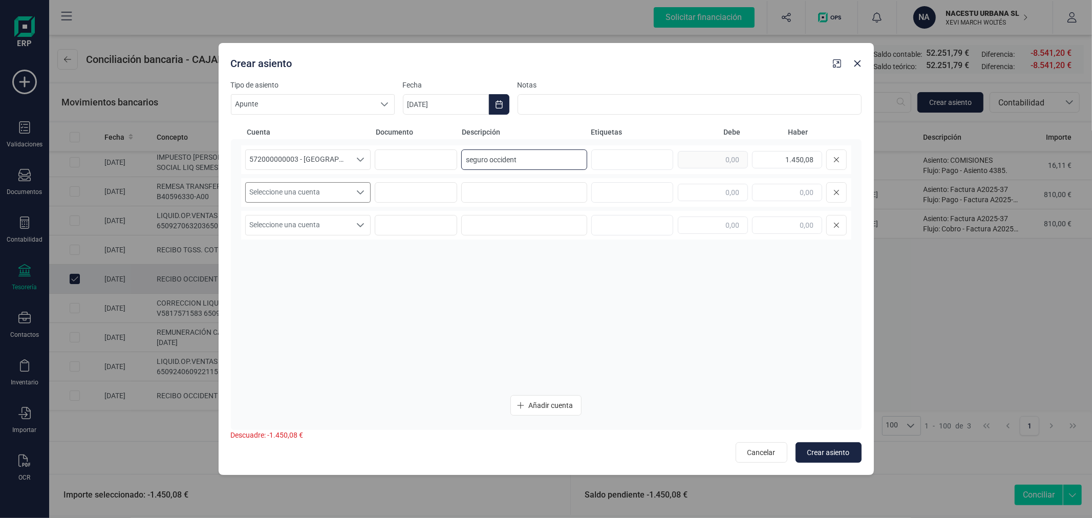
type input "seguro occident"
click at [338, 185] on span "Seleccione una cuenta" at bounding box center [298, 192] width 105 height 19
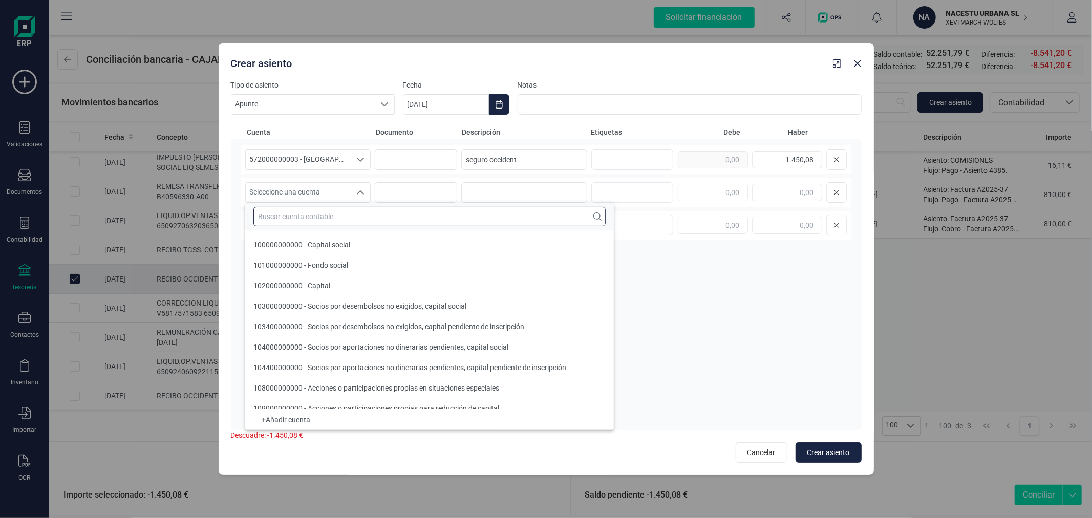
click at [344, 211] on input "text" at bounding box center [429, 216] width 352 height 19
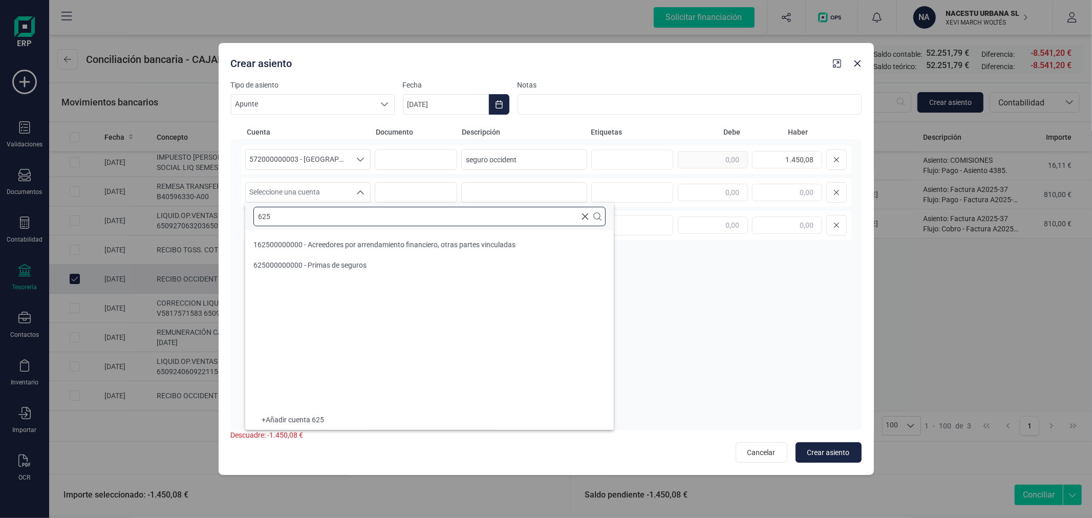
scroll to position [0, 0]
type input "625"
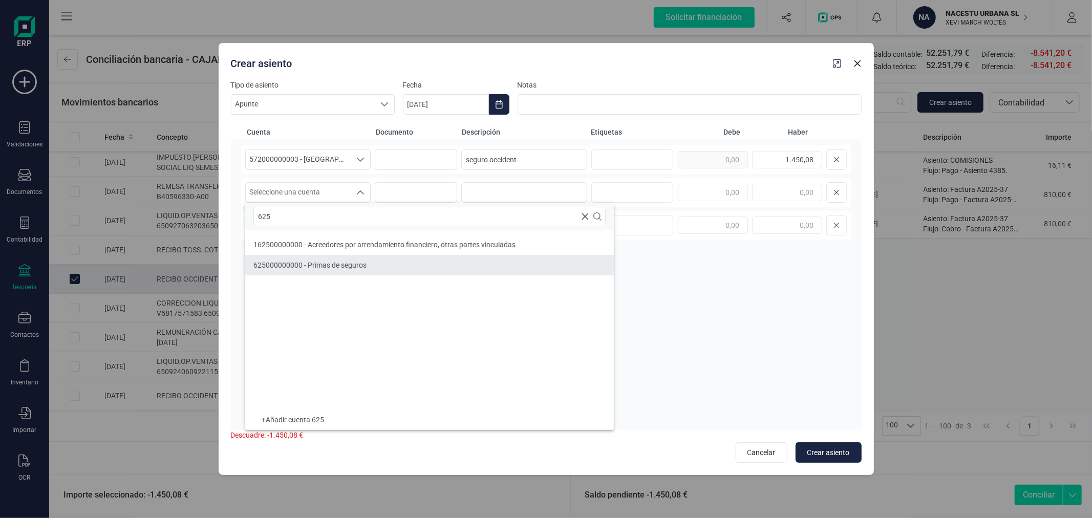
click at [326, 269] on span "625000000000 - Primas de seguros" at bounding box center [309, 265] width 113 height 8
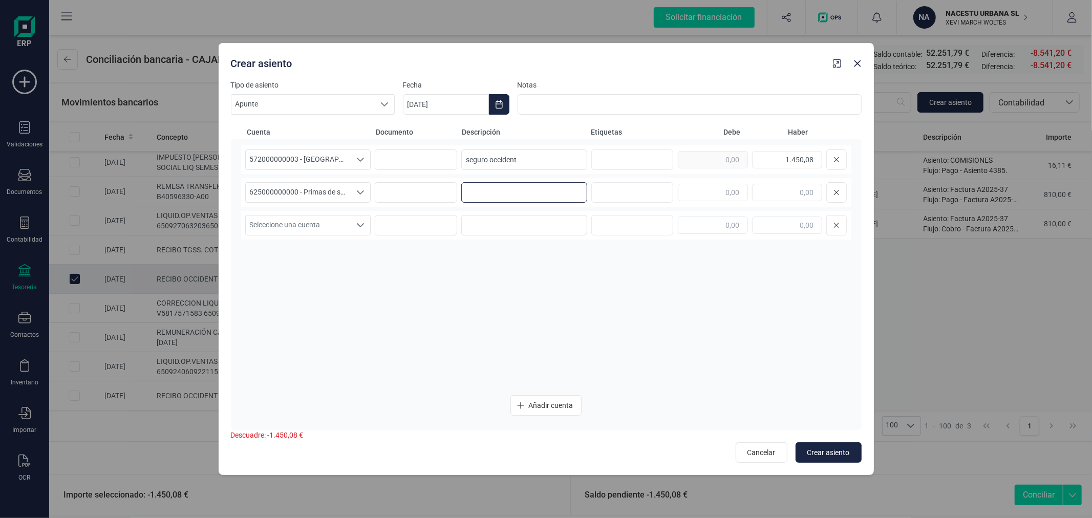
click at [472, 198] on input at bounding box center [524, 192] width 126 height 20
type input "seguro occident"
click at [692, 193] on input "text" at bounding box center [713, 192] width 70 height 17
type input "1.450,08"
click at [714, 333] on div "572000000003 - [GEOGRAPHIC_DATA] -1579 572000000003 - [GEOGRAPHIC_DATA] -1579 s…" at bounding box center [546, 265] width 610 height 241
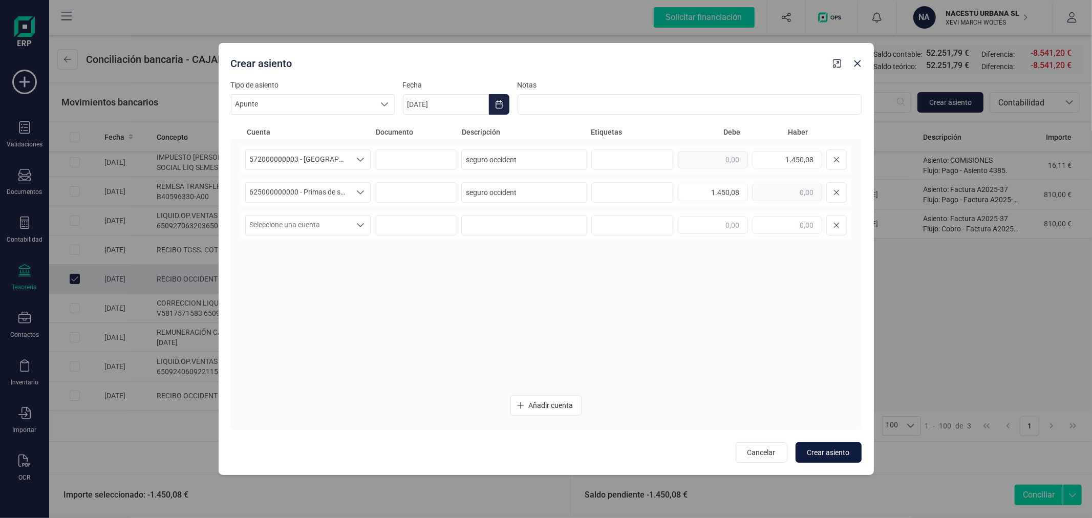
click at [831, 456] on span "Crear asiento" at bounding box center [828, 452] width 42 height 10
type input "[DATE]"
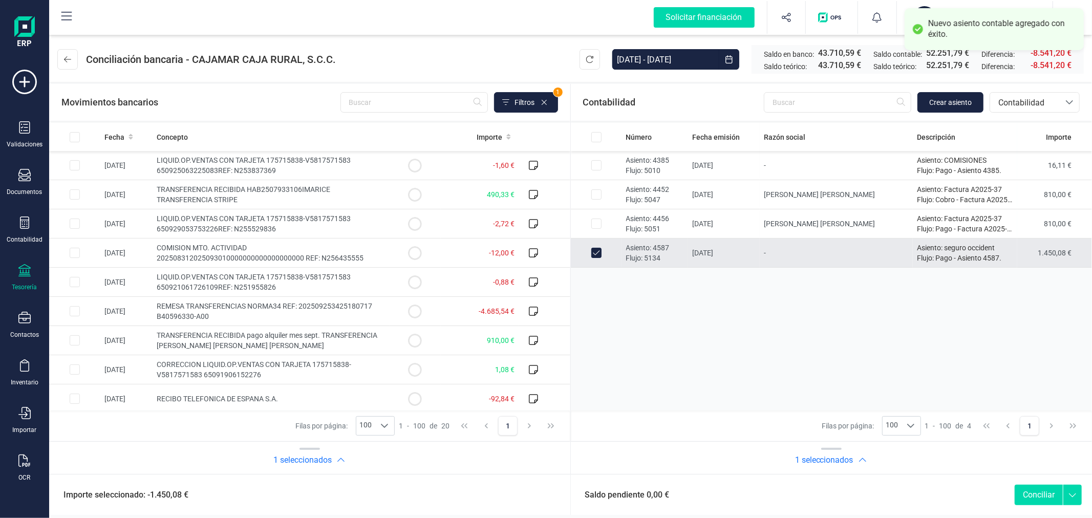
click at [1054, 492] on button "Conciliar" at bounding box center [1038, 495] width 48 height 20
checkbox input "false"
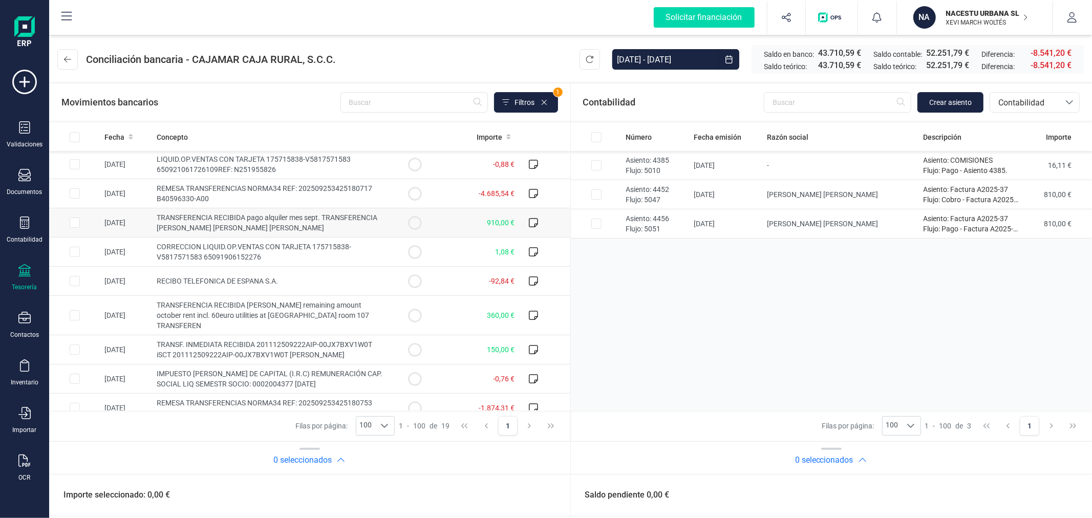
scroll to position [118, 0]
click at [73, 192] on input "Row Selected 37a94d94-a168-4716-8dfb-424135e31bbf" at bounding box center [75, 193] width 10 height 10
checkbox input "true"
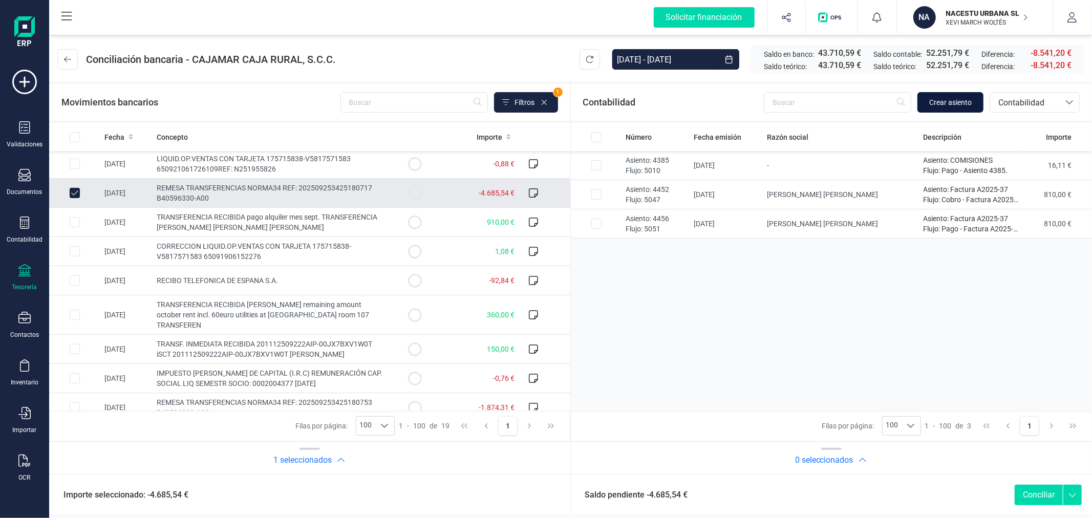
click at [939, 108] on button "Crear asiento" at bounding box center [950, 102] width 66 height 20
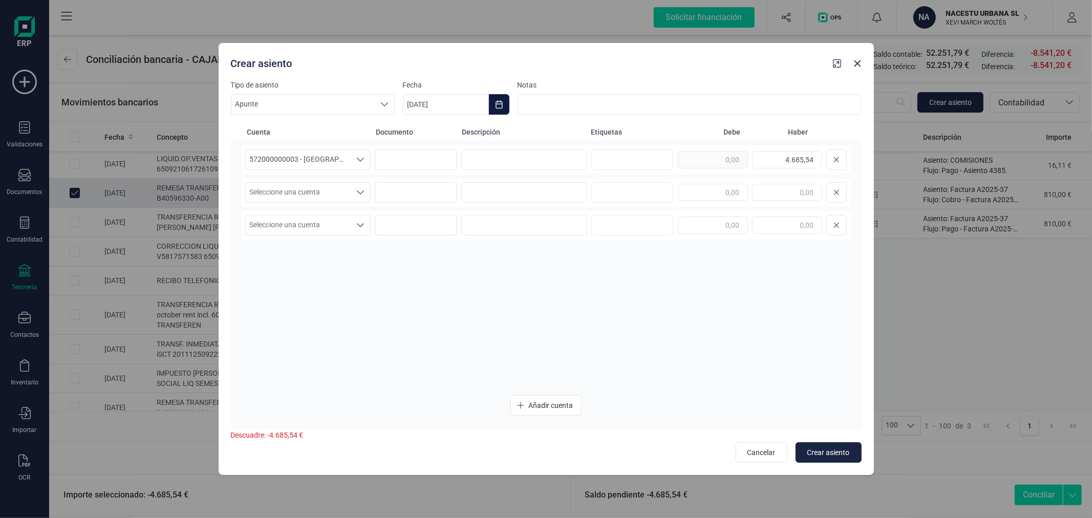
click at [495, 109] on button "Choose Date" at bounding box center [499, 104] width 20 height 20
click at [421, 134] on icon "Previous Month" at bounding box center [423, 135] width 8 height 8
click at [539, 285] on span "25" at bounding box center [539, 281] width 20 height 20
type input "[DATE]"
click at [523, 156] on input at bounding box center [524, 159] width 126 height 20
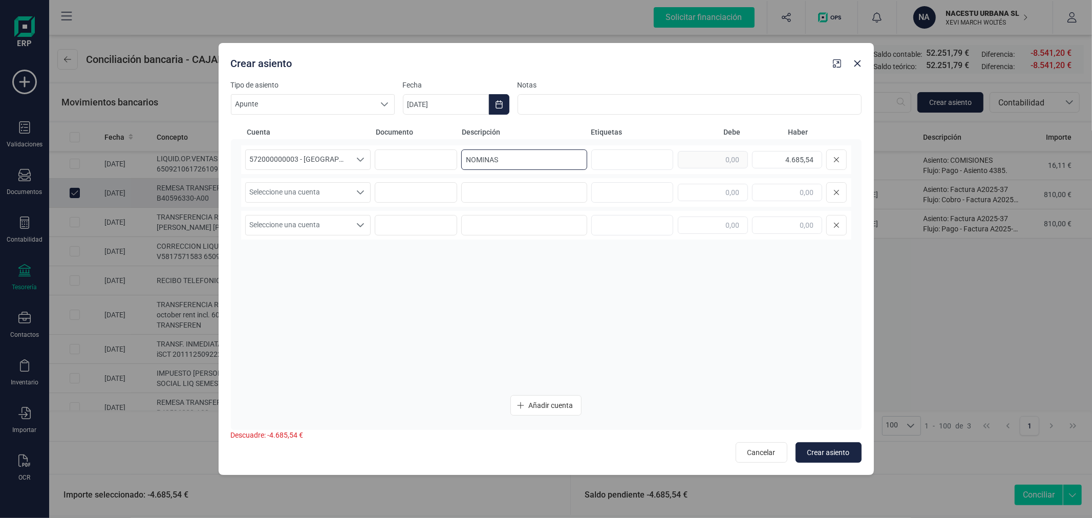
type input "NOMINAS"
click at [359, 177] on div "572000000003 - [GEOGRAPHIC_DATA] -1579 572000000003 - [GEOGRAPHIC_DATA] -1579 5…" at bounding box center [546, 265] width 610 height 241
click at [345, 198] on span "Seleccione una cuenta" at bounding box center [298, 192] width 105 height 19
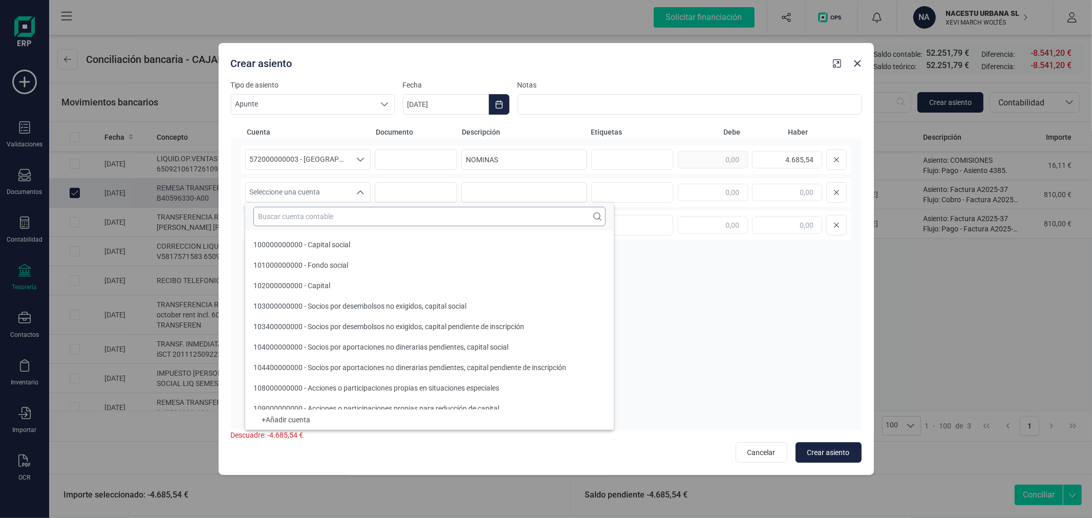
click at [341, 211] on input "text" at bounding box center [429, 216] width 352 height 19
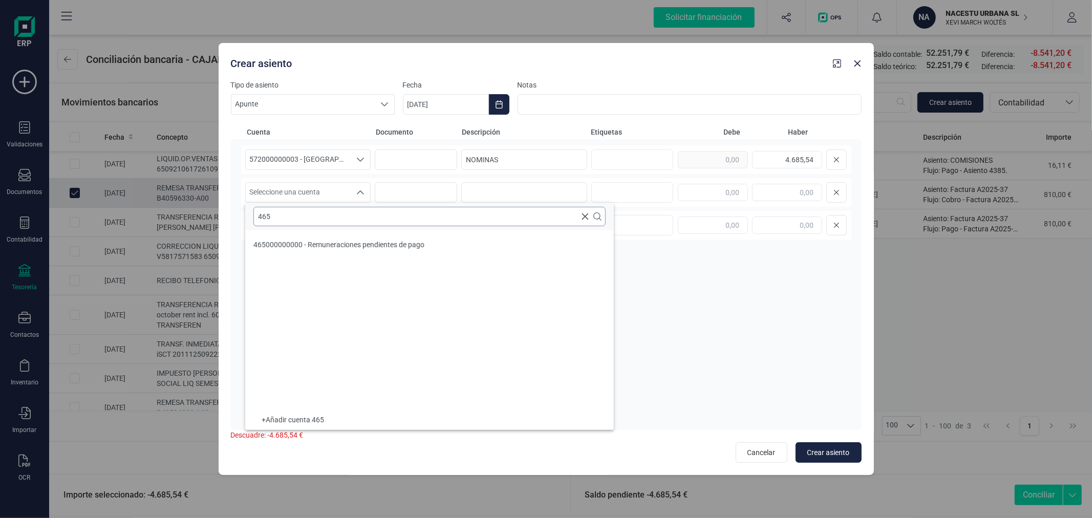
scroll to position [0, 0]
type input "465"
click at [345, 231] on ul "465000000000 - Remuneraciones pendientes de pago" at bounding box center [429, 319] width 369 height 179
click at [405, 244] on span "465000000000 - Remuneraciones pendientes de pago" at bounding box center [338, 245] width 171 height 8
click at [505, 198] on input at bounding box center [524, 192] width 126 height 20
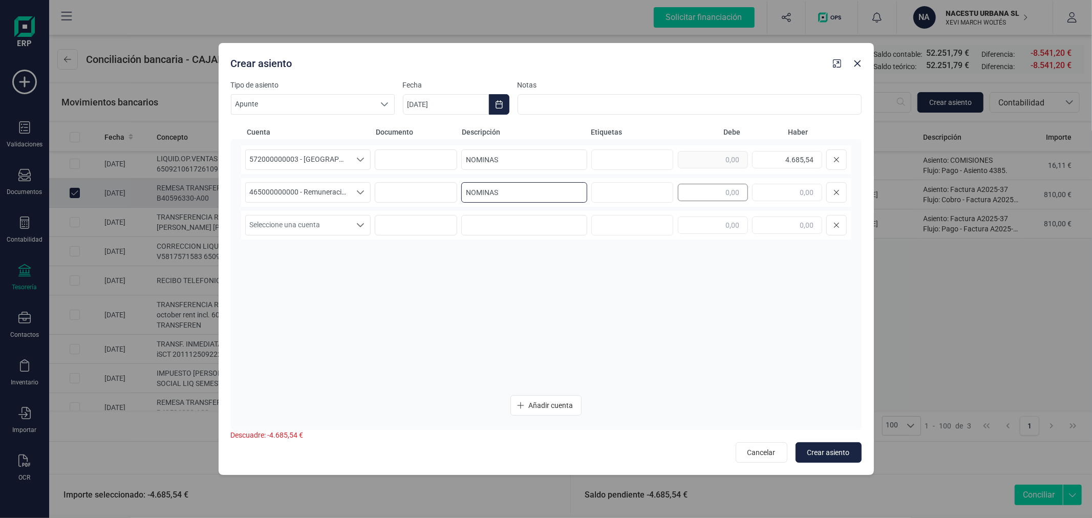
type input "NOMINAS"
click at [708, 190] on input "text" at bounding box center [713, 192] width 70 height 17
type input "4.685,54"
click at [826, 451] on span "Crear asiento" at bounding box center [828, 452] width 42 height 10
type input "[DATE]"
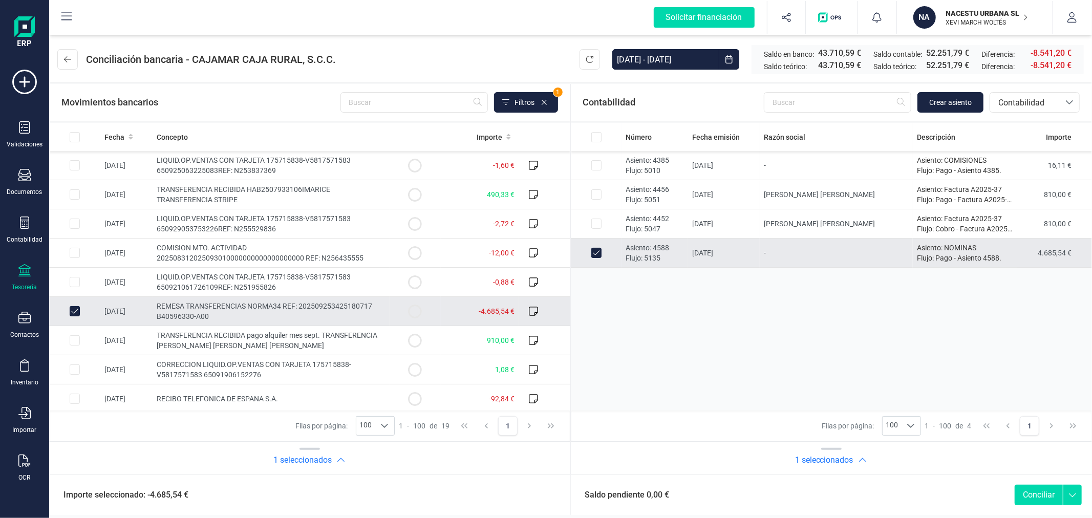
click at [1038, 490] on button "Conciliar" at bounding box center [1038, 495] width 48 height 20
checkbox input "false"
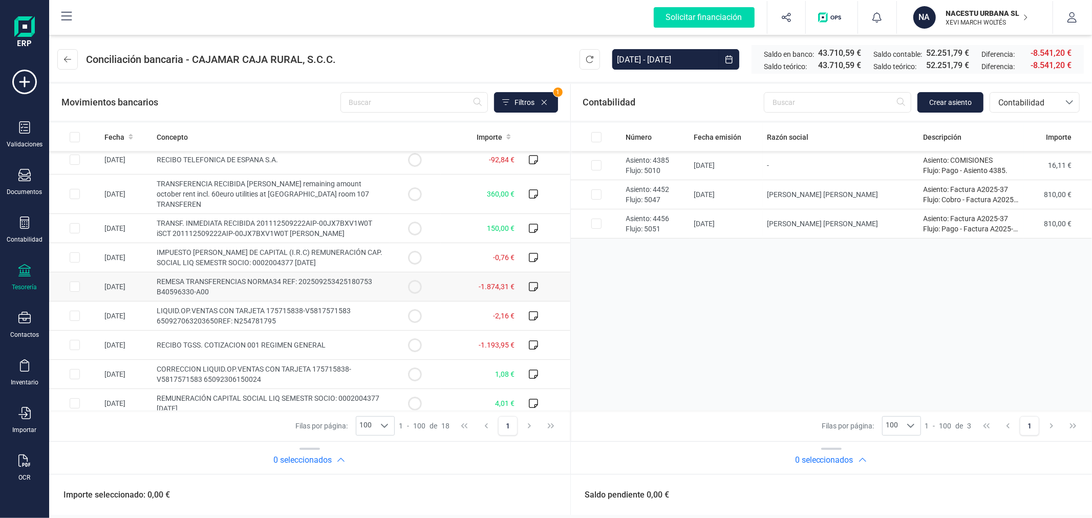
scroll to position [217, 0]
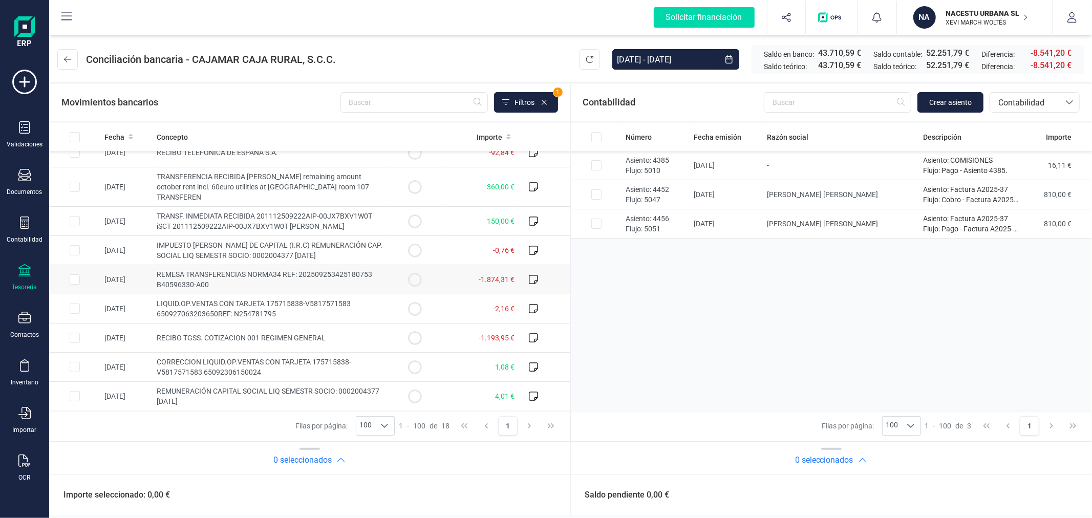
click at [73, 277] on input "Row Selected 85b6a00a-e91a-429a-bcb2-82cacabad798" at bounding box center [75, 279] width 10 height 10
checkbox input "true"
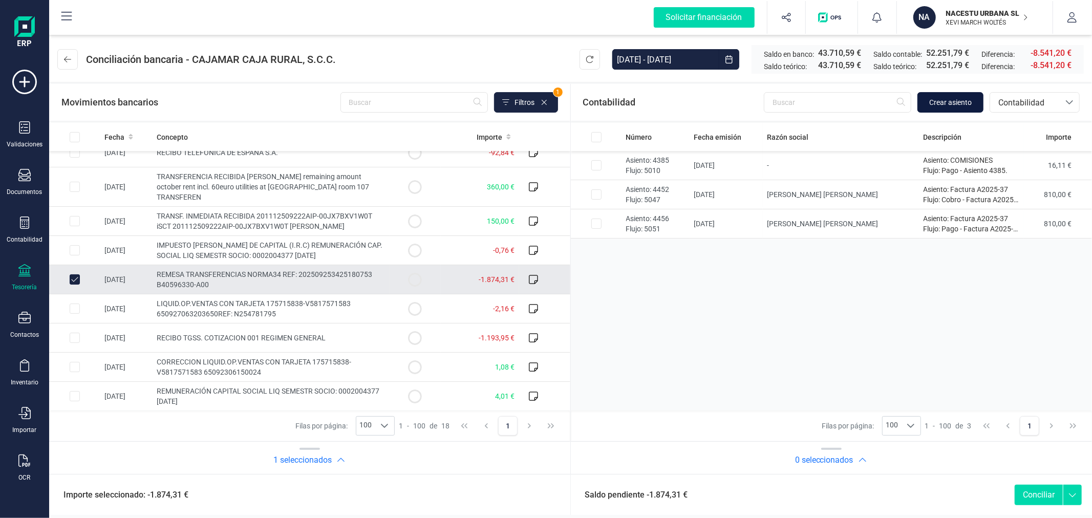
click at [950, 97] on span "Crear asiento" at bounding box center [950, 102] width 42 height 10
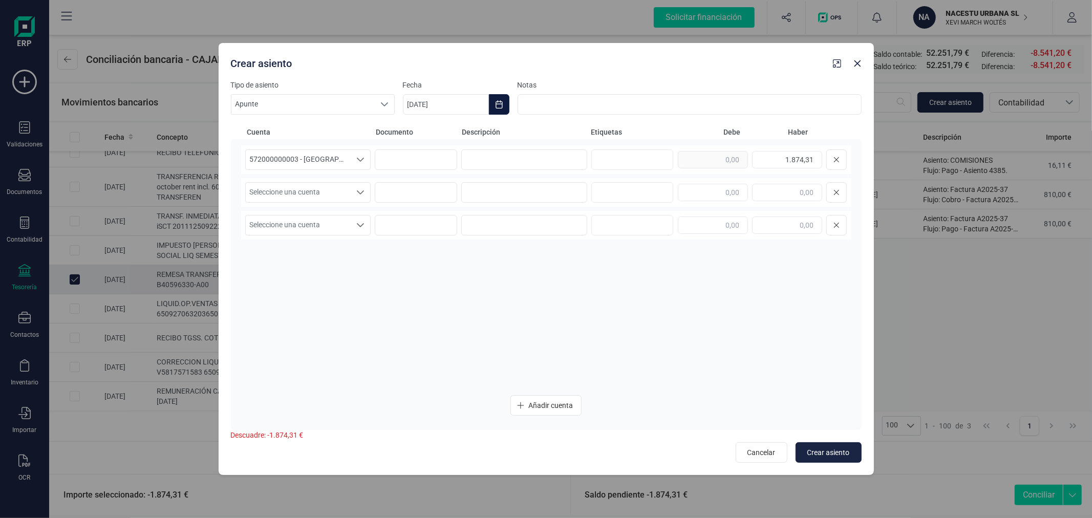
click at [499, 102] on icon "Choose Date" at bounding box center [499, 104] width 8 height 8
click at [420, 134] on icon "Previous Month" at bounding box center [423, 135] width 8 height 8
click at [539, 273] on span "25" at bounding box center [539, 281] width 20 height 20
type input "[DATE]"
click at [529, 166] on input at bounding box center [524, 159] width 126 height 20
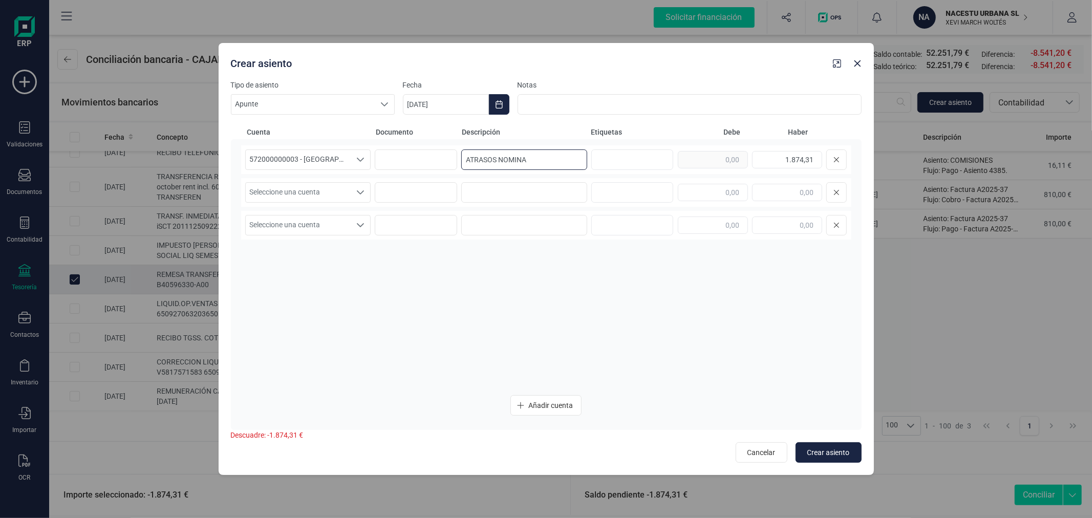
click at [529, 166] on input "ATRASOS NOMINA" at bounding box center [524, 159] width 126 height 20
click at [538, 164] on input "ATRASOS NOMINA" at bounding box center [524, 159] width 126 height 20
type input "ATRASOS NOMINA"
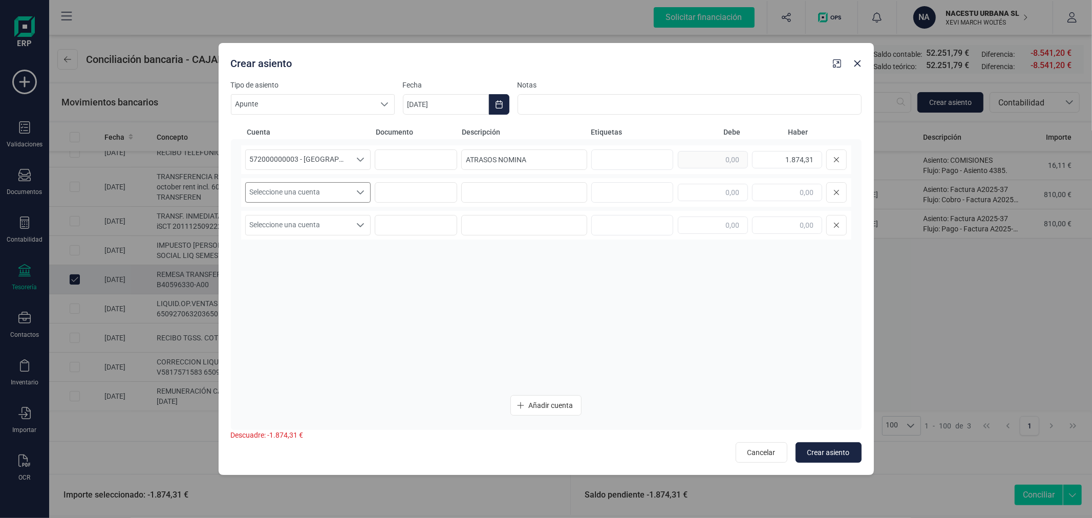
click at [361, 189] on icon "Seleccione una cuenta" at bounding box center [360, 192] width 8 height 8
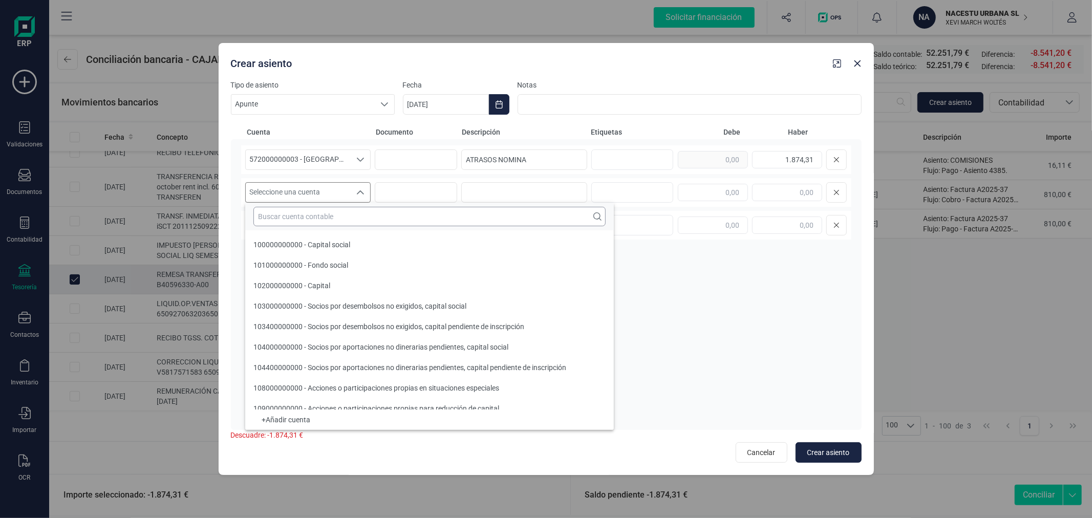
click at [360, 222] on input "text" at bounding box center [429, 216] width 352 height 19
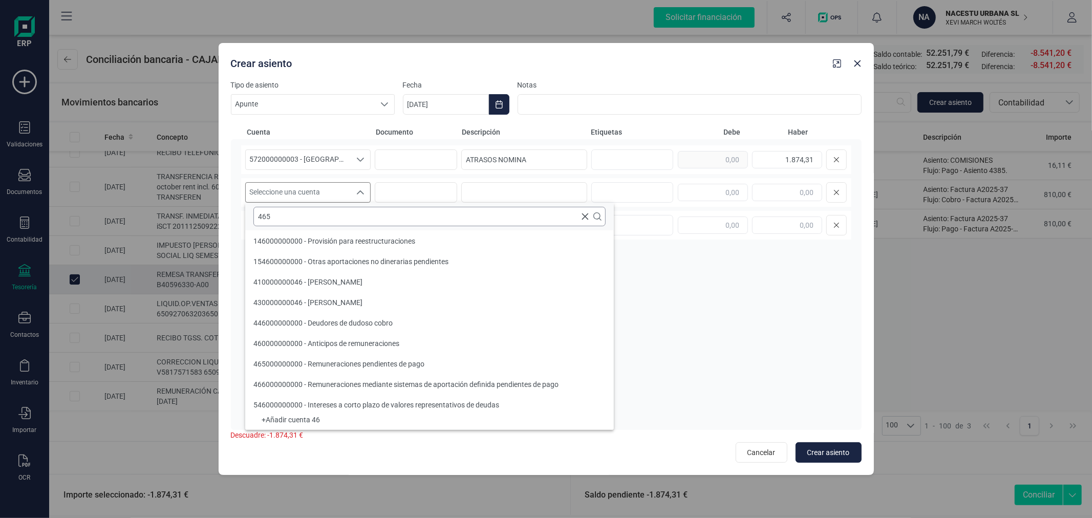
scroll to position [0, 0]
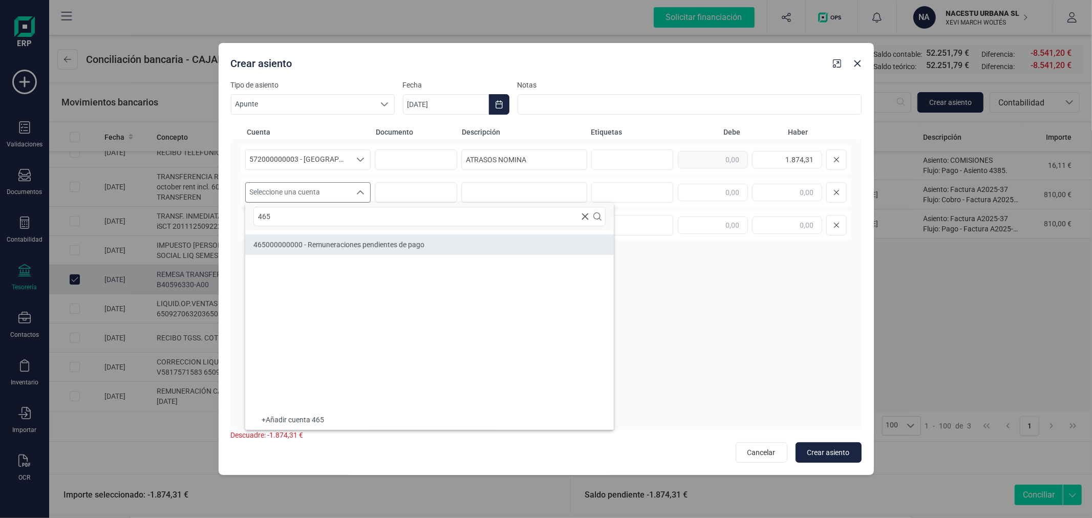
type input "465"
click at [370, 239] on li "465000000000 - Remuneraciones pendientes de pago" at bounding box center [429, 244] width 369 height 20
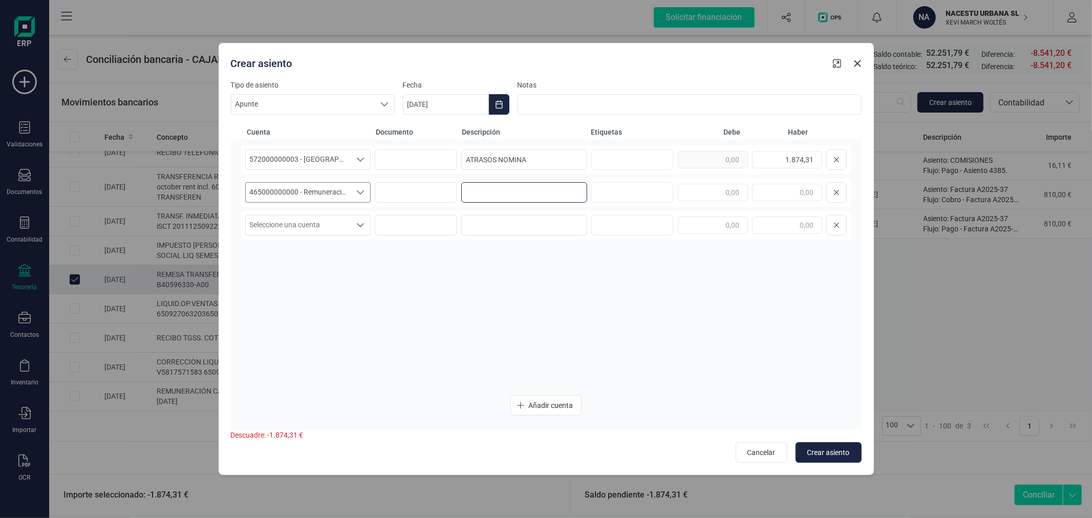
click at [480, 189] on input at bounding box center [524, 192] width 126 height 20
paste input "ATRASOS NOMINA"
type input "ATRASOS NOMINA"
type input "1.874,31"
click at [812, 446] on button "Crear asiento" at bounding box center [828, 452] width 66 height 20
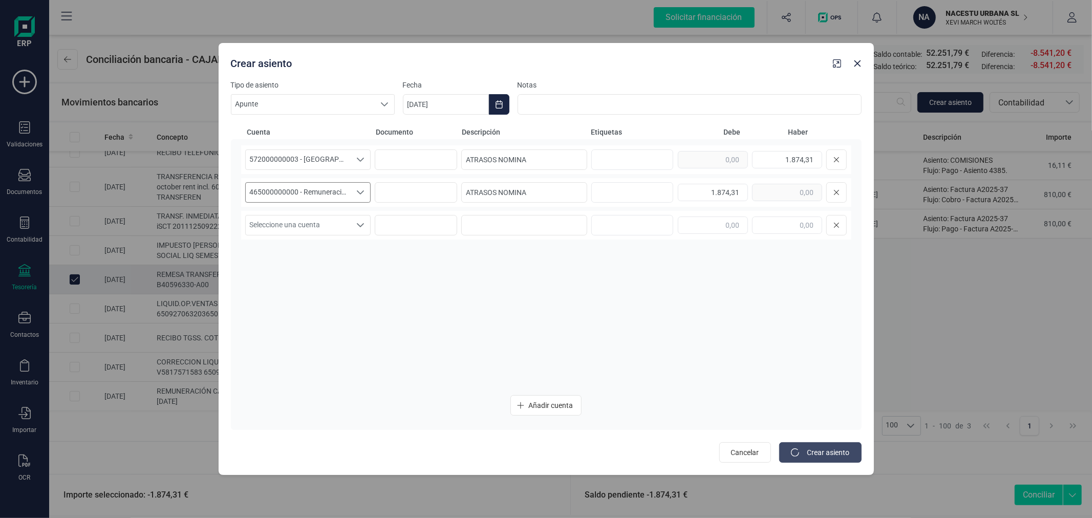
type input "[DATE]"
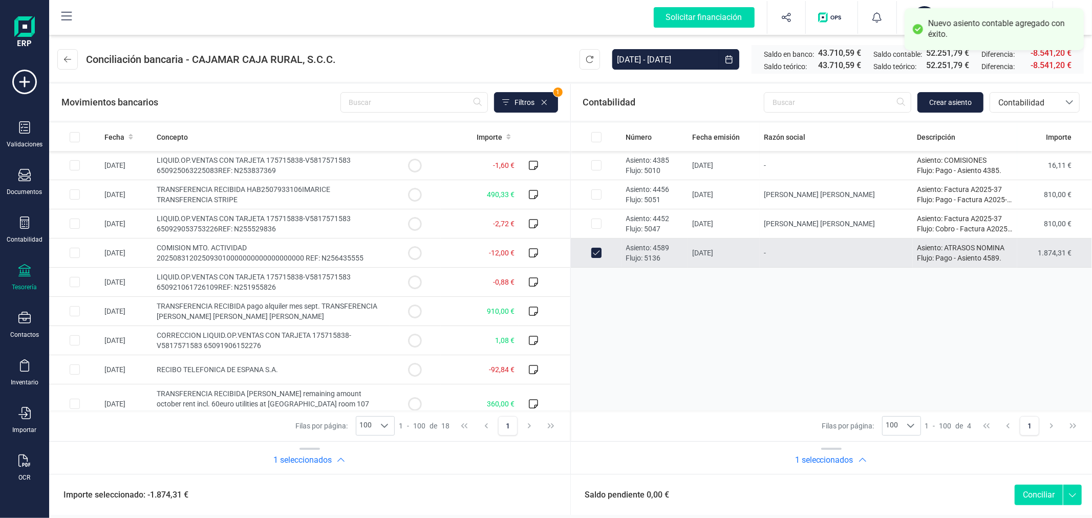
click at [1045, 488] on button "Conciliar" at bounding box center [1038, 495] width 48 height 20
checkbox input "false"
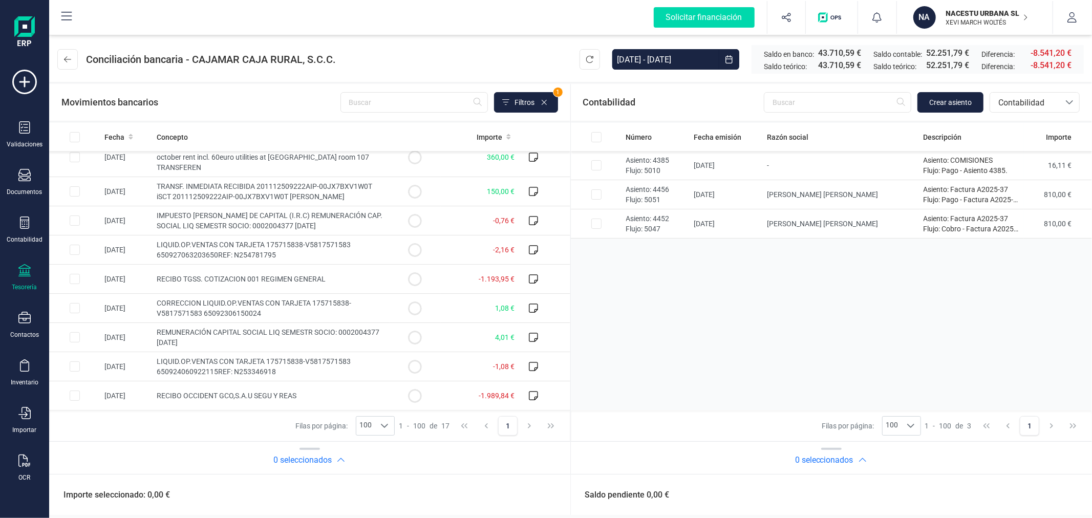
scroll to position [243, 0]
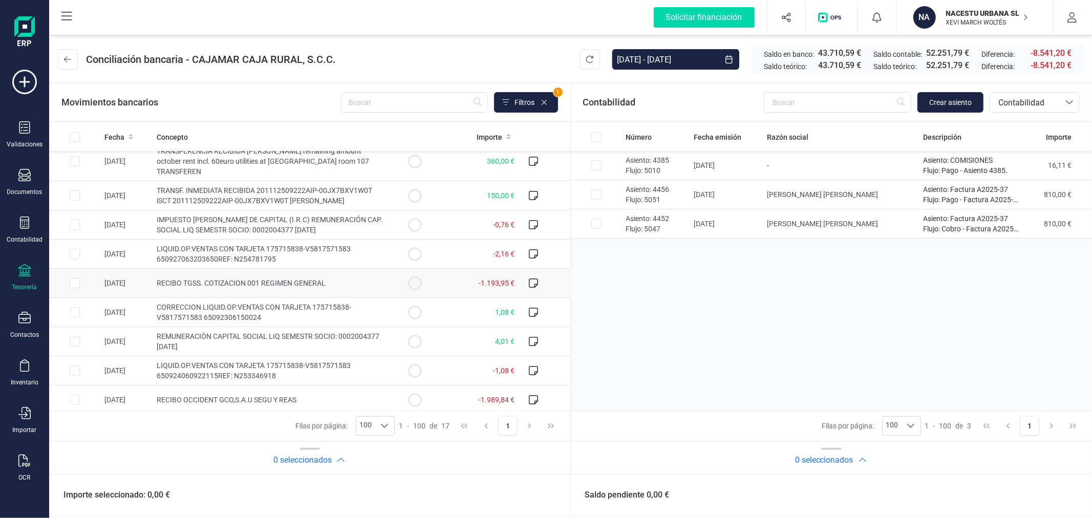
click at [72, 285] on input "Row Selected 9c9e5ff2-8cf7-4646-ac64-8c147f1c42eb" at bounding box center [75, 283] width 10 height 10
checkbox input "true"
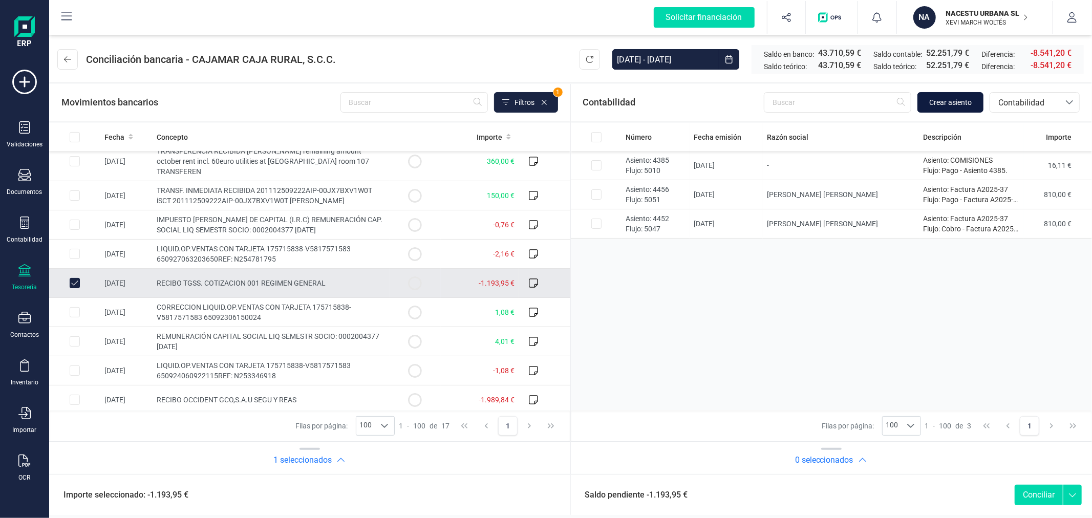
click at [929, 100] on span "Crear asiento" at bounding box center [950, 102] width 42 height 10
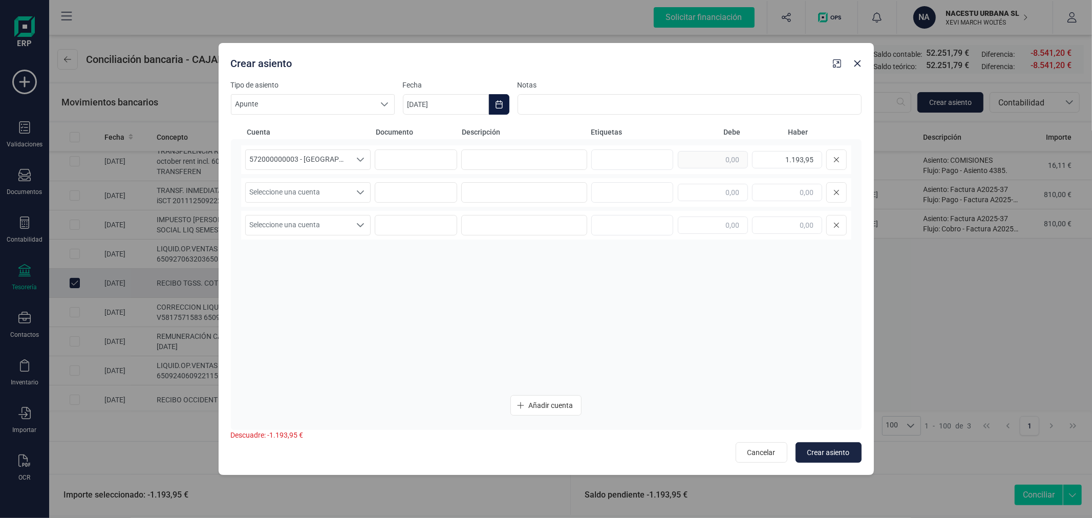
click at [498, 101] on icon "Choose Date" at bounding box center [499, 104] width 8 height 8
click at [420, 139] on icon "Previous Month" at bounding box center [423, 135] width 8 height 8
click at [464, 312] on span "30" at bounding box center [466, 309] width 20 height 20
type input "[DATE]"
click at [511, 156] on input at bounding box center [524, 159] width 126 height 20
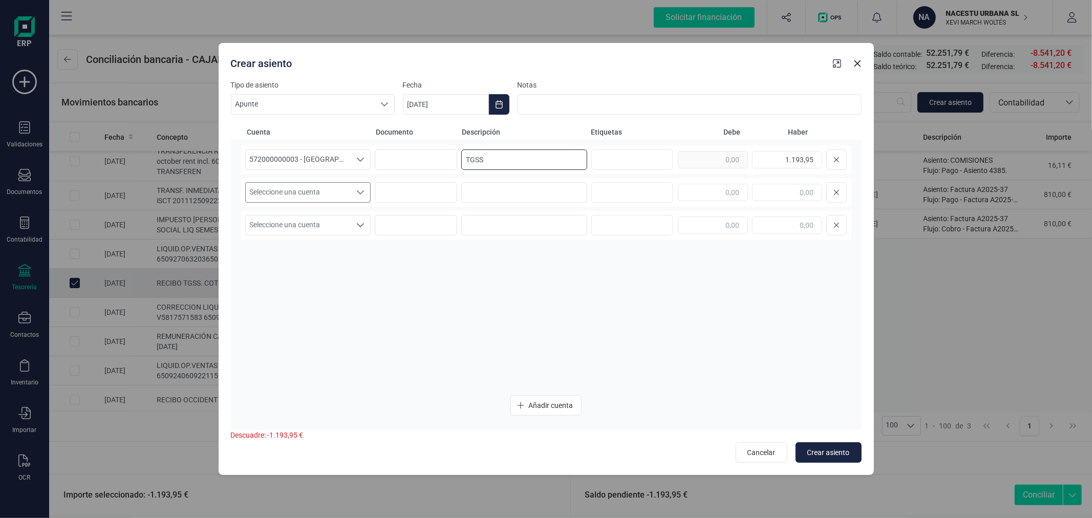
type input "TGSS"
click at [341, 198] on span "Seleccione una cuenta" at bounding box center [298, 192] width 105 height 19
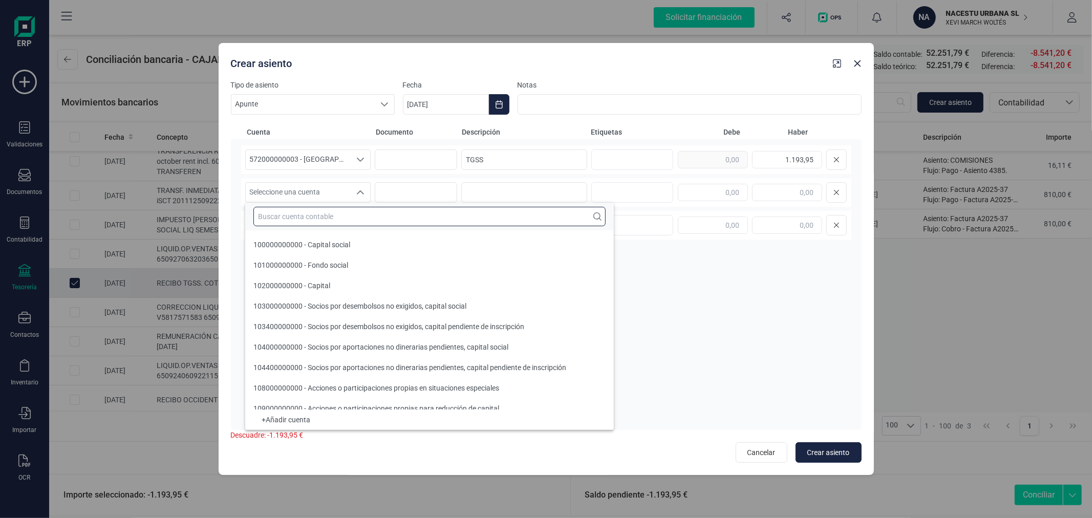
click at [341, 213] on input "text" at bounding box center [429, 216] width 352 height 19
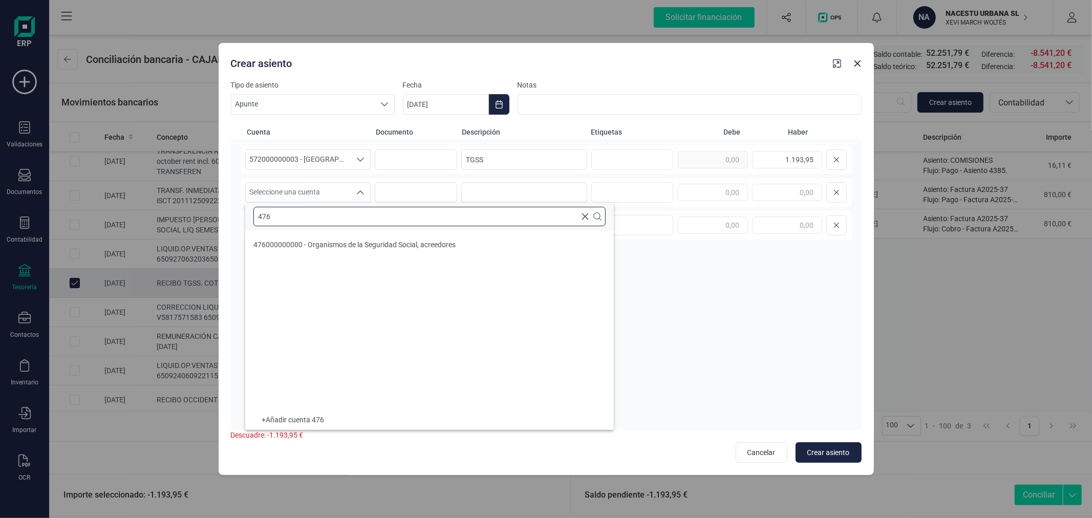
scroll to position [0, 0]
type input "476"
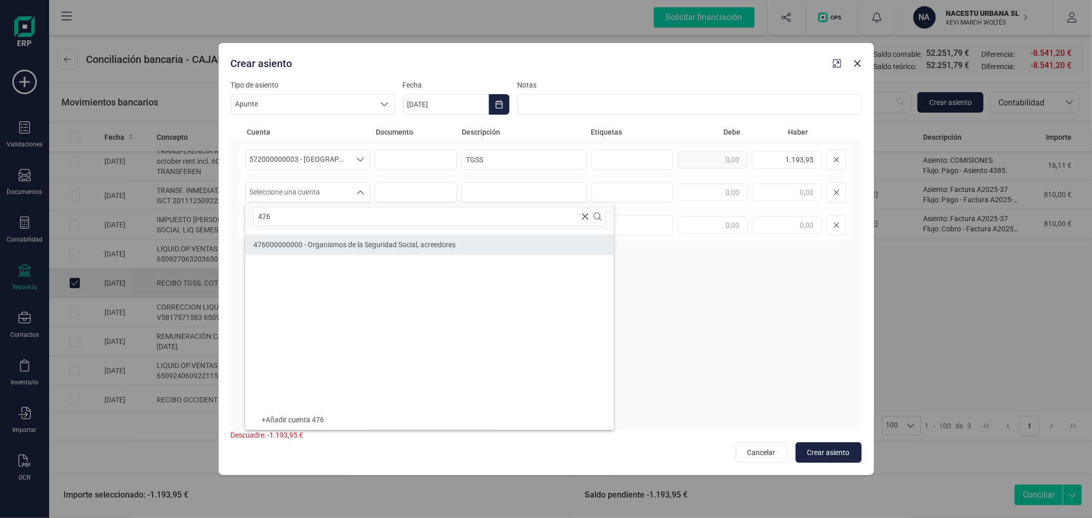
click at [340, 247] on span "476000000000 - Organismos de la Seguridad Social, acreedores" at bounding box center [354, 245] width 202 height 8
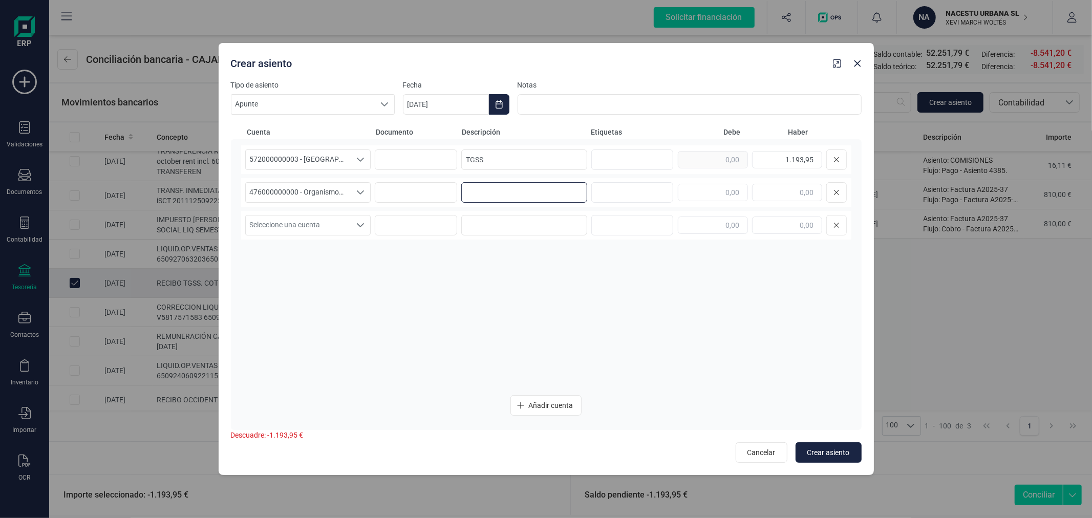
click at [482, 193] on input at bounding box center [524, 192] width 126 height 20
type input "TGSS"
click at [693, 201] on input "text" at bounding box center [713, 192] width 70 height 17
type input "1.193,95"
click at [836, 450] on span "Crear asiento" at bounding box center [828, 452] width 42 height 10
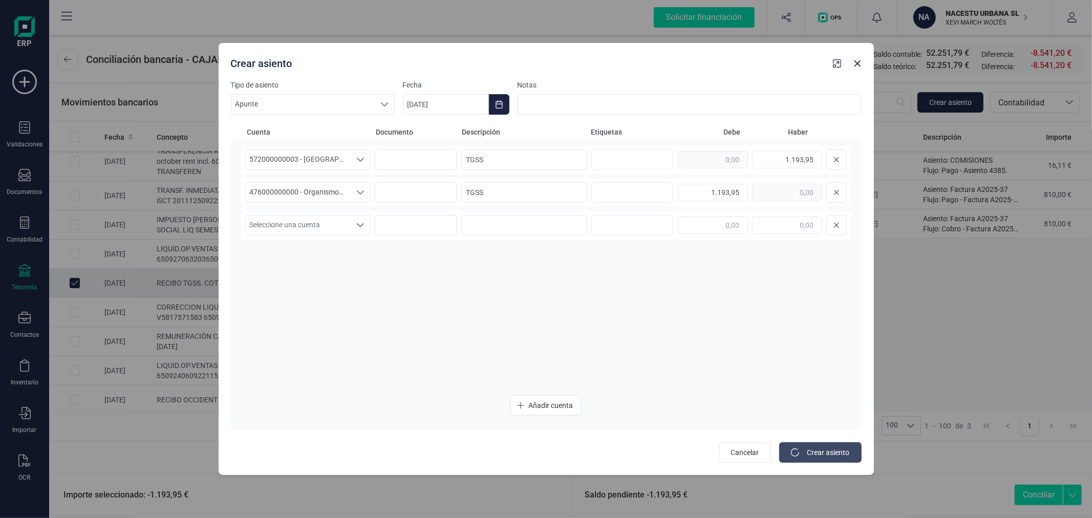
type input "[DATE]"
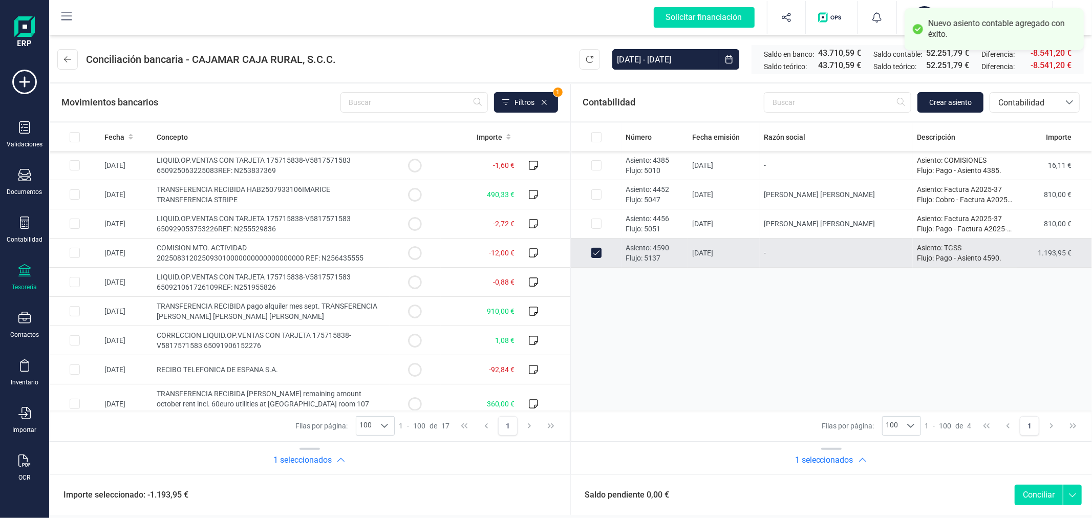
click at [1045, 494] on button "Conciliar" at bounding box center [1038, 495] width 48 height 20
checkbox input "false"
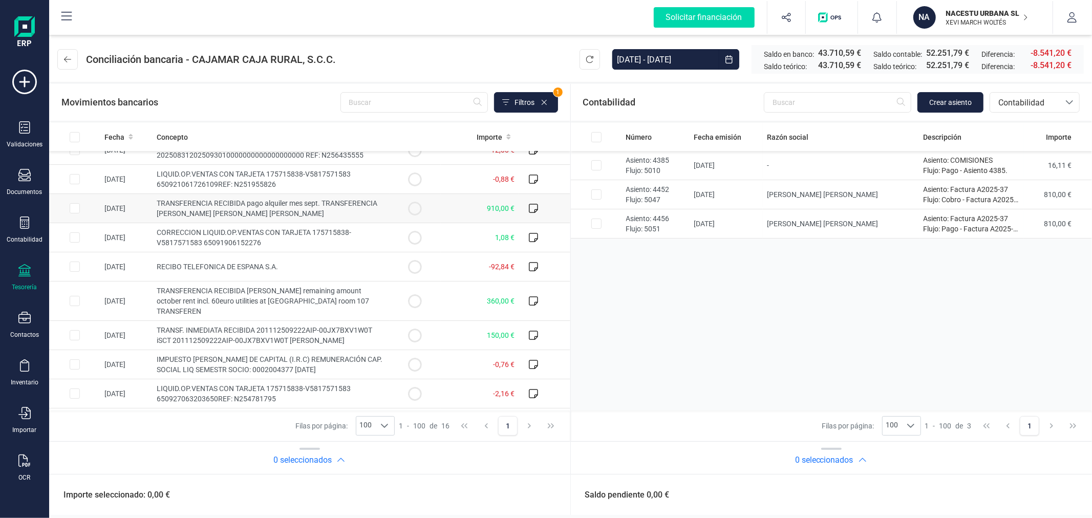
scroll to position [218, 0]
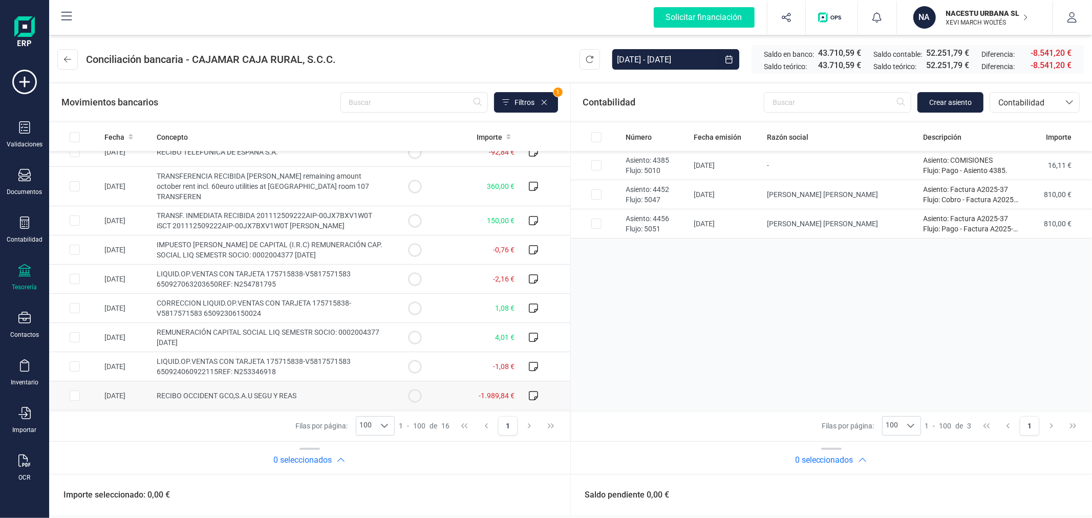
click at [80, 392] on td at bounding box center [74, 395] width 51 height 29
checkbox input "true"
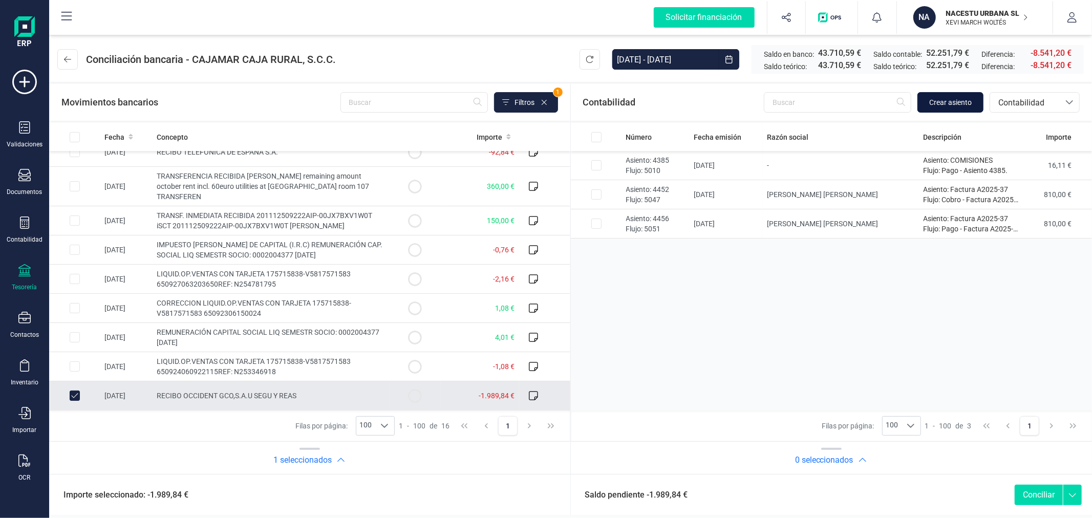
click at [962, 101] on span "Crear asiento" at bounding box center [950, 102] width 42 height 10
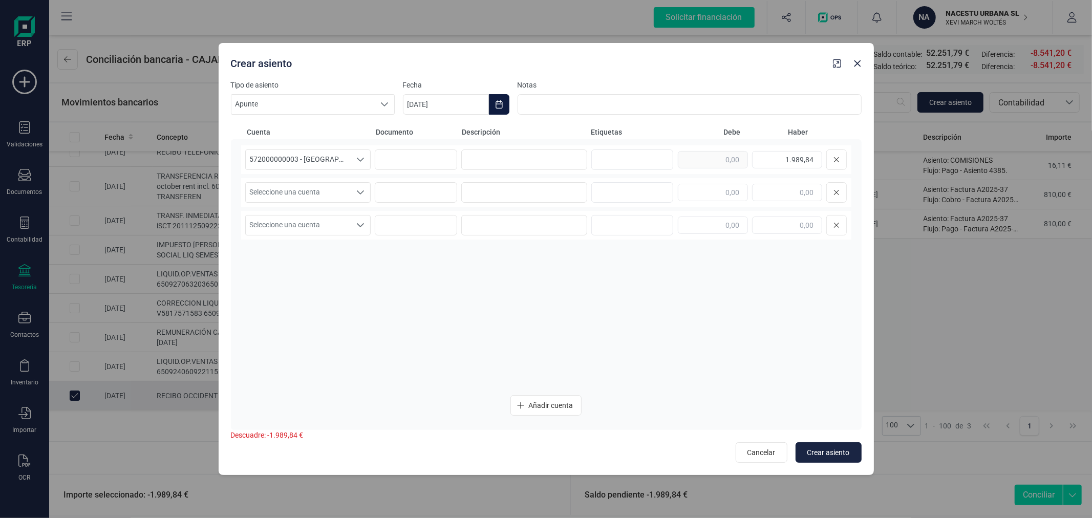
click at [495, 111] on button "Choose Date" at bounding box center [499, 104] width 20 height 20
click at [427, 137] on button "Previous Month" at bounding box center [423, 135] width 16 height 16
click at [466, 191] on span "2" at bounding box center [466, 195] width 20 height 20
type input "[DATE]"
click at [488, 161] on input at bounding box center [524, 159] width 126 height 20
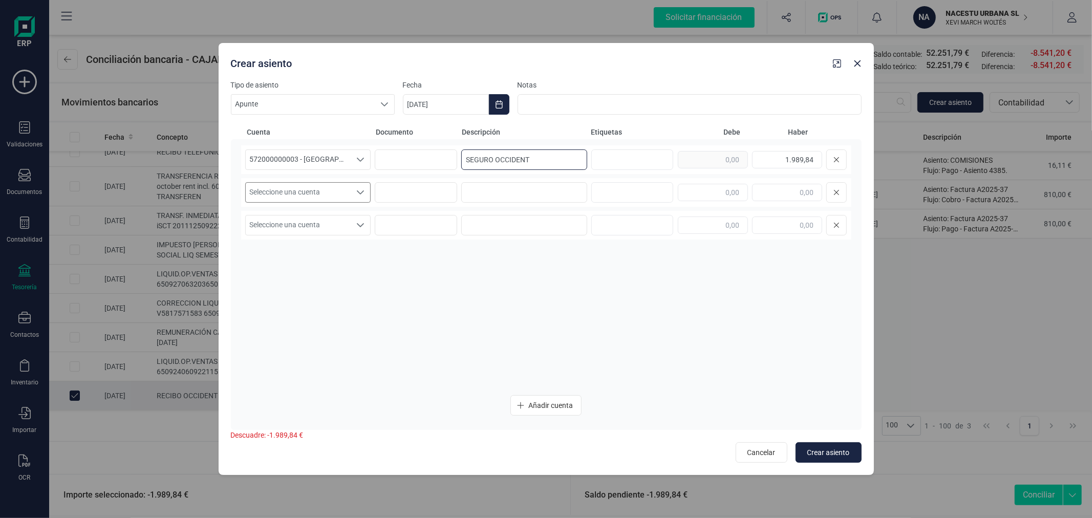
type input "SEGURO OCCIDENT"
click at [315, 188] on span "Seleccione una cuenta" at bounding box center [298, 192] width 105 height 19
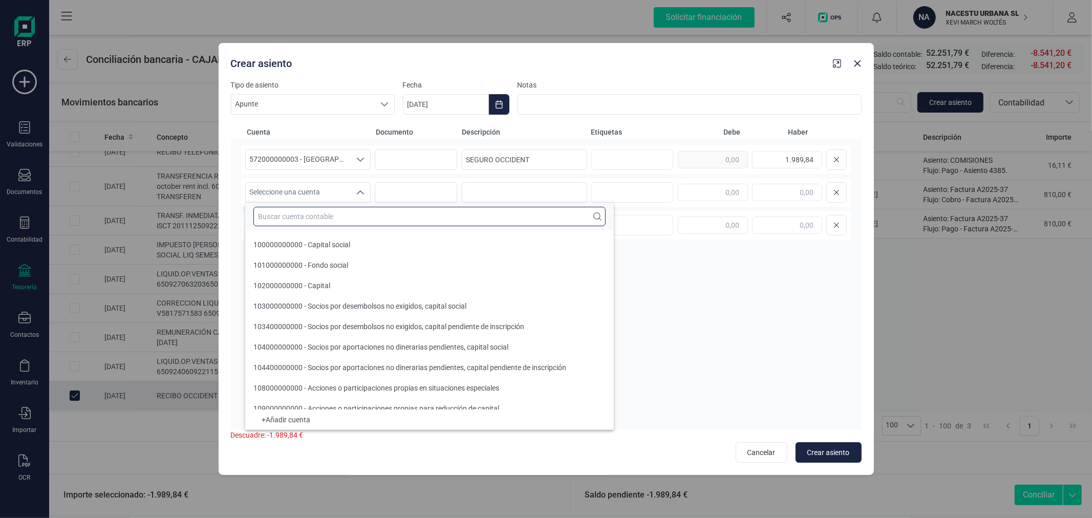
click at [312, 212] on input "text" at bounding box center [429, 216] width 352 height 19
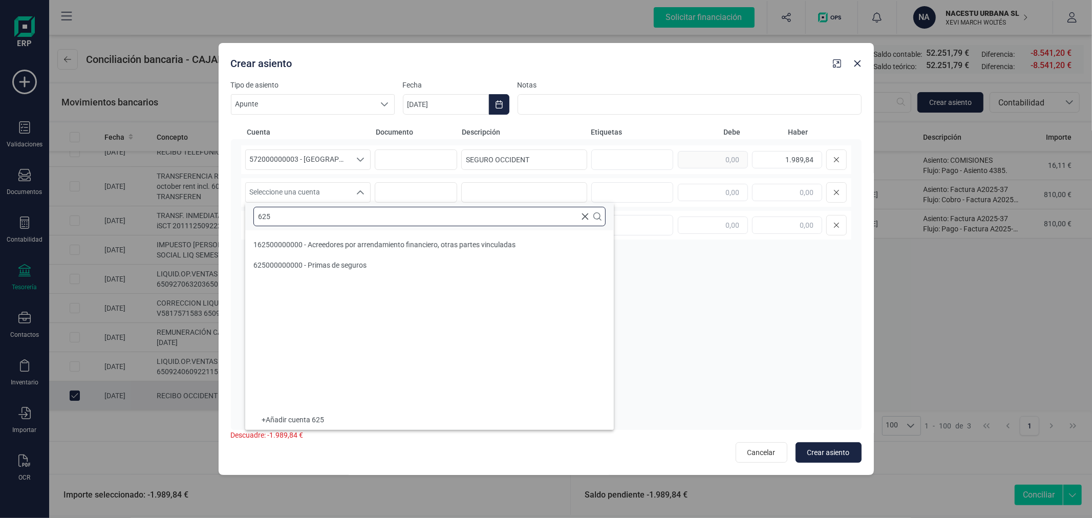
scroll to position [0, 0]
type input "625"
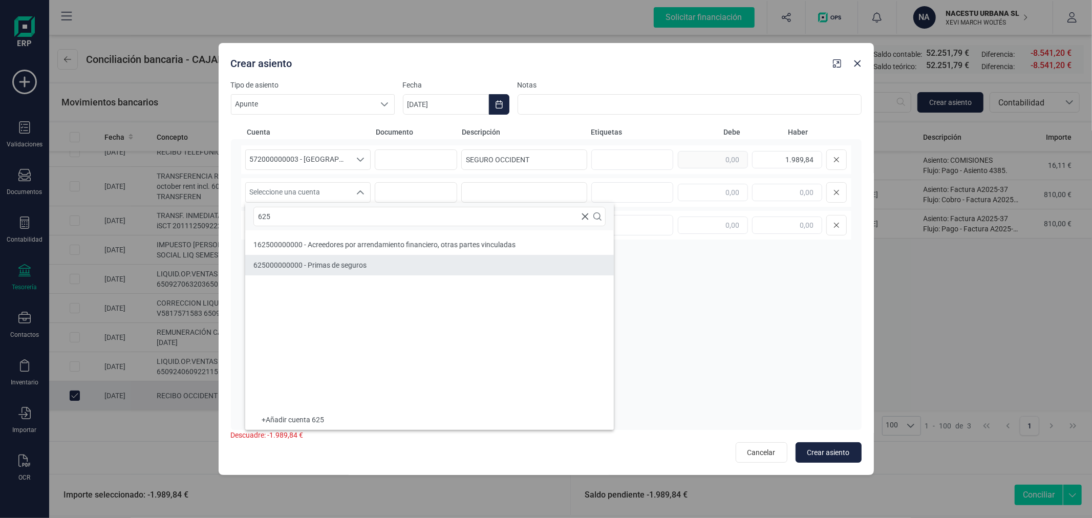
click at [309, 261] on span "625000000000 - Primas de seguros" at bounding box center [309, 265] width 113 height 8
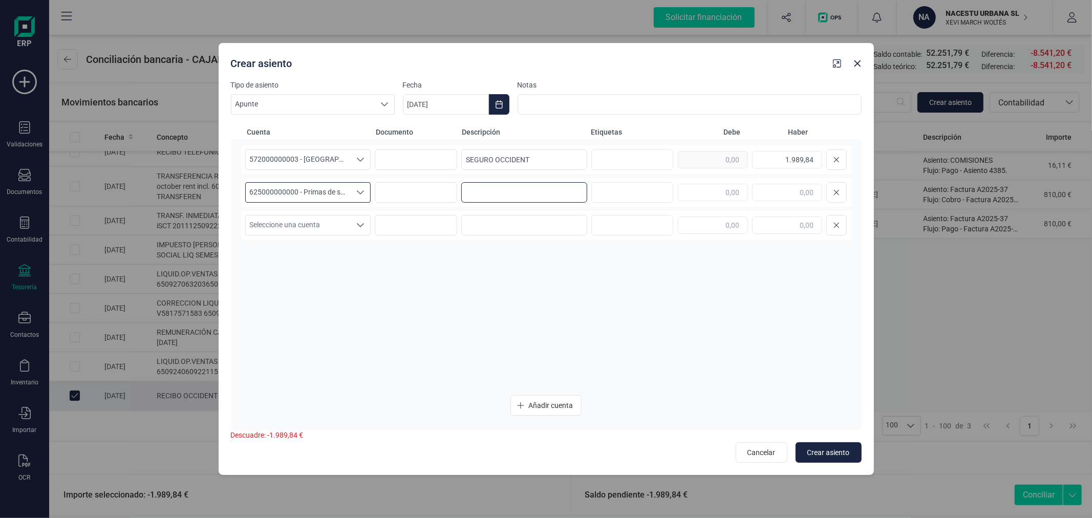
click at [489, 192] on input at bounding box center [524, 192] width 126 height 20
type input "SEGURO OCCIDENT"
click at [703, 194] on input "text" at bounding box center [713, 192] width 70 height 17
type input "1.989,84"
click at [707, 264] on div "572000000003 - [GEOGRAPHIC_DATA] -1579 572000000003 - [GEOGRAPHIC_DATA] -1579 5…" at bounding box center [546, 265] width 610 height 241
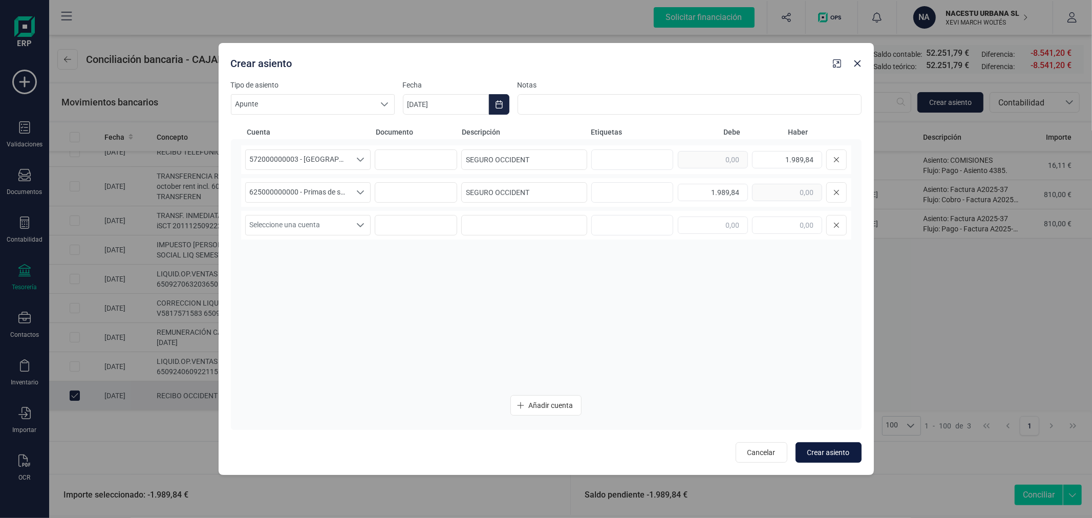
click at [838, 445] on button "Crear asiento" at bounding box center [828, 452] width 66 height 20
type input "[DATE]"
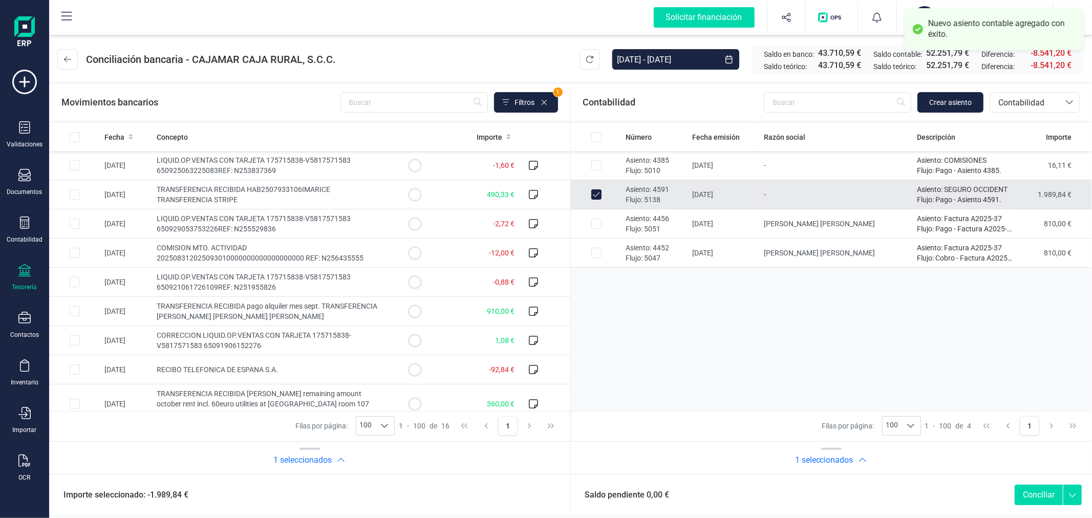
click at [1038, 492] on button "Conciliar" at bounding box center [1038, 495] width 48 height 20
checkbox input "false"
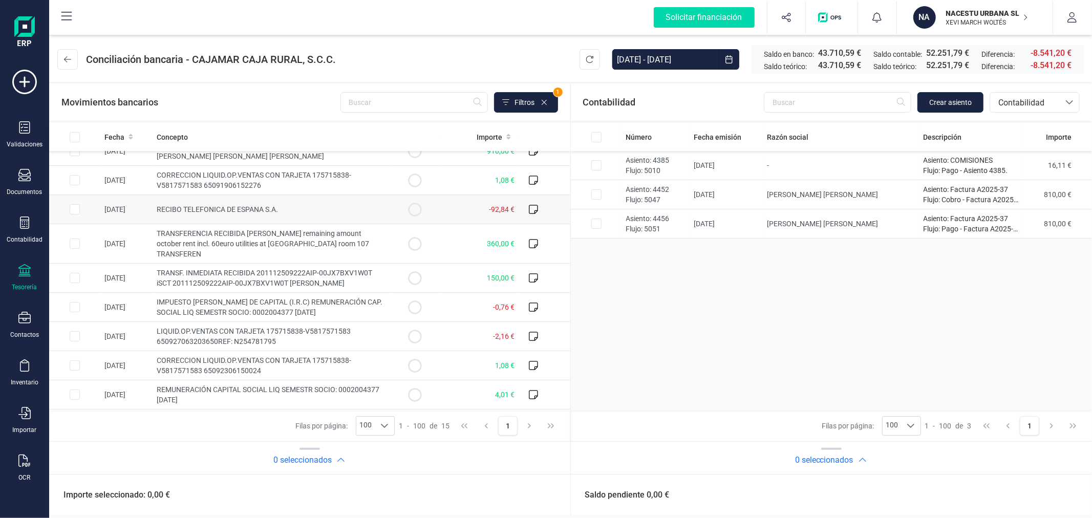
scroll to position [188, 0]
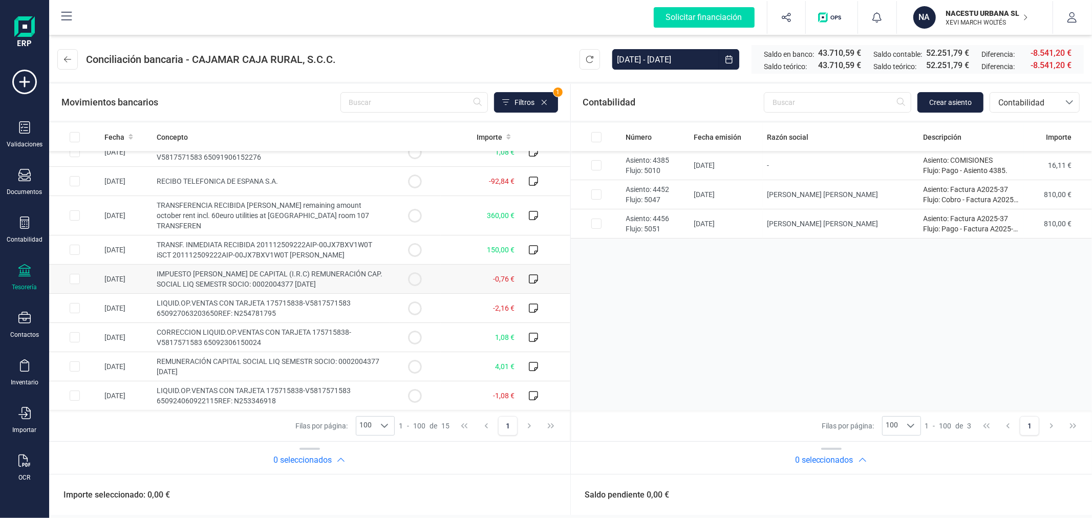
click at [79, 279] on input "Row Selected 1486f587-d8fc-4867-8fd6-750ee4a3c9a3" at bounding box center [75, 279] width 10 height 10
checkbox input "true"
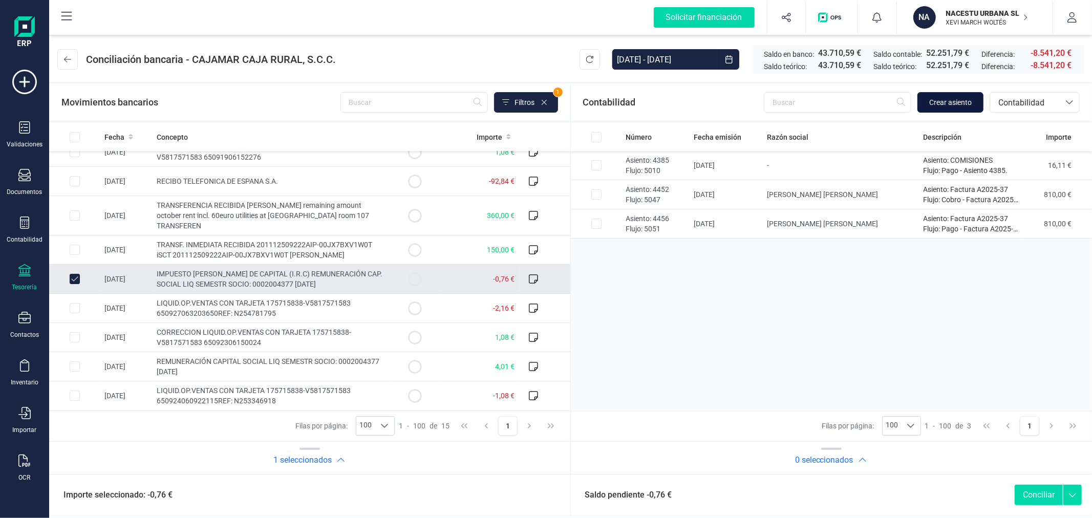
click at [954, 101] on span "Crear asiento" at bounding box center [950, 102] width 42 height 10
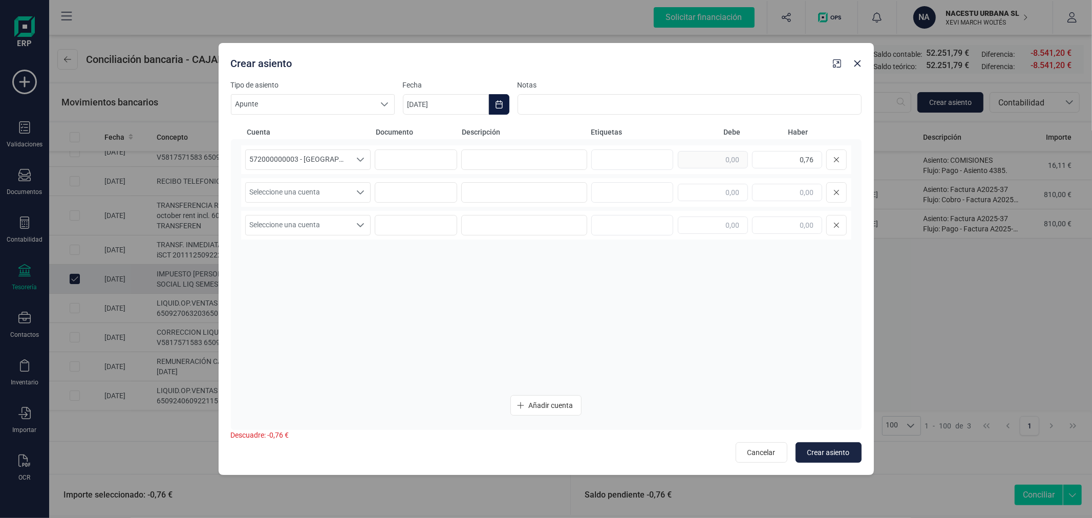
click at [502, 102] on icon "Choose Date" at bounding box center [498, 104] width 7 height 8
click at [431, 138] on div "octubre 2025" at bounding box center [539, 135] width 256 height 25
click at [422, 136] on icon "Previous Month" at bounding box center [423, 135] width 8 height 8
click at [614, 223] on span "13" at bounding box center [612, 223] width 20 height 20
type input "[DATE]"
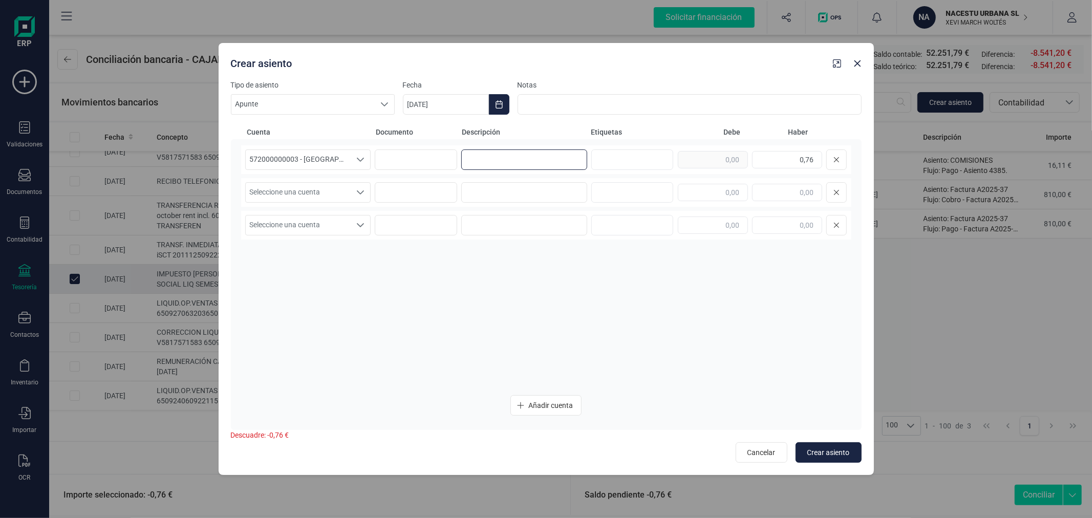
click at [514, 157] on input at bounding box center [524, 159] width 126 height 20
type input "RETENCION REMUNERACION"
click at [340, 188] on span "Seleccione una cuenta" at bounding box center [298, 192] width 105 height 19
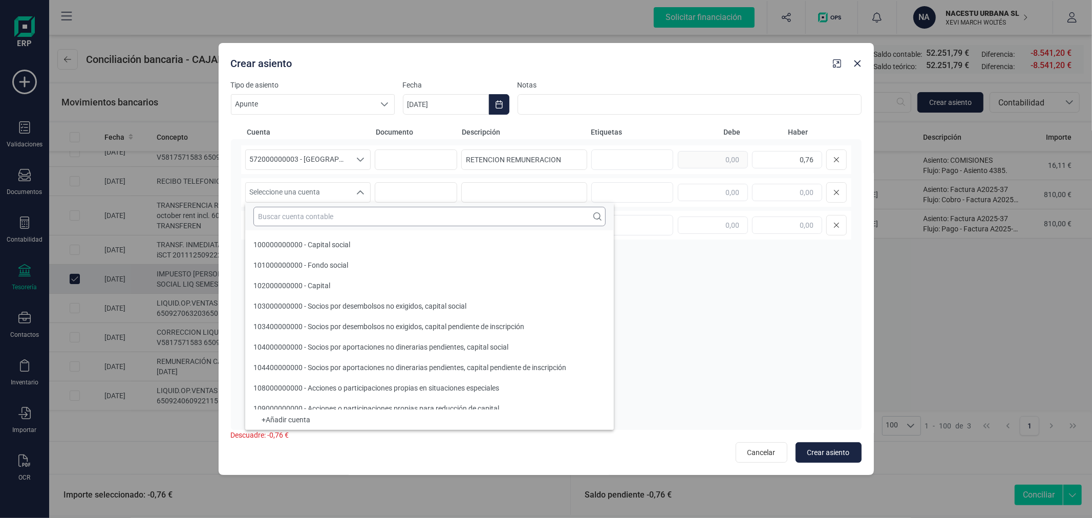
click at [338, 218] on input "text" at bounding box center [429, 216] width 352 height 19
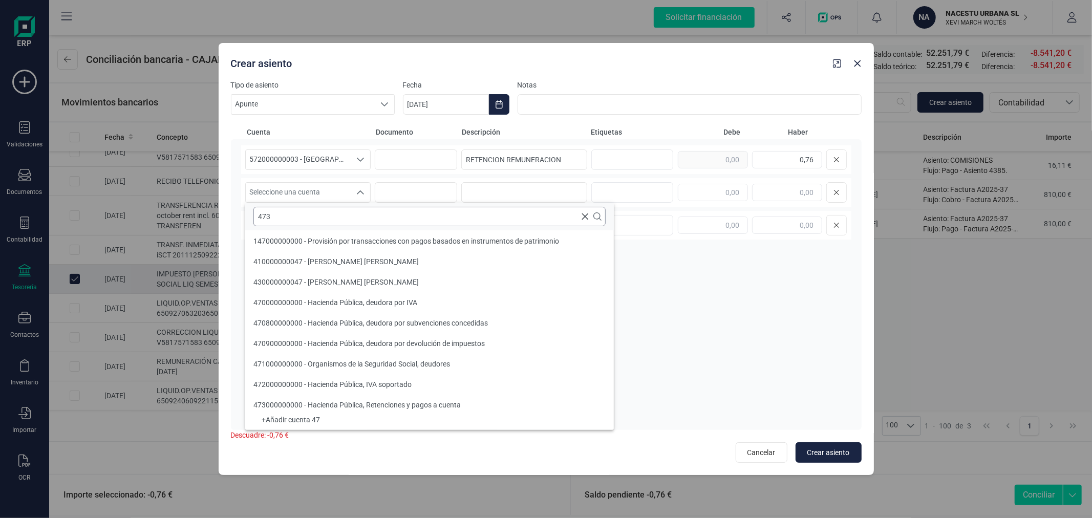
scroll to position [0, 0]
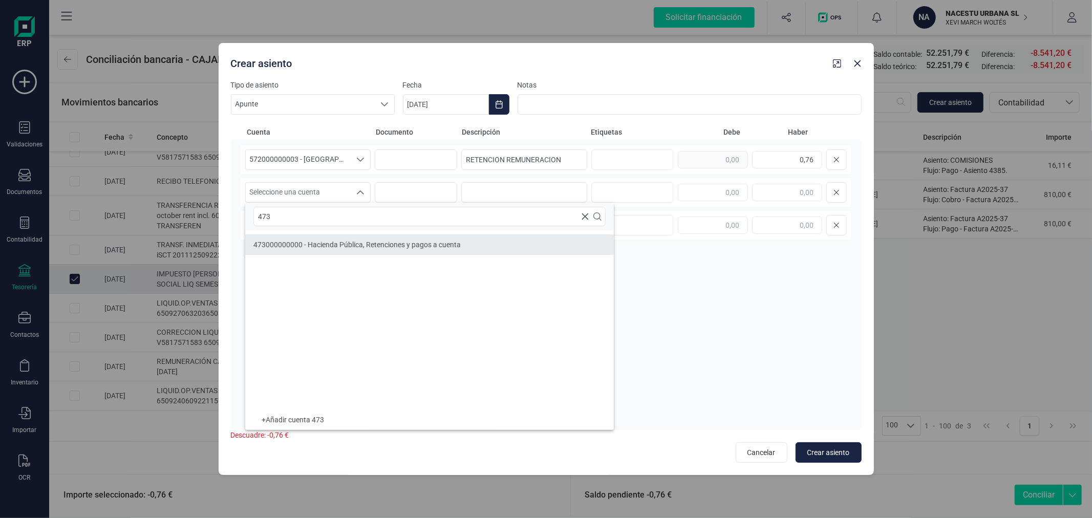
type input "473"
click at [330, 243] on span "473000000000 - Hacienda Pública, Retenciones y pagos a cuenta" at bounding box center [356, 245] width 207 height 8
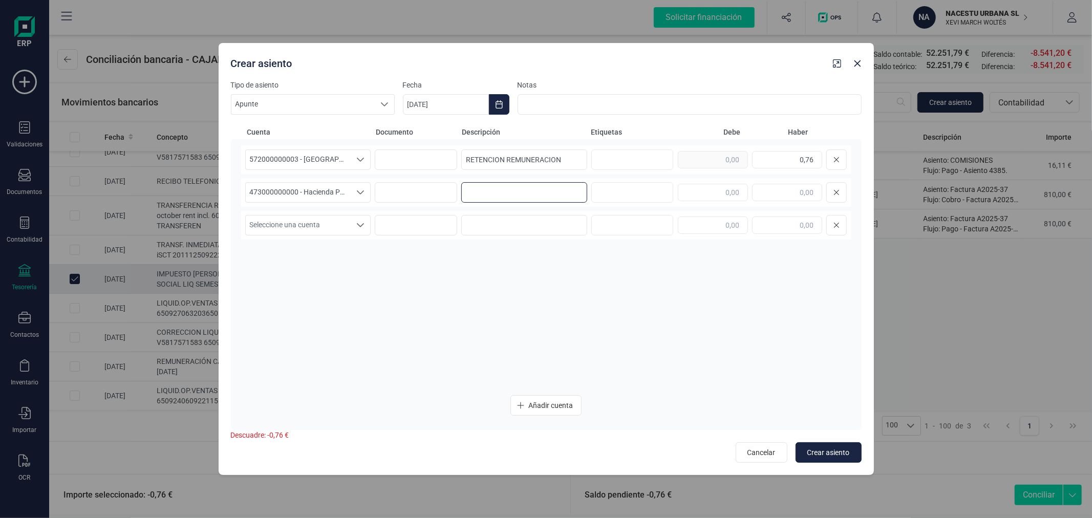
click at [469, 196] on input at bounding box center [524, 192] width 126 height 20
paste input "RETENCION REMUNERACION"
type input "RETENCION REMUNERACION"
type input "0,76"
click at [837, 447] on span "Crear asiento" at bounding box center [828, 452] width 42 height 10
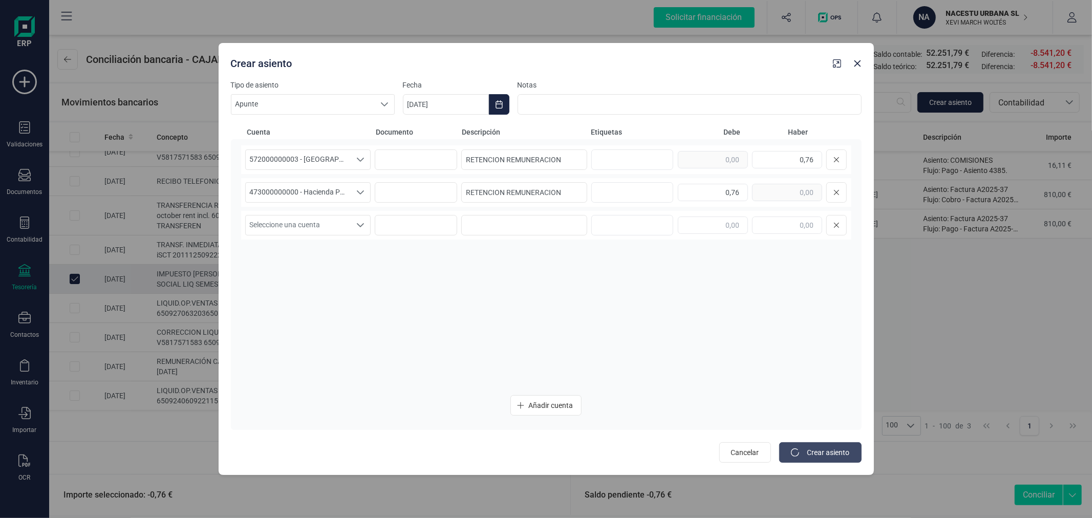
type input "[DATE]"
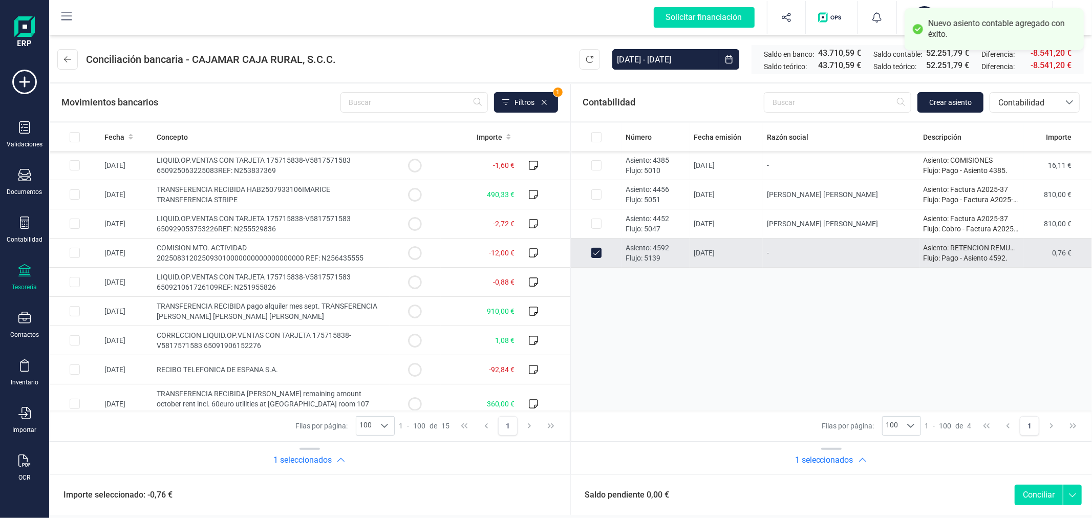
click at [1036, 493] on button "Conciliar" at bounding box center [1038, 495] width 48 height 20
checkbox input "false"
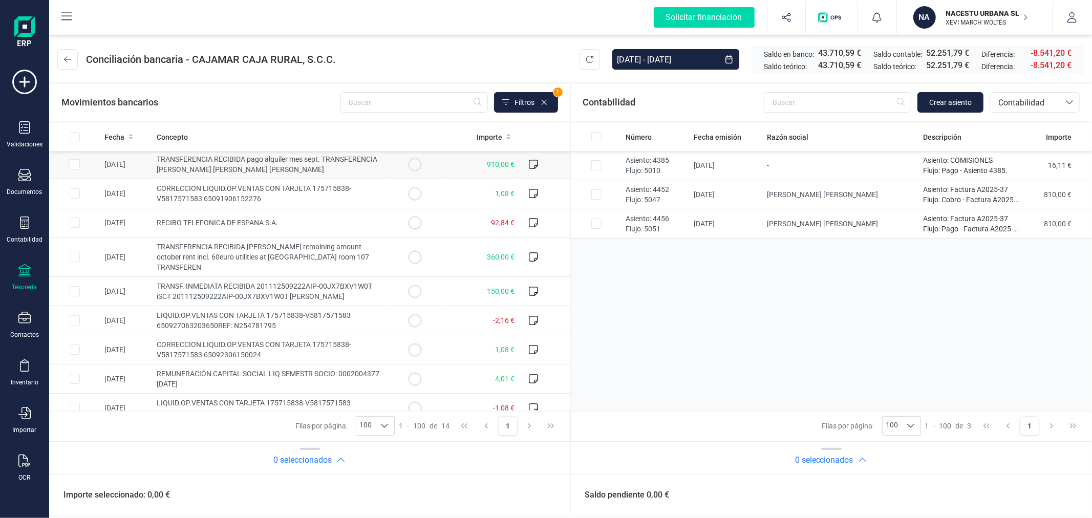
scroll to position [160, 0]
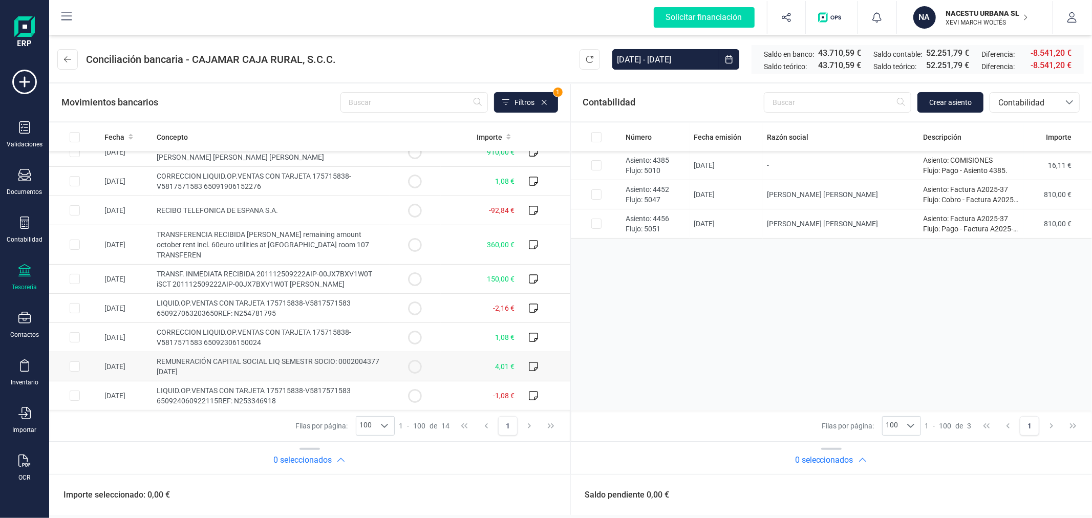
click at [105, 366] on td "[DATE]" at bounding box center [126, 366] width 52 height 29
checkbox input "true"
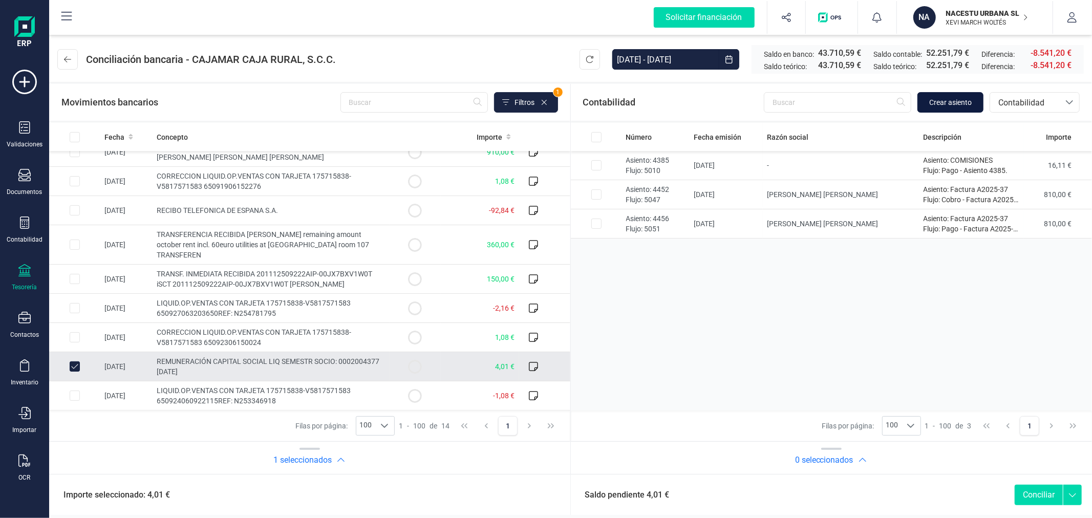
click at [959, 95] on button "Crear asiento" at bounding box center [950, 102] width 66 height 20
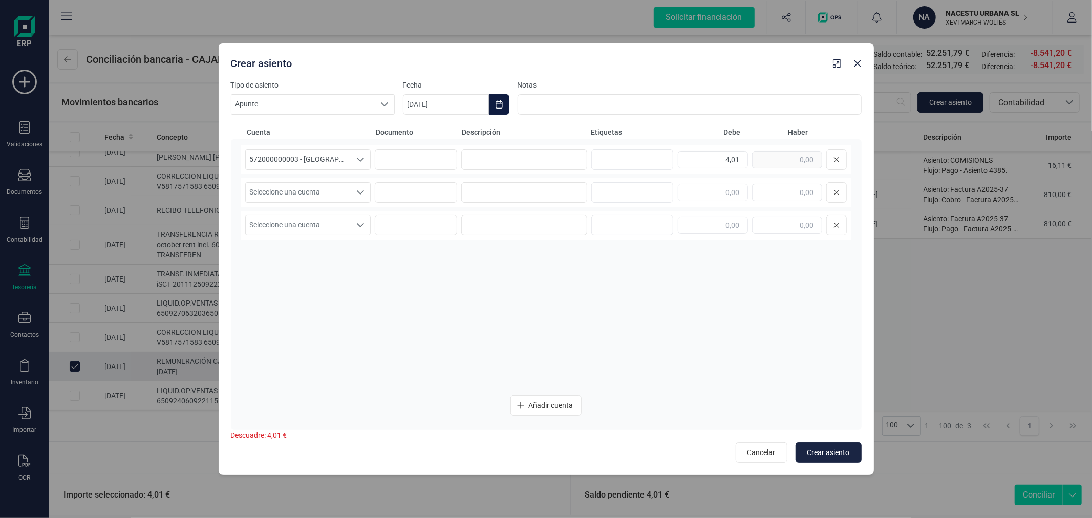
click at [496, 107] on icon "Choose Date" at bounding box center [499, 104] width 8 height 8
click at [421, 137] on icon "Previous Month" at bounding box center [423, 135] width 8 height 8
click at [617, 218] on span "13" at bounding box center [612, 223] width 20 height 20
type input "[DATE]"
click at [527, 163] on input at bounding box center [524, 159] width 126 height 20
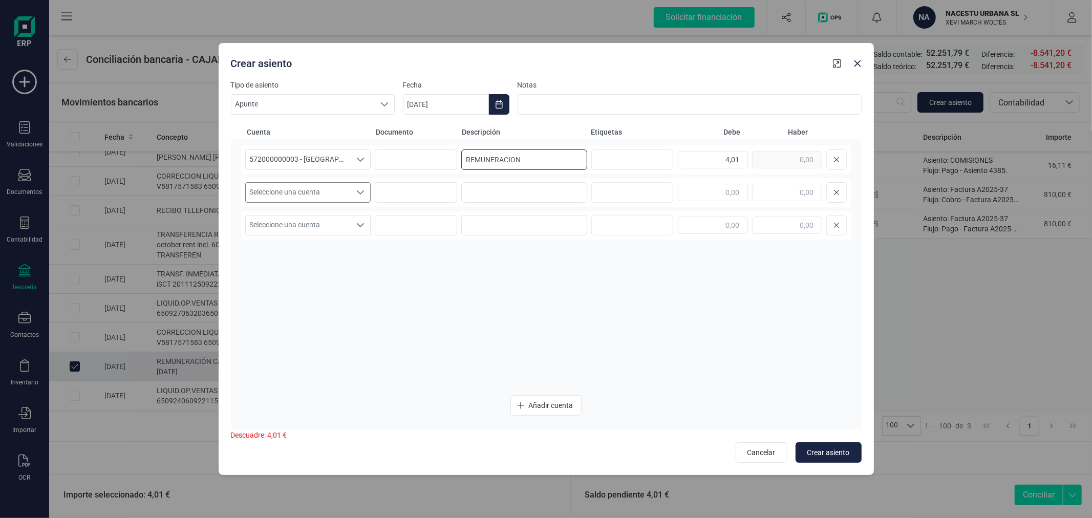
type input "REMUNERACION"
click at [334, 191] on span "Seleccione una cuenta" at bounding box center [298, 192] width 105 height 19
type input "769"
click at [326, 237] on li "769000000000 - Otros ingresos financieros" at bounding box center [429, 244] width 369 height 20
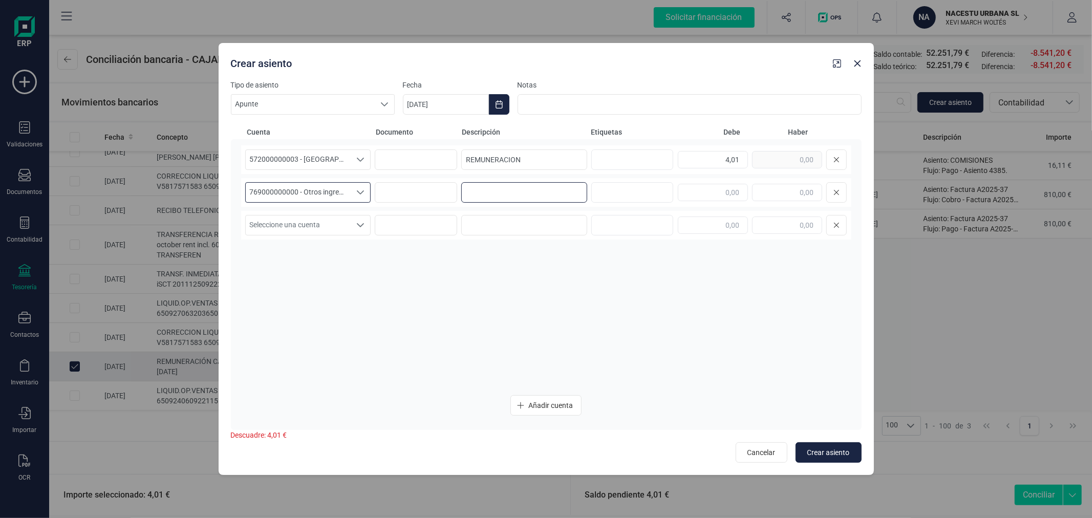
click at [479, 191] on input at bounding box center [524, 192] width 126 height 20
type input "REMUNERACION"
type input "4,01"
click at [482, 269] on div "572000000003 - [GEOGRAPHIC_DATA] -1579 572000000003 - [GEOGRAPHIC_DATA] -1579 5…" at bounding box center [546, 265] width 610 height 241
click at [830, 446] on button "Crear asiento" at bounding box center [828, 452] width 66 height 20
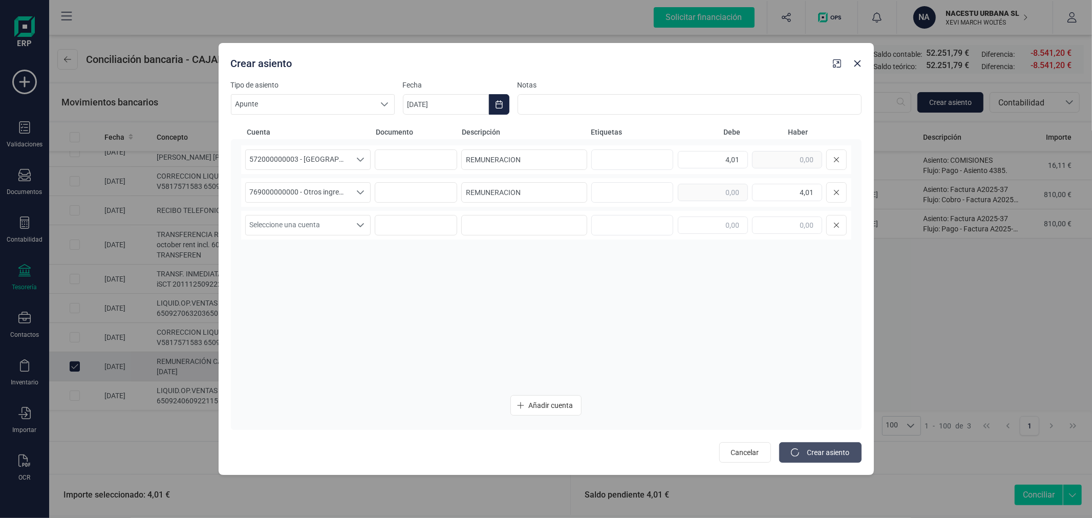
type input "[DATE]"
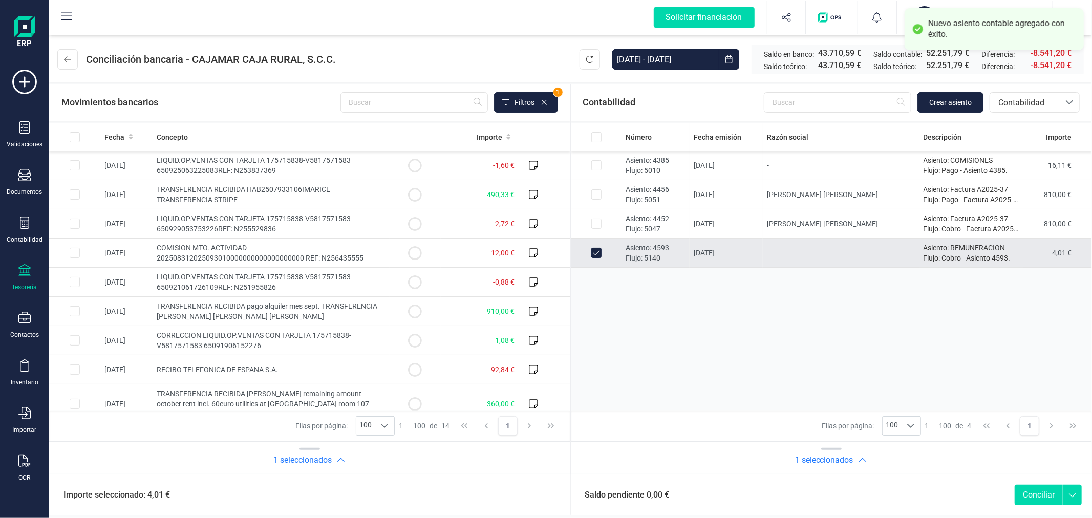
click at [1051, 497] on button "Conciliar" at bounding box center [1038, 495] width 48 height 20
checkbox input "false"
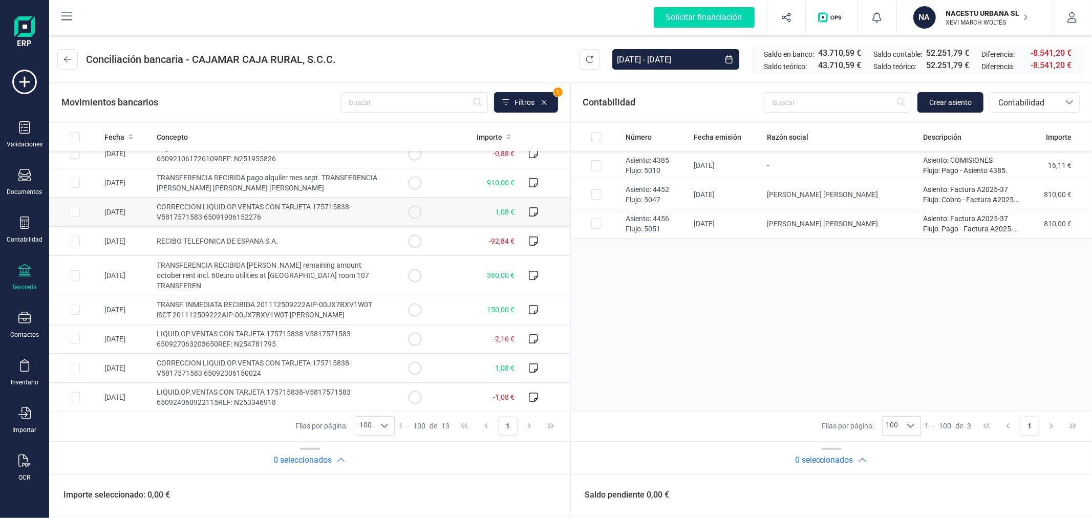
scroll to position [130, 0]
click at [74, 365] on input "Row Selected 387728eb-0dea-4220-adf2-a3b06ac51b34" at bounding box center [75, 366] width 10 height 10
checkbox input "true"
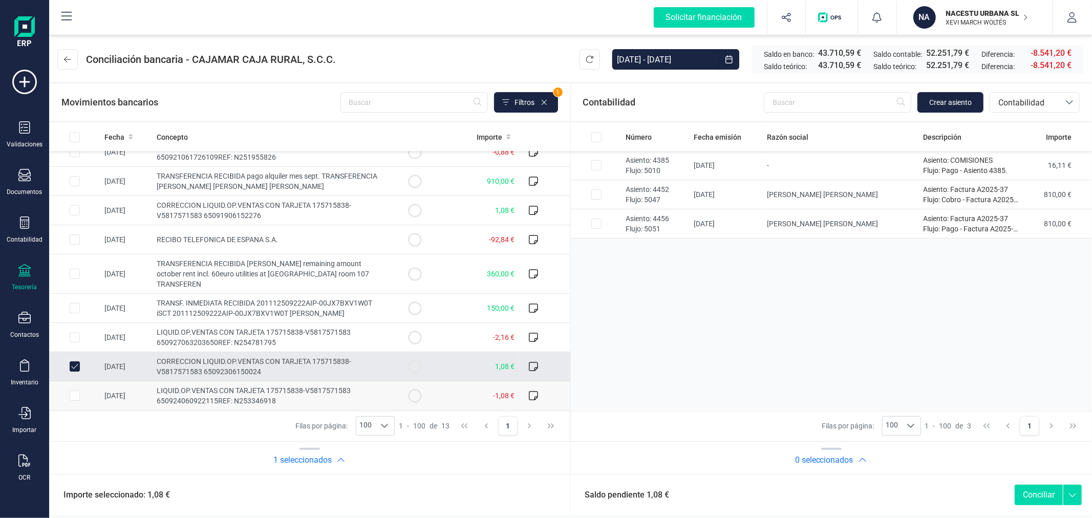
click at [75, 394] on input "Row Selected e943997a-75ae-40be-853c-c0a419778f7d" at bounding box center [75, 396] width 10 height 10
checkbox input "true"
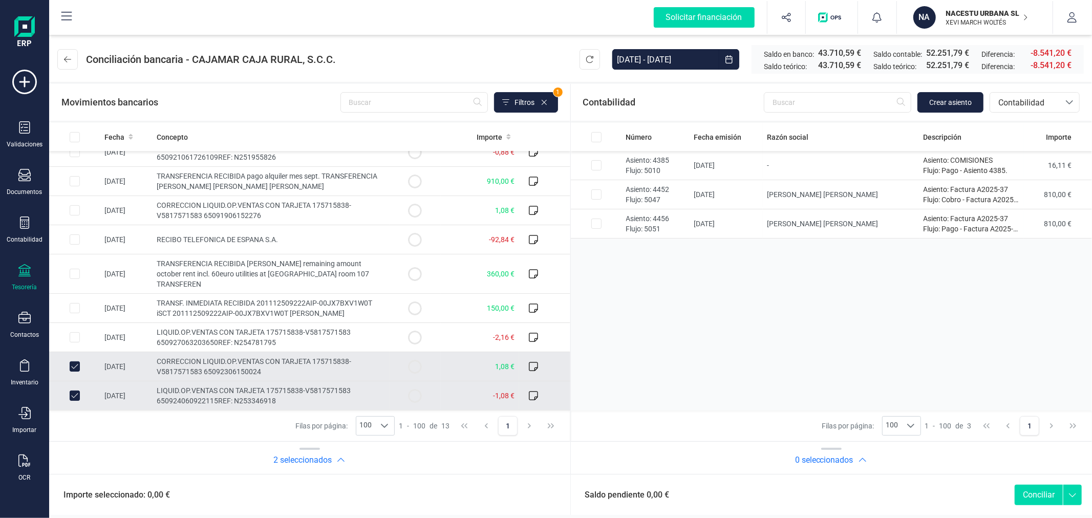
click at [1073, 493] on icon at bounding box center [1072, 492] width 18 height 15
click at [1050, 476] on span "Marcar como conciliado" at bounding box center [1029, 474] width 88 height 12
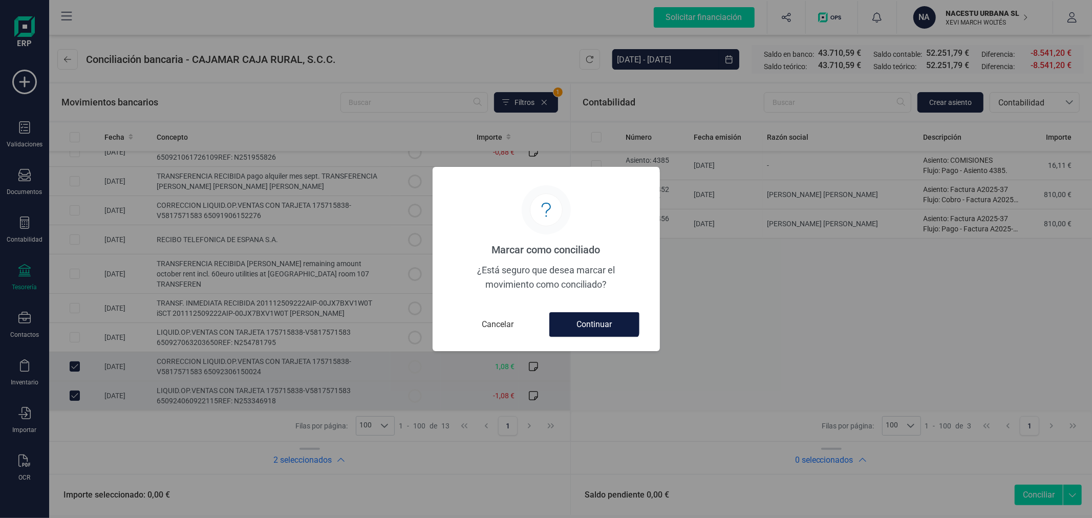
click at [611, 328] on button "Continuar" at bounding box center [594, 324] width 90 height 25
checkbox input "false"
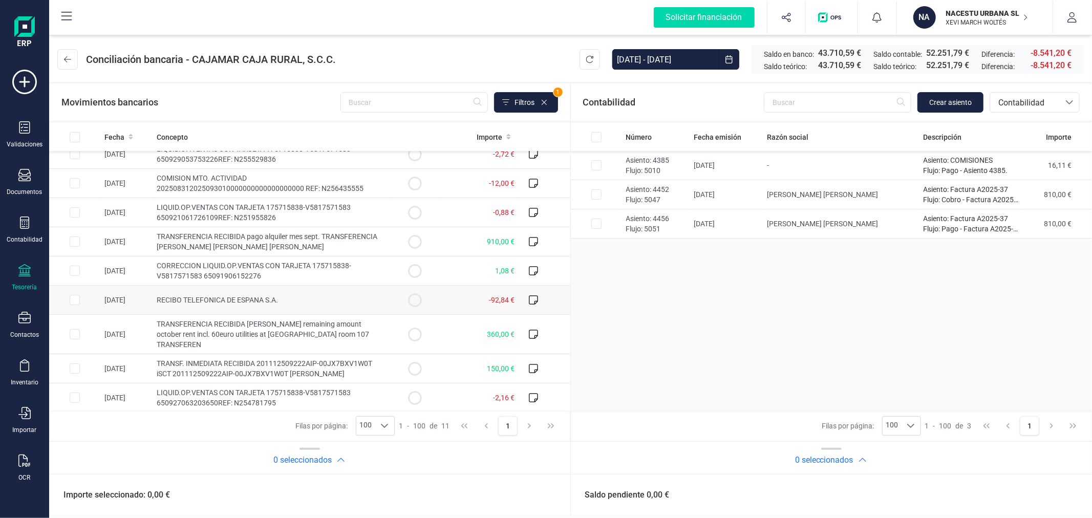
scroll to position [72, 0]
click at [1025, 106] on span "Contabilidad" at bounding box center [1024, 103] width 61 height 12
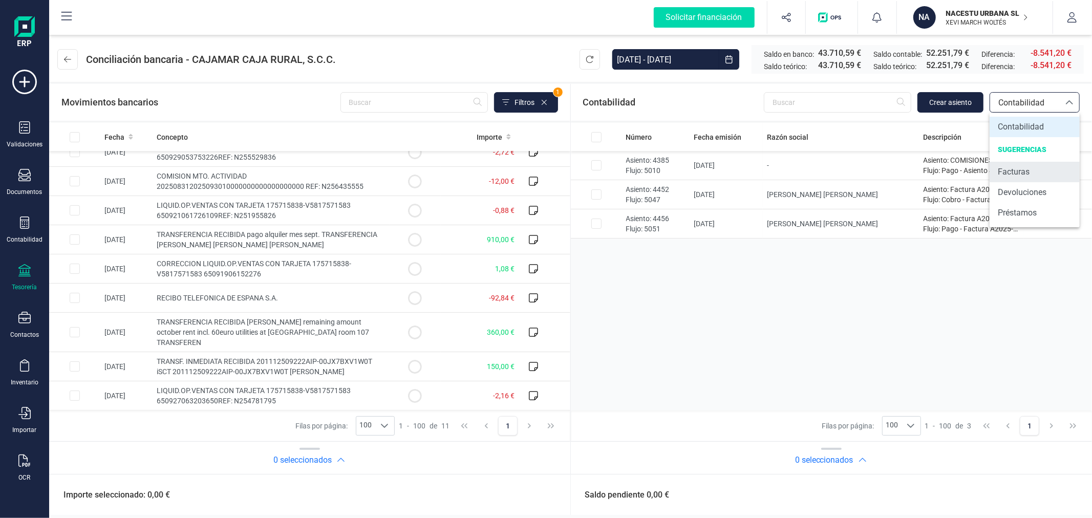
click at [1008, 172] on span "Facturas" at bounding box center [1014, 172] width 32 height 12
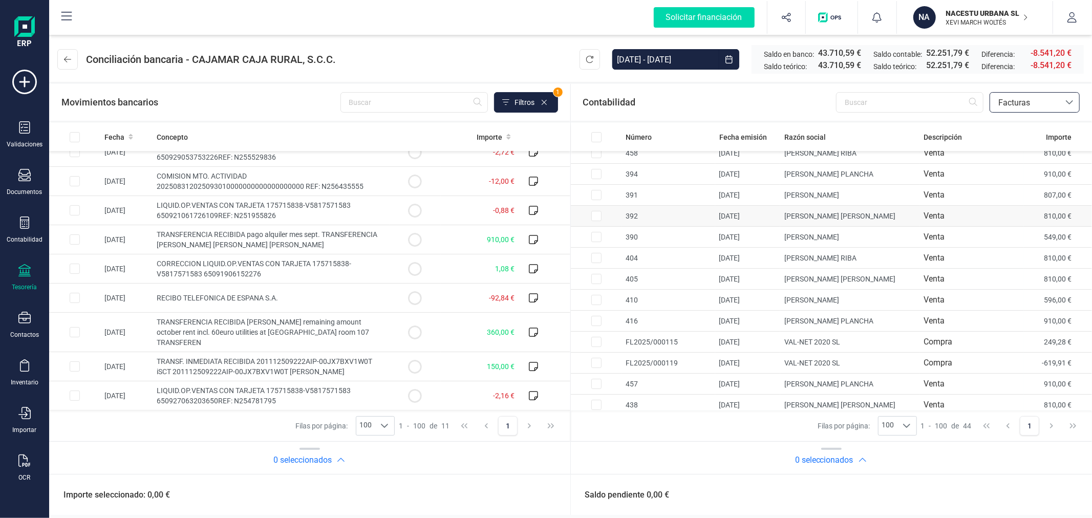
scroll to position [0, 0]
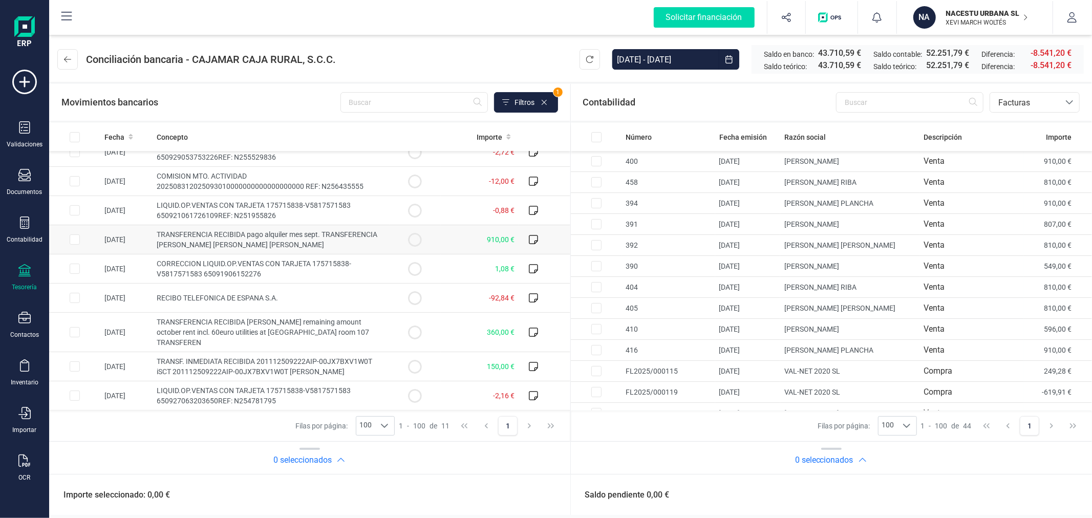
click at [247, 232] on span "TRANSFERENCIA RECIBIDA pago alquiler mes sept. TRANSFERENCIA [PERSON_NAME] [PER…" at bounding box center [267, 239] width 221 height 18
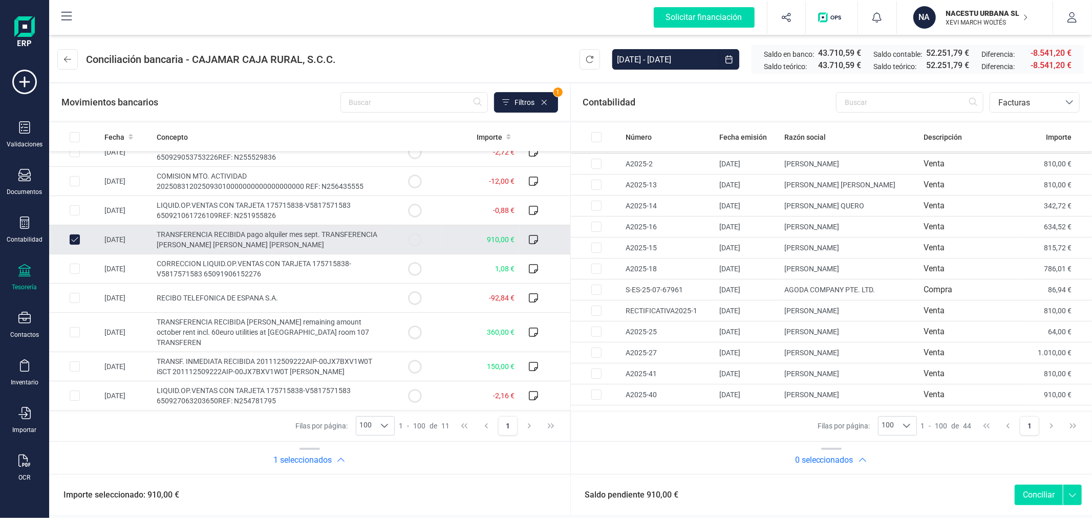
scroll to position [665, 0]
click at [820, 356] on td "[PERSON_NAME] [PERSON_NAME]" at bounding box center [849, 358] width 139 height 21
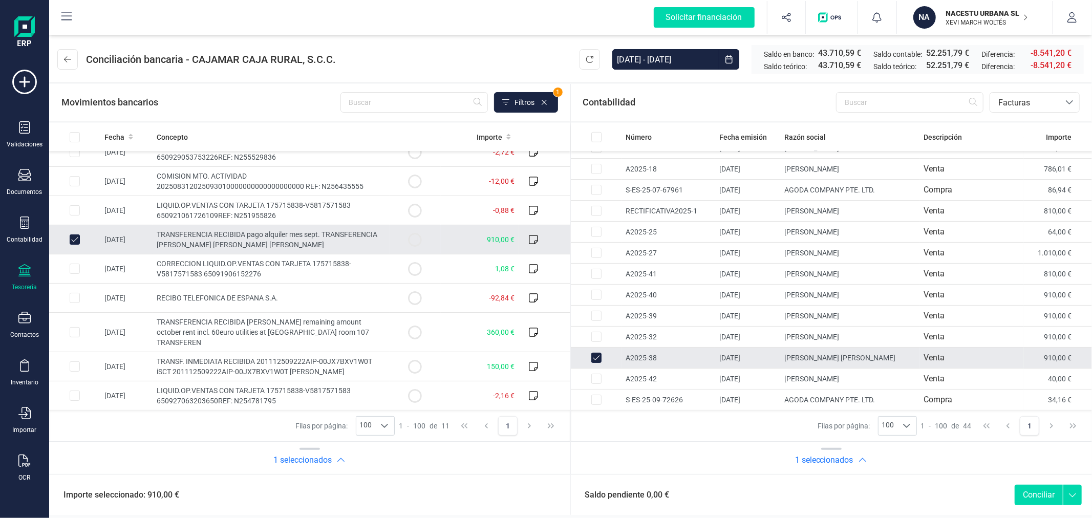
click at [1045, 488] on button "Conciliar" at bounding box center [1038, 495] width 48 height 20
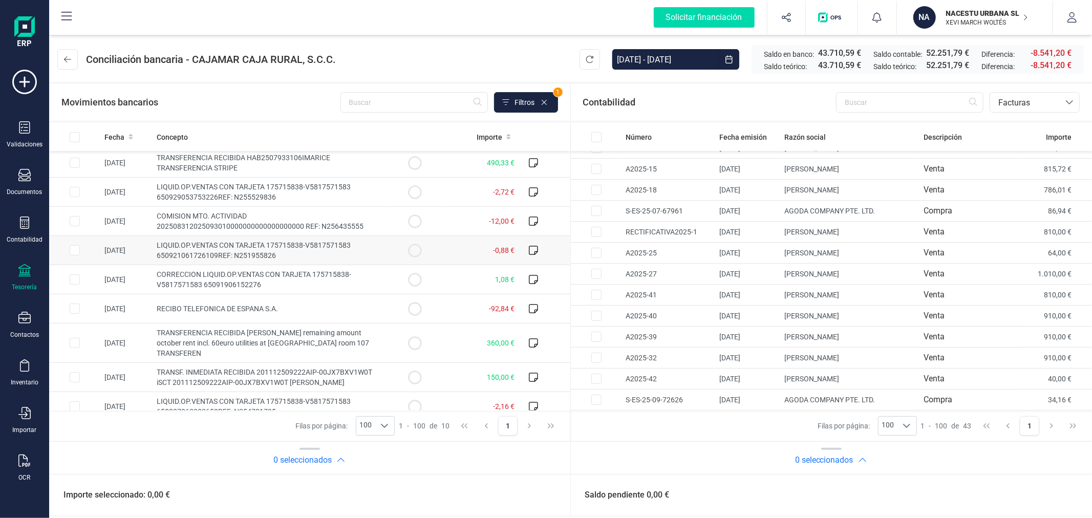
scroll to position [42, 0]
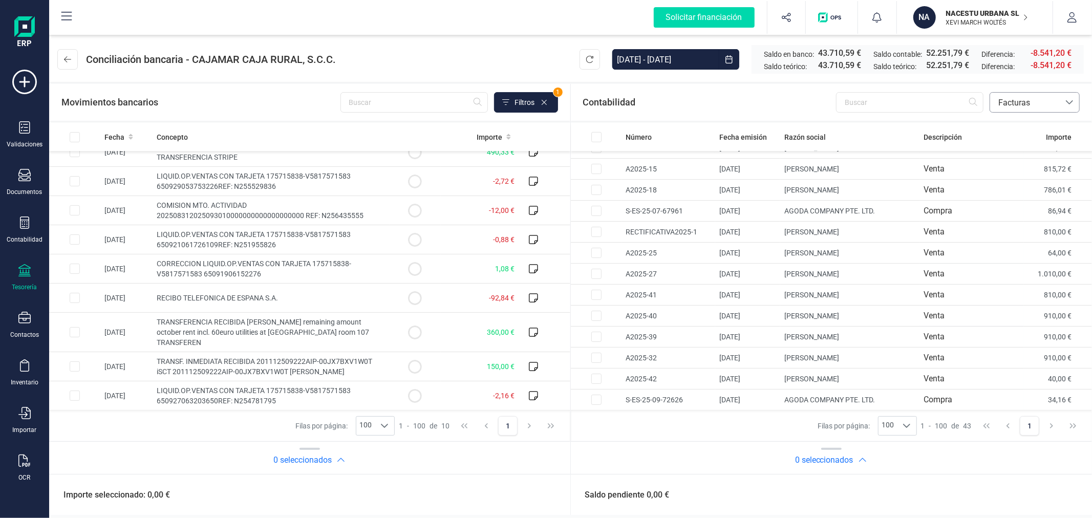
click at [1019, 99] on span "Facturas" at bounding box center [1024, 103] width 61 height 12
click at [1008, 125] on span "Contabilidad" at bounding box center [1021, 127] width 46 height 12
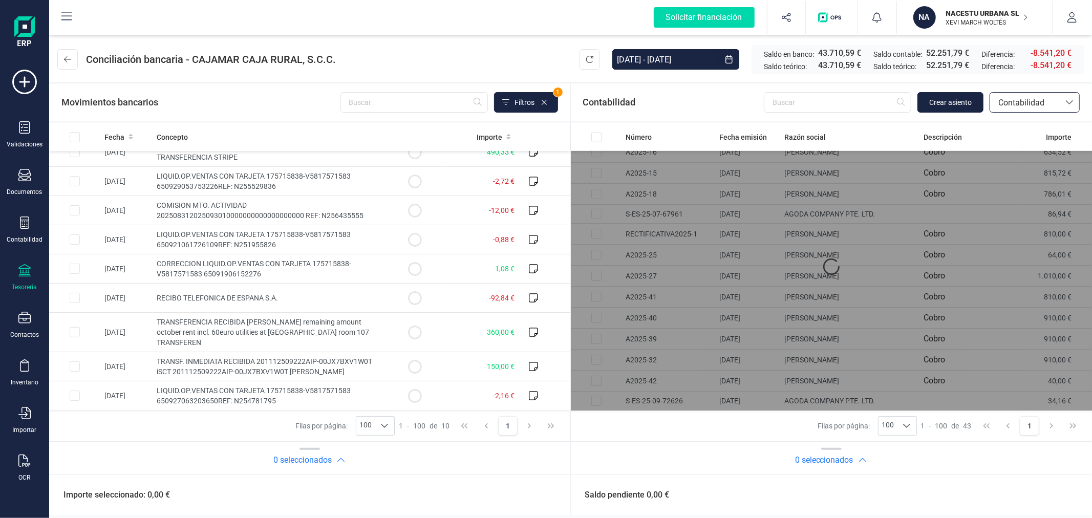
scroll to position [0, 0]
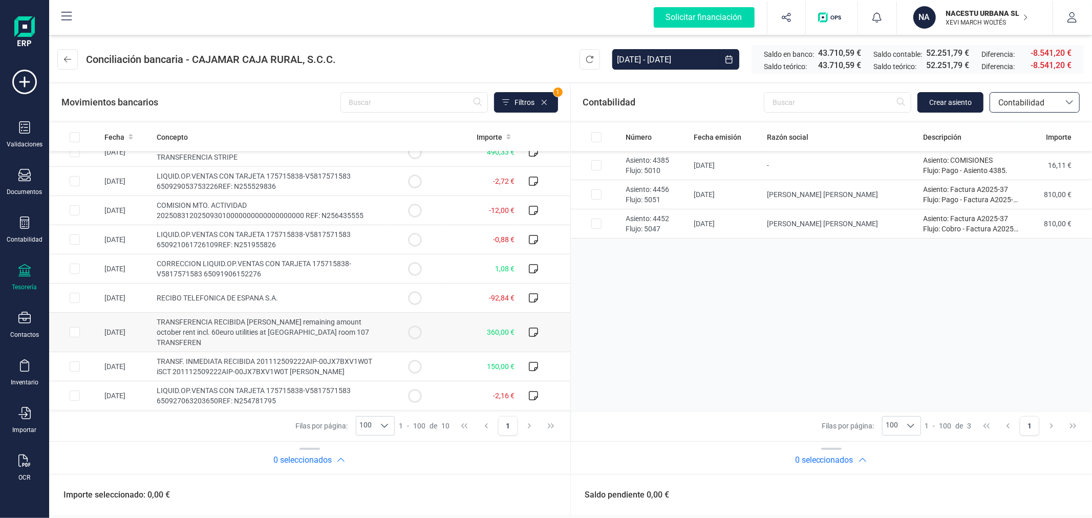
click at [267, 333] on span "TRANSFERENCIA RECIBIDA [PERSON_NAME] remaining amount october rent incl. 60euro…" at bounding box center [263, 332] width 212 height 29
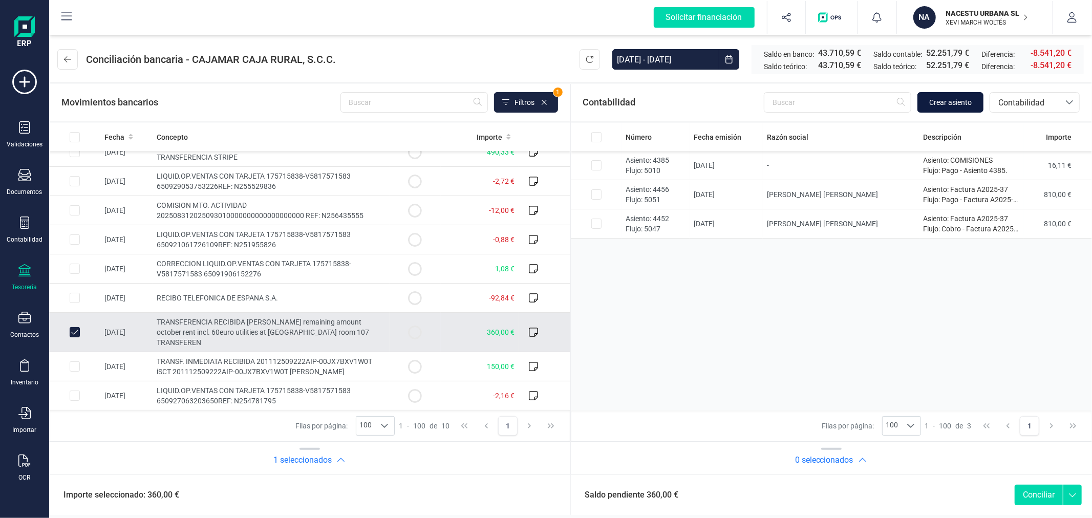
click at [943, 106] on span "Crear asiento" at bounding box center [950, 102] width 42 height 10
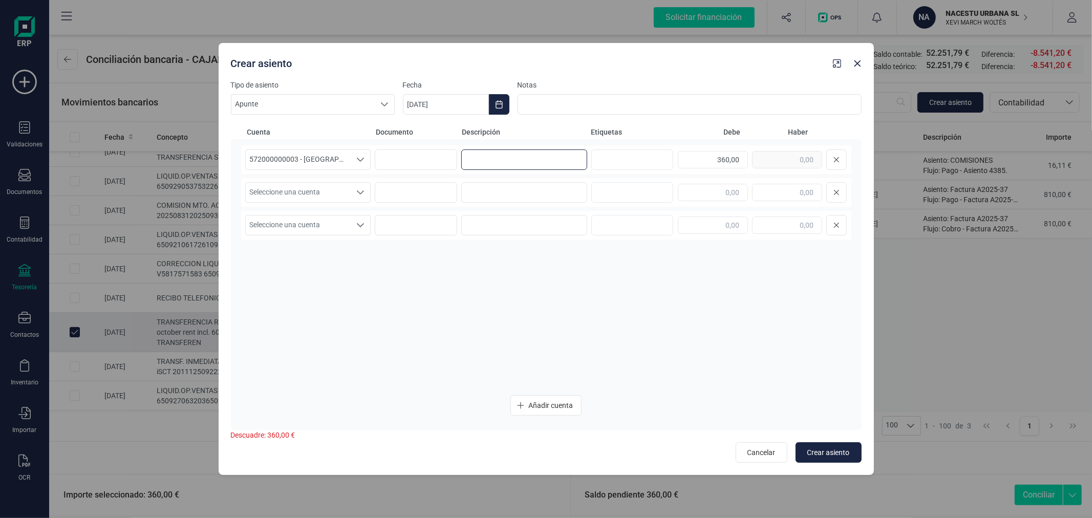
click at [489, 165] on input at bounding box center [524, 159] width 126 height 20
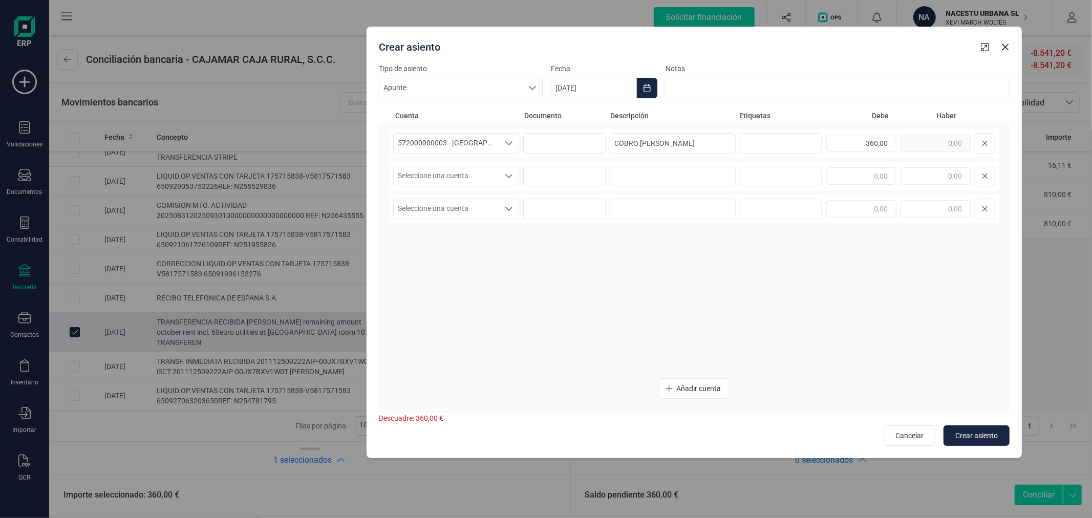
drag, startPoint x: 534, startPoint y: 63, endPoint x: 681, endPoint y: 47, distance: 147.8
click at [681, 47] on div "Crear asiento" at bounding box center [676, 45] width 602 height 18
click at [678, 142] on input "COBRO [PERSON_NAME]" at bounding box center [671, 143] width 126 height 20
click at [517, 171] on div "Seleccione una cuenta Seleccione una cuenta" at bounding box center [692, 176] width 610 height 29
click at [516, 167] on div "Seleccione una cuenta" at bounding box center [506, 175] width 19 height 19
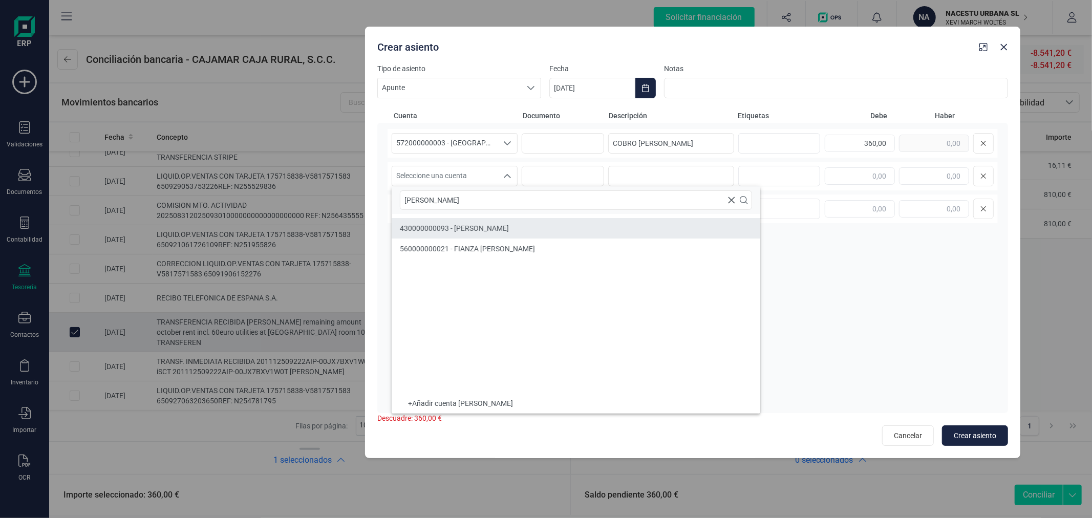
click at [510, 224] on li "430000000093 - [PERSON_NAME]" at bounding box center [576, 228] width 369 height 20
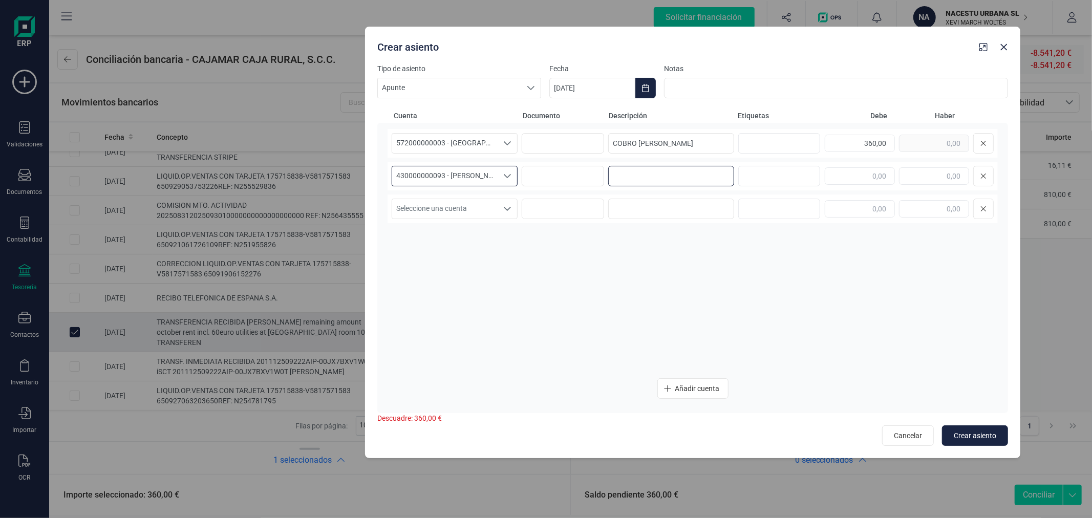
click at [666, 169] on input at bounding box center [671, 176] width 126 height 20
click at [730, 278] on div "572000000003 - [GEOGRAPHIC_DATA] -1579 572000000003 - [GEOGRAPHIC_DATA] -1579 5…" at bounding box center [692, 249] width 610 height 241
click at [651, 92] on button "Choose Date" at bounding box center [645, 88] width 20 height 20
click at [571, 116] on icon "Previous Month" at bounding box center [570, 118] width 4 height 7
click at [607, 297] on span "30" at bounding box center [612, 293] width 20 height 20
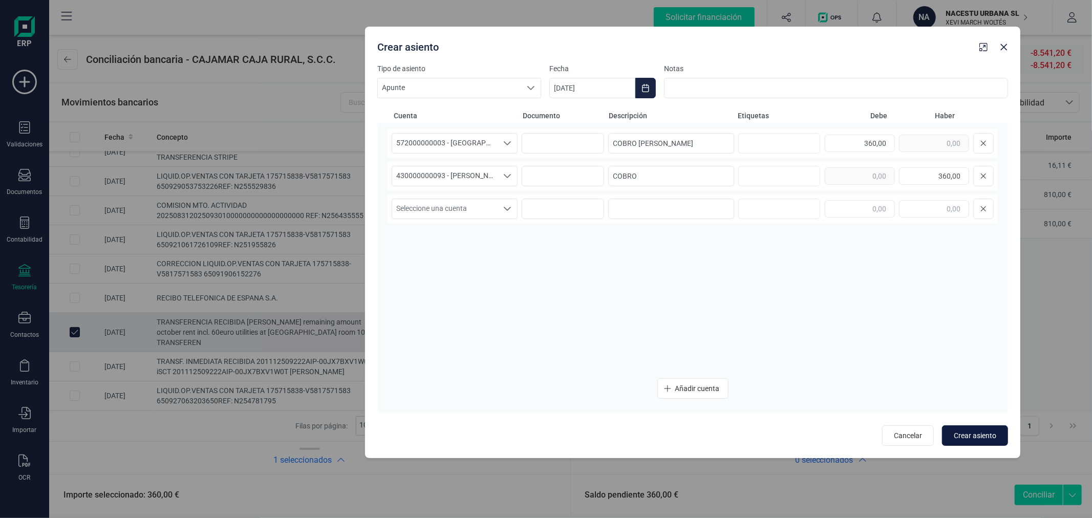
click at [970, 437] on span "Crear asiento" at bounding box center [975, 435] width 42 height 10
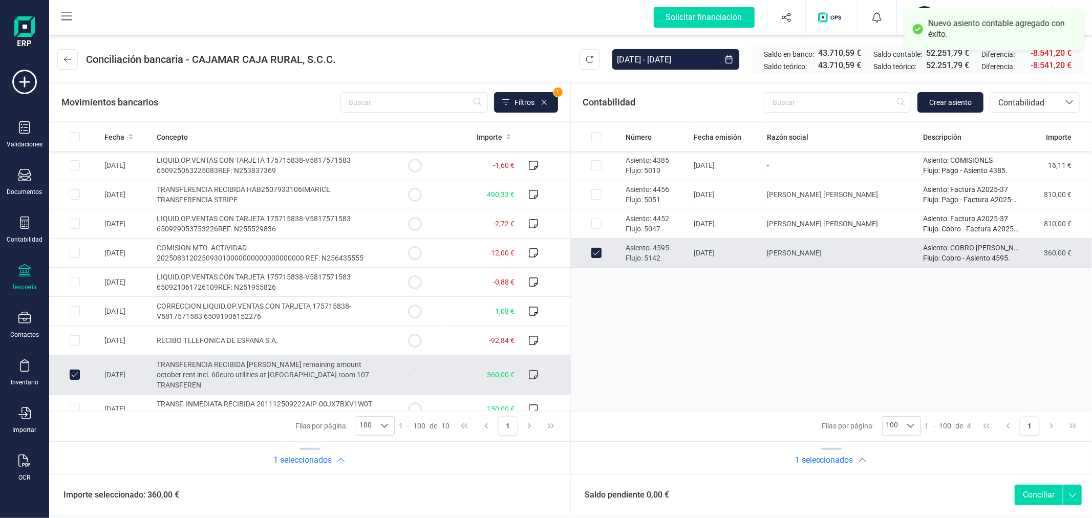
click at [1037, 491] on button "Conciliar" at bounding box center [1038, 495] width 48 height 20
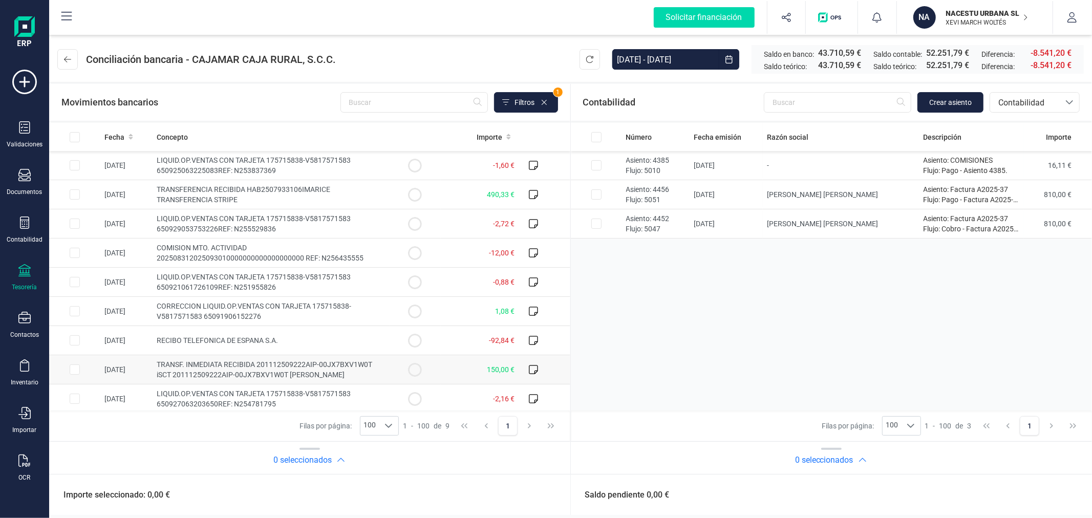
click at [251, 372] on span "TRANSF. INMEDIATA RECIBIDA 201112509222AIP-00JX7BXV1W0T iSCT 201112509222AIP-00…" at bounding box center [264, 369] width 215 height 18
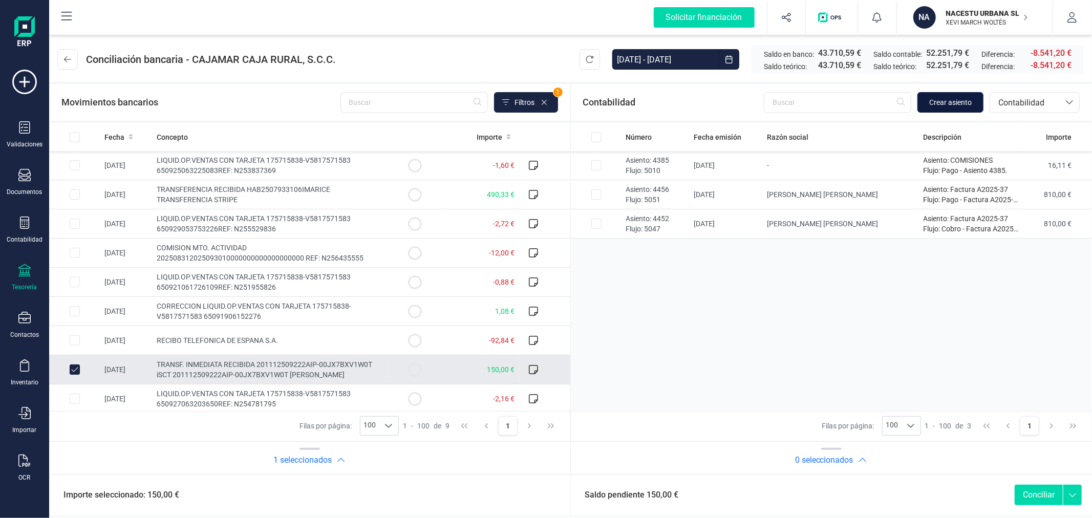
click at [943, 100] on span "Crear asiento" at bounding box center [950, 102] width 42 height 10
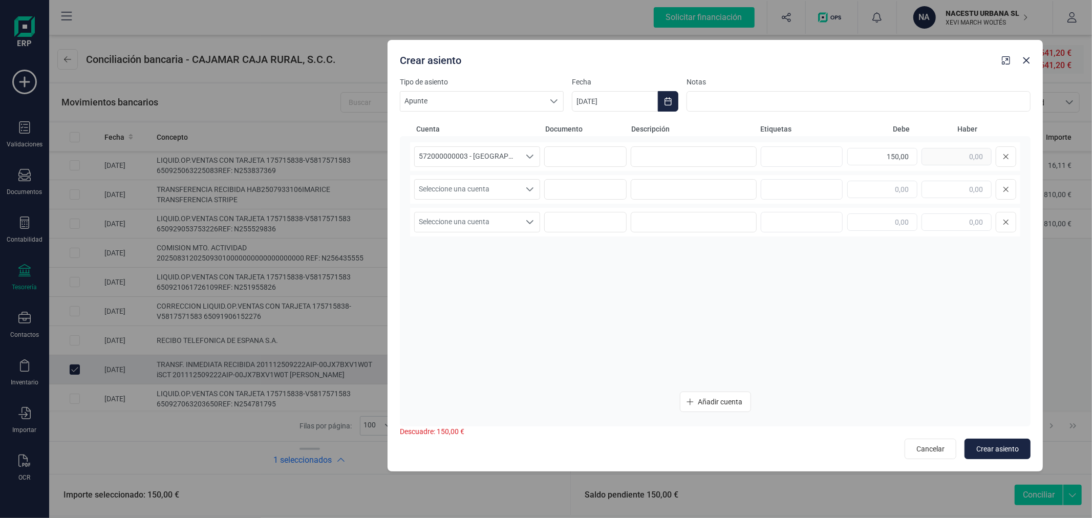
drag, startPoint x: 665, startPoint y: 67, endPoint x: 835, endPoint y: 64, distance: 169.4
click at [835, 64] on div "Crear asiento" at bounding box center [697, 58] width 602 height 18
click at [662, 101] on button "Choose Date" at bounding box center [668, 101] width 20 height 20
click at [589, 131] on icon "Previous Month" at bounding box center [592, 132] width 8 height 8
click at [600, 278] on span "22" at bounding box center [598, 278] width 20 height 20
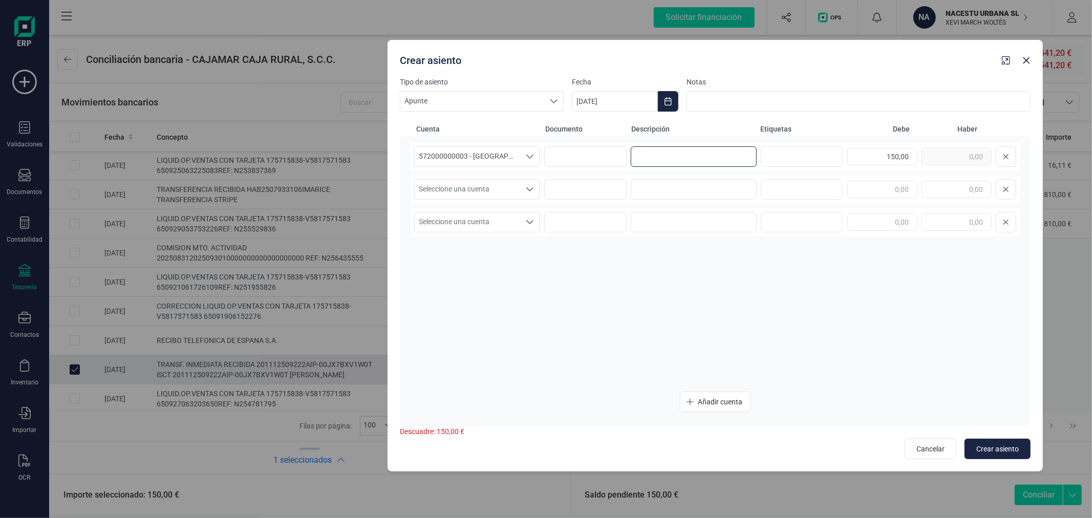
click at [679, 154] on input at bounding box center [694, 156] width 126 height 20
click at [507, 191] on span "Seleccione una cuenta" at bounding box center [467, 189] width 105 height 19
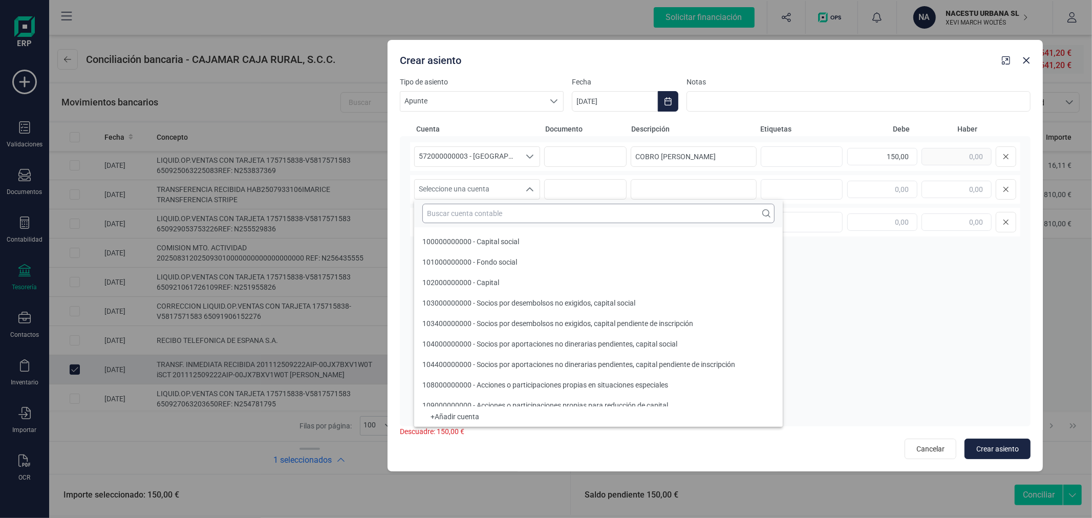
click at [503, 213] on input "text" at bounding box center [598, 213] width 352 height 19
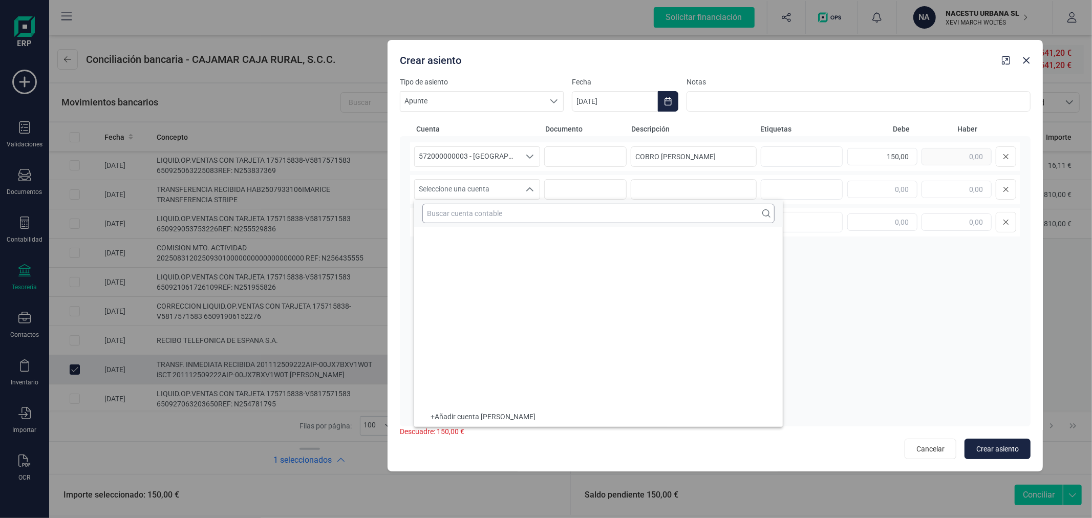
click at [503, 213] on input "text" at bounding box center [598, 213] width 352 height 19
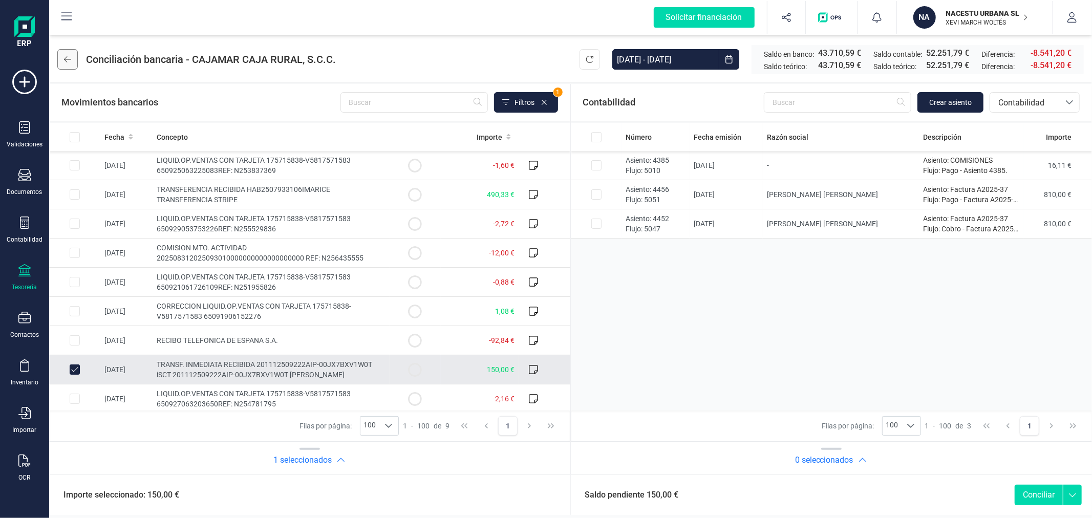
click at [67, 57] on icon at bounding box center [67, 59] width 7 height 6
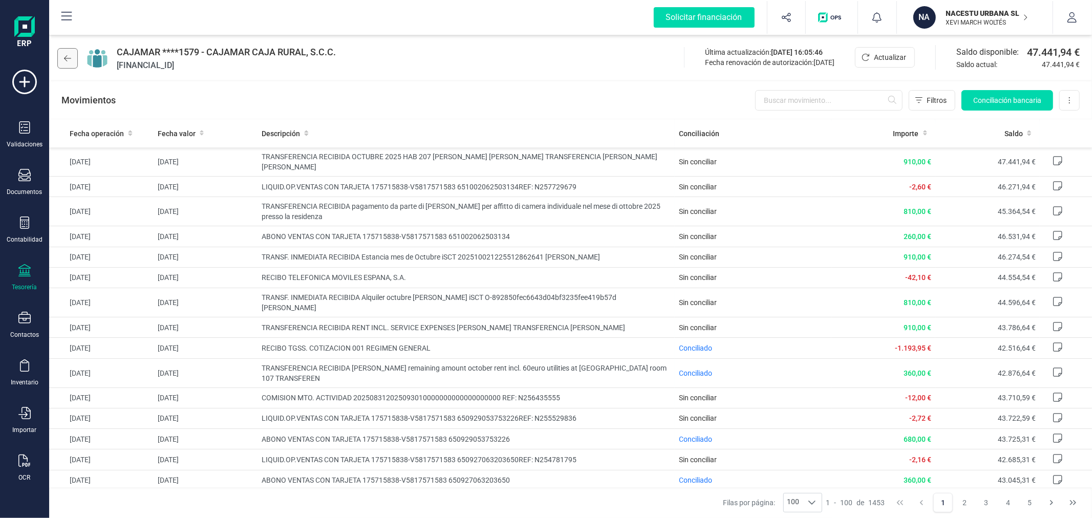
click at [67, 58] on icon at bounding box center [67, 58] width 7 height 6
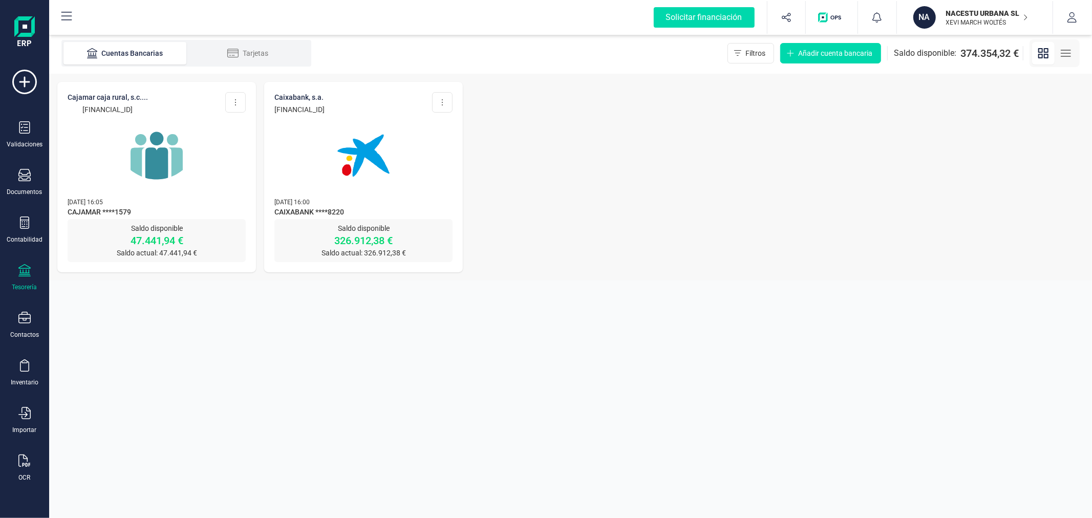
click at [372, 165] on img at bounding box center [363, 156] width 86 height 86
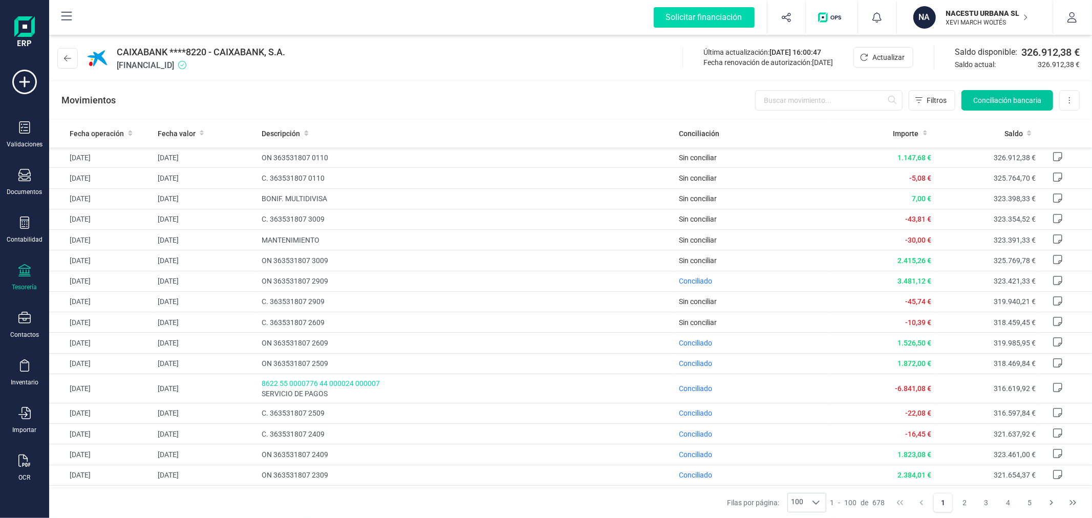
click at [1020, 99] on span "Conciliación bancaria" at bounding box center [1007, 100] width 68 height 10
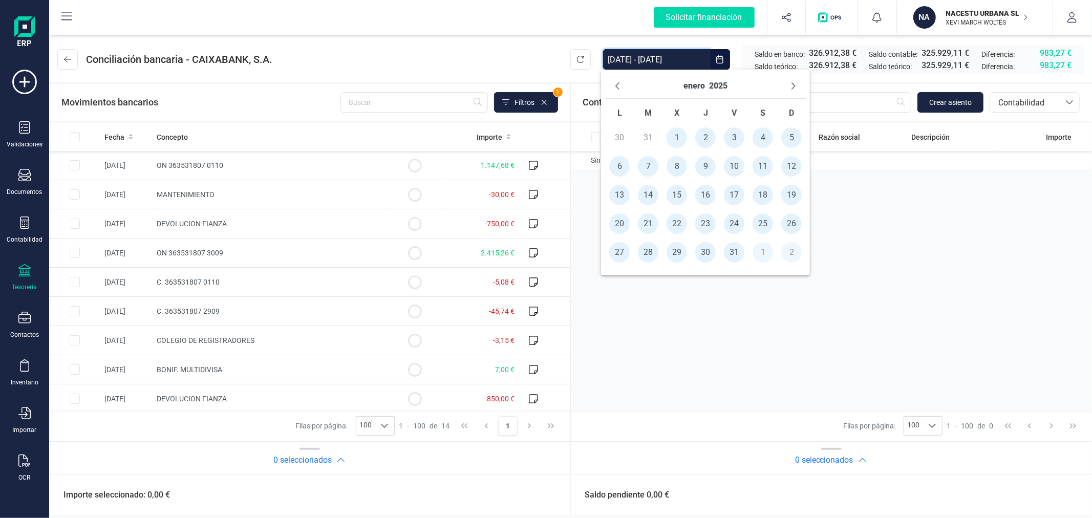
click at [662, 58] on input "[DATE] - [DATE]" at bounding box center [656, 59] width 106 height 20
click at [674, 138] on span "1" at bounding box center [676, 137] width 20 height 20
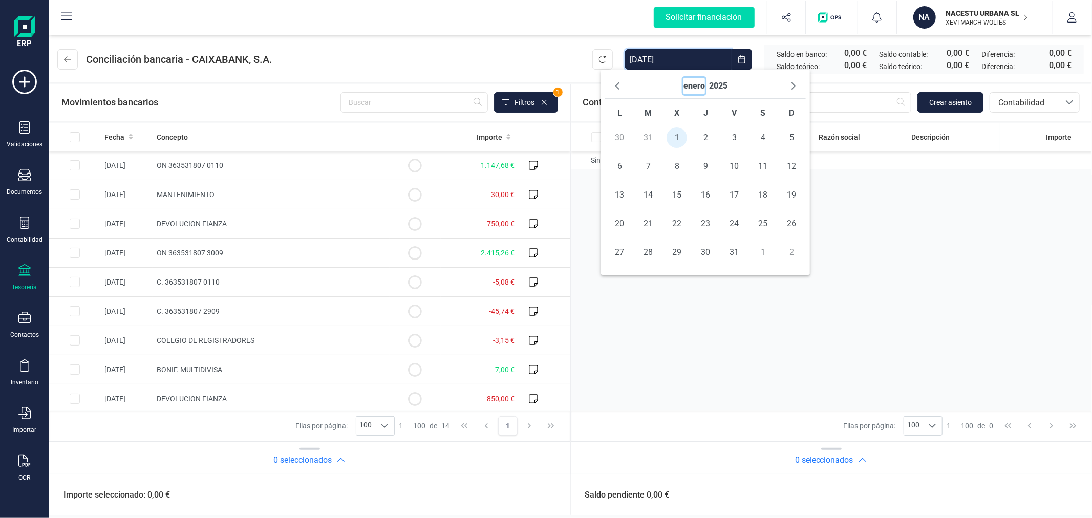
click at [696, 80] on button "enero" at bounding box center [693, 86] width 21 height 16
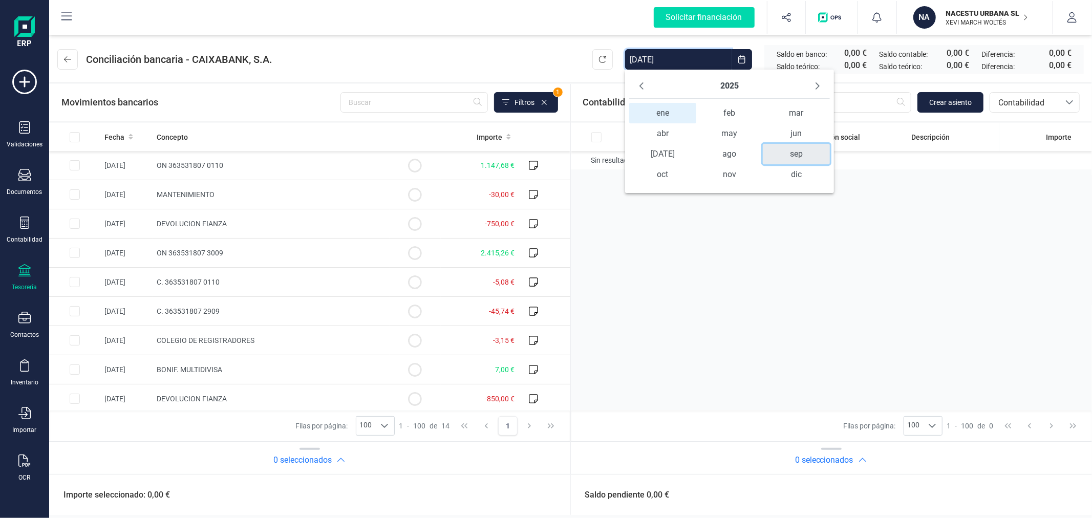
click at [793, 156] on span "sep" at bounding box center [796, 154] width 67 height 20
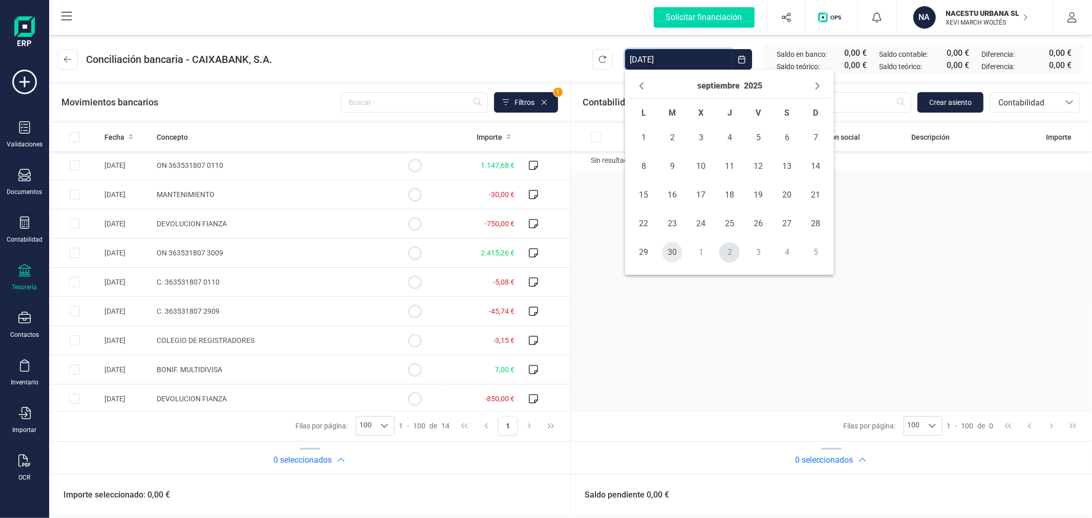
click at [665, 249] on span "30" at bounding box center [672, 252] width 20 height 20
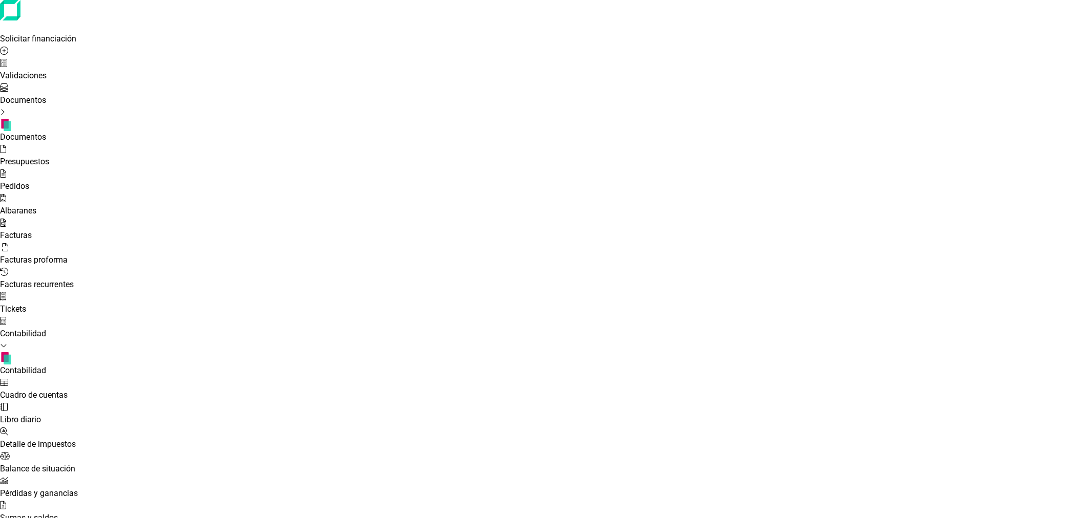
click at [68, 390] on span "Cuadro de cuentas" at bounding box center [34, 395] width 68 height 10
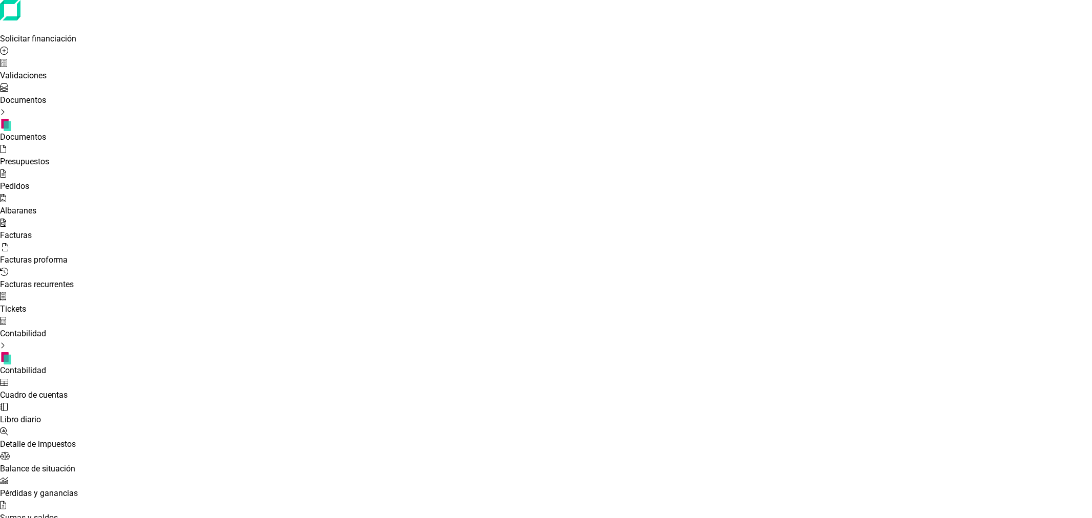
type input "465"
